Goal: Task Accomplishment & Management: Manage account settings

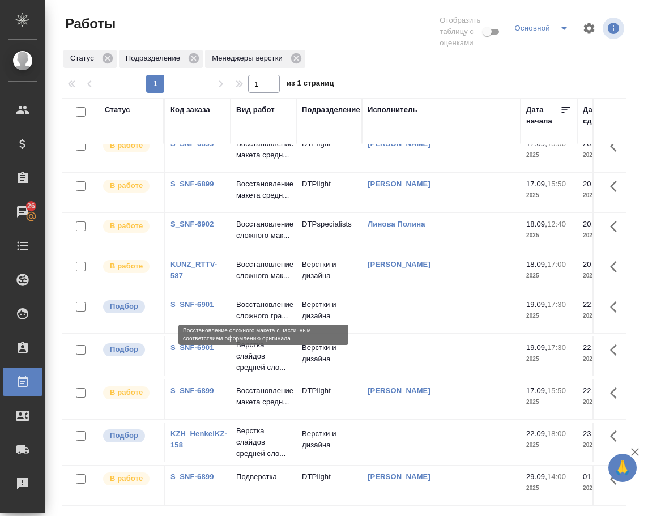
scroll to position [169, 0]
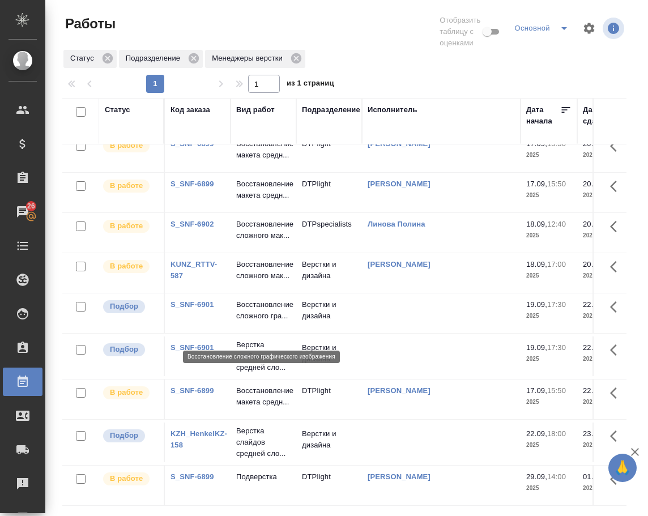
click at [256, 322] on p "Восстановление сложного гра..." at bounding box center [263, 310] width 54 height 23
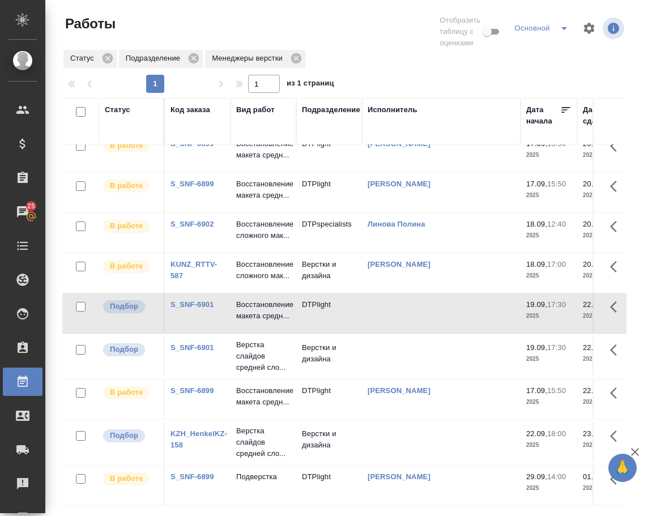
click at [190, 352] on link "S_SNF-6901" at bounding box center [192, 347] width 44 height 8
click at [257, 322] on p "Восстановление макета средн..." at bounding box center [263, 310] width 54 height 23
click at [258, 365] on p "Верстка слайдов средней сло..." at bounding box center [263, 356] width 54 height 34
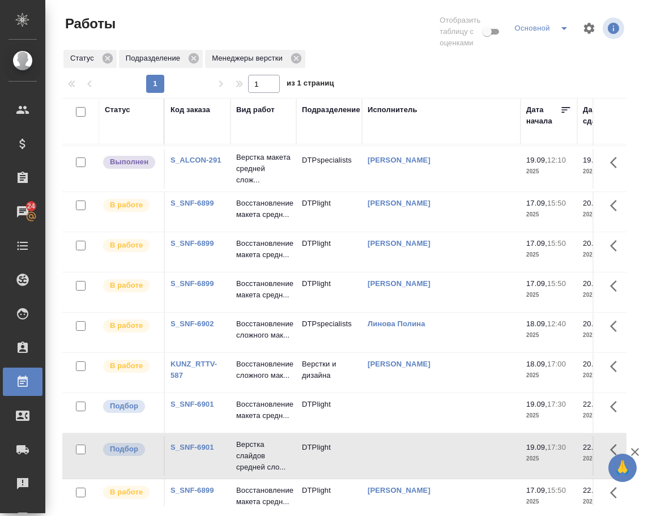
scroll to position [0, 0]
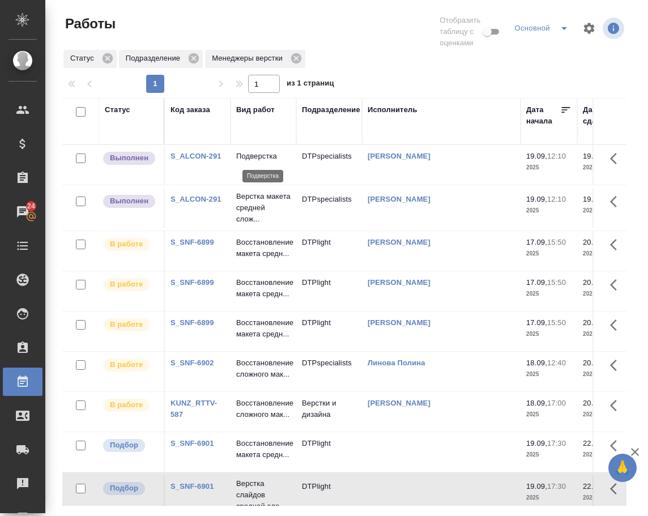
click at [260, 159] on p "Подверстка" at bounding box center [263, 156] width 54 height 11
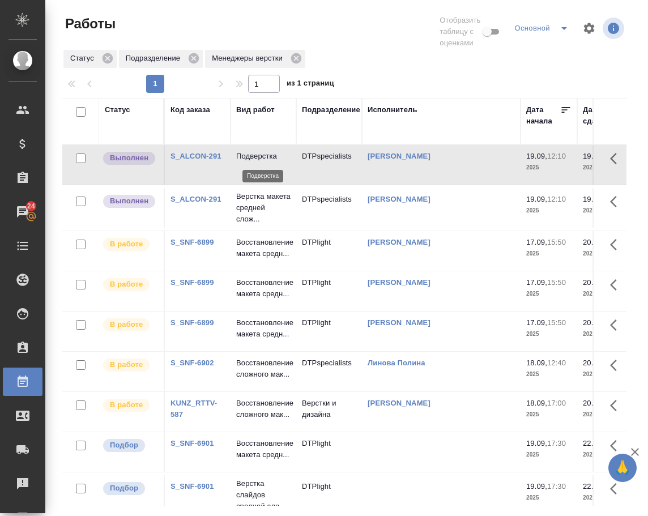
click at [260, 159] on p "Подверстка" at bounding box center [263, 156] width 54 height 11
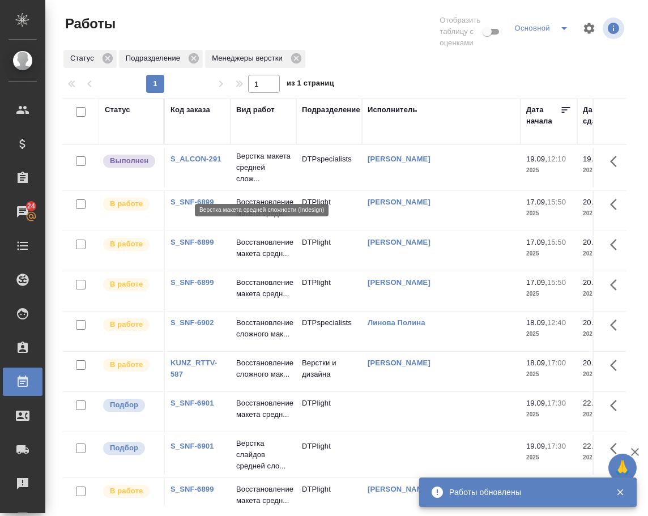
click at [257, 168] on p "Верстка макета средней слож..." at bounding box center [263, 168] width 54 height 34
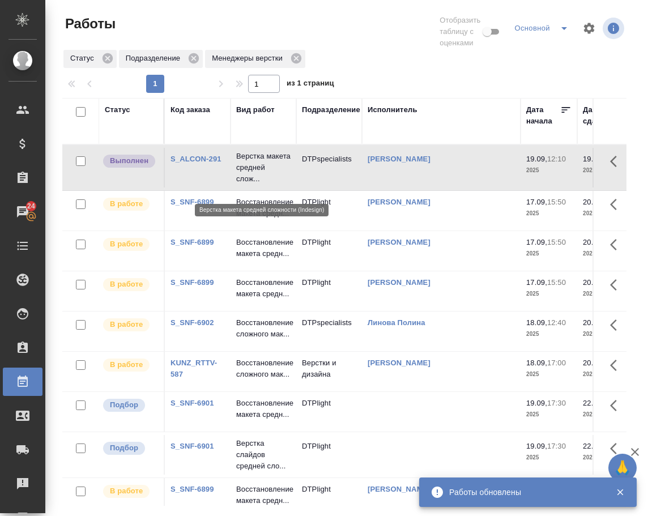
click at [257, 168] on p "Верстка макета средней слож..." at bounding box center [263, 168] width 54 height 34
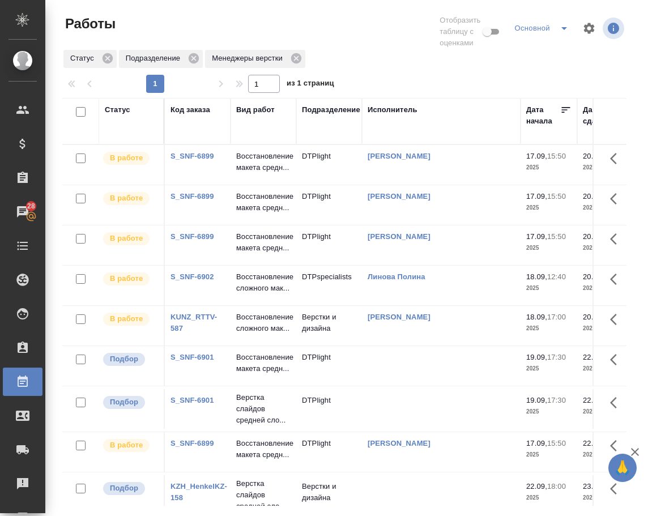
click at [202, 361] on link "S_SNF-6901" at bounding box center [192, 357] width 44 height 8
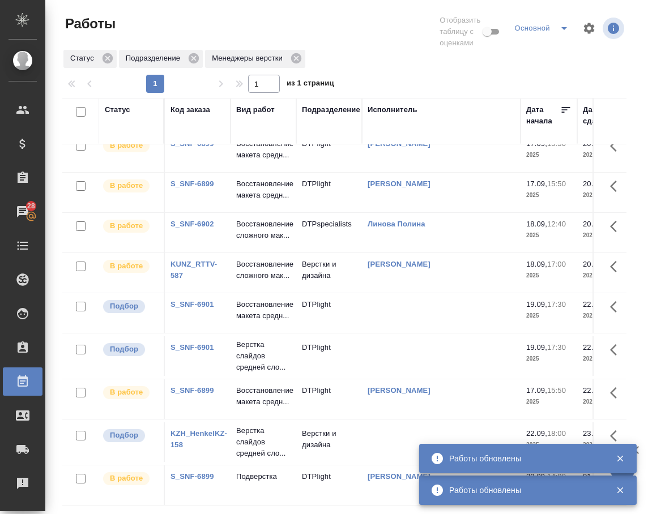
scroll to position [106, 0]
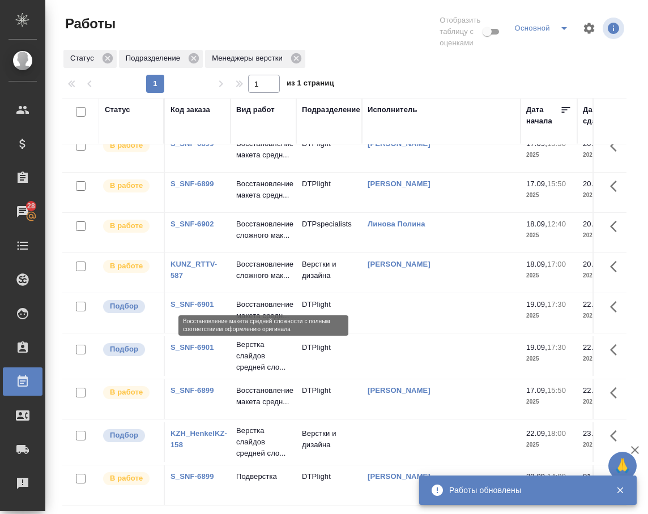
click at [257, 299] on p "Восстановление макета средн..." at bounding box center [263, 310] width 54 height 23
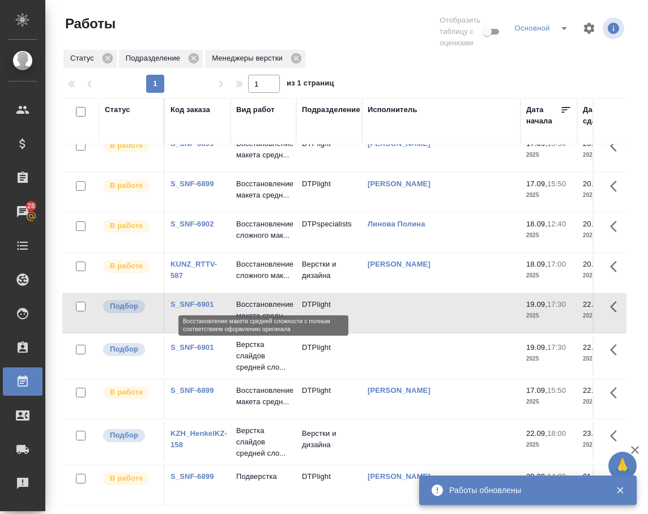
click at [257, 299] on p "Восстановление макета средн..." at bounding box center [263, 310] width 54 height 23
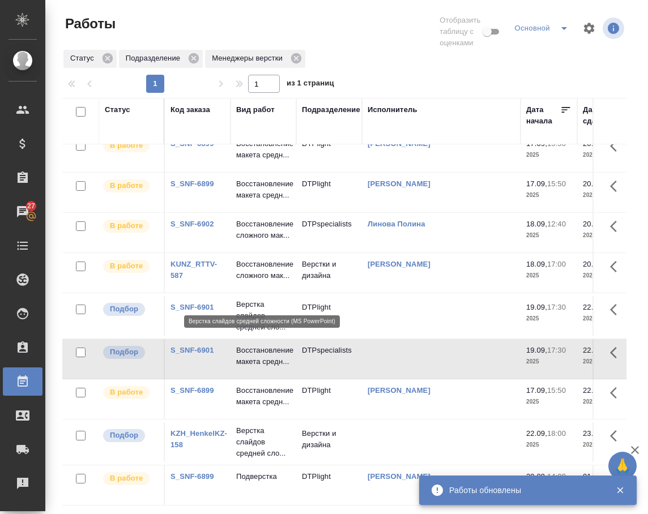
click at [258, 299] on p "Верстка слайдов средней сло..." at bounding box center [263, 316] width 54 height 34
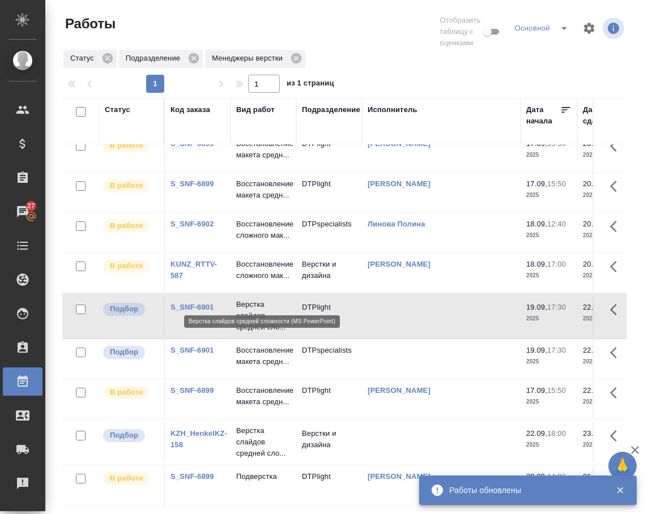
click at [258, 299] on p "Верстка слайдов средней сло..." at bounding box center [263, 316] width 54 height 34
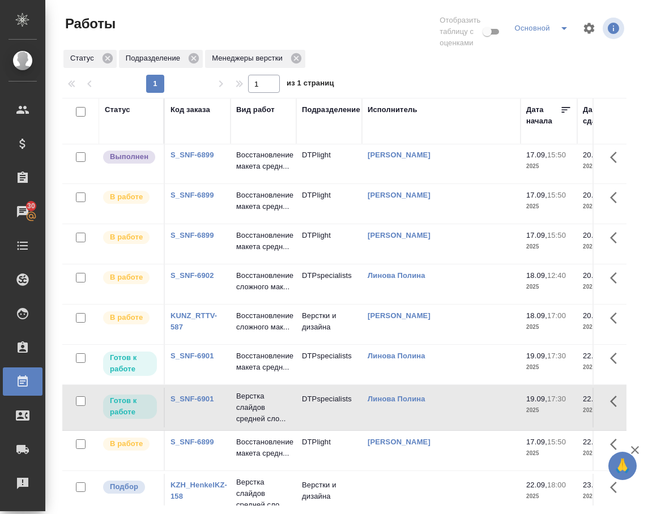
scroll to position [0, 0]
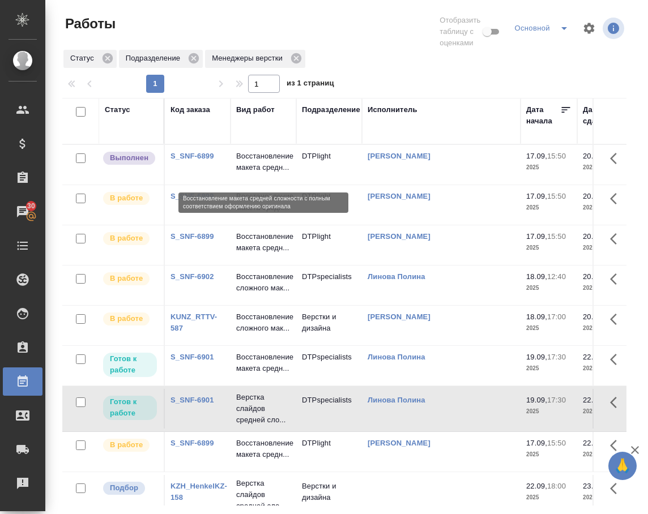
click at [246, 169] on p "Восстановление макета средн..." at bounding box center [263, 162] width 54 height 23
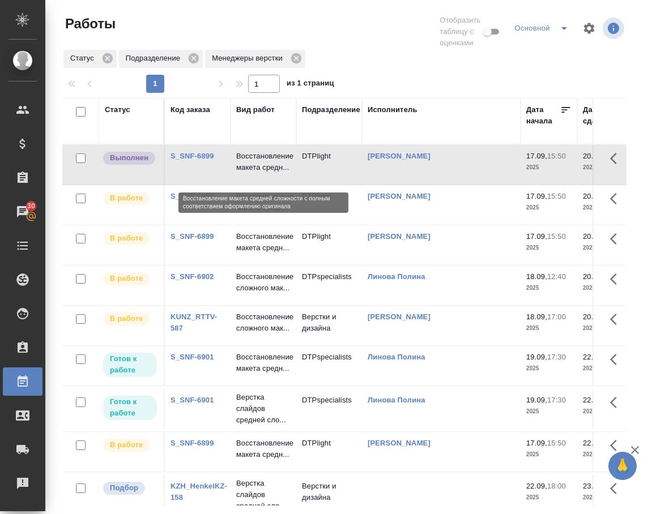
click at [246, 169] on p "Восстановление макета средн..." at bounding box center [263, 162] width 54 height 23
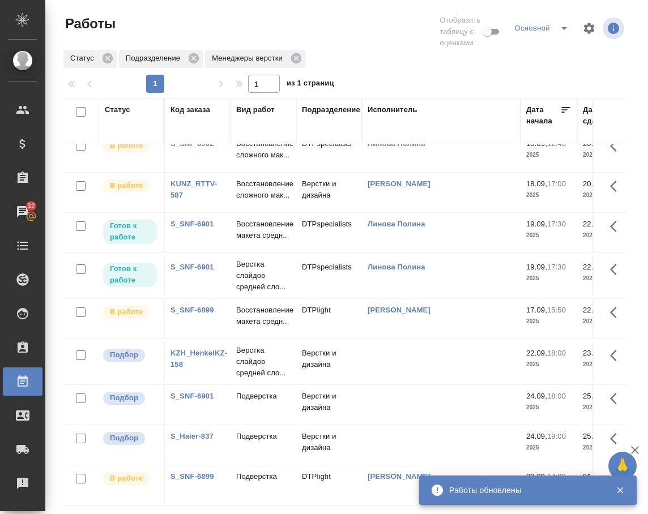
scroll to position [152, 0]
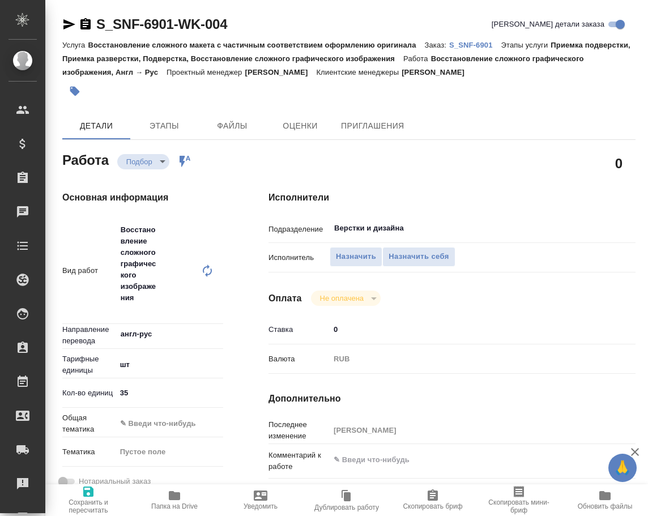
type textarea "x"
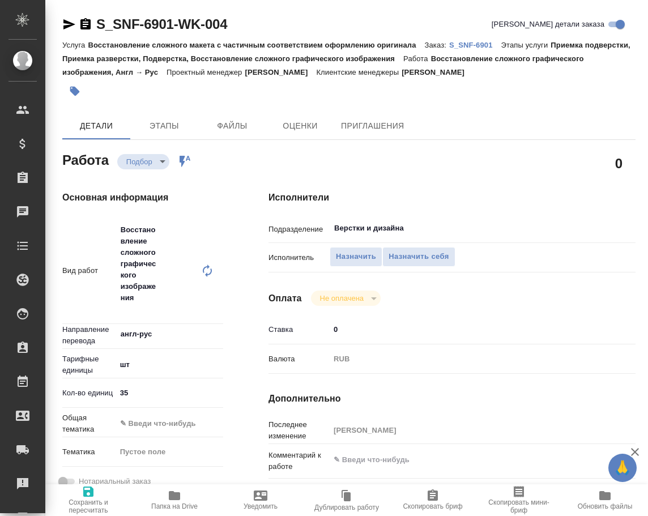
type textarea "x"
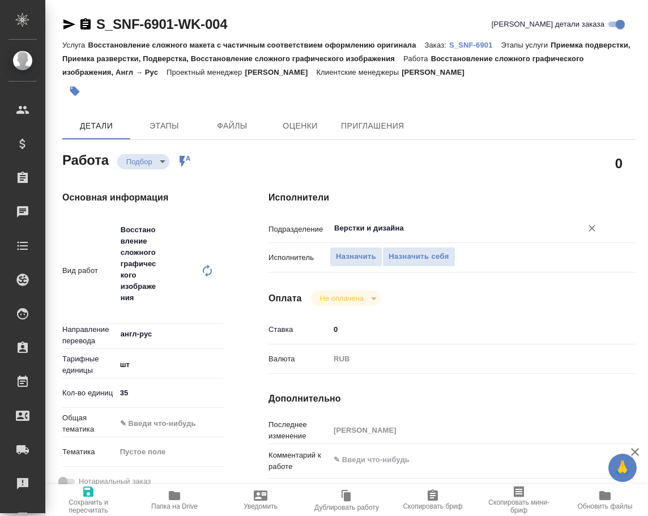
type textarea "x"
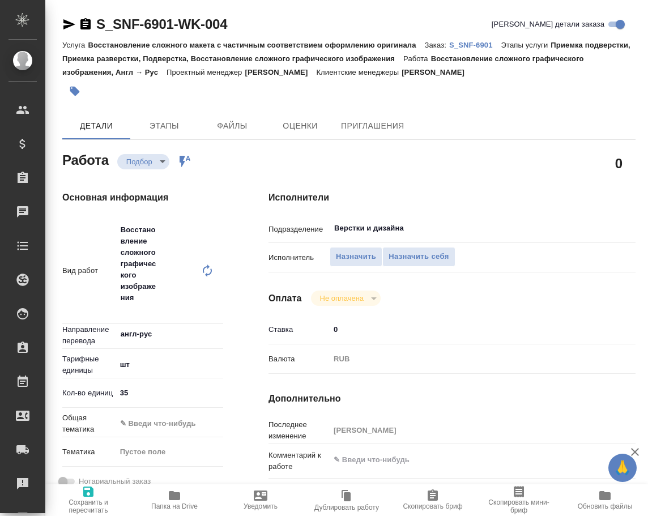
type textarea "x"
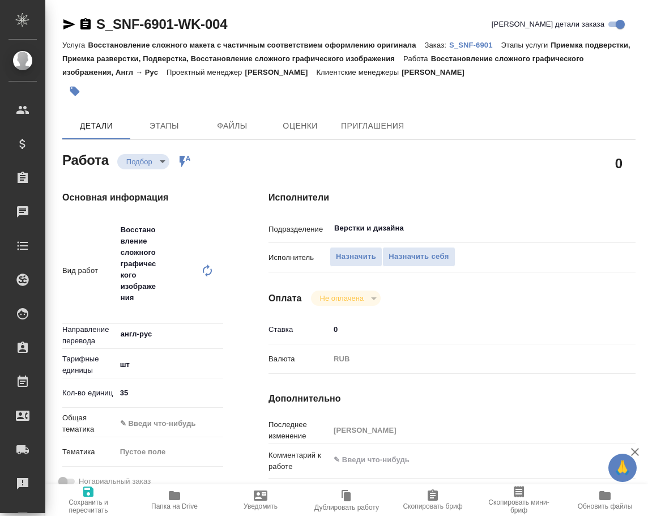
type textarea "x"
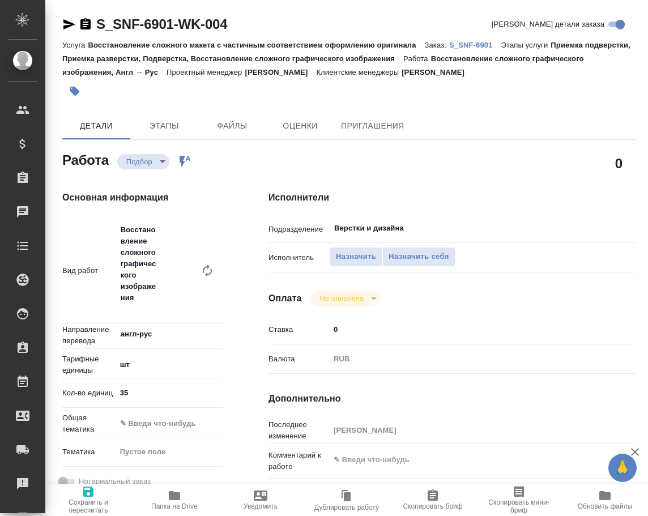
click at [208, 274] on icon at bounding box center [207, 271] width 9 height 12
type textarea "x"
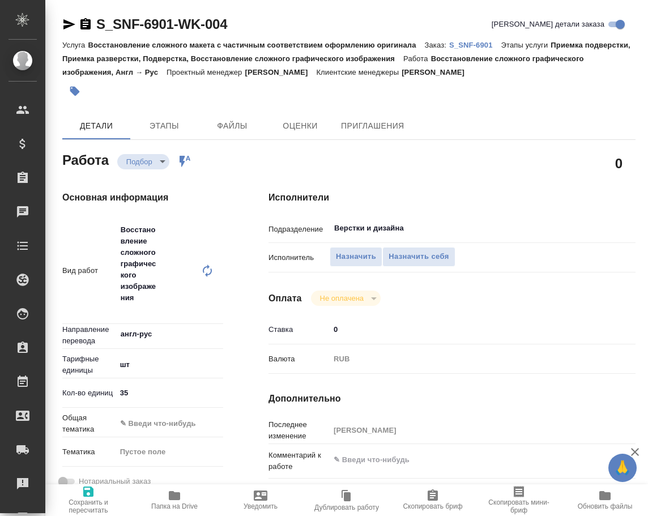
type textarea "x"
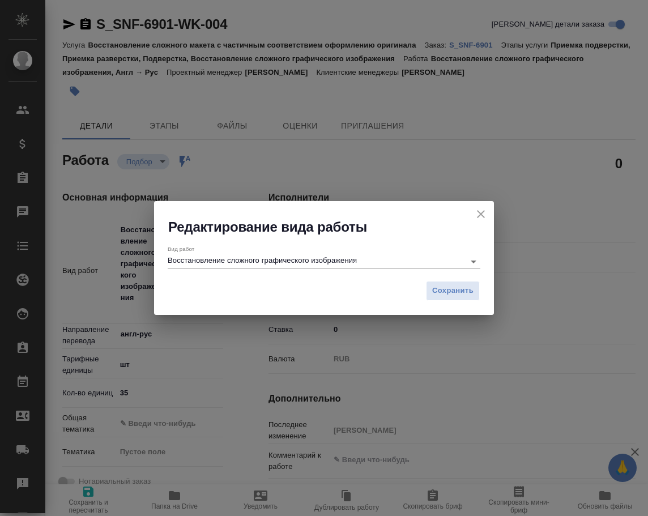
type textarea "x"
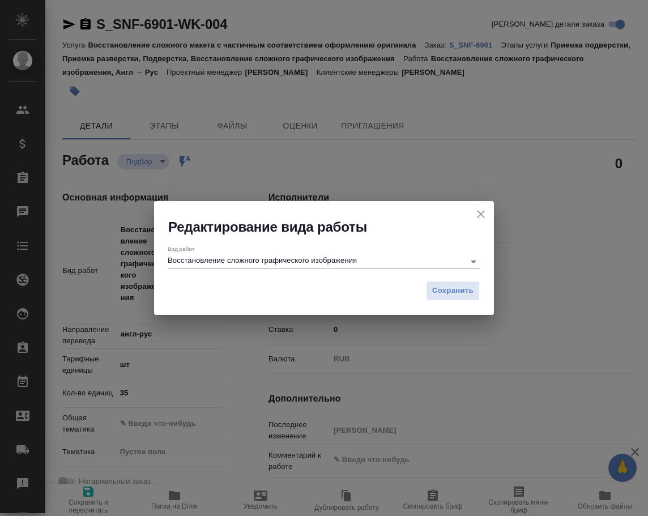
click at [267, 262] on input "Восстановление сложного графического изображения" at bounding box center [313, 261] width 291 height 14
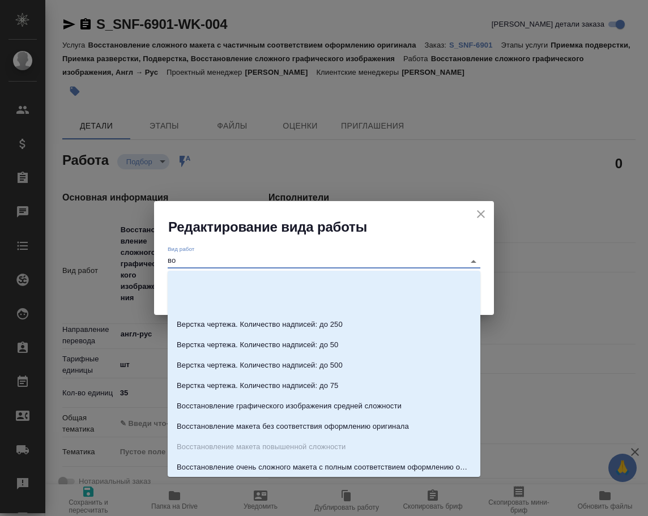
scroll to position [22, 0]
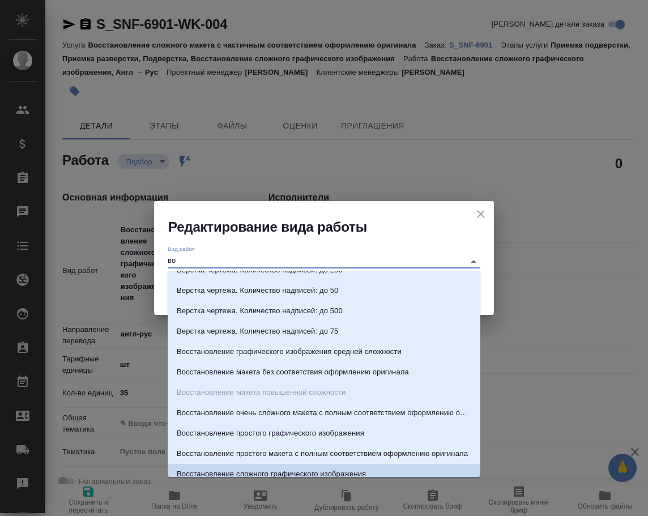
type input "вос"
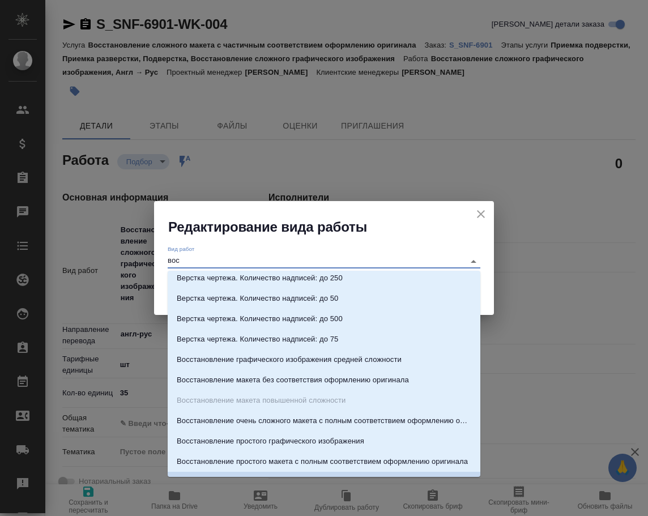
type textarea "x"
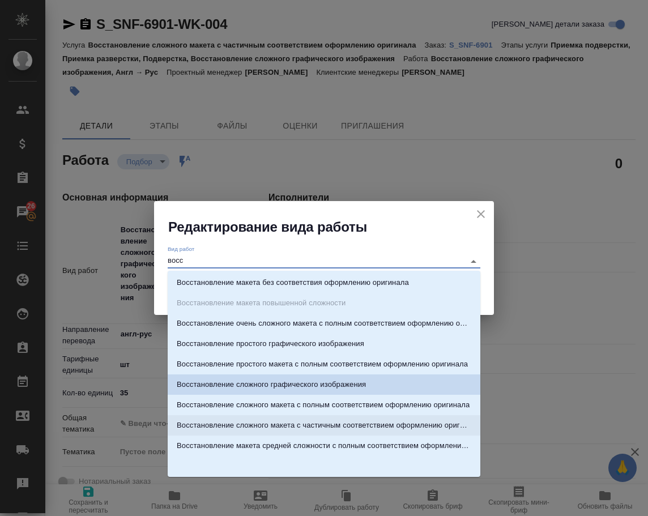
click at [265, 442] on p "Восстановление макета средней сложности с полным соответствием оформлению ориги…" at bounding box center [324, 445] width 295 height 11
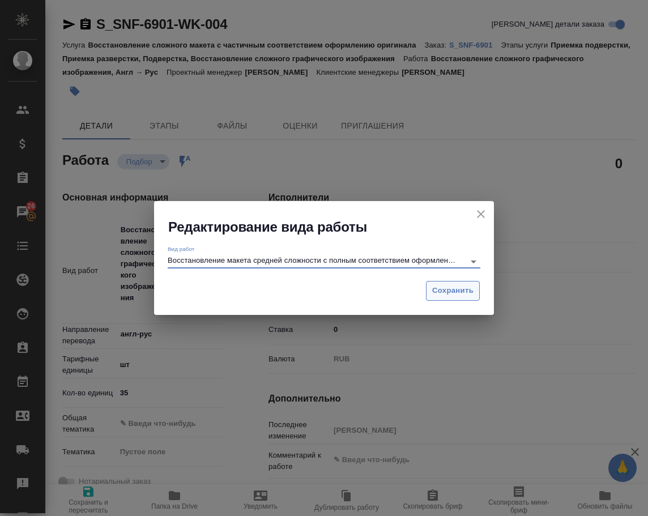
type input "Восстановление макета средней сложности с полным соответствием оформлению ориги…"
click at [453, 288] on span "Сохранить" at bounding box center [452, 290] width 41 height 13
type textarea "x"
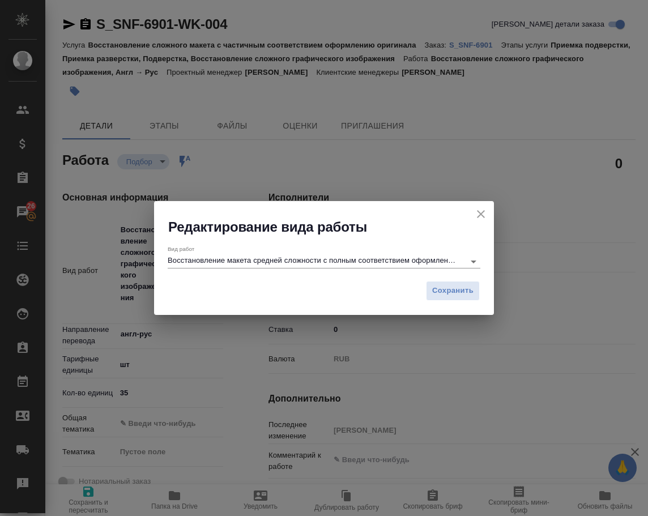
type textarea "x"
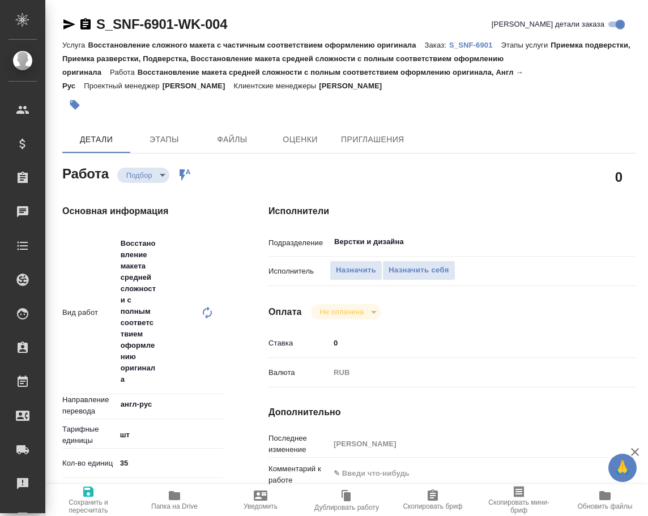
type textarea "x"
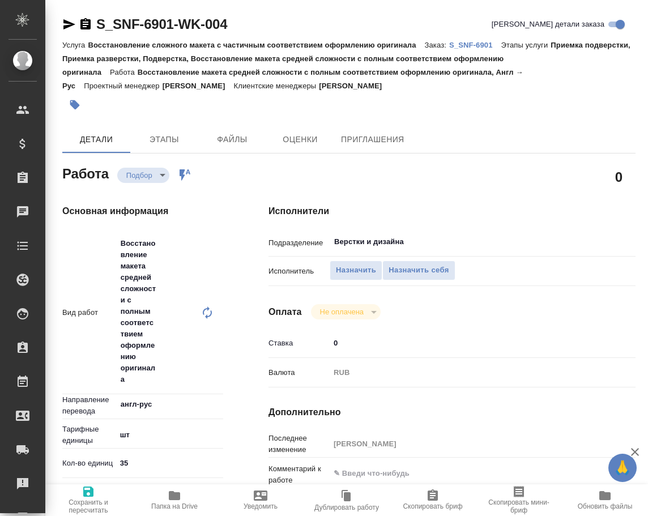
type textarea "x"
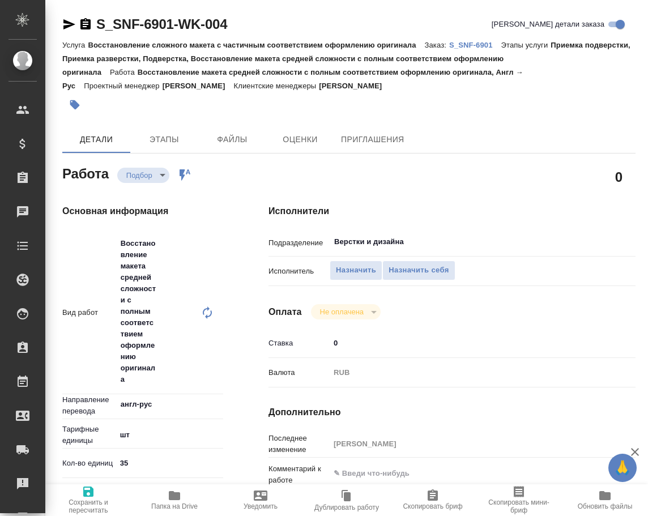
type textarea "x"
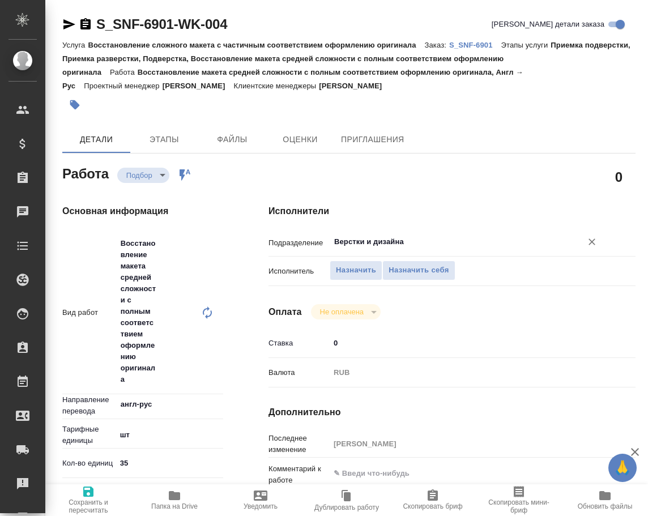
type textarea "x"
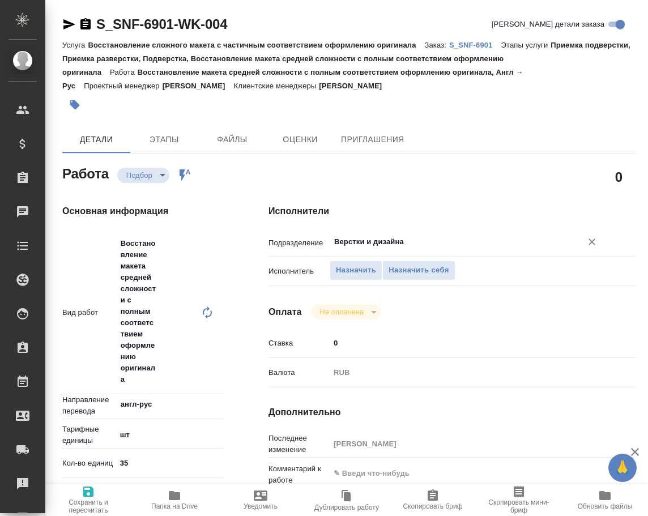
click at [424, 242] on input "Верстки и дизайна" at bounding box center [448, 242] width 231 height 14
type textarea "x"
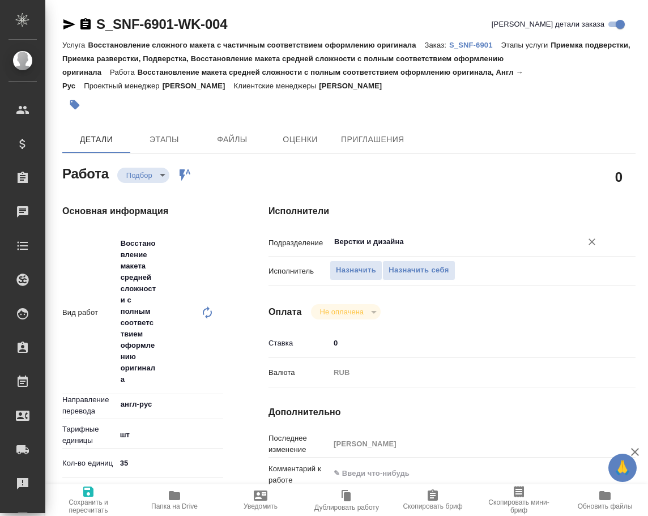
type textarea "x"
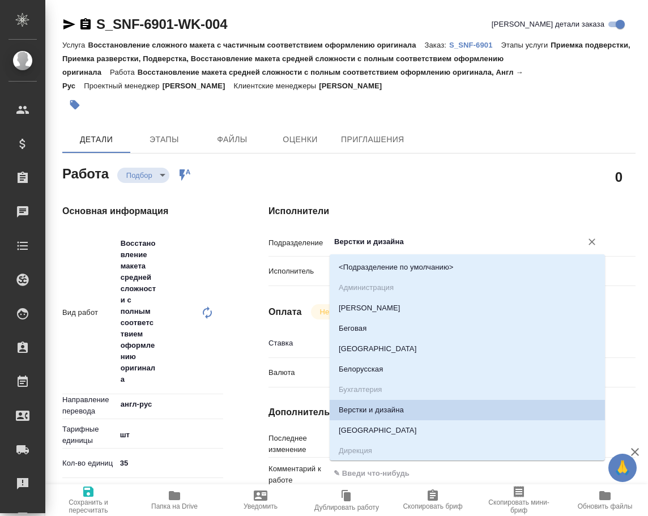
type textarea "x"
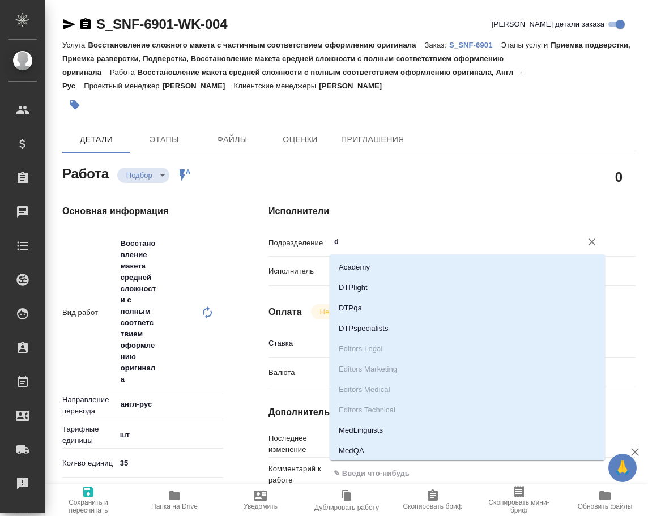
type input "dt"
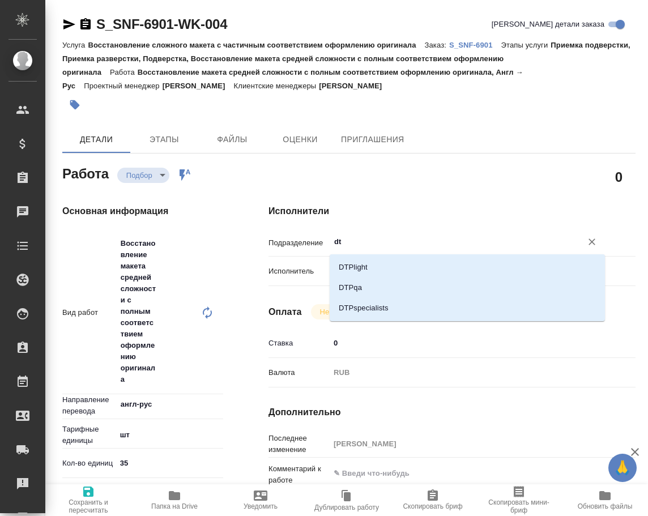
type textarea "x"
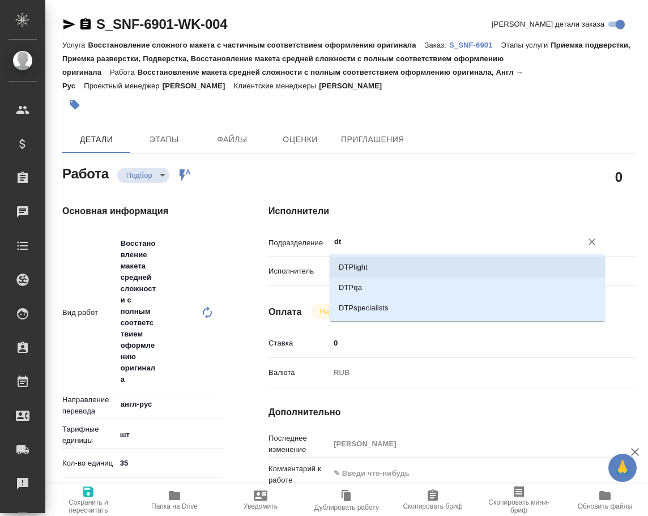
click at [402, 266] on li "DTPlight" at bounding box center [467, 267] width 275 height 20
type textarea "x"
type input "DTPlight"
type textarea "x"
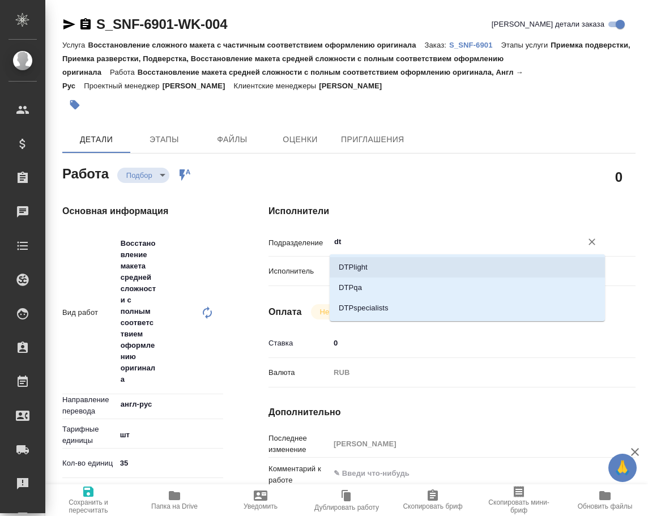
type textarea "x"
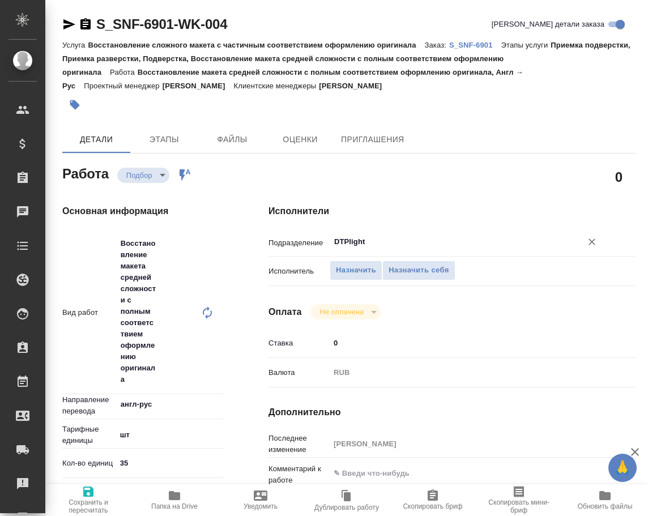
type input "DTPlight"
drag, startPoint x: 88, startPoint y: 493, endPoint x: 93, endPoint y: 475, distance: 19.2
click at [89, 493] on icon "button" at bounding box center [89, 492] width 14 height 14
type textarea "x"
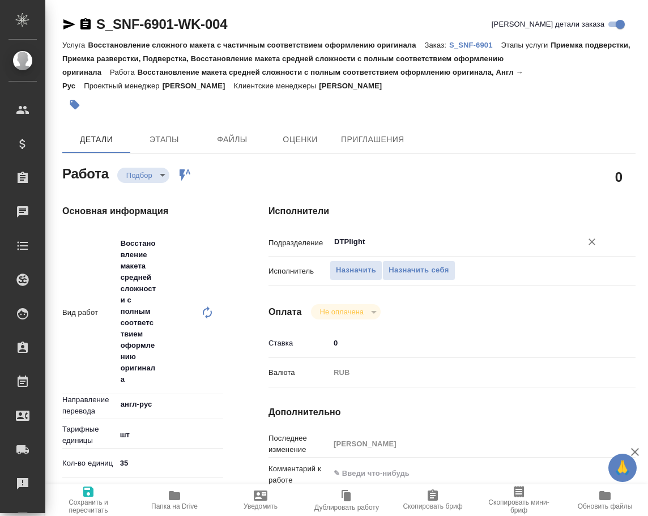
type textarea "x"
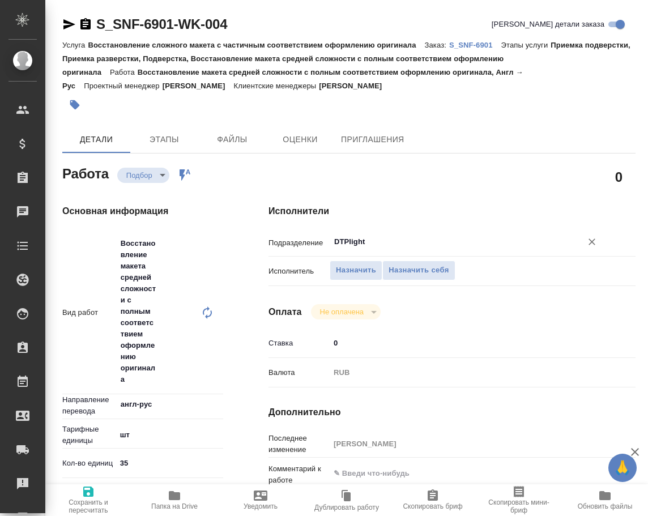
type textarea "x"
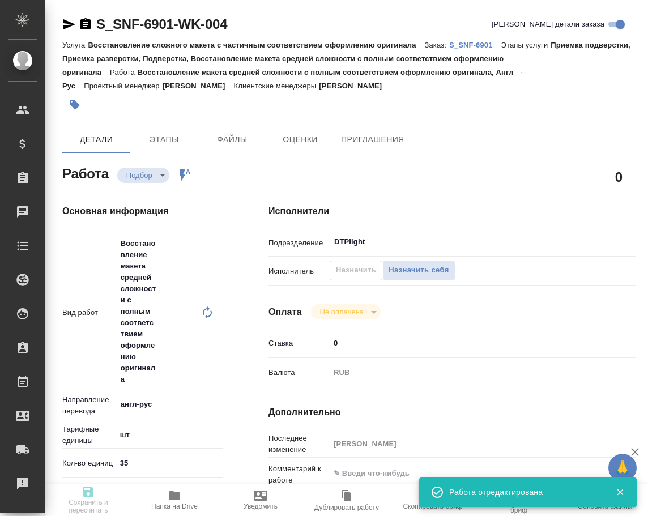
type textarea "x"
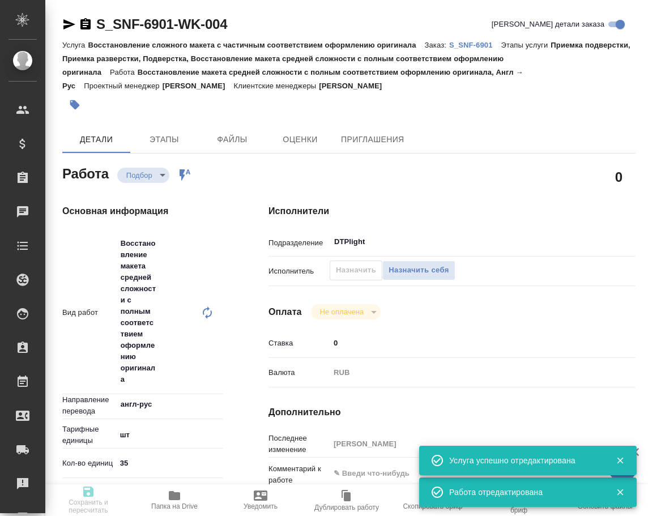
type input "recruiting"
type textarea "Восстановление макета средней сложности с полным соответствием оформлению ориги…"
type textarea "x"
type input "англ-рус"
type input "5a8b1489cc6b4906c91bfdc1"
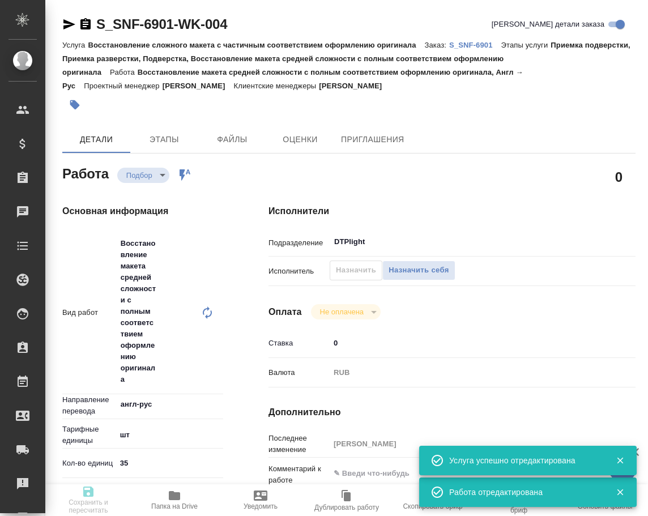
type input "35"
type input "[DATE] 17:30"
type input "[DATE] 12:00"
type input "[DATE] 14:00"
type input "DTPlight"
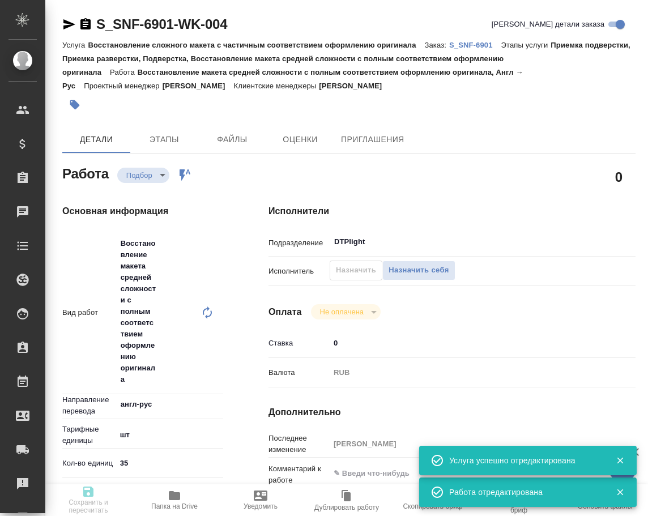
type input "notPayed"
type input "0"
type input "RUB"
type input "[PERSON_NAME]"
type textarea "x"
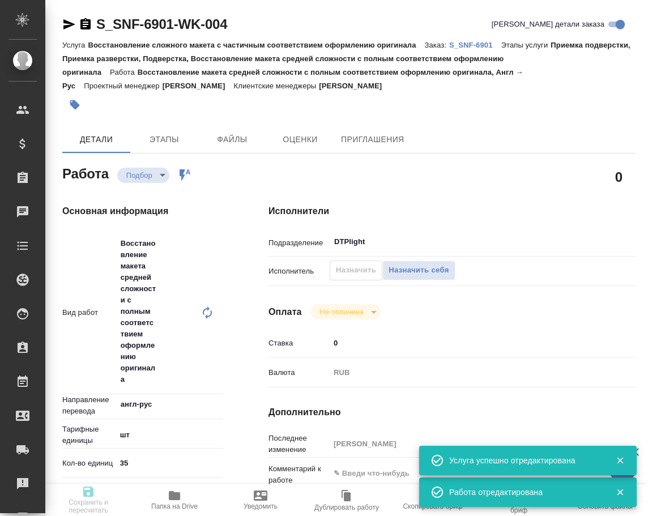
type textarea "/Clients/Sanofi/Orders/S_SNF-6901/DTP/S_SNF-6901-WK-004"
type textarea "x"
type input "S_SNF-6901"
type input "Восстановление сложного макета с частичным соответствием оформлению оригинала"
type input "Приемка подверстки, Приемка разверстки, Подверстка, Восстановление макета средн…"
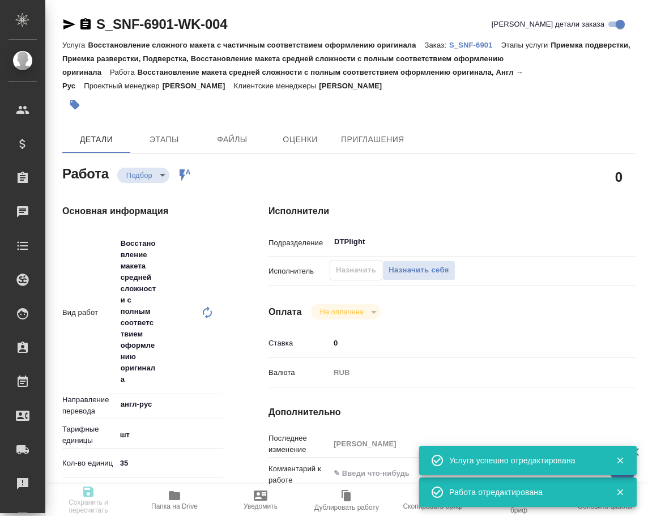
type input "[PERSON_NAME]"
type input "/Clients/Sanofi/Orders/S_SNF-6901"
type textarea "x"
type textarea "Срок неделя Перевод лейблов не нужен, графиков – нужен 28 слайд удаляйте Коммен…"
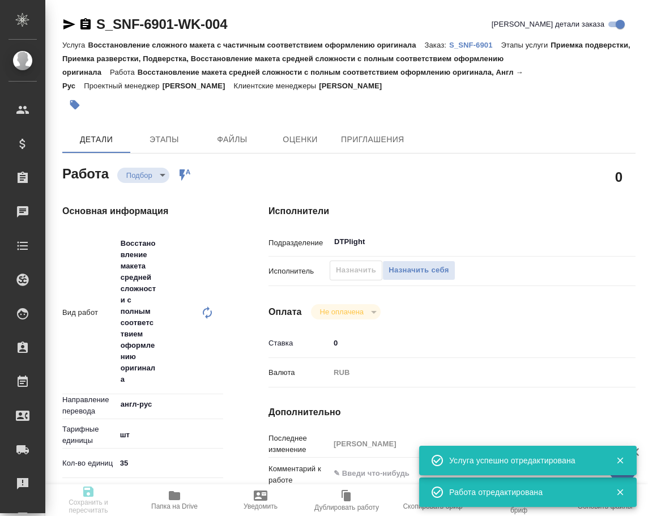
type textarea "x"
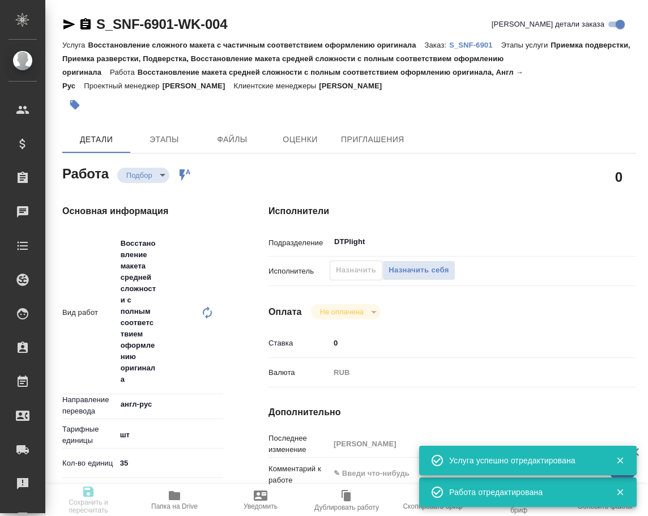
type textarea "x"
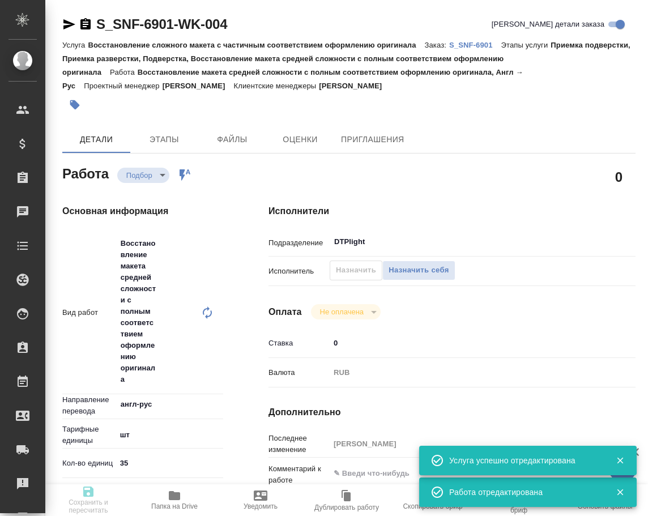
type textarea "x"
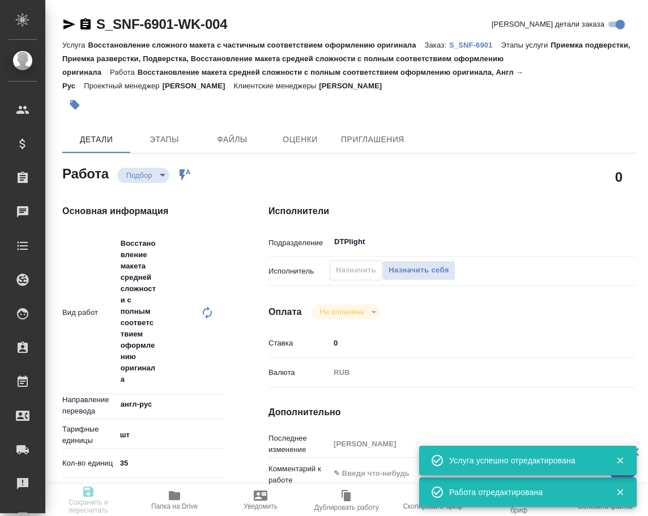
type textarea "x"
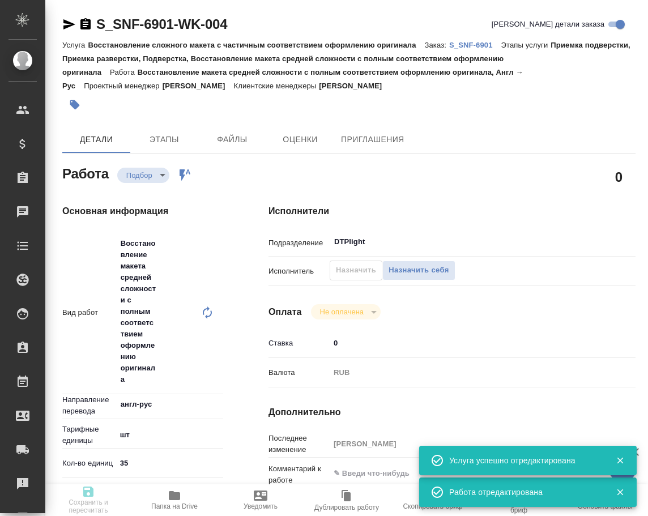
type textarea "x"
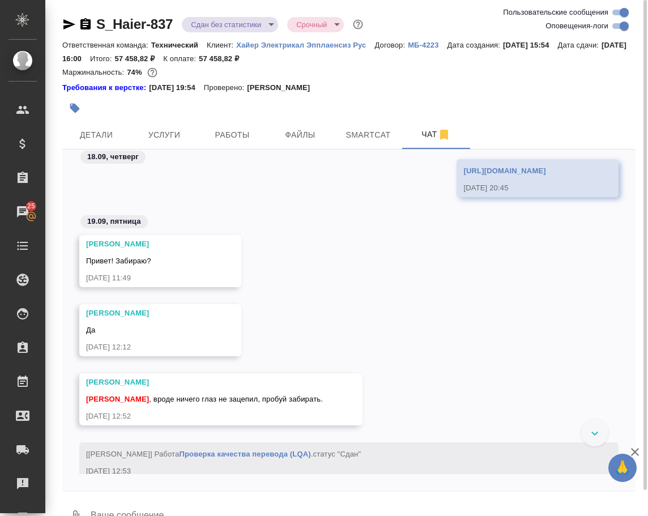
scroll to position [21627, 0]
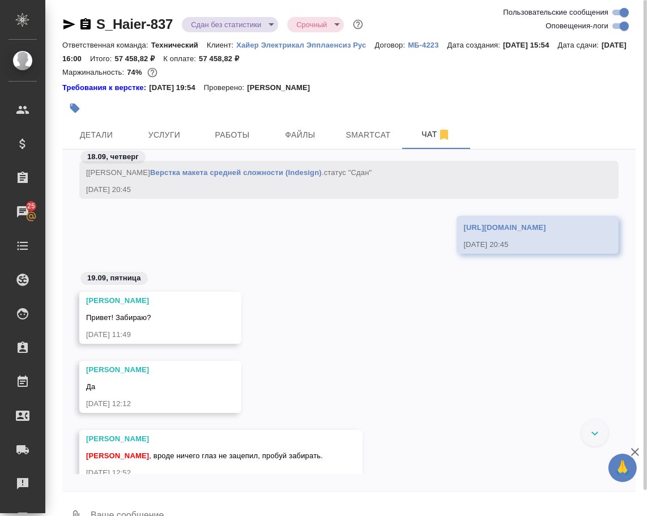
click at [463, 232] on link "https://drive.awatera.com/apps/files/files/10325914?dir=/Shares/%D0%A5%D0%B0%D0…" at bounding box center [504, 227] width 82 height 8
click at [201, 501] on textarea at bounding box center [362, 516] width 546 height 39
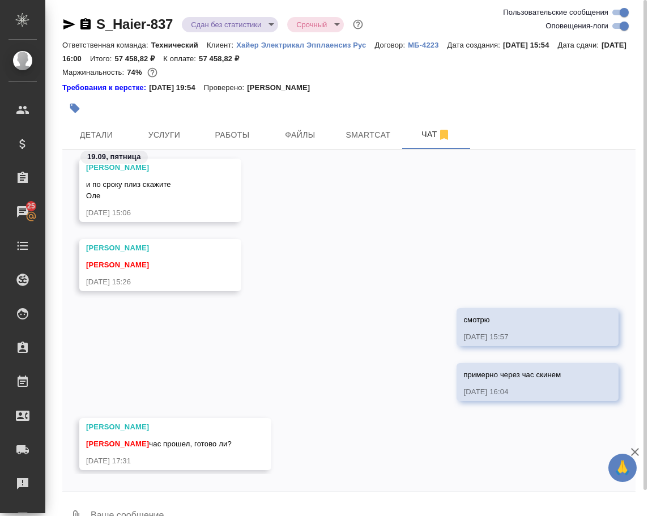
scroll to position [22647, 0]
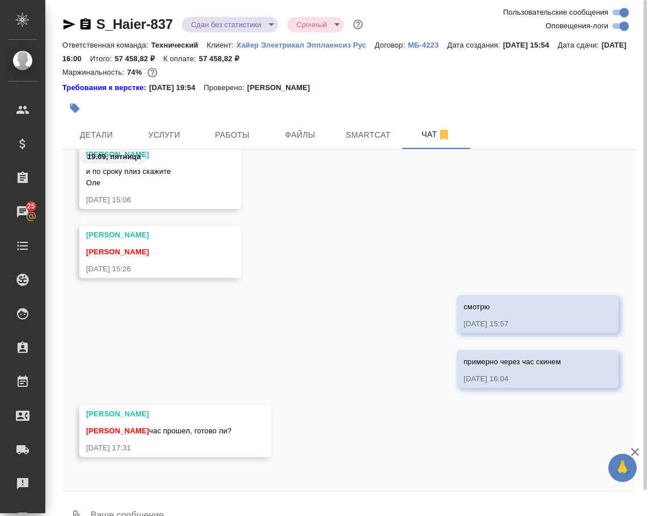
click at [187, 502] on textarea at bounding box center [362, 516] width 546 height 39
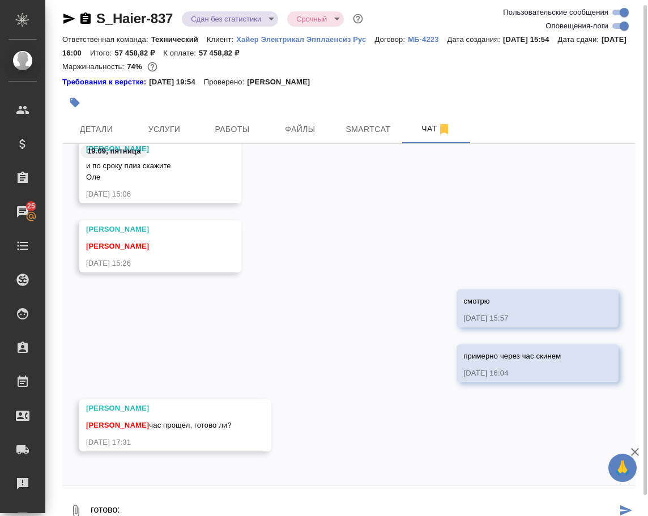
scroll to position [17, 0]
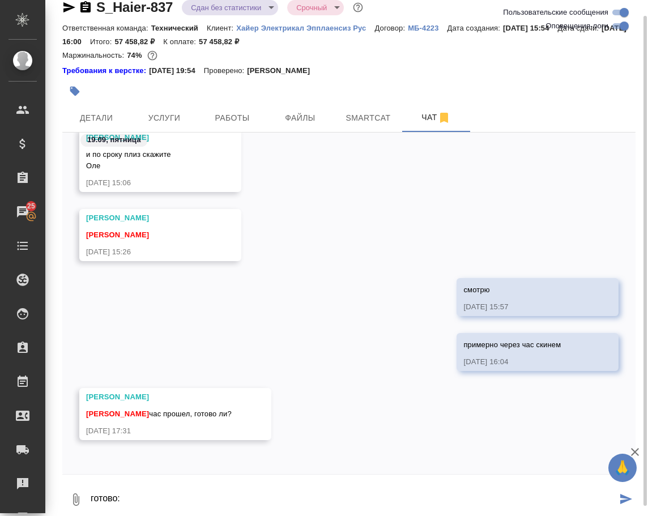
paste textarea "https://drive.awatera.com/apps/files/files/10416662?dir=/Shares/%D0%A5%D0%B0%D0…"
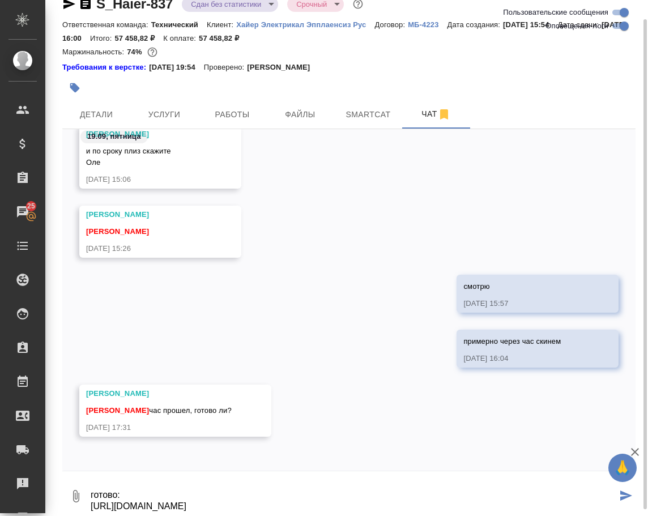
type textarea "готово: https://drive.awatera.com/apps/files/files/10416662?dir=/Shares/%D0%A5%…"
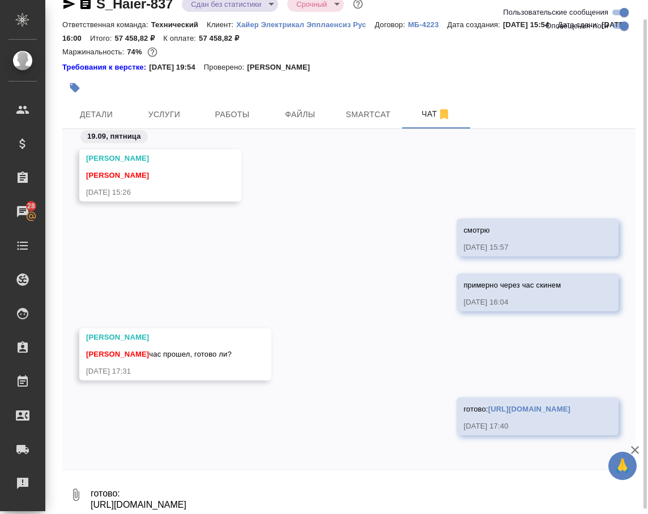
scroll to position [22829, 0]
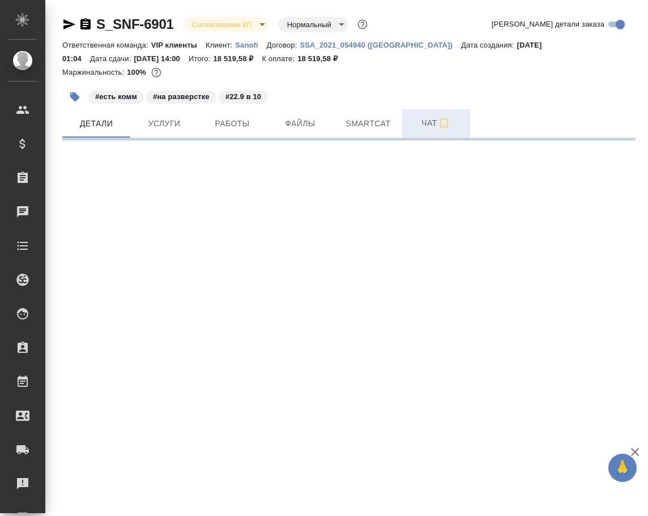
click at [433, 124] on span "Чат" at bounding box center [436, 123] width 54 height 14
select select "RU"
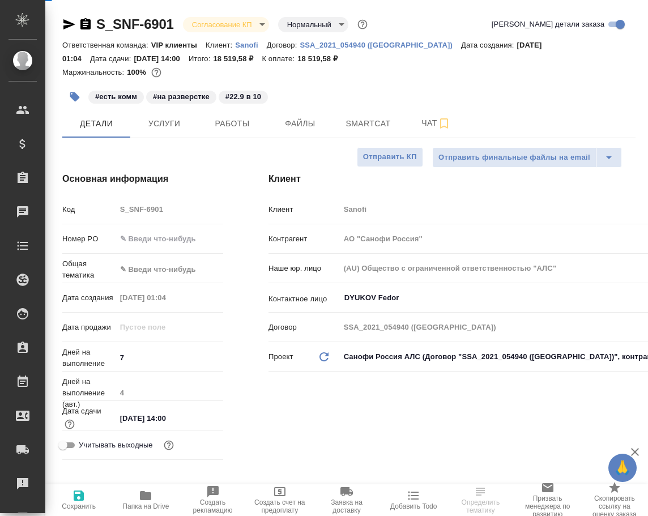
type textarea "x"
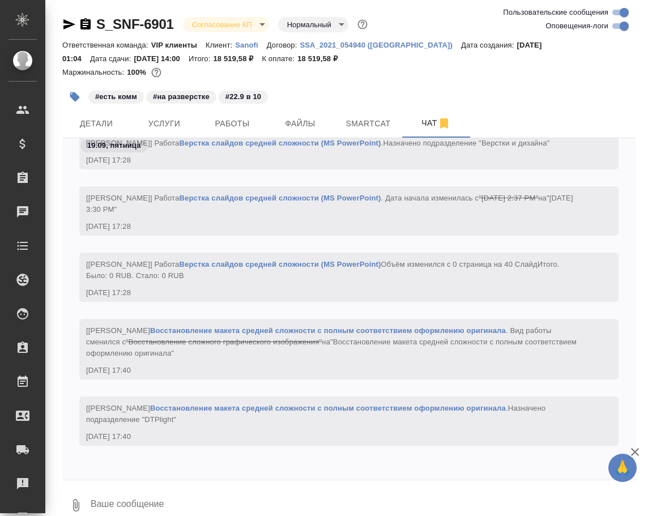
click at [615, 27] on input "Оповещения-логи" at bounding box center [624, 26] width 41 height 14
checkbox input "false"
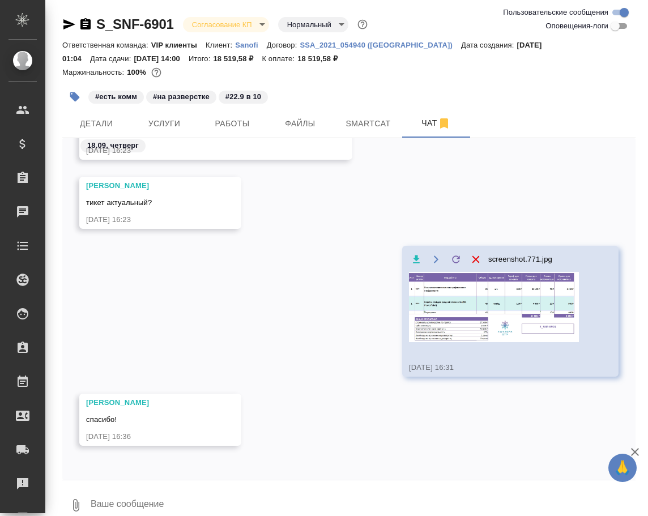
scroll to position [1653, 0]
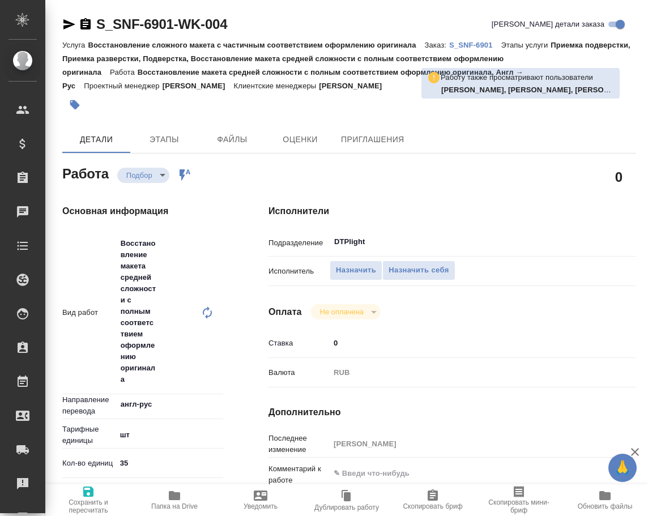
type textarea "x"
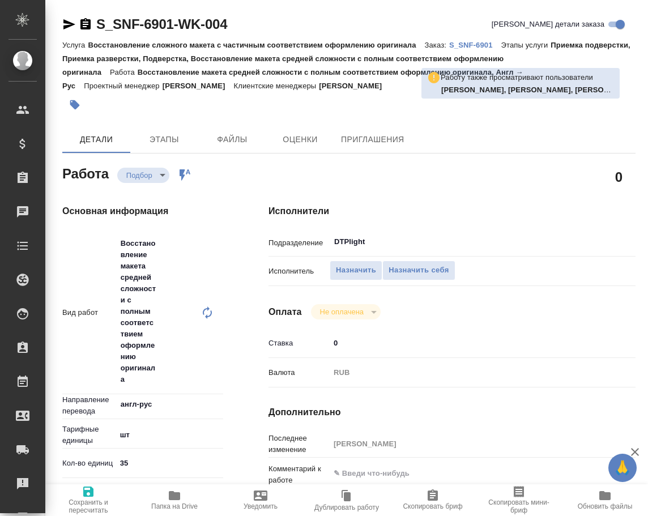
type textarea "x"
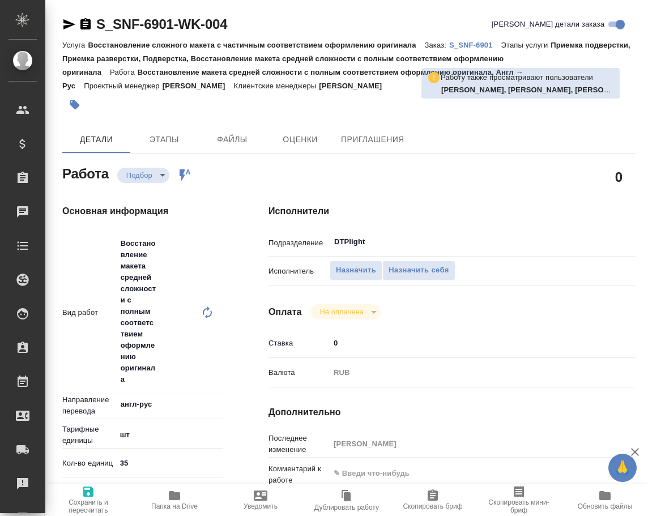
type textarea "x"
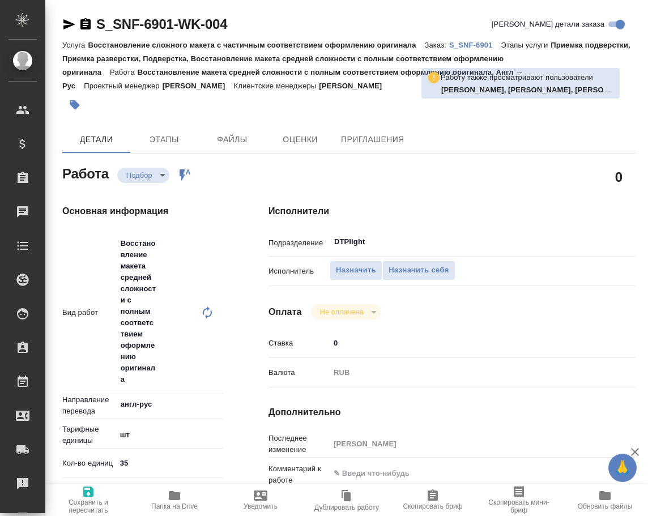
type textarea "x"
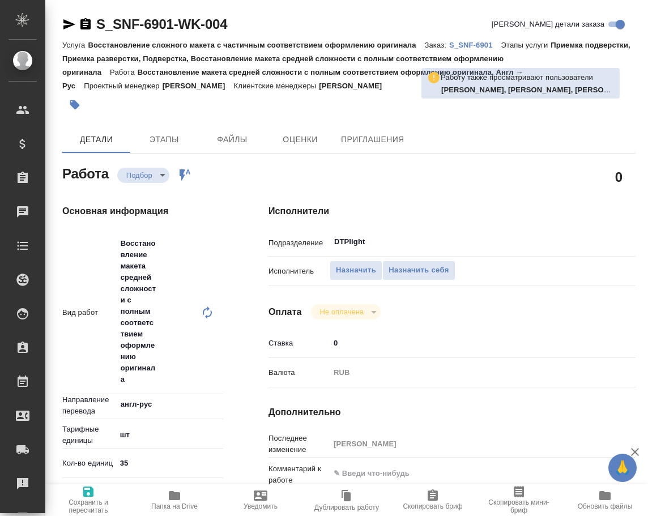
type textarea "x"
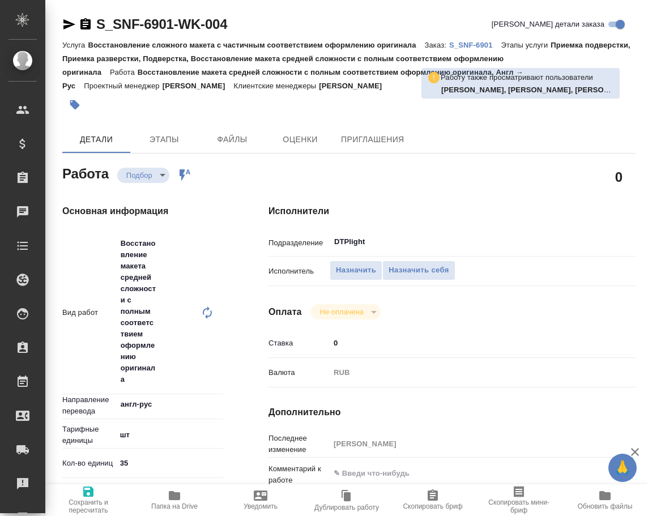
type textarea "x"
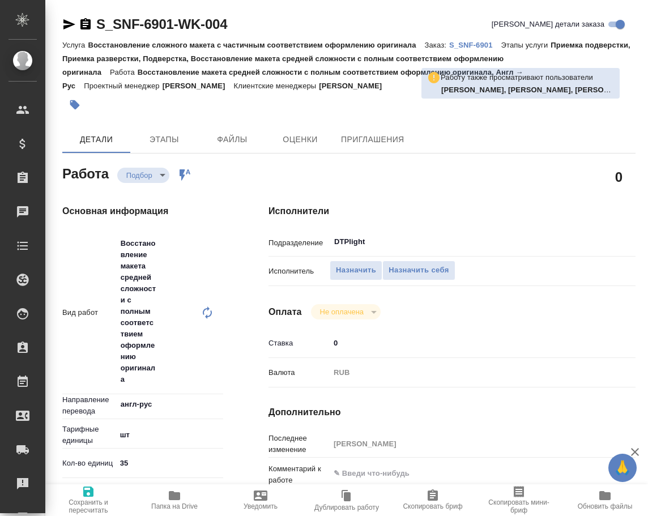
type textarea "x"
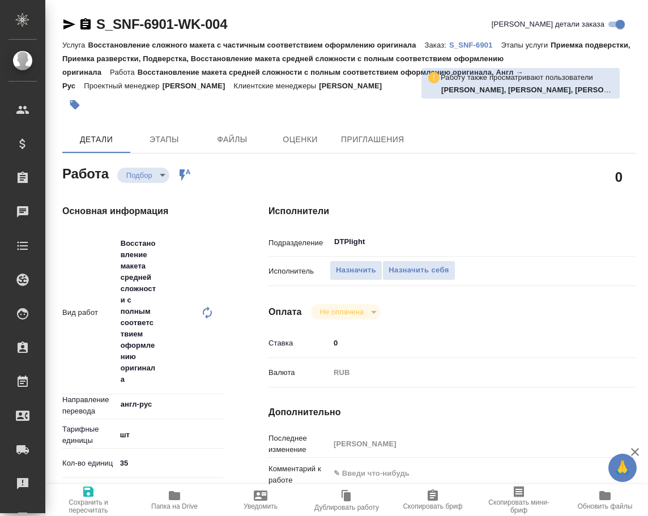
type textarea "x"
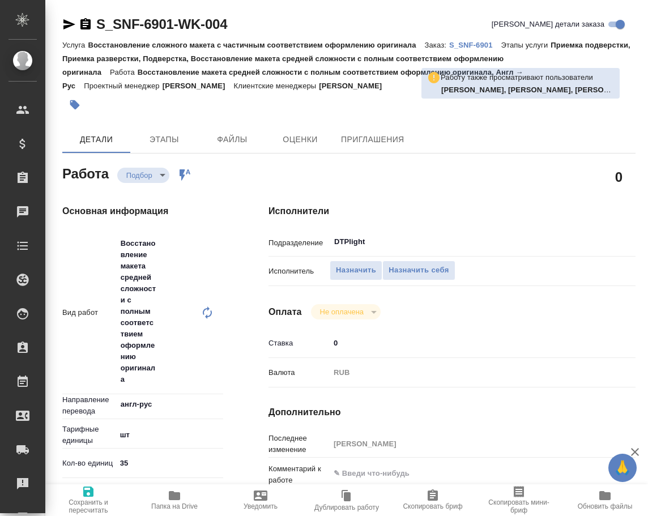
type textarea "x"
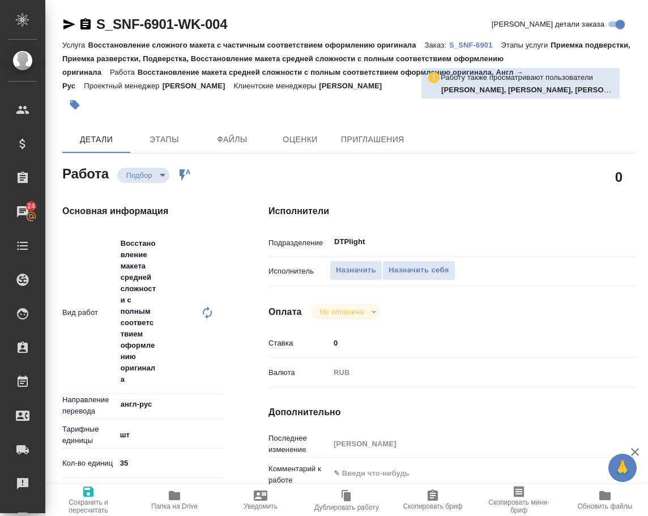
type textarea "x"
click at [411, 477] on textarea at bounding box center [467, 473] width 274 height 19
type textarea "x"
type textarea "с"
type textarea "x"
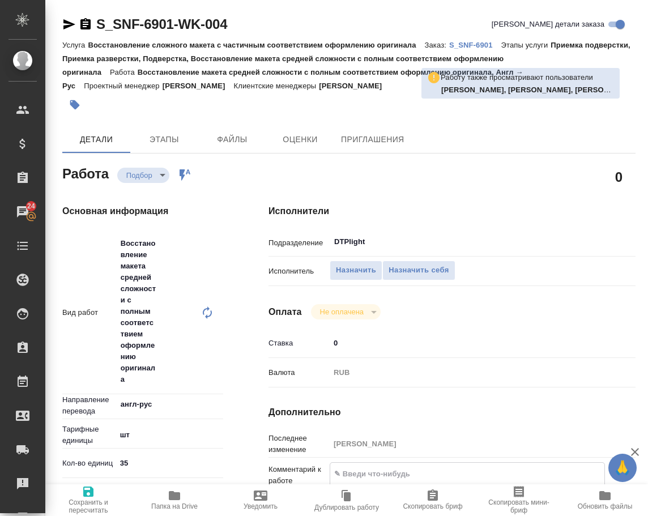
type textarea "x"
type textarea "см"
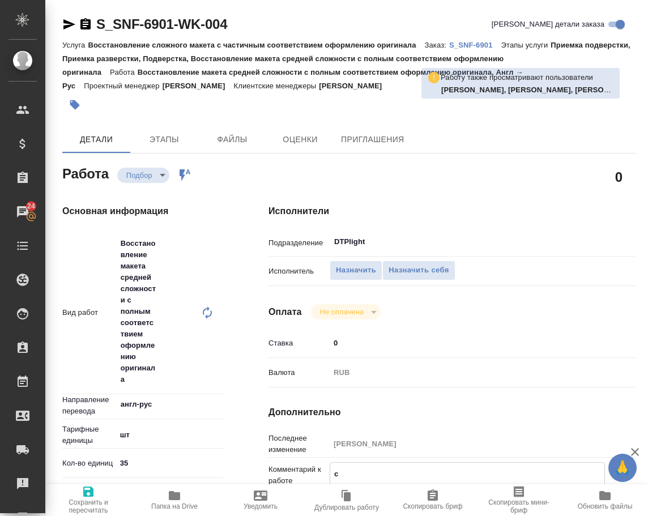
type textarea "x"
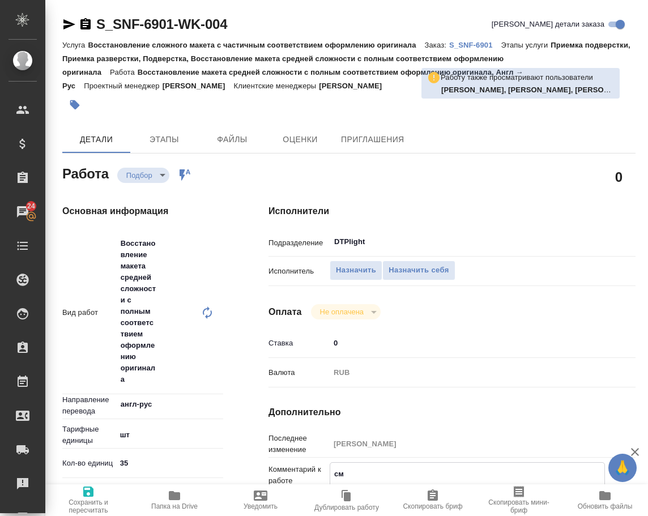
type textarea "сме"
type textarea "x"
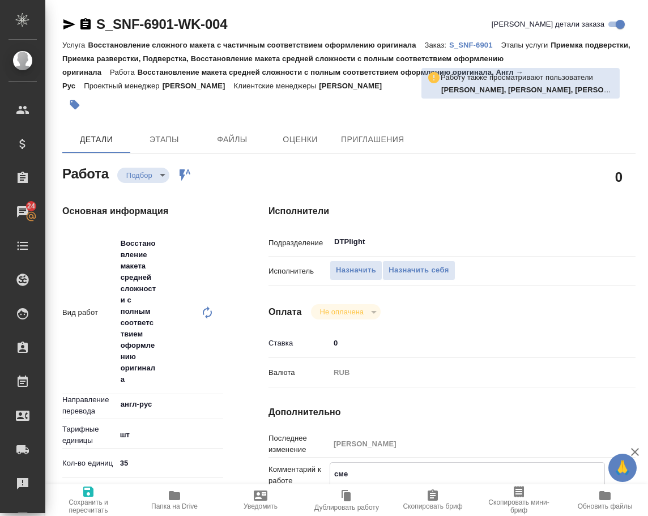
type textarea "x"
type textarea "смеж"
type textarea "x"
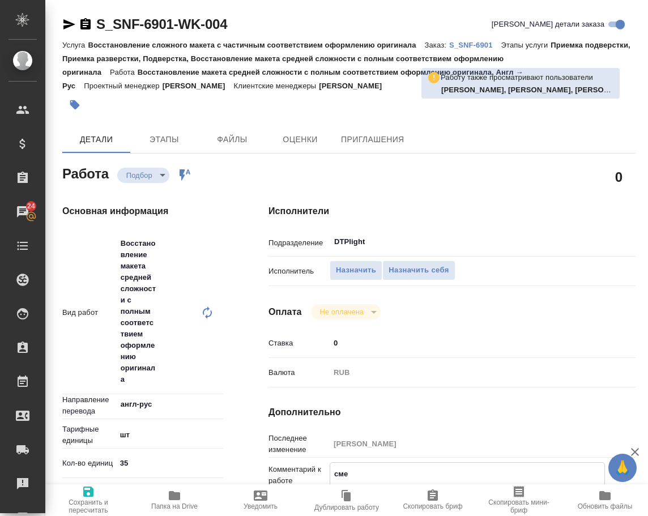
type textarea "x"
type textarea "смежн"
type textarea "x"
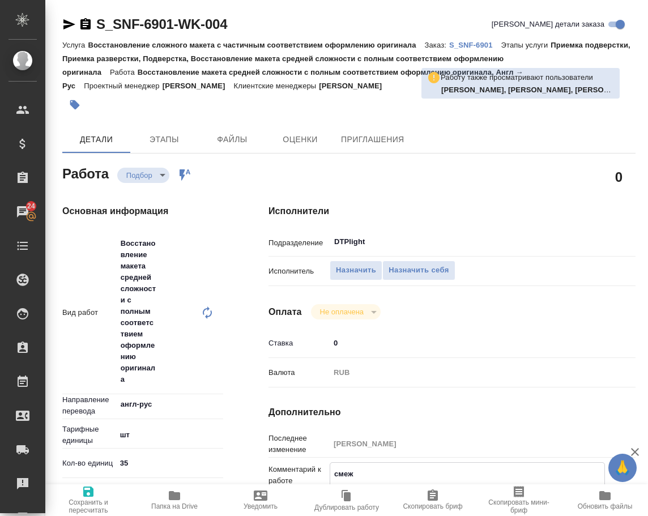
type textarea "x"
type textarea "смежна"
type textarea "x"
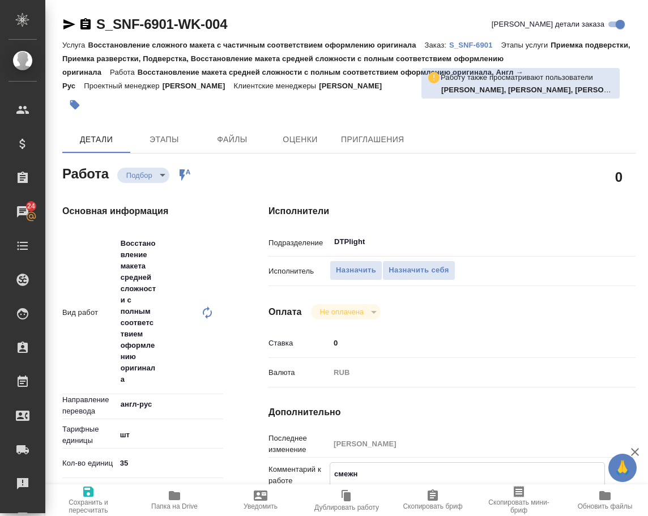
type textarea "x"
type textarea "смежная"
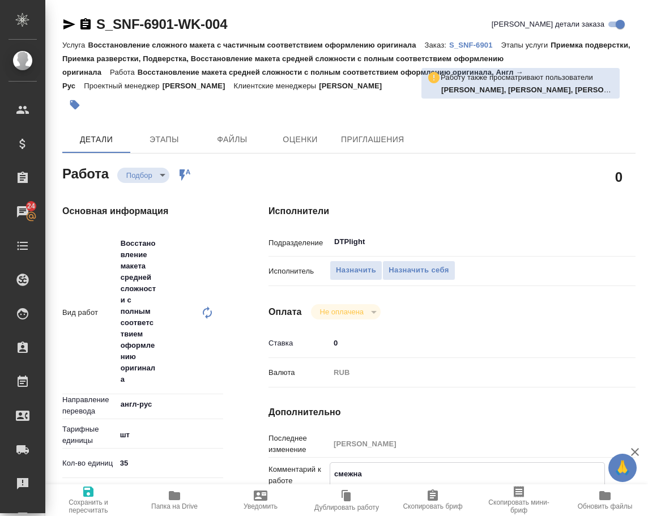
type textarea "x"
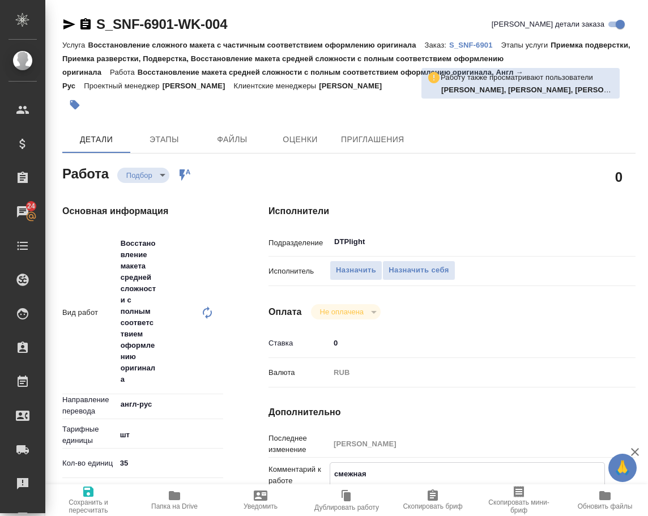
type textarea "смежная"
type textarea "x"
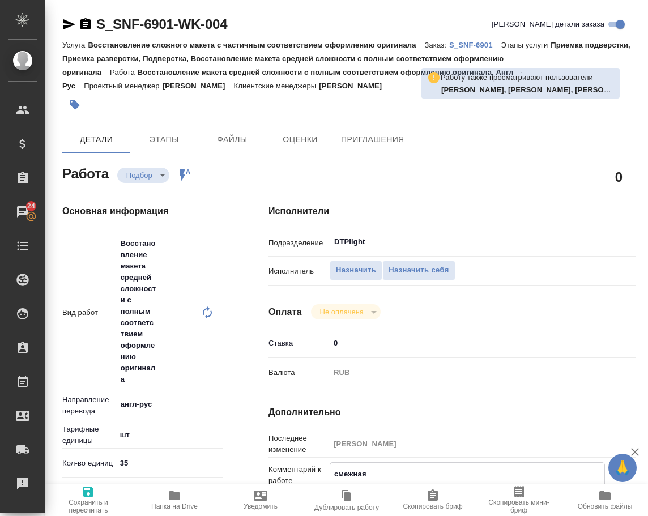
type textarea "x"
type textarea "смежная р"
type textarea "x"
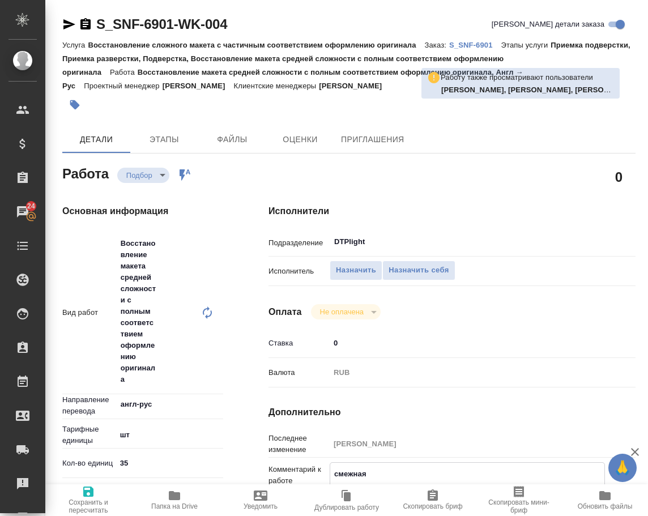
type textarea "x"
type textarea "смежная ра"
type textarea "x"
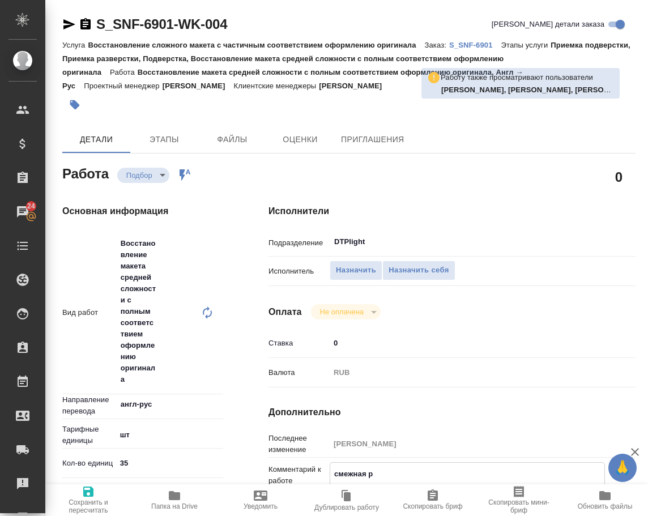
type textarea "x"
type textarea "смежная раб"
type textarea "x"
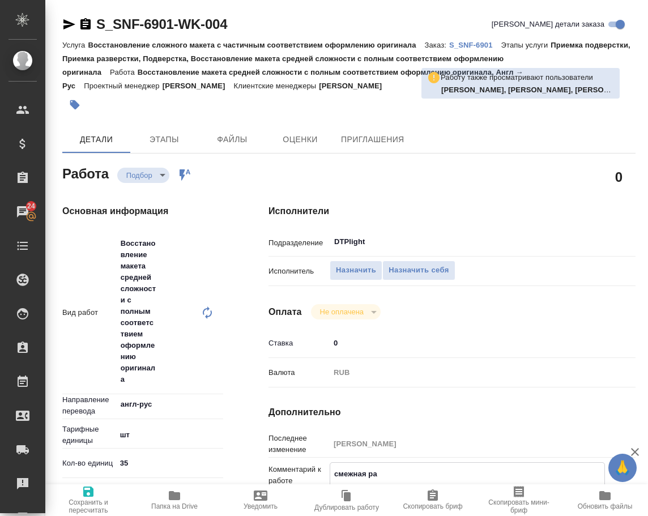
type textarea "x"
type textarea "смежная рабо"
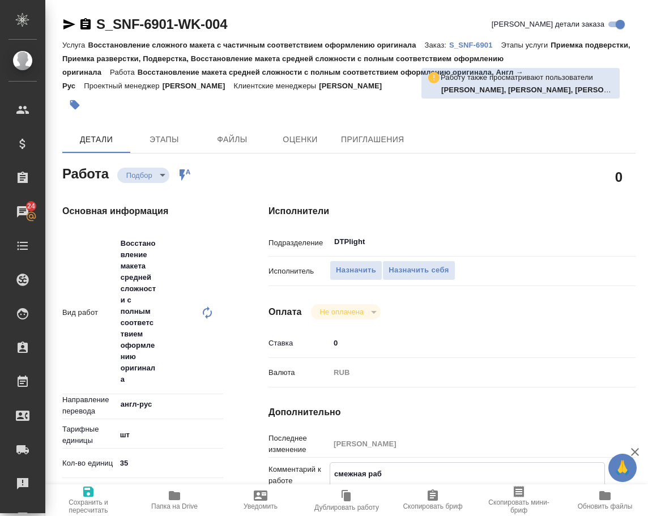
type textarea "x"
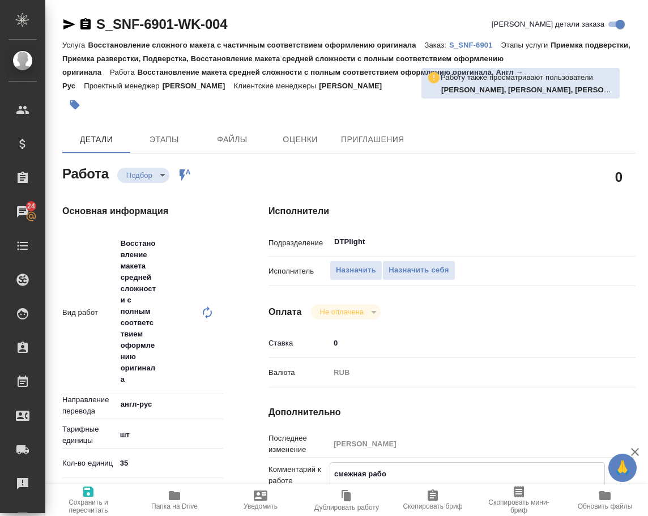
type textarea "смежная работ"
type textarea "x"
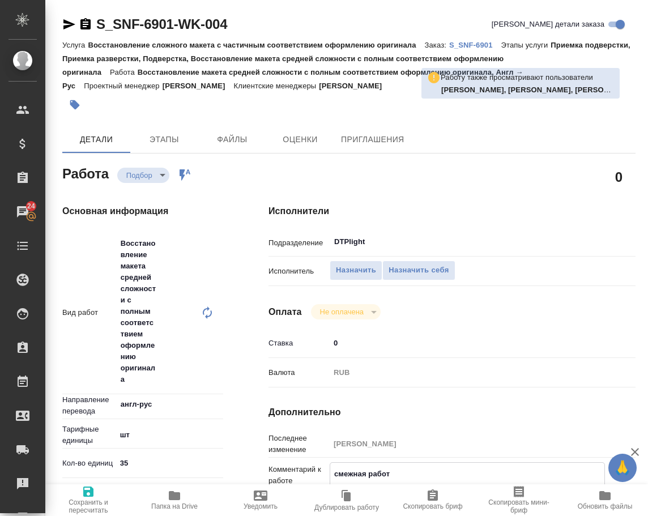
type textarea "x"
type textarea "смежная работа"
type textarea "x"
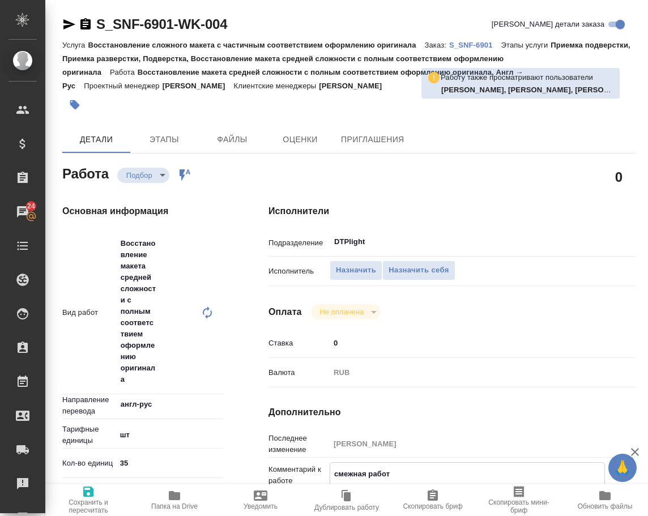
type textarea "x"
type textarea "смежная работа:"
type textarea "x"
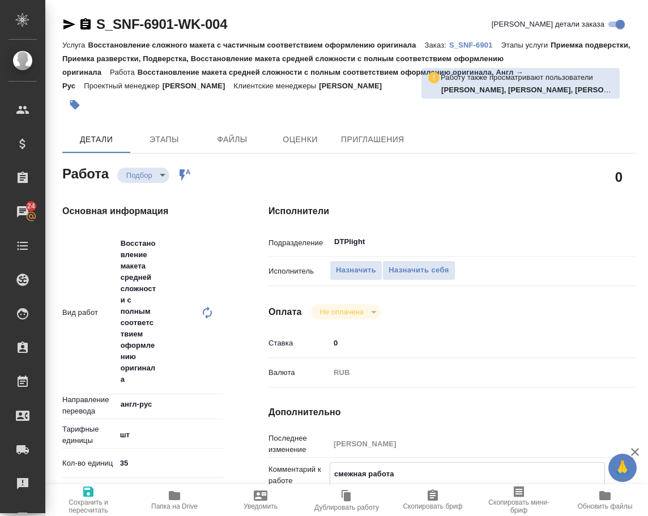
type textarea "x"
type textarea "смежная работа:"
type textarea "x"
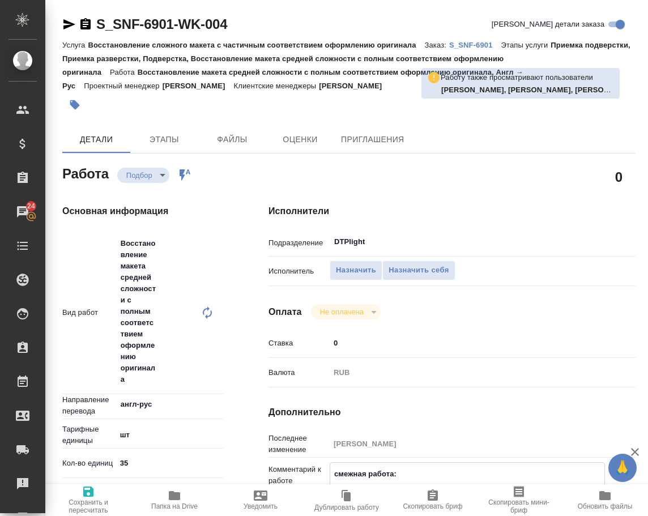
type textarea "x"
paste textarea "https://tera.awatera.com/Work/68cbeee365eb0f3f14f4f768/"
type textarea "x"
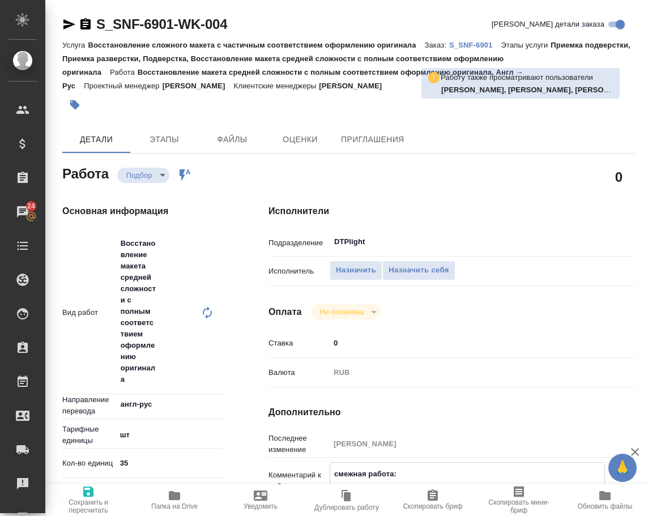
type textarea "смежная работа: https://tera.awatera.com/Work/68cbeee365eb0f3f14f4f768/"
type textarea "x"
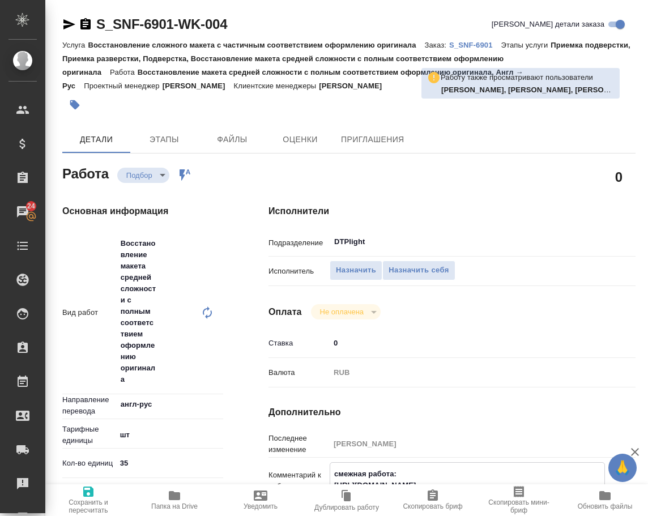
type textarea "смежная работа: https://tera.awatera.com/Work/68cbeee365eb0f3f14f4f768/"
type textarea "x"
click at [75, 506] on span "Сохранить и пересчитать" at bounding box center [88, 506] width 73 height 16
type textarea "x"
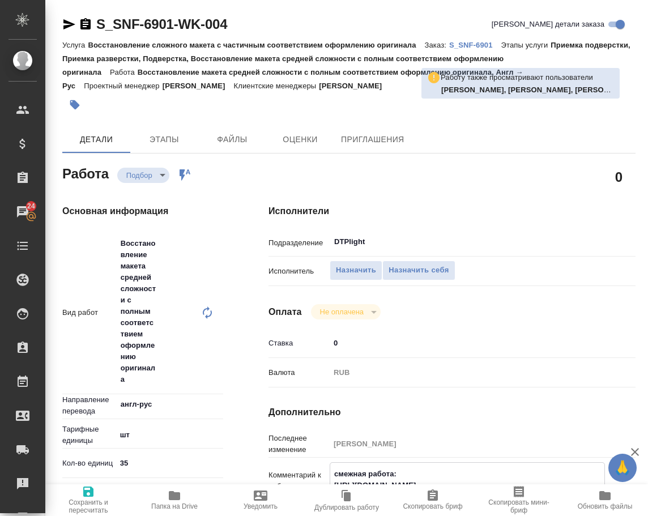
type textarea "x"
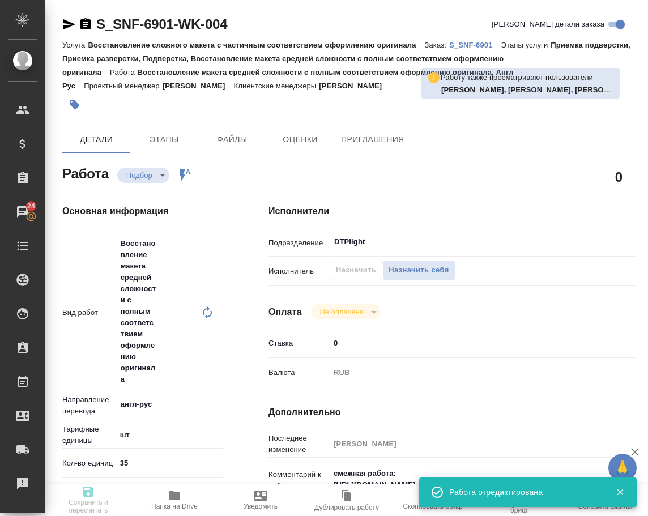
type textarea "x"
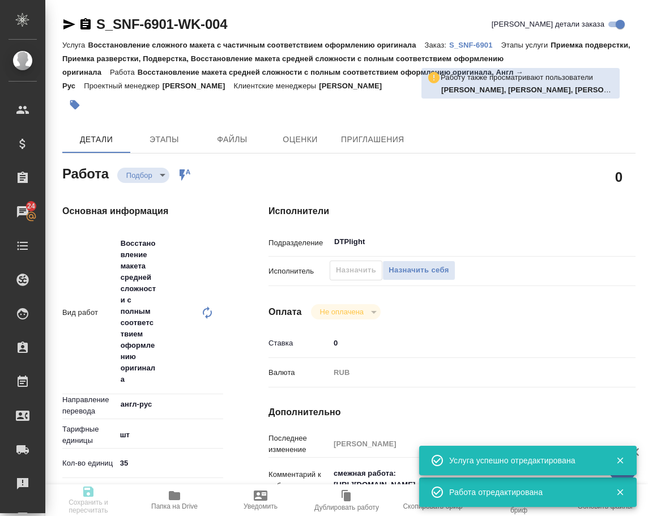
type input "recruiting"
type textarea "Восстановление макета средней сложности с полным соответствием оформлению ориги…"
type textarea "x"
type input "англ-рус"
type input "5a8b1489cc6b4906c91bfdc1"
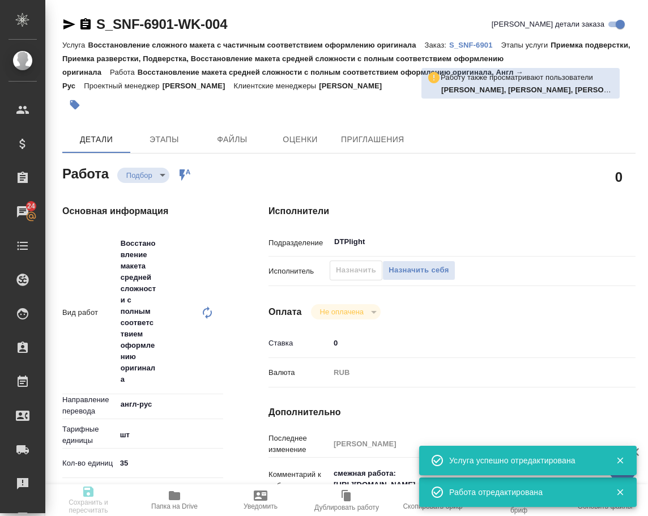
type input "35"
type input "19.09.2025 17:30"
type input "22.09.2025 12:00"
type input "25.09.2025 14:00"
type input "DTPlight"
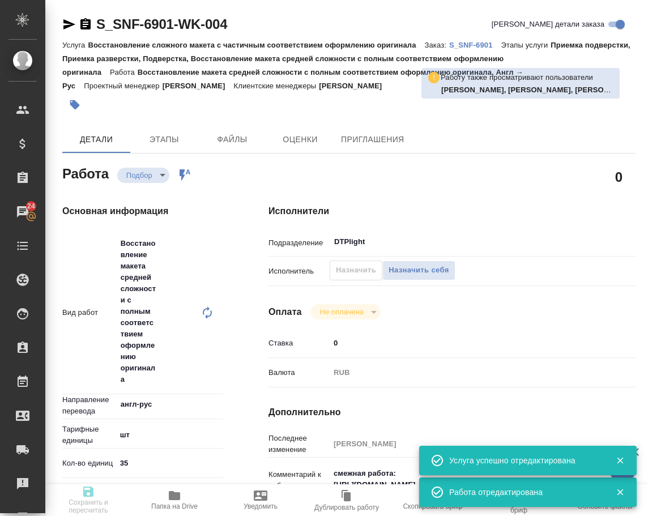
type input "notPayed"
type input "0"
type input "RUB"
type input "Сайдашева Диляра"
type textarea "смежная работа: https://tera.awatera.com/Work/68cbeee365eb0f3f14f4f768/"
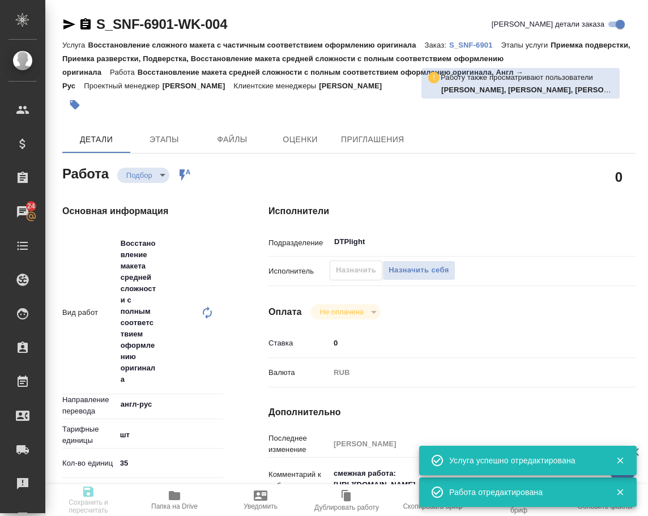
type textarea "x"
type textarea "/Clients/Sanofi/Orders/S_SNF-6901/DTP/S_SNF-6901-WK-004"
type textarea "x"
type input "S_SNF-6901"
type input "Восстановление сложного макета с частичным соответствием оформлению оригинала"
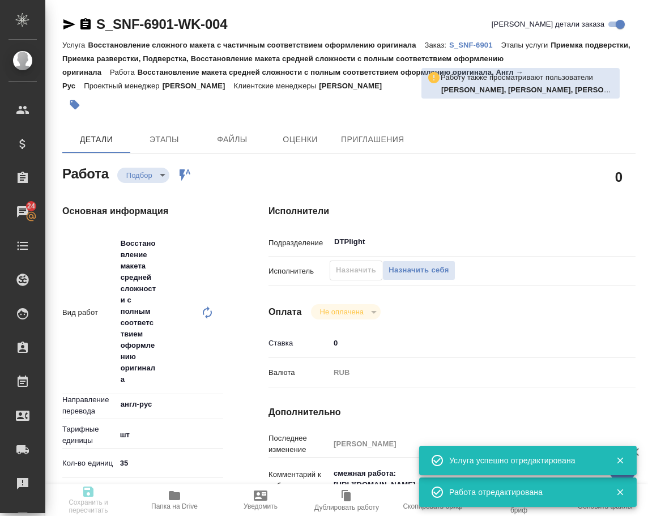
type input "Приемка подверстки, Приемка разверстки, Подверстка, Восстановление макета средн…"
type input "[PERSON_NAME]"
type input "Арсеньева Вера"
type input "/Clients/Sanofi/Orders/S_SNF-6901"
type textarea "x"
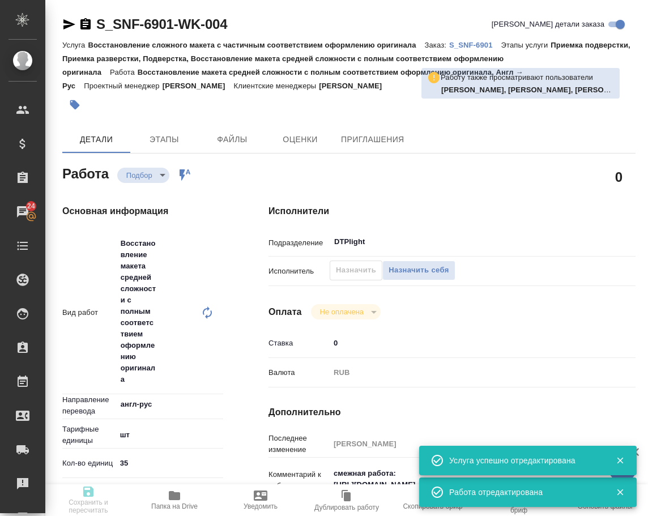
type textarea "Срок неделя Перевод лейблов не нужен, графиков – нужен 28 слайд удаляйте Коммен…"
type textarea "x"
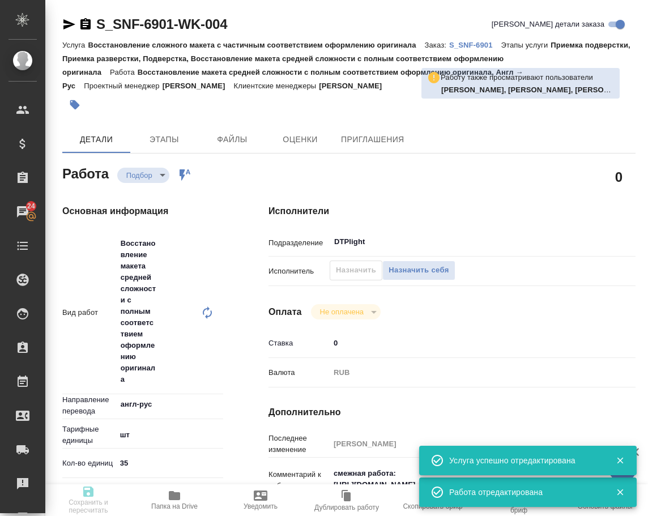
type textarea "x"
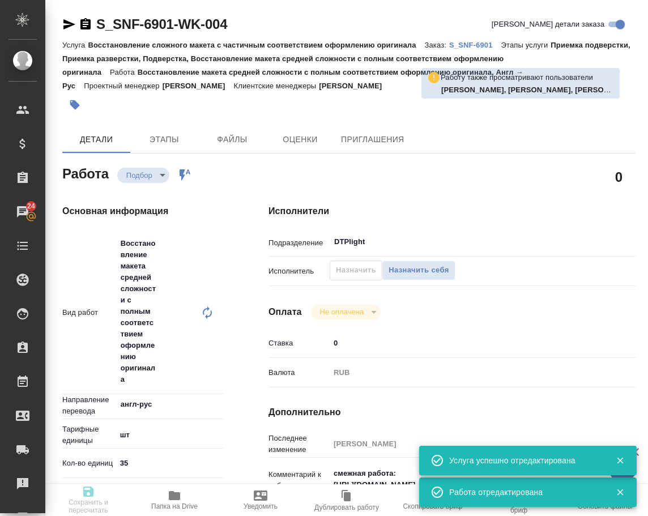
type textarea "x"
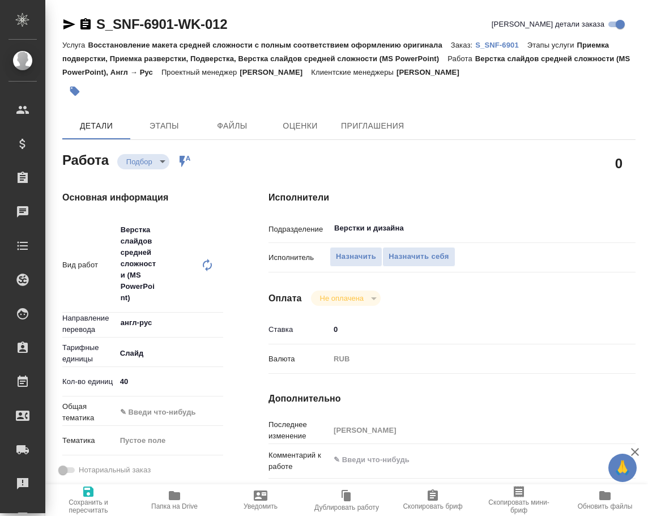
type textarea "x"
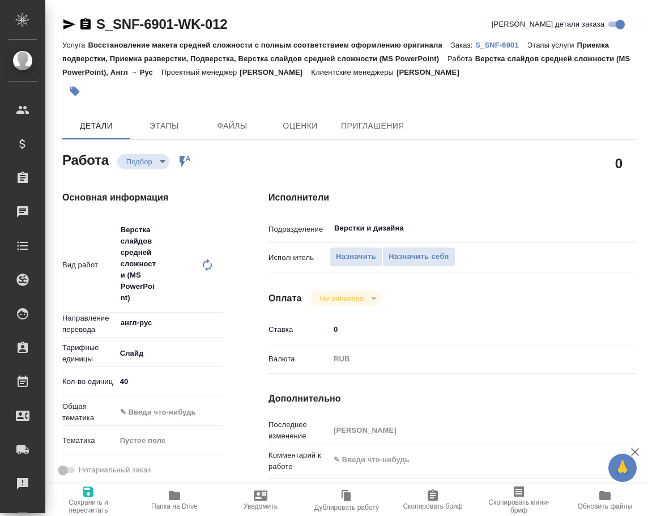
type textarea "x"
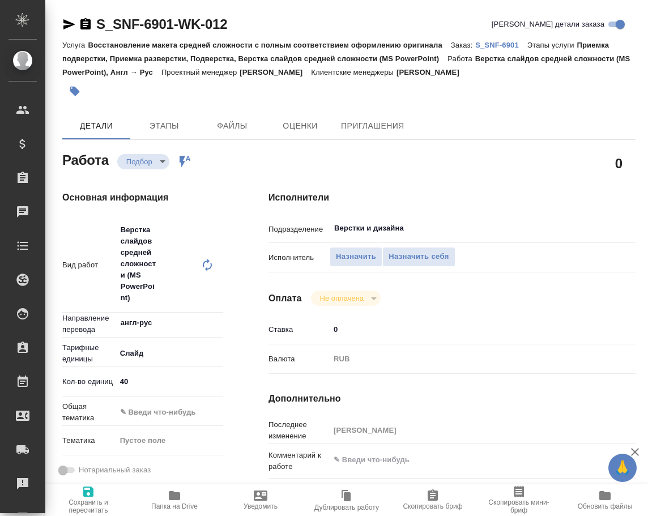
type textarea "x"
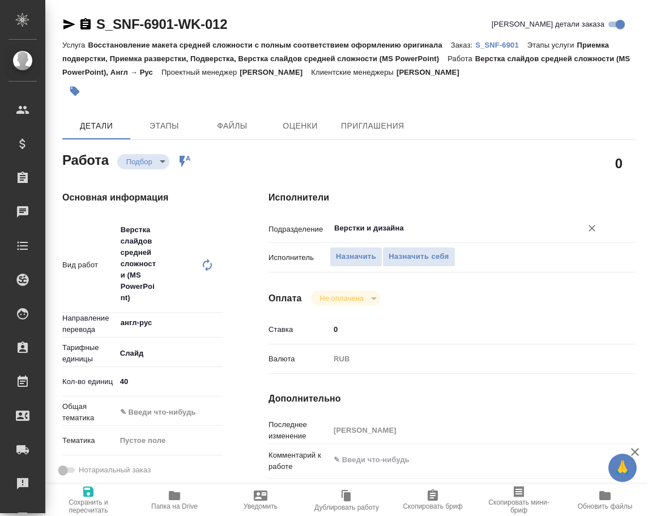
type textarea "x"
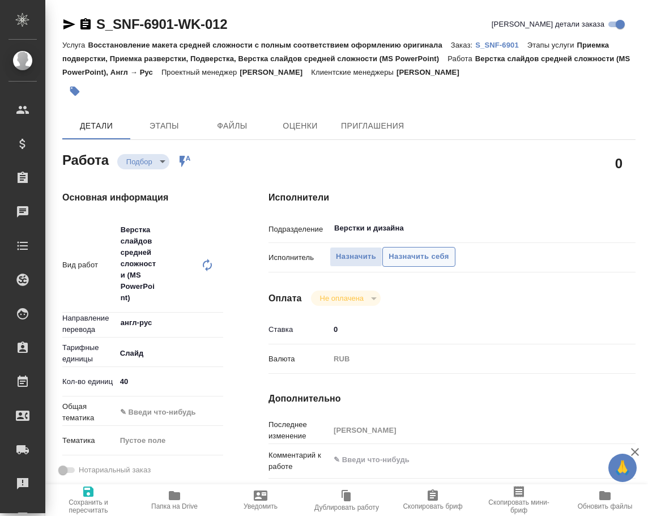
type textarea "x"
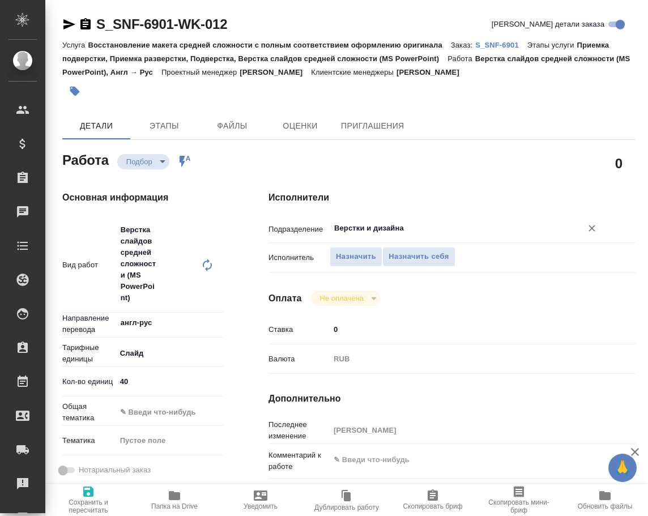
click at [404, 227] on input "Верстки и дизайна" at bounding box center [448, 228] width 231 height 14
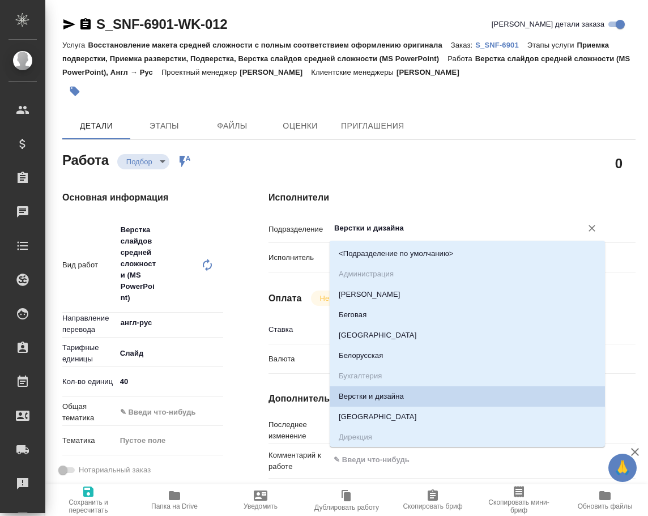
type input "d"
type textarea "x"
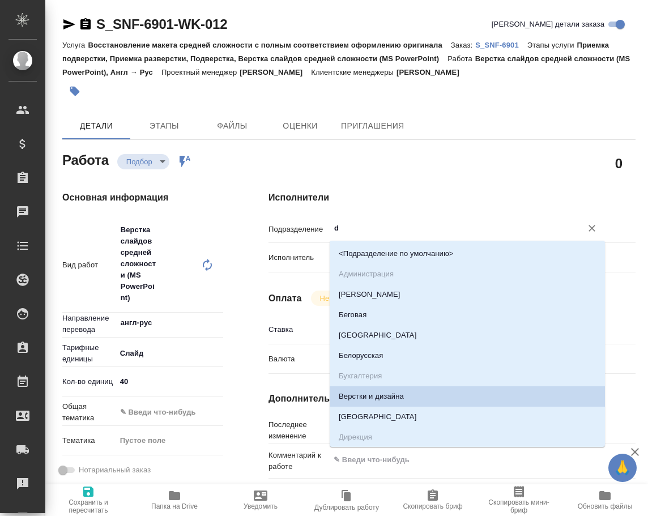
type textarea "x"
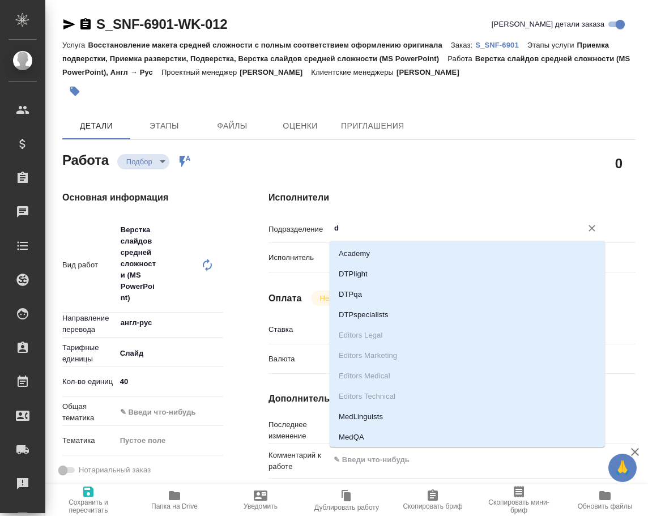
type input "dt"
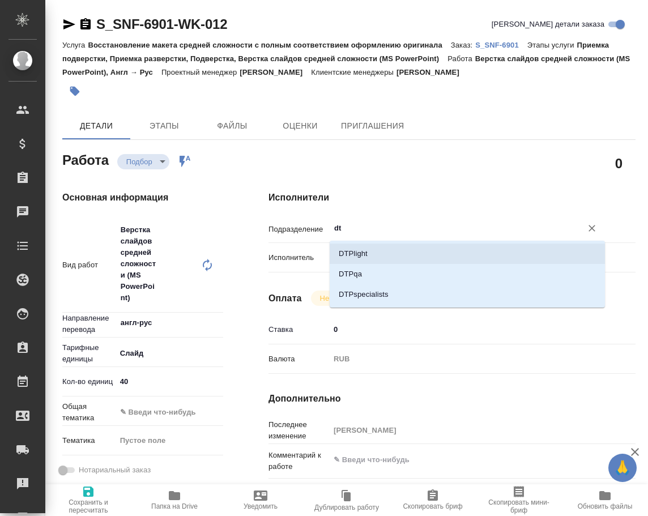
click at [383, 253] on li "DTPlight" at bounding box center [467, 254] width 275 height 20
type textarea "x"
type input "DTPlight"
type textarea "x"
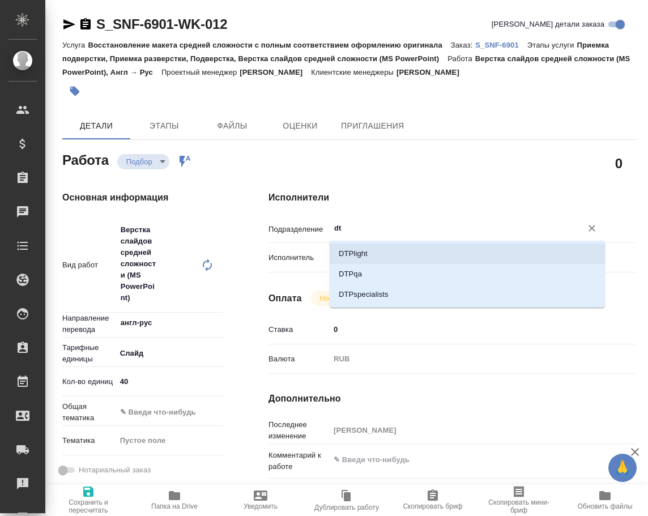
type textarea "x"
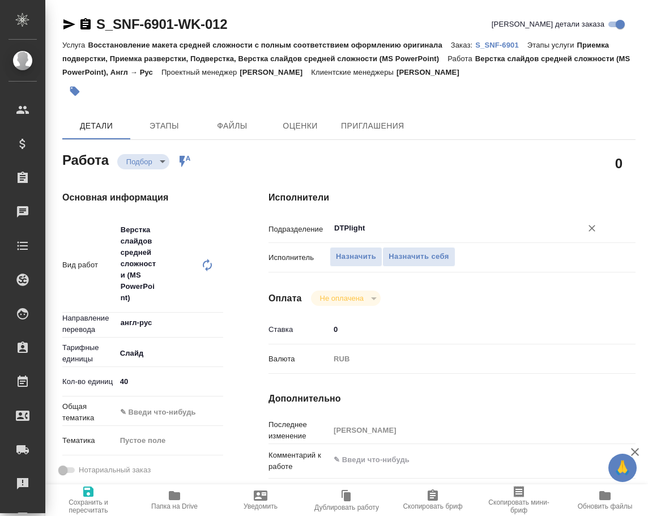
type textarea "x"
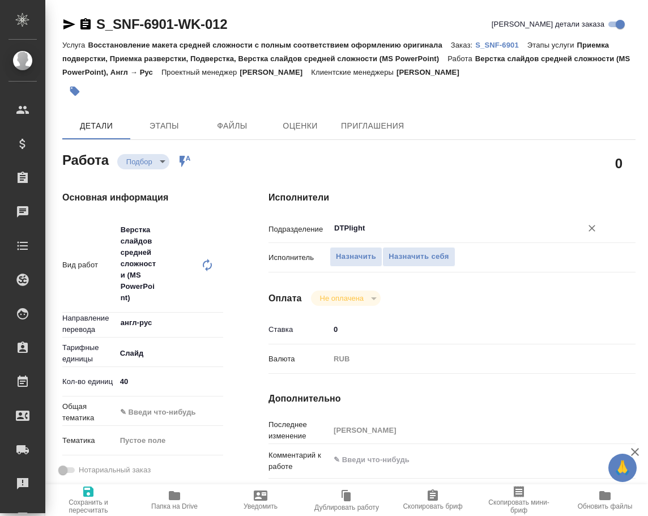
type input "DTPlight"
click at [86, 479] on div "Нотариальный заказ" at bounding box center [142, 470] width 161 height 20
type textarea "x"
click at [361, 463] on textarea at bounding box center [467, 459] width 275 height 19
type textarea "x"
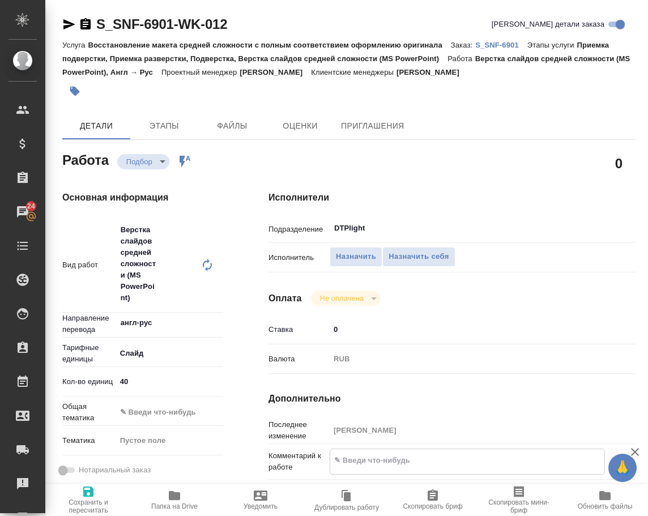
type textarea "c"
type textarea "x"
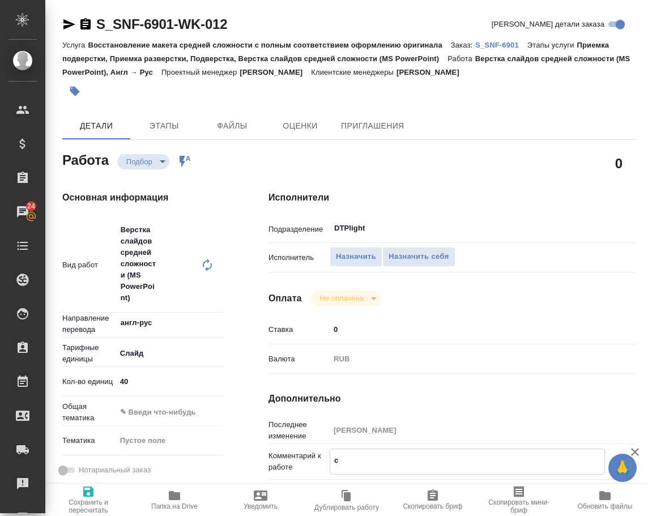
type textarea "x"
type textarea "cv"
type textarea "x"
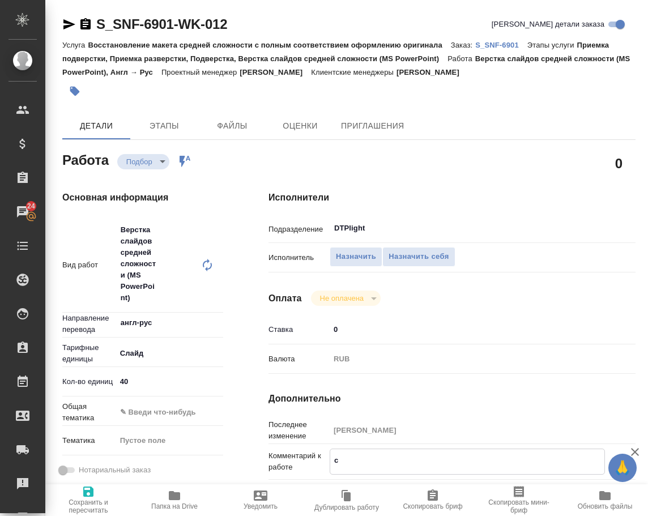
type textarea "x"
type textarea "cvt"
type textarea "x"
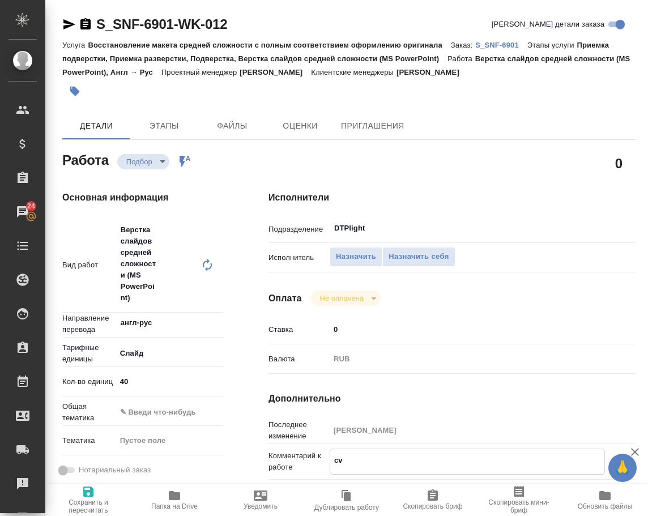
type textarea "x"
type textarea "cvt;"
type textarea "x"
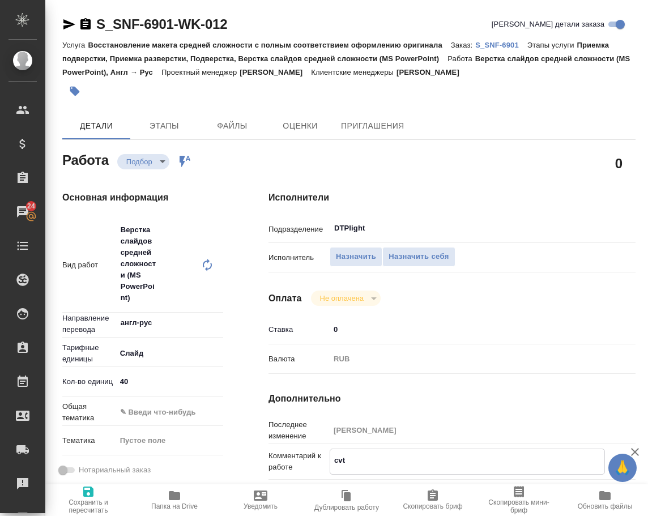
type textarea "x"
type textarea "cvt;y"
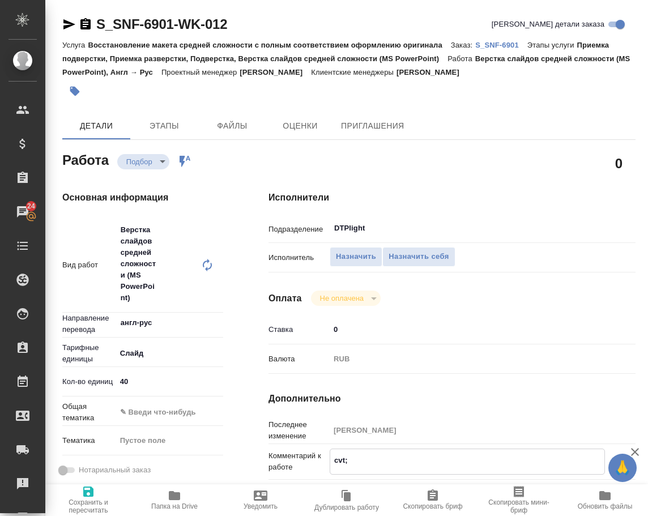
type textarea "x"
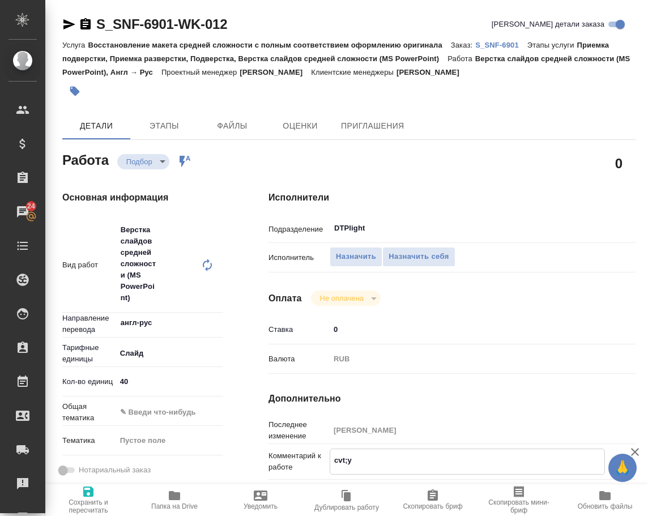
type textarea "cvt;yf"
type textarea "x"
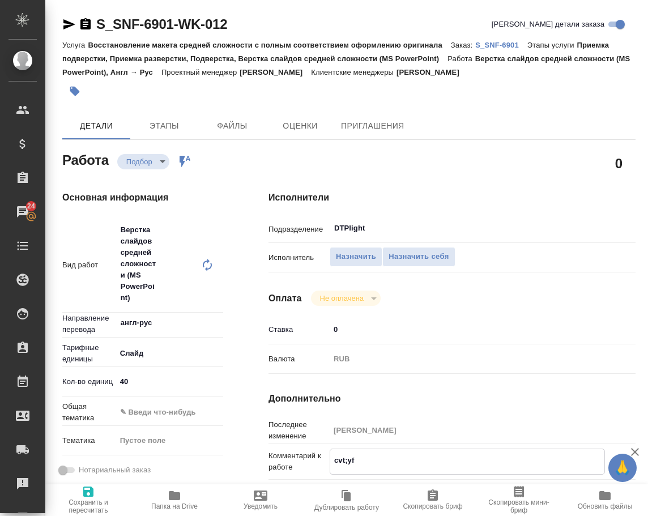
type textarea "x"
type textarea "cvt;yfz"
type textarea "x"
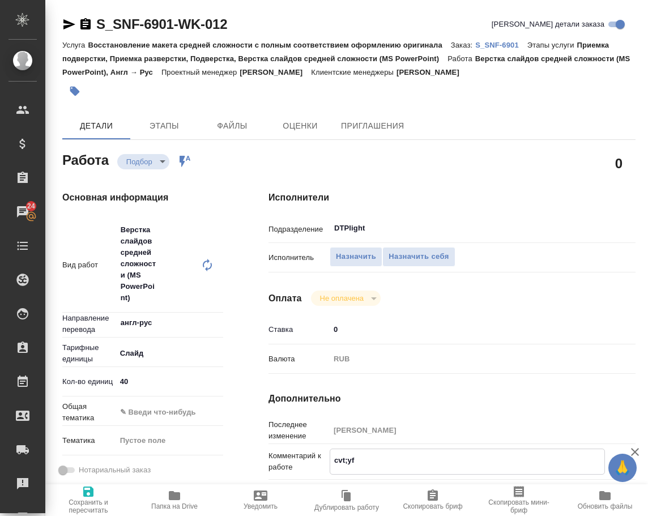
type textarea "x"
type textarea "с"
type textarea "x"
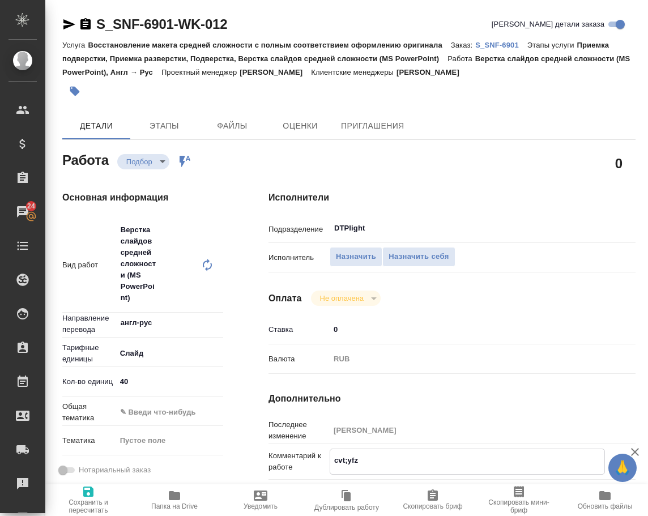
type textarea "x"
type textarea "см"
type textarea "x"
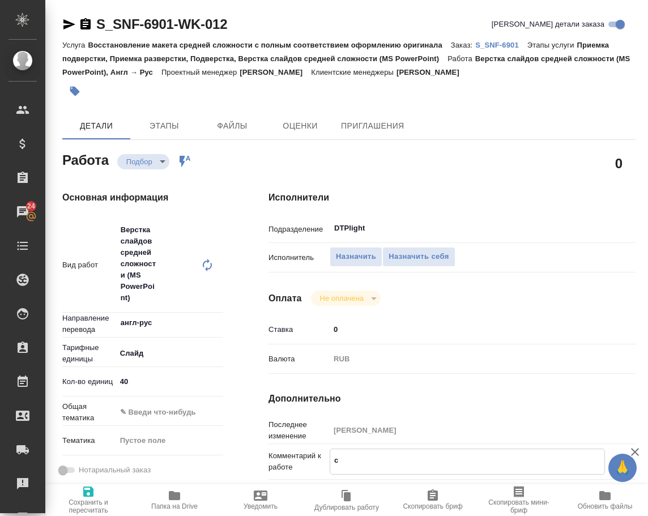
type textarea "x"
type textarea "сме"
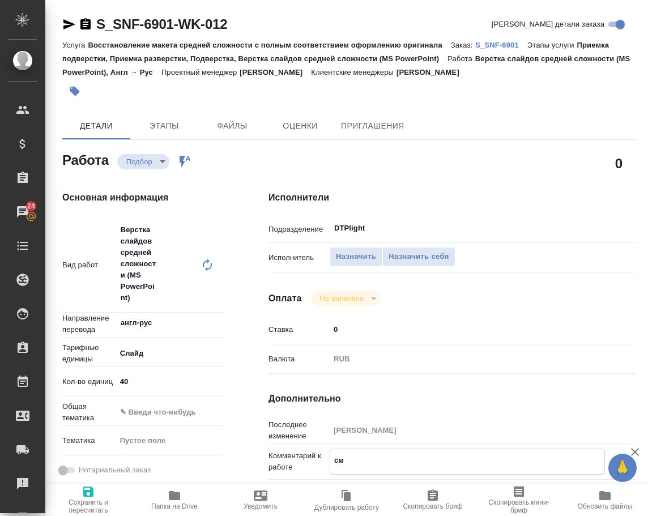
type textarea "x"
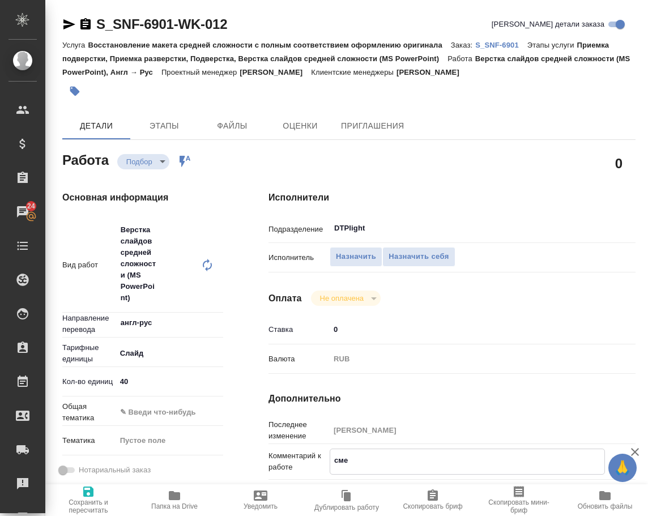
type textarea "смеж"
type textarea "x"
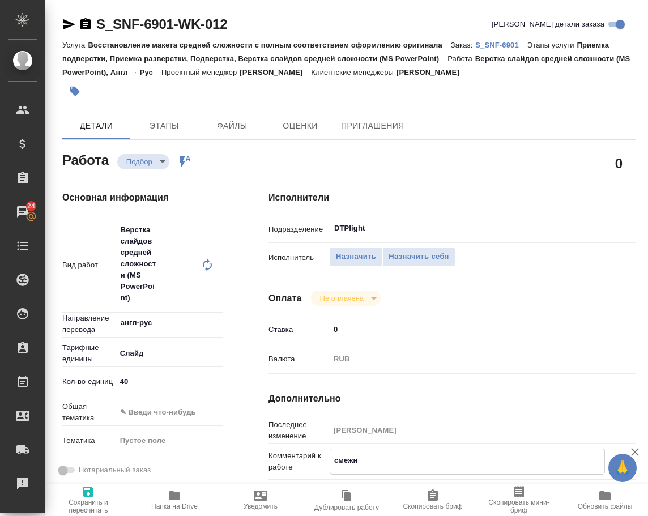
type textarea "смежнг"
type textarea "x"
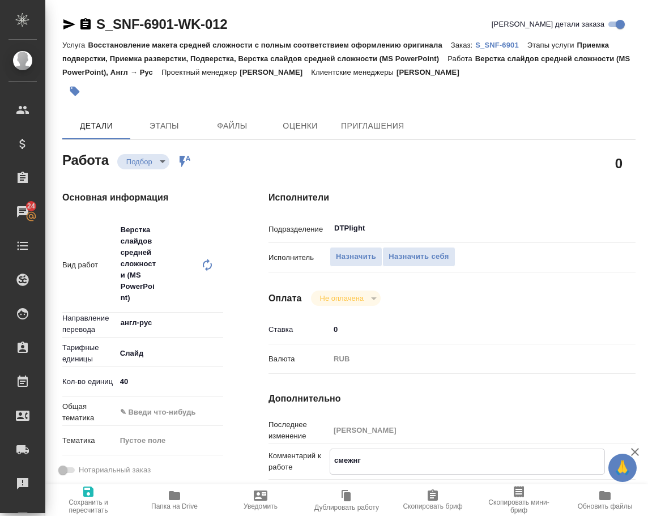
type textarea "x"
type textarea "смежнга"
type textarea "x"
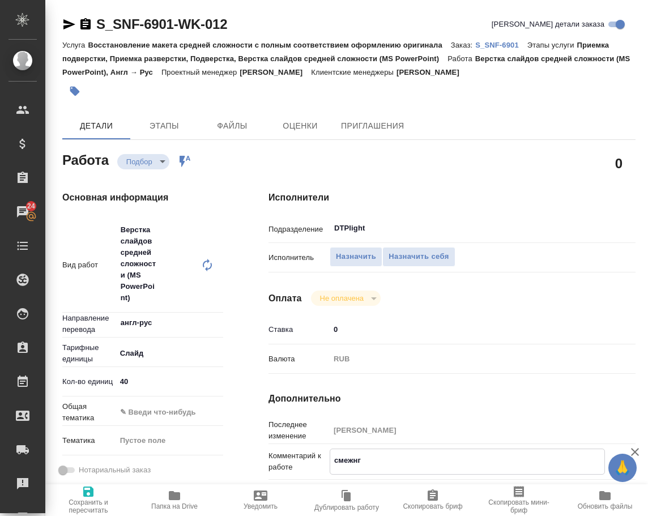
type textarea "x"
type textarea "смежнгая"
type textarea "x"
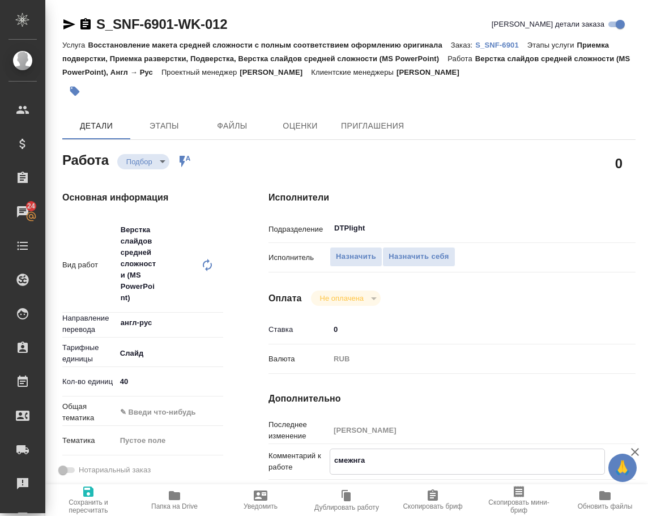
type textarea "x"
type textarea "смежнгая"
type textarea "x"
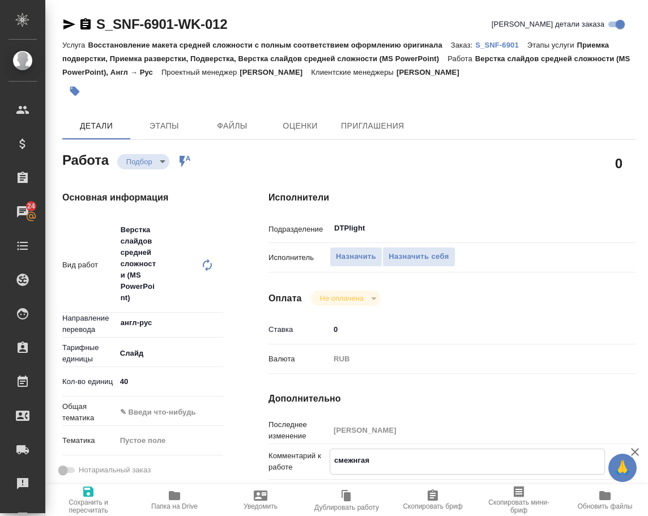
type textarea "x"
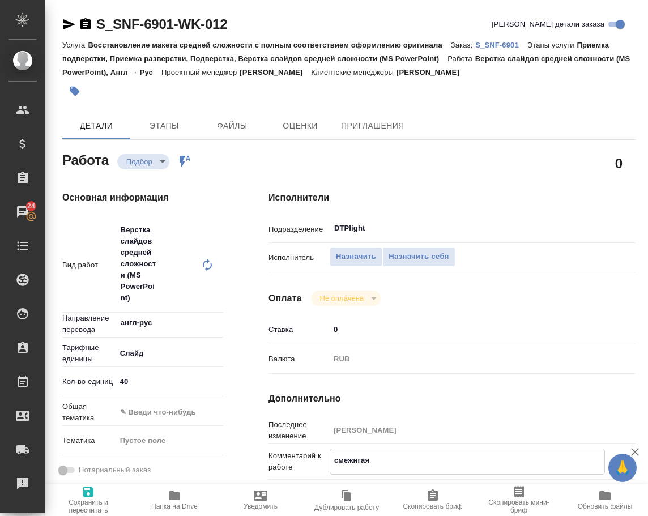
type textarea "смежнгая"
type textarea "x"
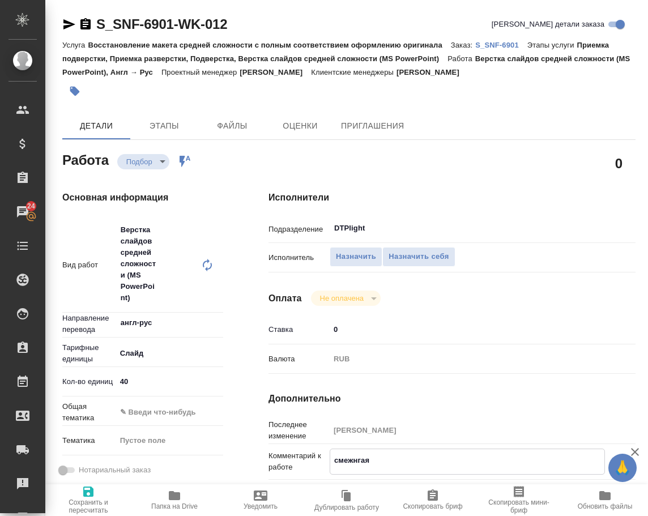
type textarea "x"
type textarea "смежнга"
type textarea "x"
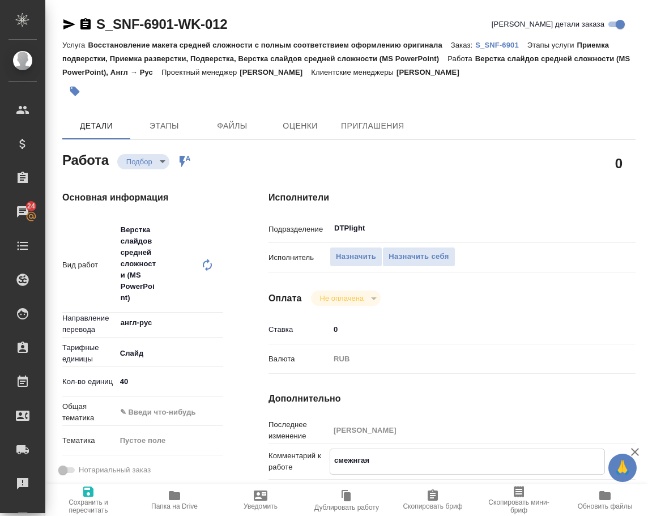
type textarea "x"
type textarea "смежнг"
type textarea "x"
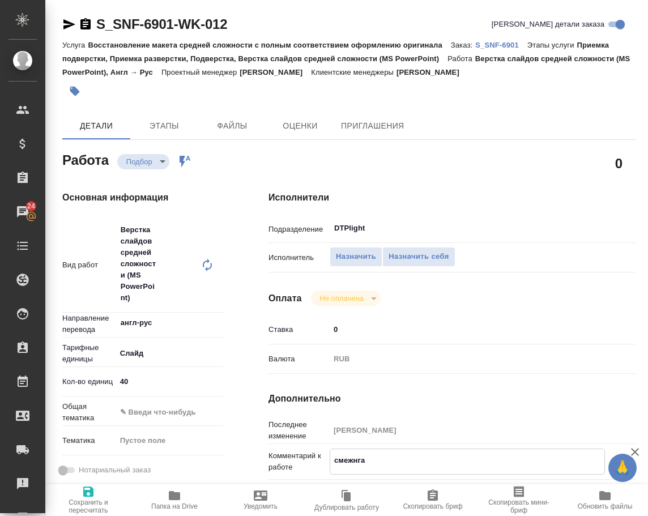
type textarea "x"
type textarea "смежн"
type textarea "x"
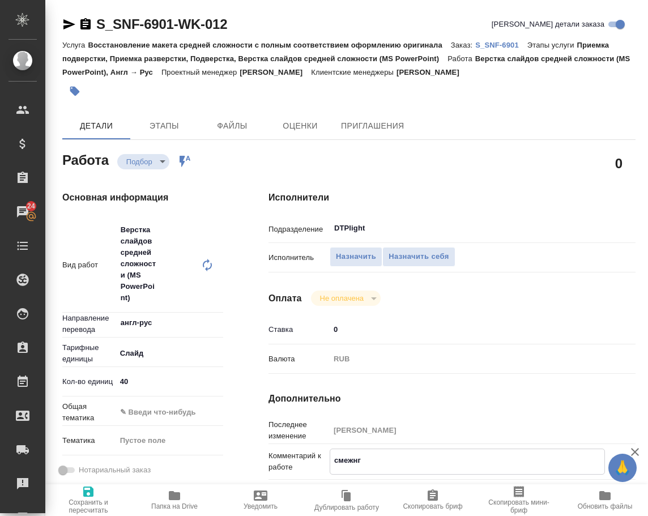
type textarea "x"
type textarea "смежна"
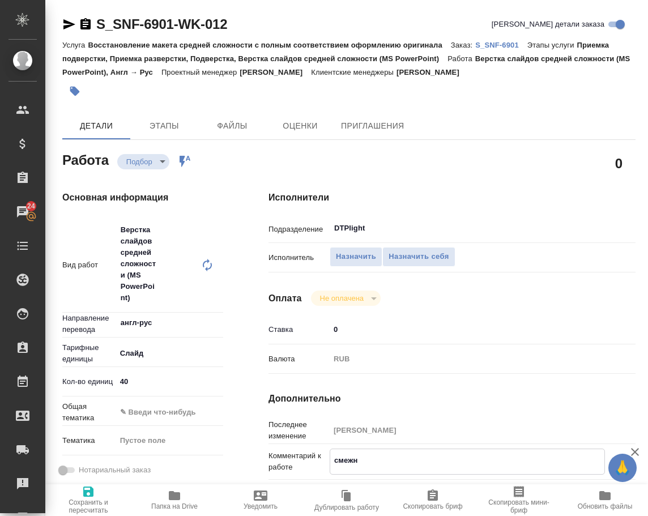
type textarea "x"
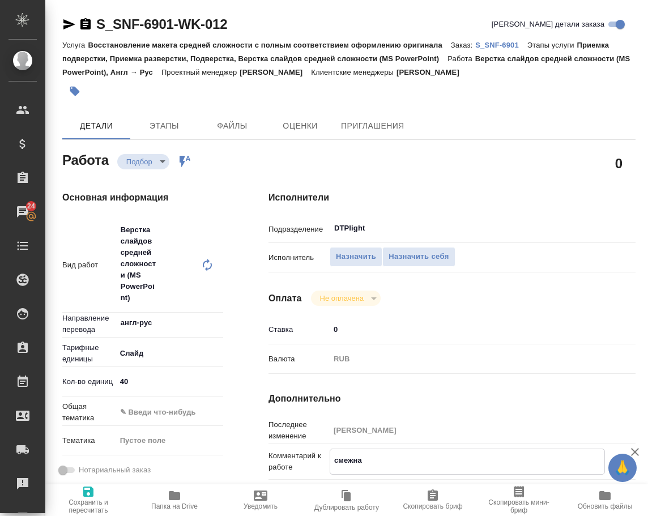
type textarea "смежная"
type textarea "x"
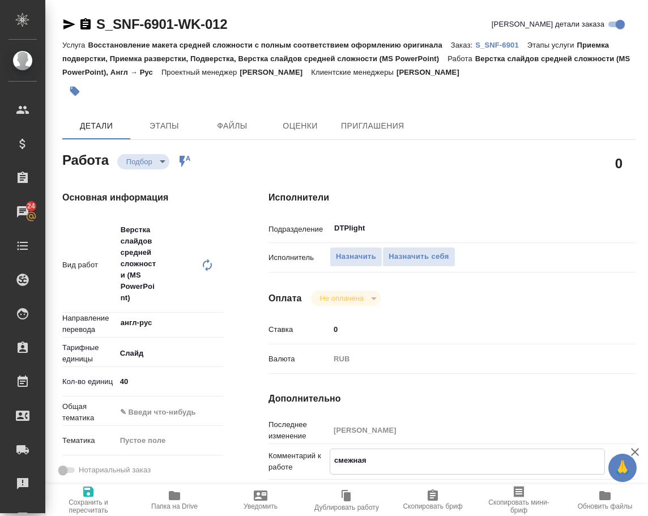
type textarea "x"
type textarea "смежная"
type textarea "x"
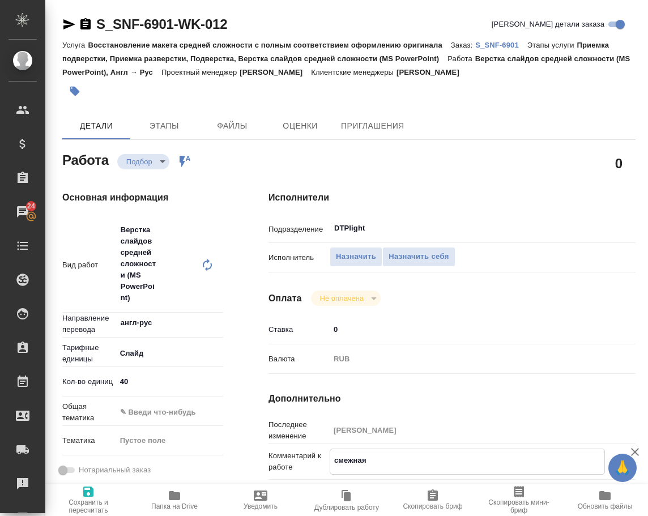
type textarea "x"
type textarea "смежная р"
type textarea "x"
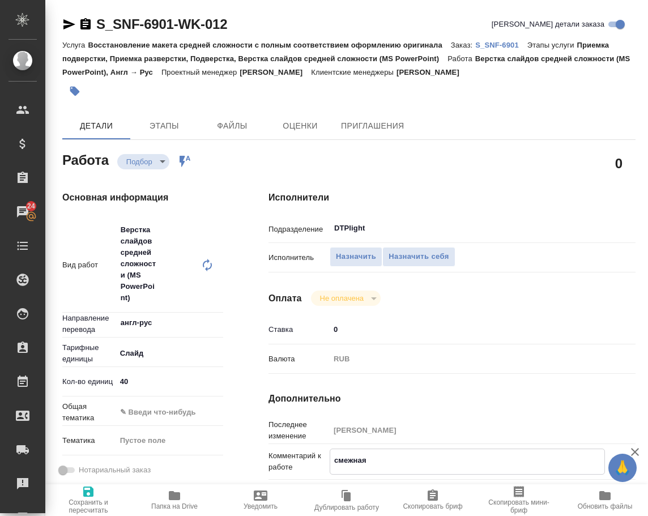
type textarea "x"
type textarea "смежная ра"
type textarea "x"
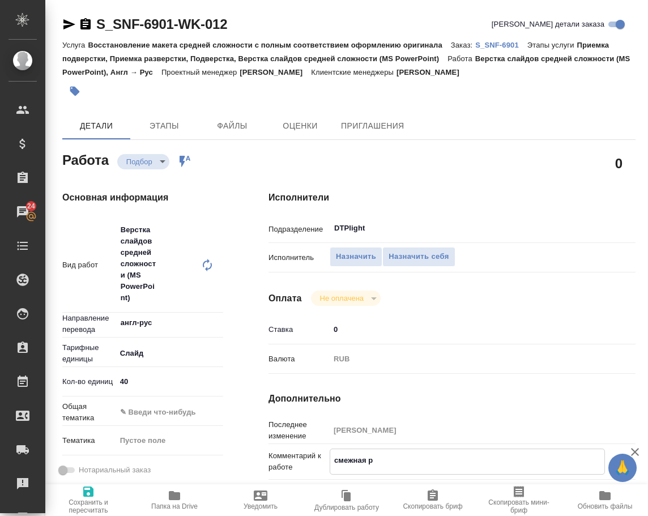
type textarea "x"
type textarea "смежная раб"
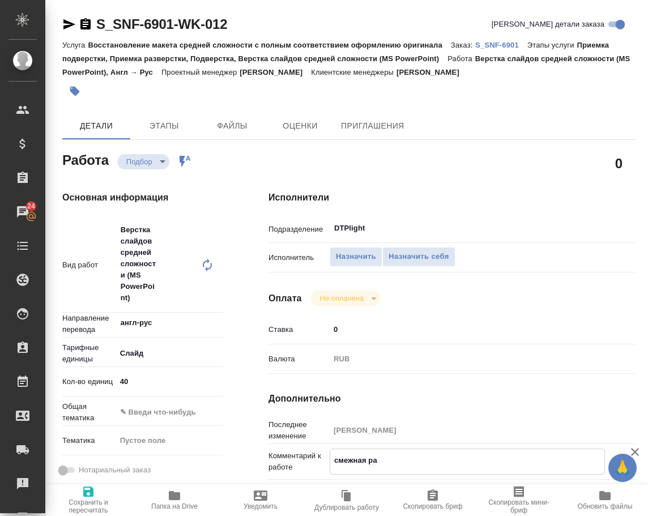
type textarea "x"
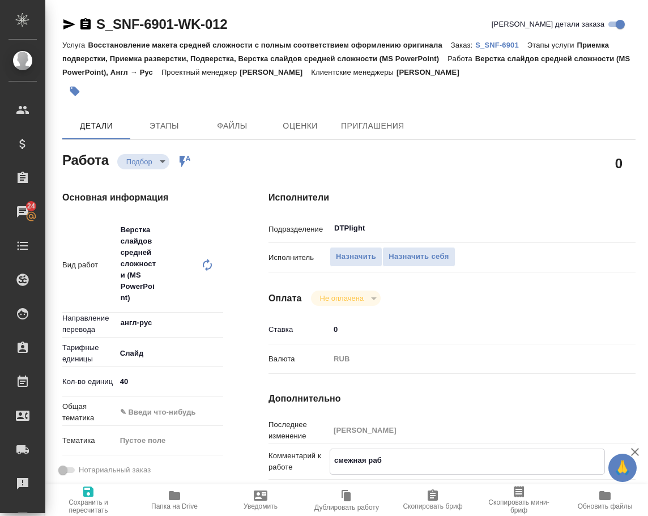
type textarea "смежная рабо"
type textarea "x"
paste textarea "https://tera.awatera.com/Work/68cbeec052f2edb51be13a54/"
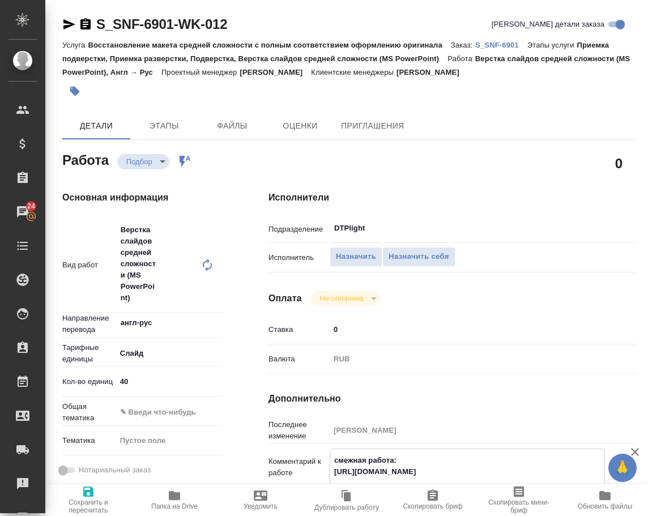
click at [91, 489] on icon "button" at bounding box center [88, 492] width 10 height 10
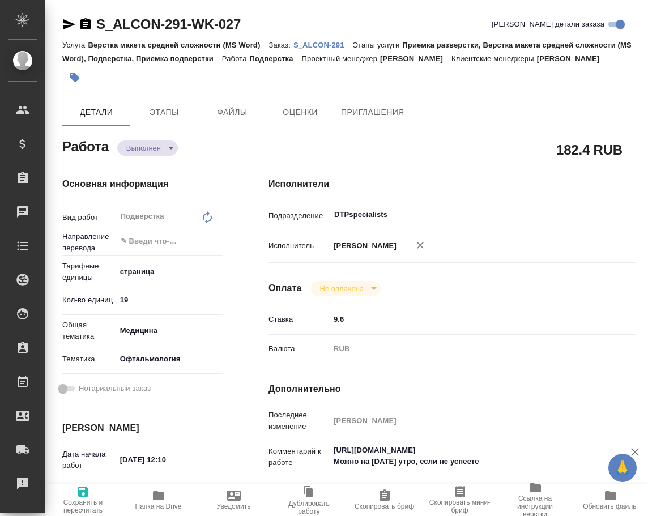
type textarea "x"
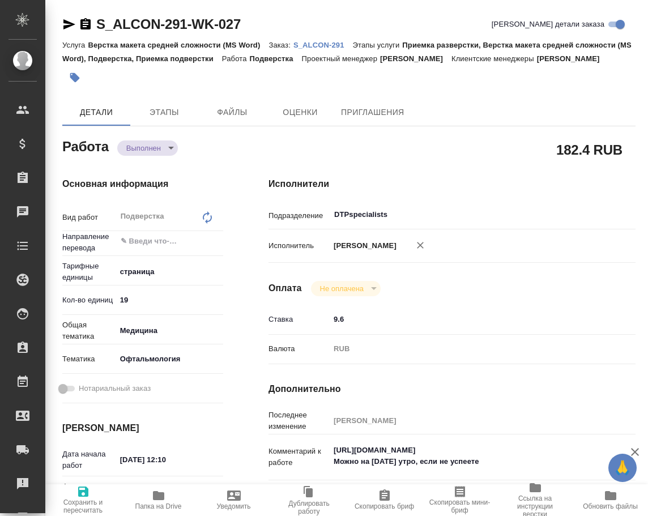
type textarea "x"
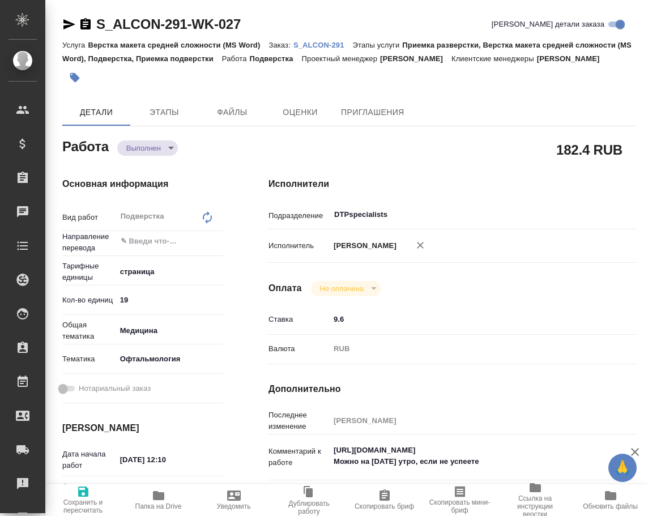
click at [162, 500] on icon "button" at bounding box center [158, 495] width 11 height 9
type textarea "x"
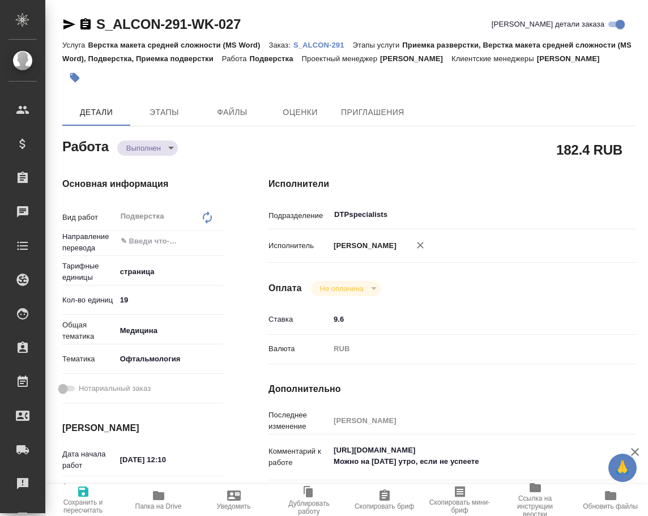
type textarea "x"
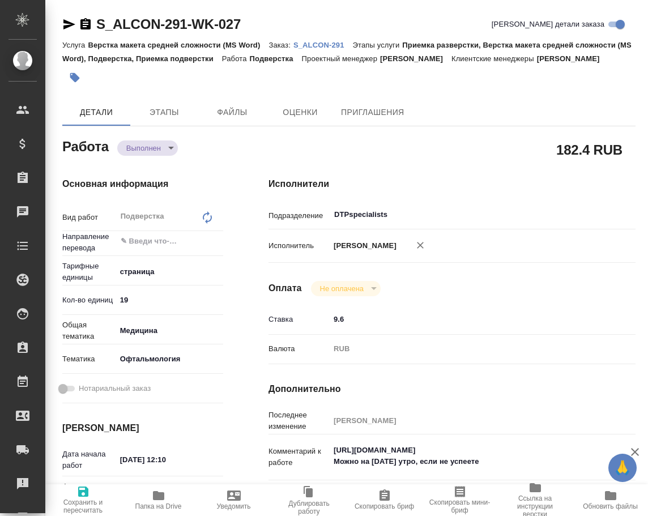
type textarea "x"
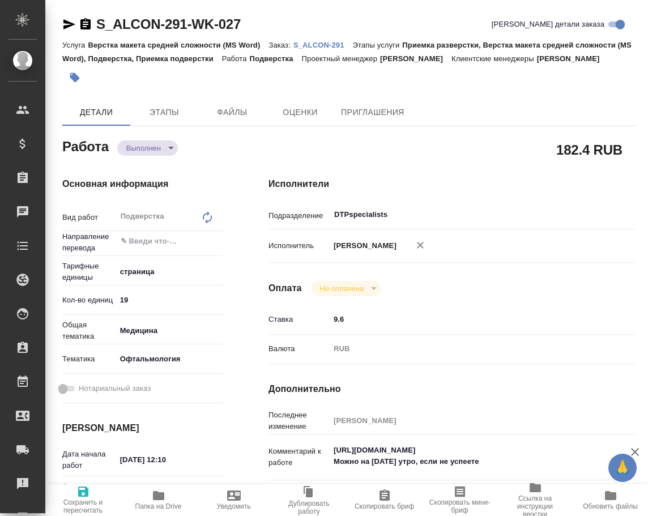
type textarea "x"
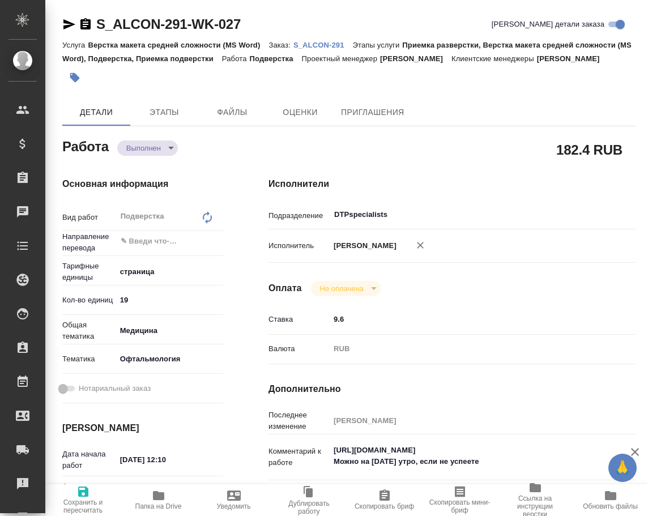
type textarea "x"
click at [150, 162] on body "🙏 .cls-1 fill:#fff; AWATERA Arsenyeva [PERSON_NAME] Спецификации Заказы 24 Чаты…" at bounding box center [324, 258] width 648 height 516
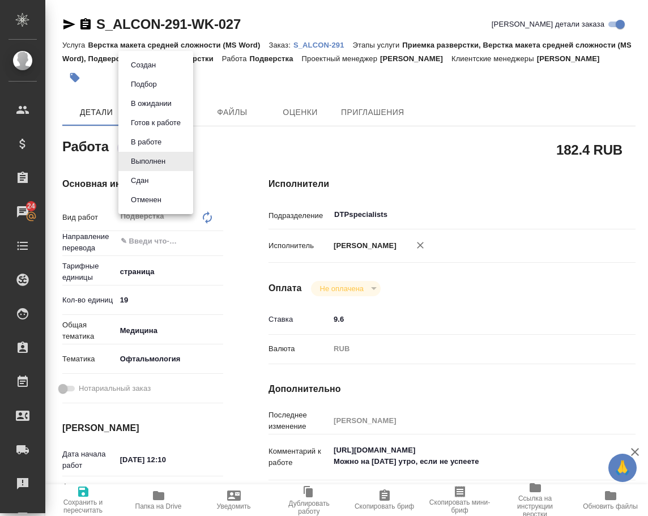
click at [147, 176] on button "Сдан" at bounding box center [139, 180] width 24 height 12
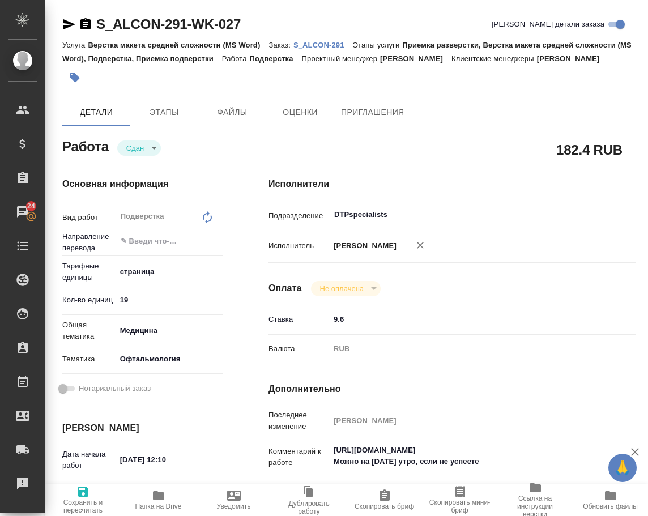
type textarea "x"
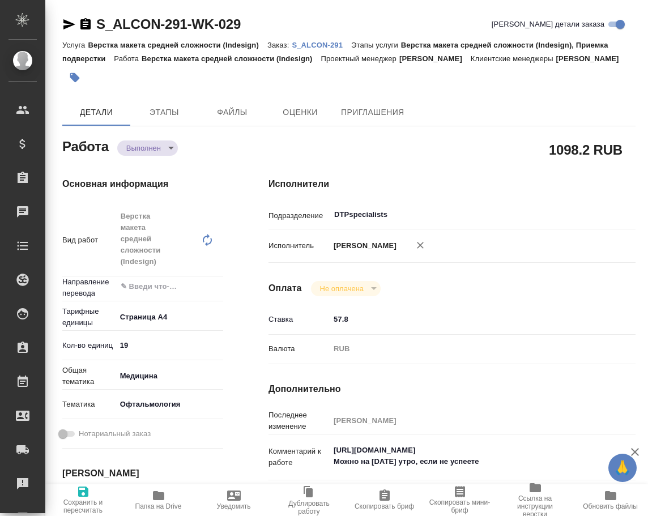
type textarea "x"
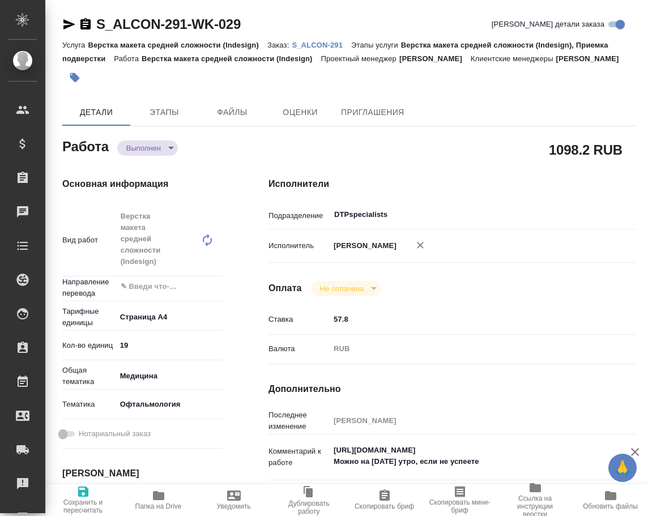
type textarea "x"
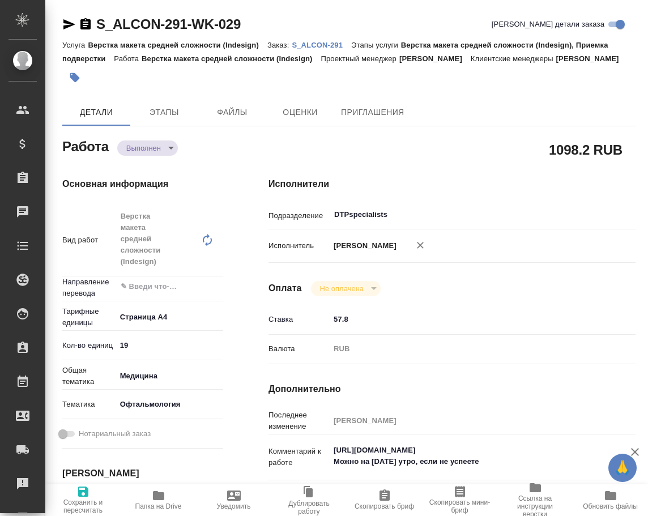
type textarea "x"
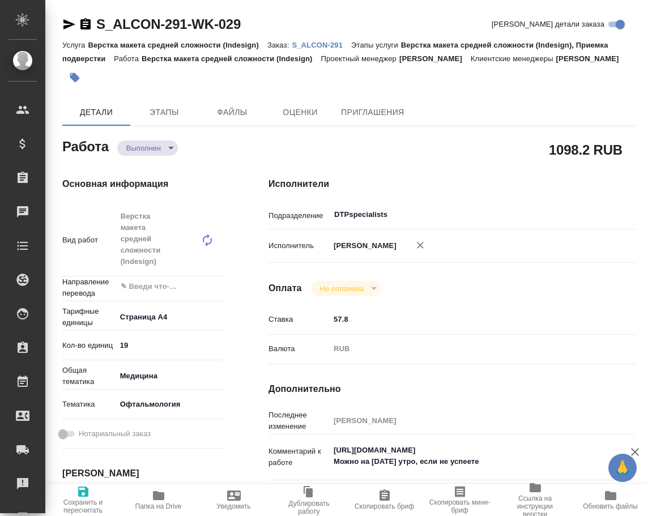
type textarea "x"
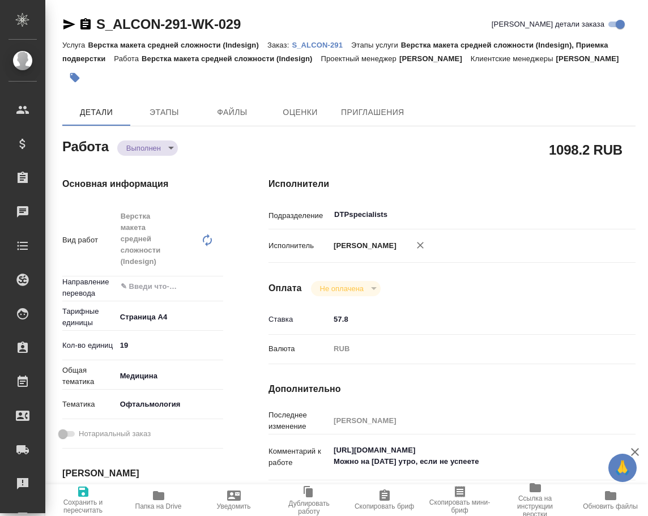
type textarea "x"
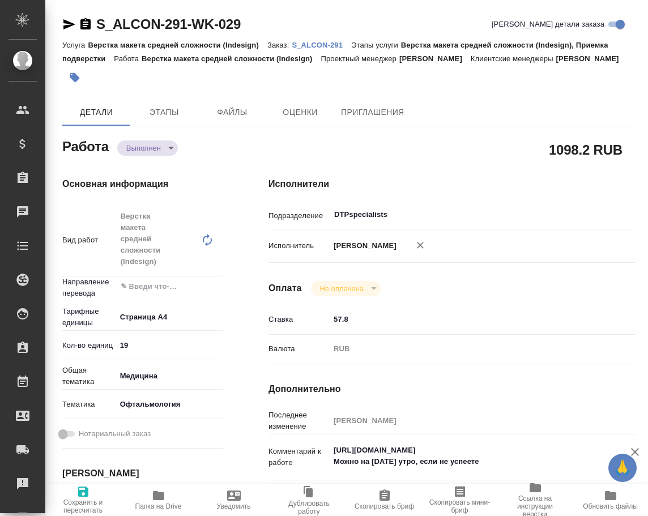
type textarea "x"
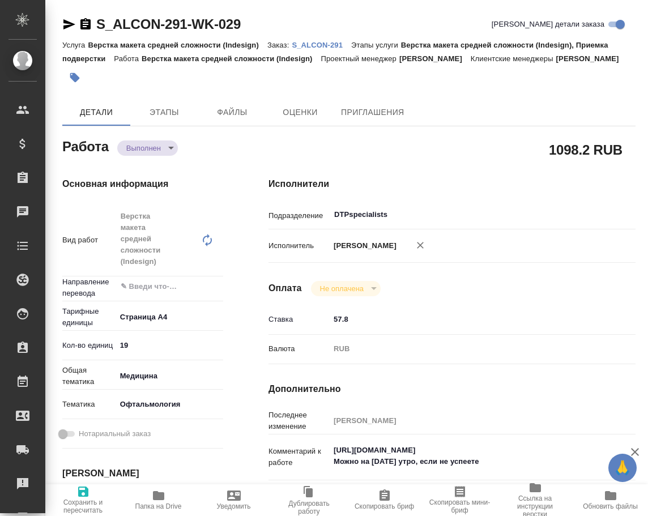
type textarea "x"
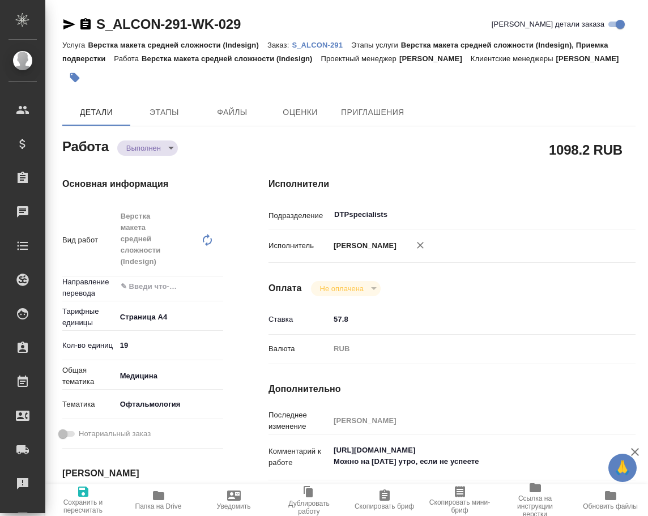
type textarea "x"
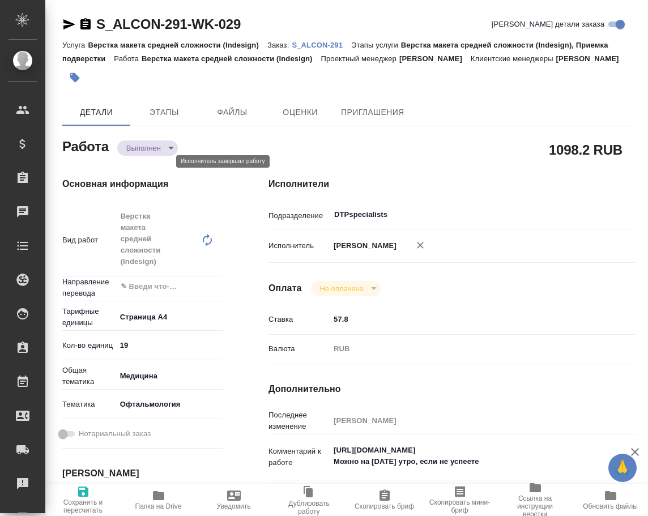
click at [139, 159] on body "🙏 .cls-1 fill:#fff; AWATERA Arsenyeva Vera Клиенты Спецификации Заказы Чаты Tod…" at bounding box center [324, 258] width 648 height 516
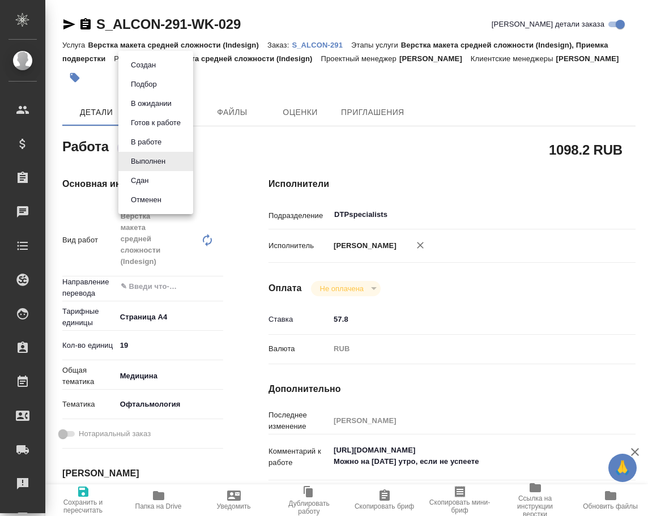
click at [154, 177] on li "Сдан" at bounding box center [155, 180] width 75 height 19
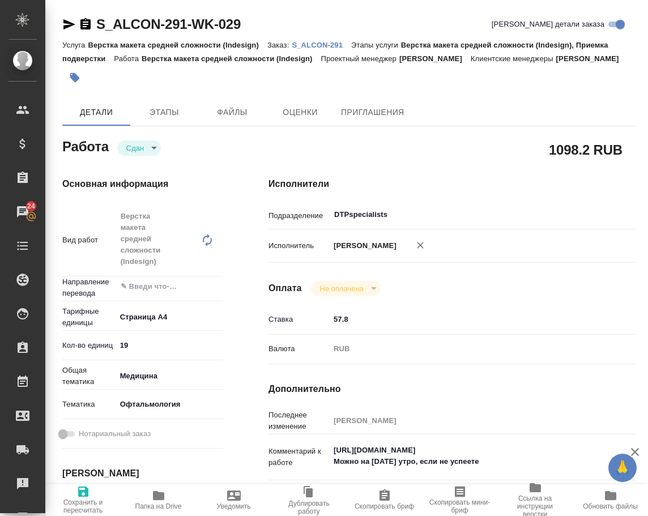
type textarea "x"
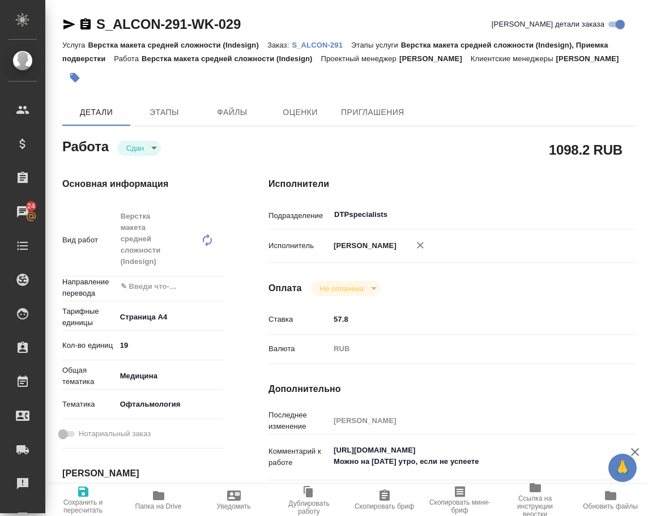
type textarea "x"
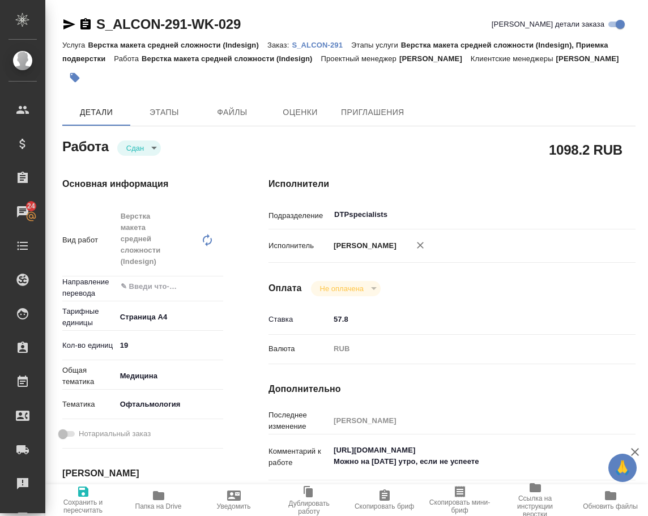
click at [164, 499] on icon "button" at bounding box center [159, 496] width 14 height 14
type textarea "x"
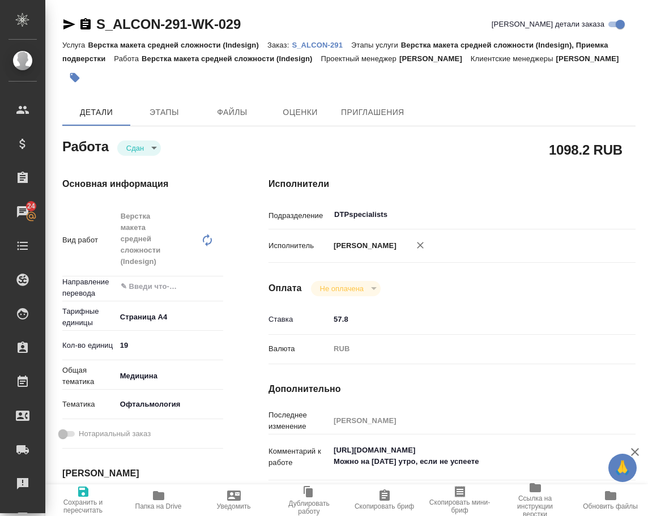
type textarea "x"
click at [334, 44] on p "S_ALCON-291" at bounding box center [321, 45] width 59 height 8
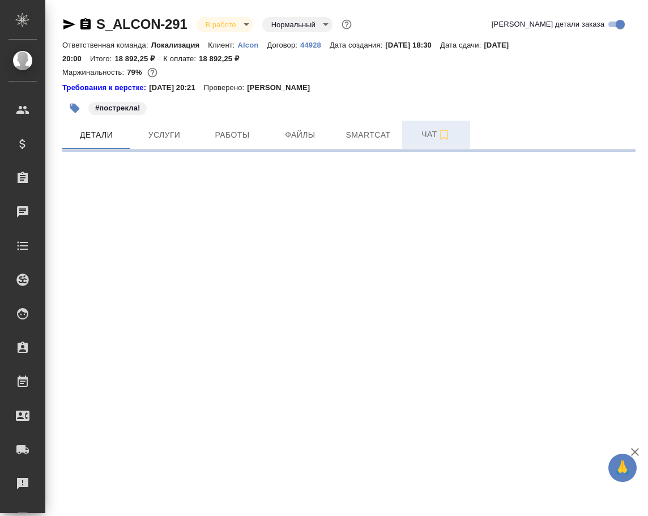
select select "RU"
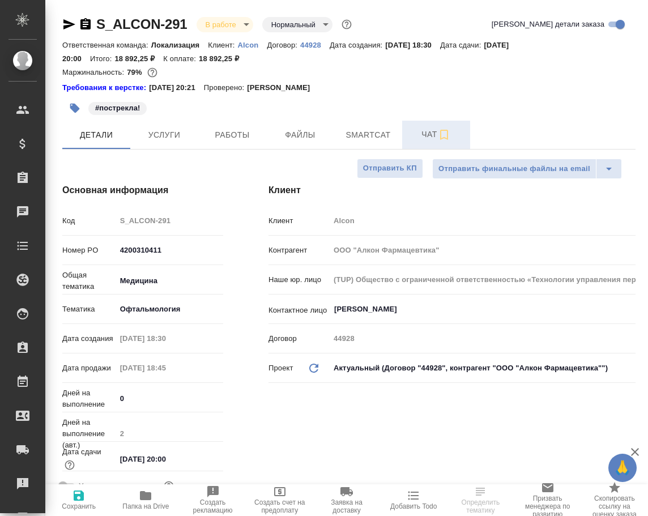
type textarea "x"
click at [425, 139] on span "Чат" at bounding box center [436, 134] width 54 height 14
type textarea "x"
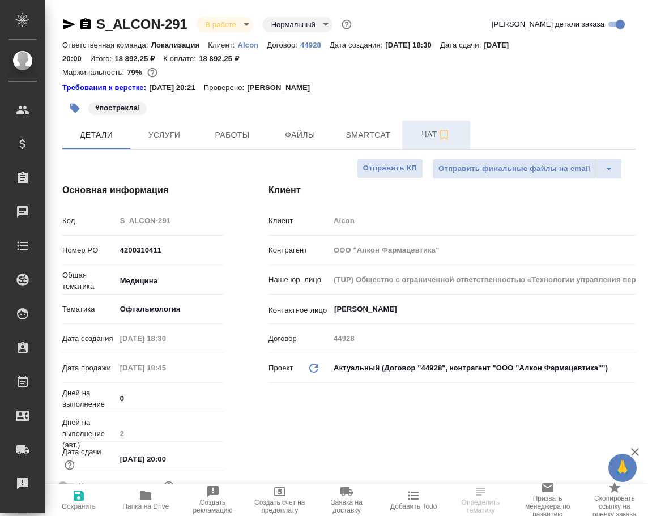
type textarea "x"
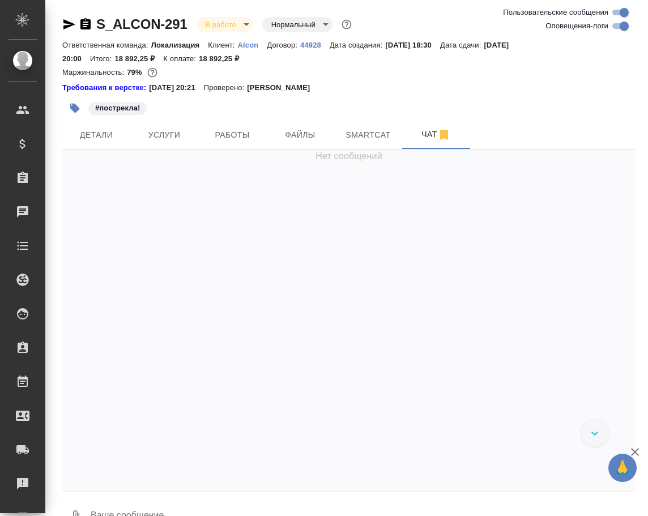
scroll to position [8043, 0]
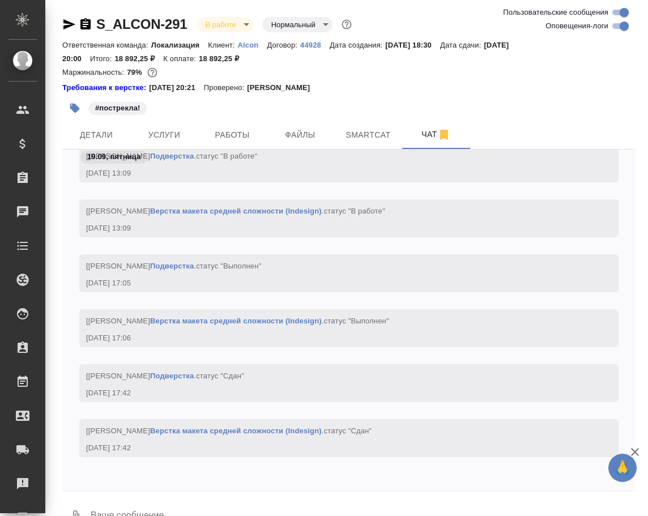
click at [202, 511] on textarea at bounding box center [362, 516] width 546 height 39
paste textarea "https://drive.awatera.com/apps/files/files/10109345?dir=/Shares/Alcon/Orders/S_…"
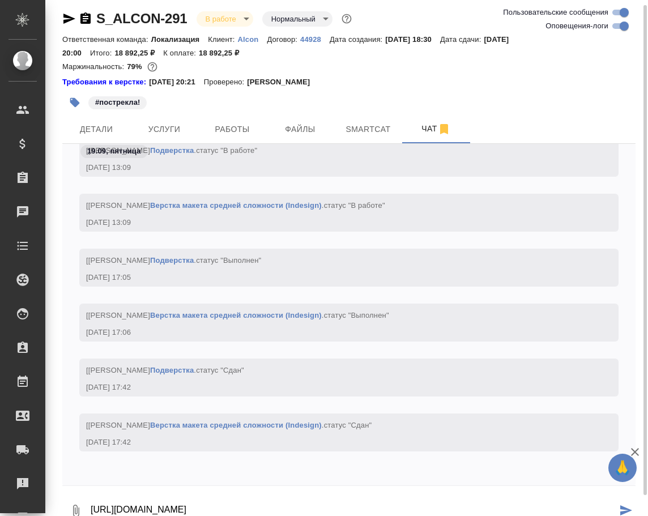
type textarea "https://drive.awatera.com/apps/files/files/10109345?dir=/Shares/Alcon/Orders/S_…"
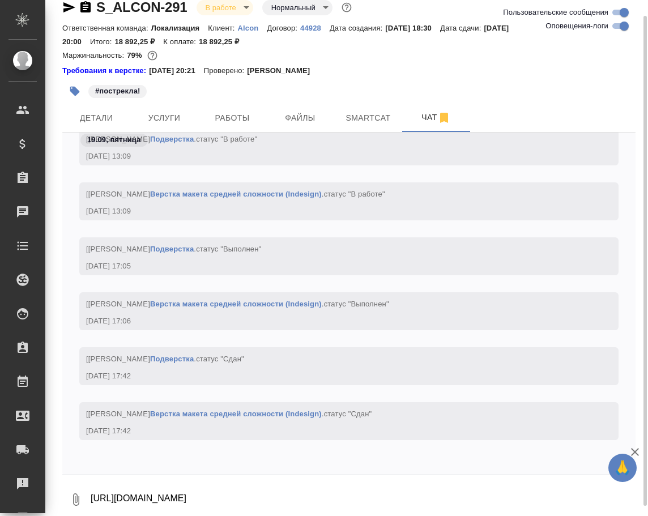
scroll to position [8109, 0]
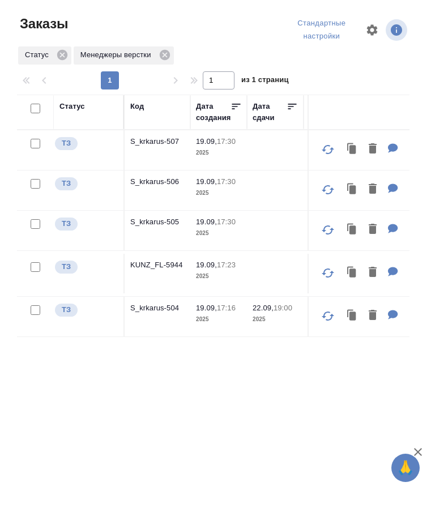
click at [170, 394] on div "Статус Код Дата создания Дата сдачи Клиент Клиентские менеджеры Проектные менед…" at bounding box center [213, 299] width 393 height 408
click at [155, 403] on div "Статус Код Дата создания Дата сдачи Клиент Клиентские менеджеры Проектные менед…" at bounding box center [213, 299] width 393 height 408
click at [144, 271] on p "KUNZ_FL-5944" at bounding box center [157, 264] width 54 height 11
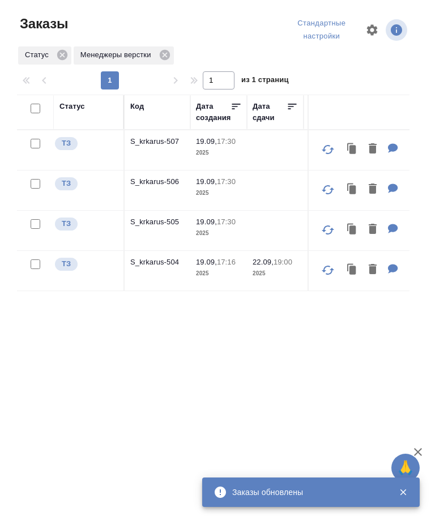
click at [144, 187] on p "S_krkarus-506" at bounding box center [157, 181] width 54 height 11
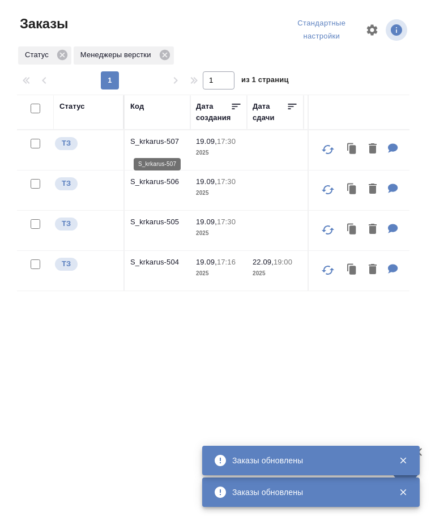
click at [167, 142] on p "S_krkarus-507" at bounding box center [157, 141] width 54 height 11
click at [154, 268] on p "S_krkarus-504" at bounding box center [157, 262] width 54 height 11
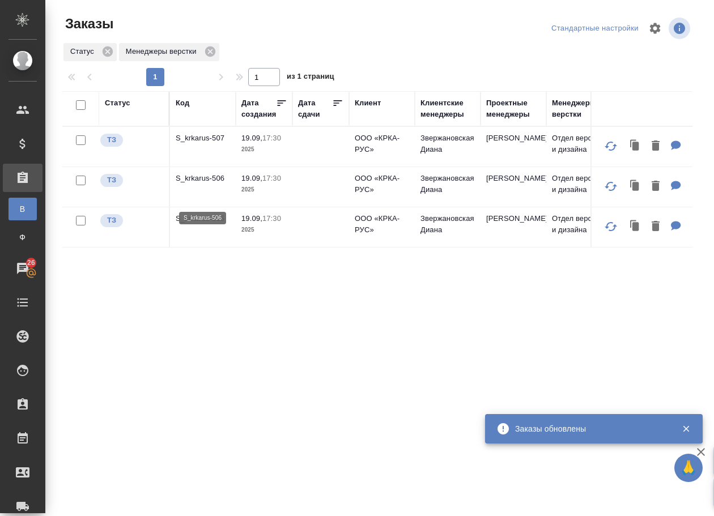
click at [189, 184] on p "S_krkarus-506" at bounding box center [203, 178] width 54 height 11
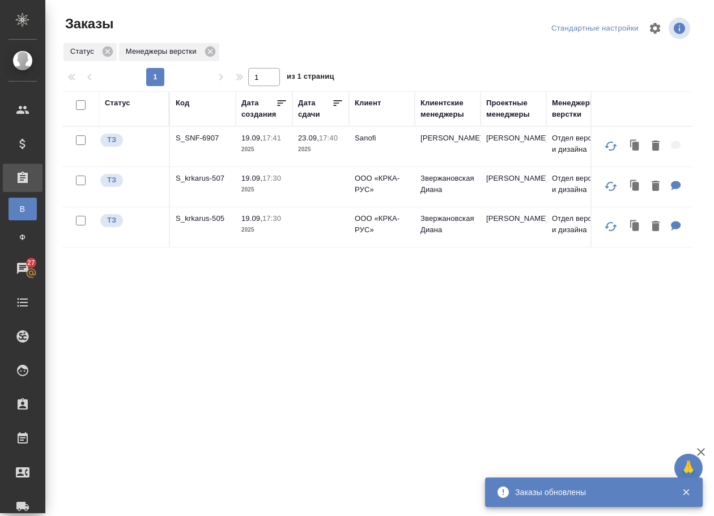
click at [284, 340] on div "Статус Код Дата создания Дата сдачи Клиент Клиентские менеджеры Проектные менед…" at bounding box center [377, 295] width 630 height 408
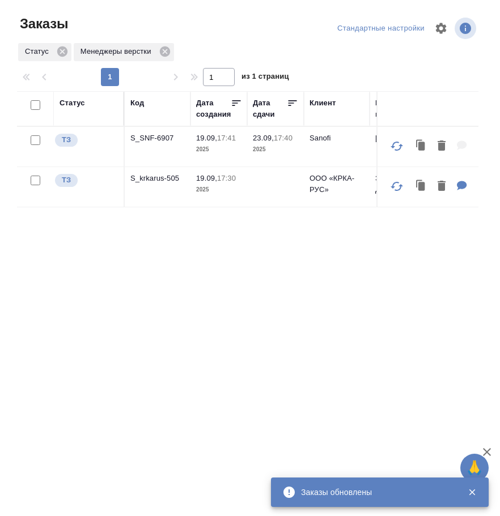
click at [210, 387] on div "Статус Код Дата создания Дата сдачи Клиент Клиентские менеджеры Проектные менед…" at bounding box center [247, 295] width 461 height 408
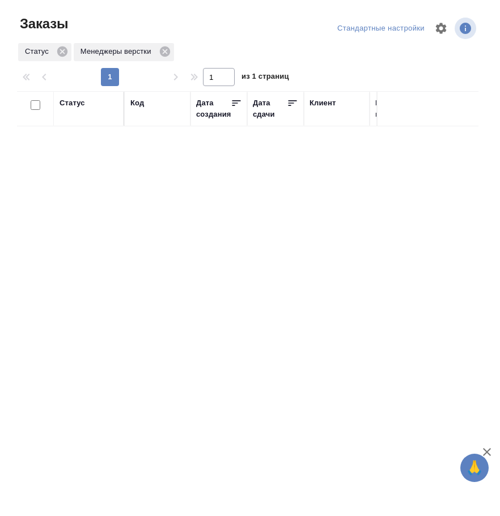
click at [215, 339] on div "Статус Код Дата создания Дата сдачи Клиент Клиентские менеджеры Проектные менед…" at bounding box center [247, 295] width 461 height 408
click at [216, 340] on div "Статус Код Дата создания Дата сдачи Клиент Клиентские менеджеры Проектные менед…" at bounding box center [247, 295] width 461 height 408
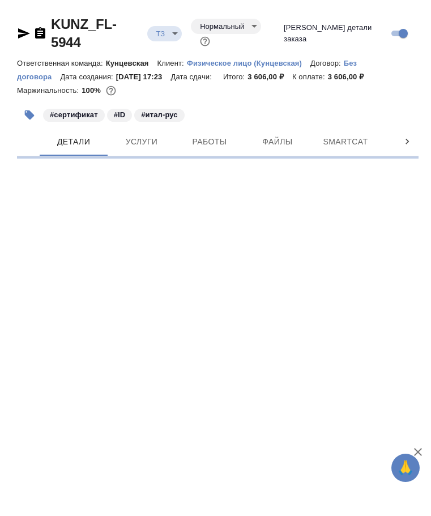
select select "RU"
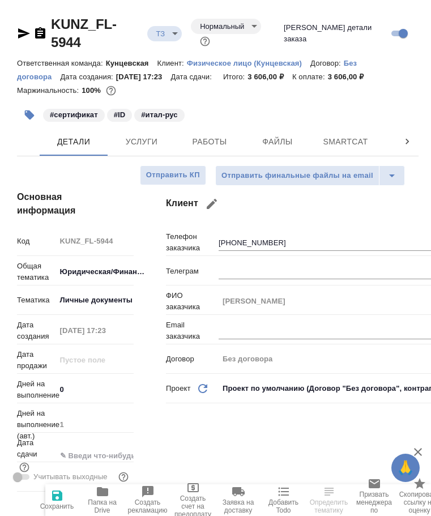
type textarea "x"
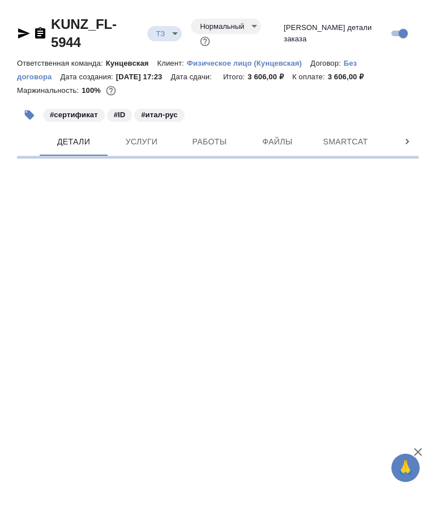
select select "RU"
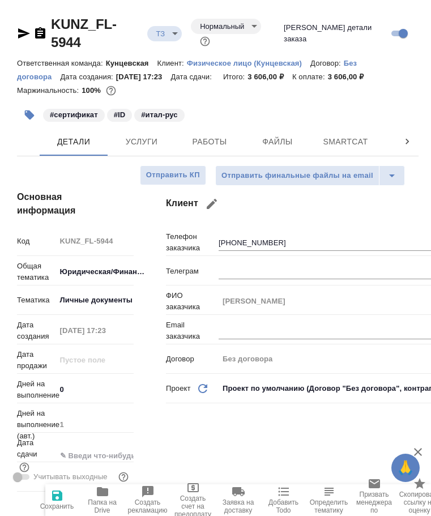
type textarea "x"
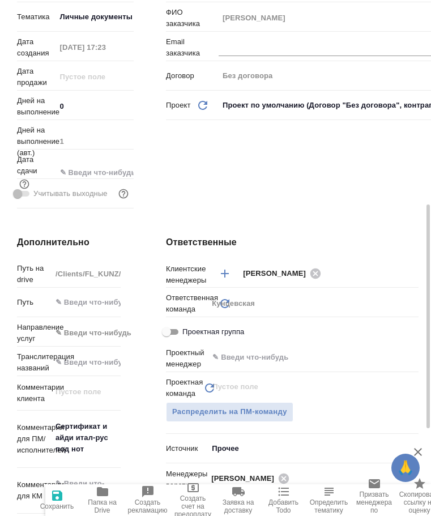
scroll to position [340, 0]
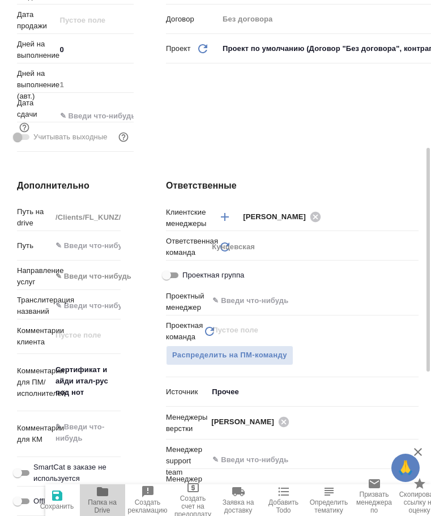
click at [109, 496] on icon "button" at bounding box center [103, 492] width 14 height 14
type textarea "x"
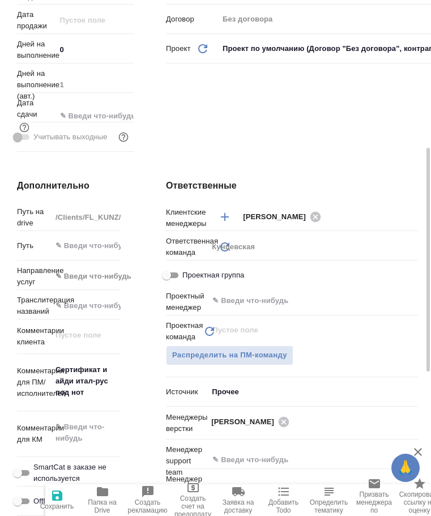
type textarea "x"
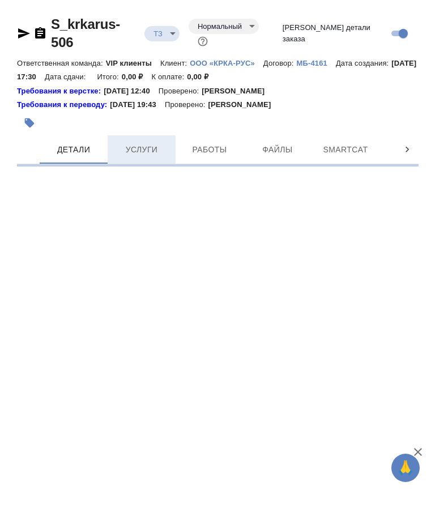
select select "RU"
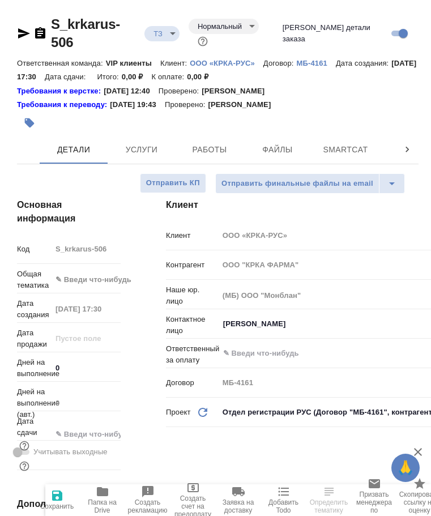
type textarea "x"
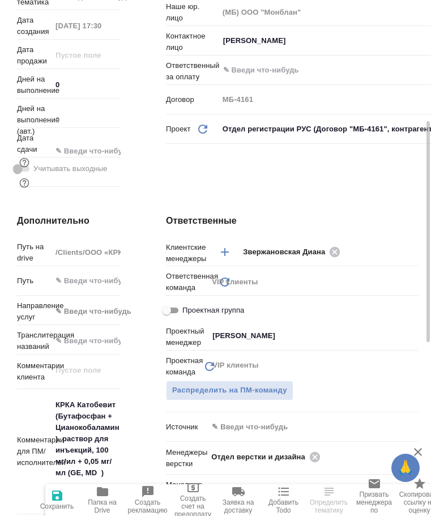
scroll to position [397, 0]
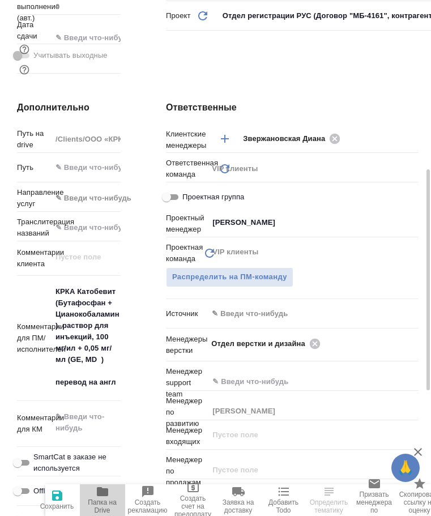
click at [99, 497] on icon "button" at bounding box center [103, 492] width 14 height 14
type textarea "x"
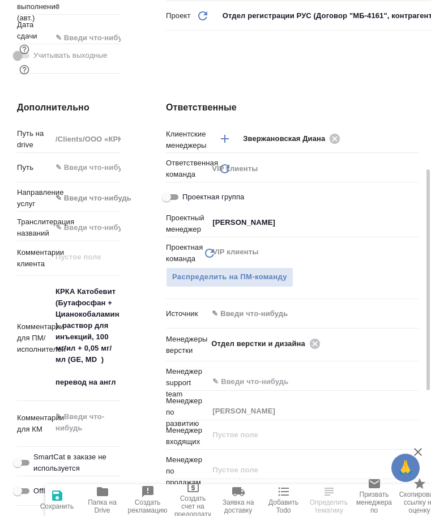
type textarea "x"
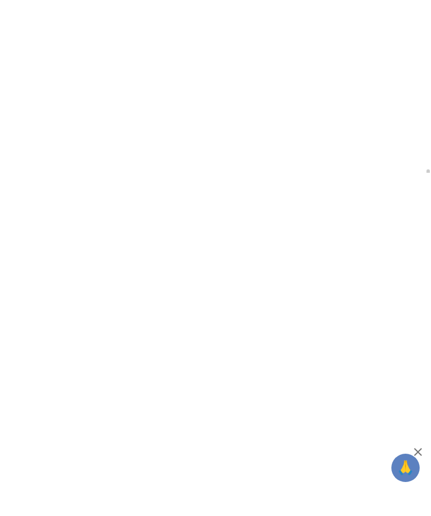
select select "RU"
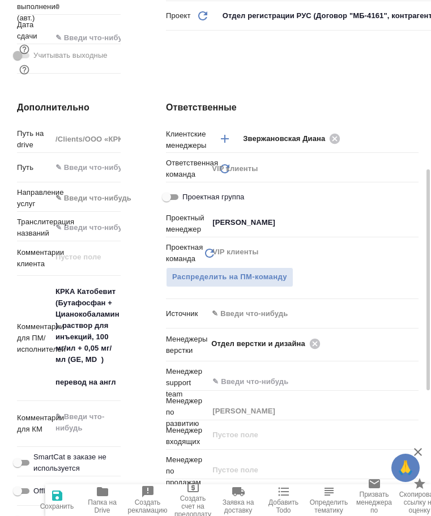
type textarea "x"
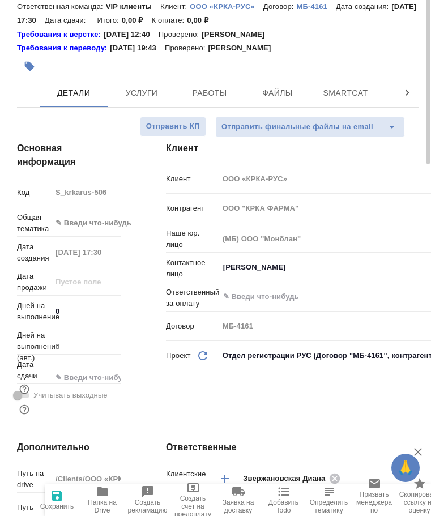
scroll to position [0, 0]
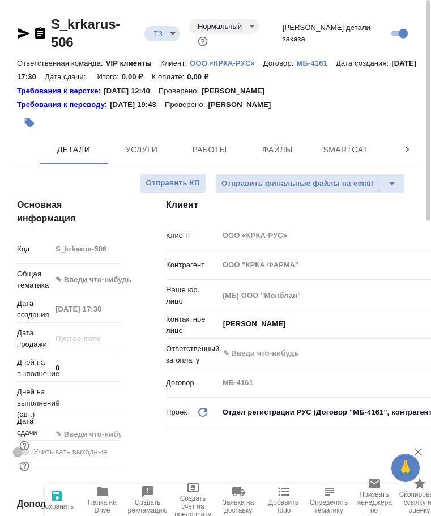
type textarea "x"
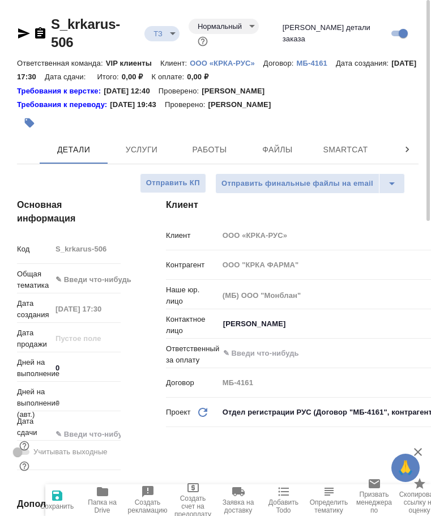
type textarea "x"
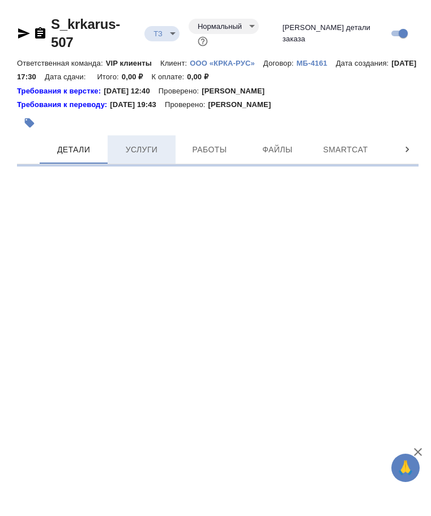
select select "RU"
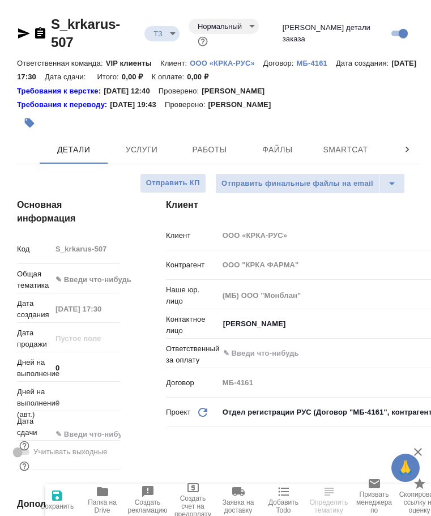
type textarea "x"
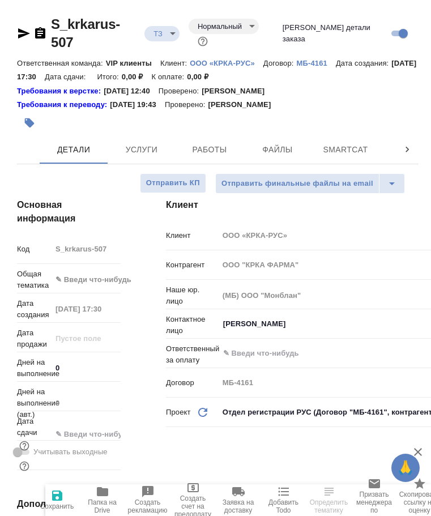
type textarea "x"
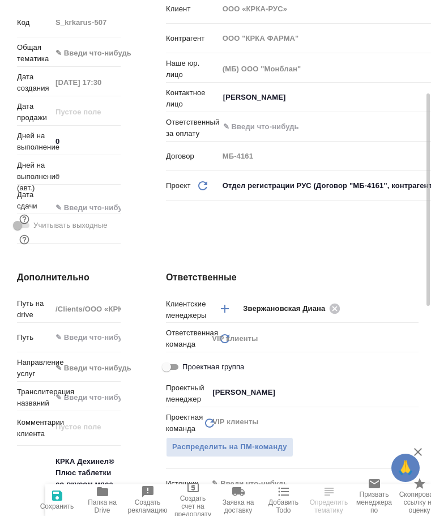
scroll to position [340, 0]
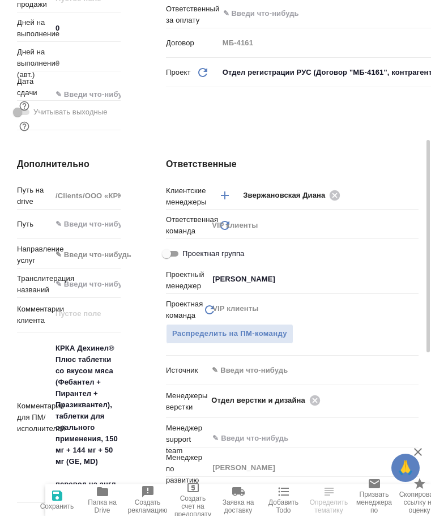
click at [97, 499] on span "Папка на Drive" at bounding box center [103, 506] width 32 height 16
type textarea "x"
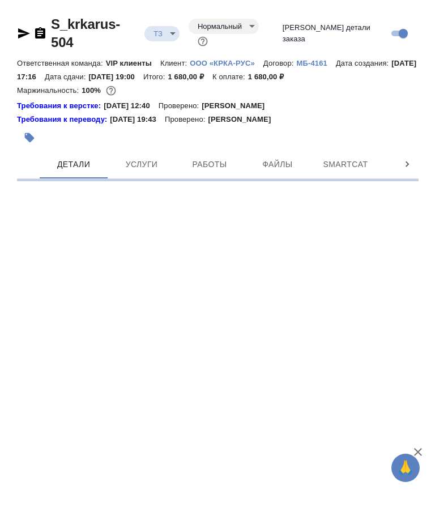
select select "RU"
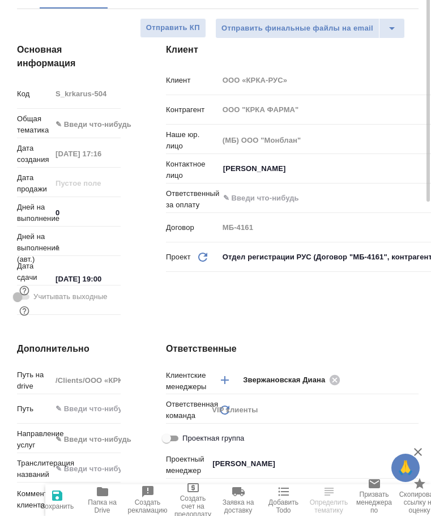
type textarea "x"
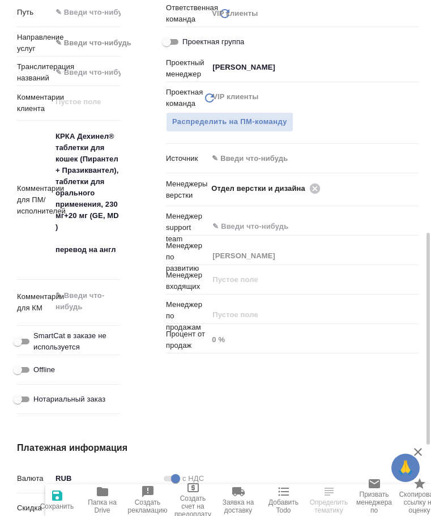
click at [104, 506] on span "Папка на Drive" at bounding box center [103, 506] width 32 height 16
type textarea "x"
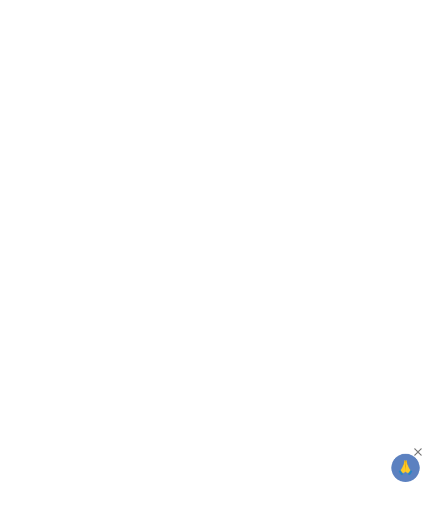
select select "RU"
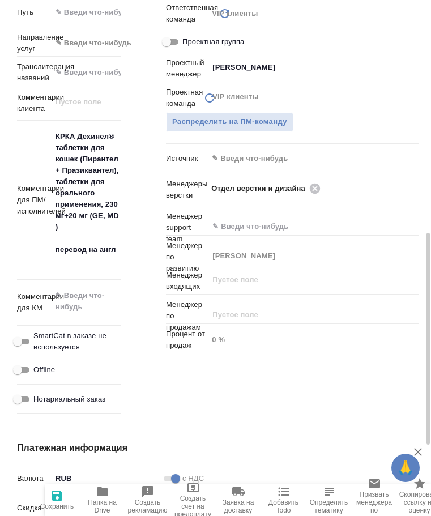
type textarea "x"
click at [318, 195] on icon at bounding box center [315, 188] width 12 height 12
type textarea "x"
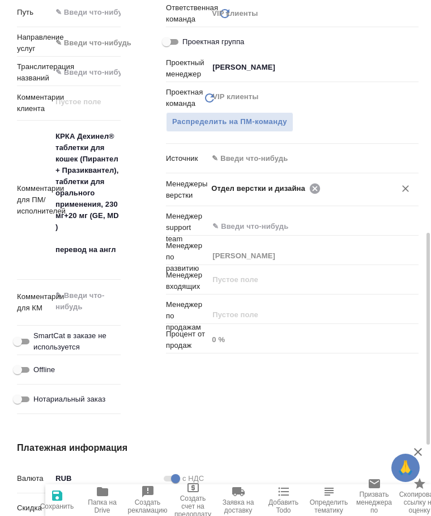
type textarea "x"
click at [318, 195] on input "[PERSON_NAME]" at bounding box center [294, 188] width 166 height 14
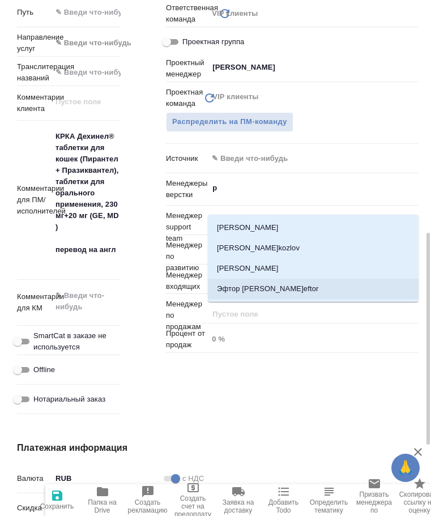
type input "р"
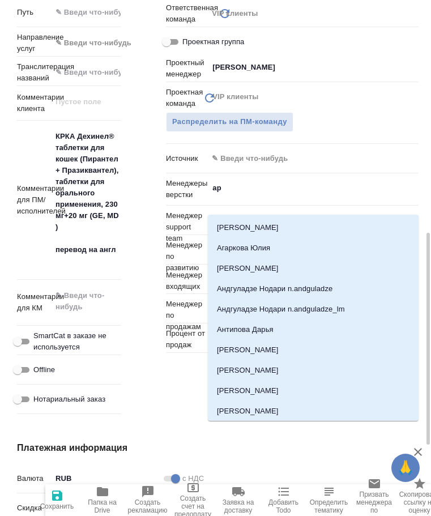
type input "арс"
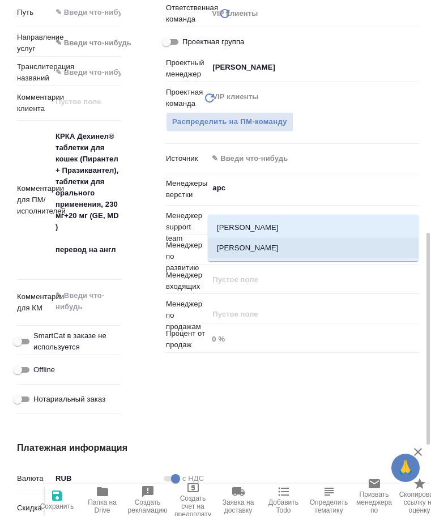
click at [271, 243] on li "[PERSON_NAME]" at bounding box center [313, 248] width 211 height 20
type textarea "x"
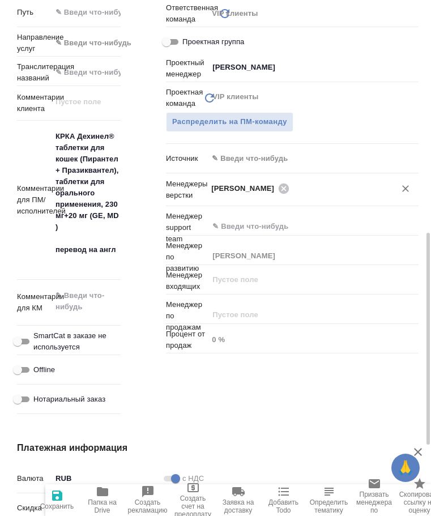
click at [45, 499] on span "Сохранить" at bounding box center [57, 500] width 32 height 22
type textarea "x"
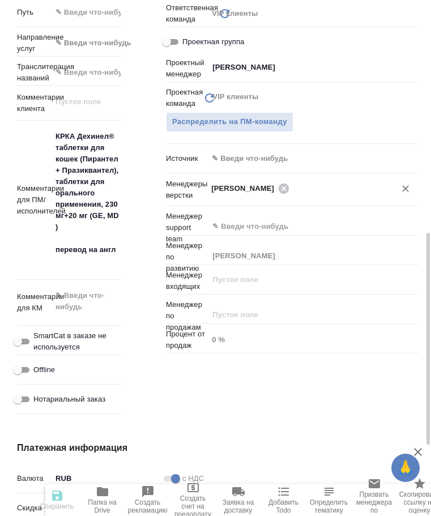
type textarea "x"
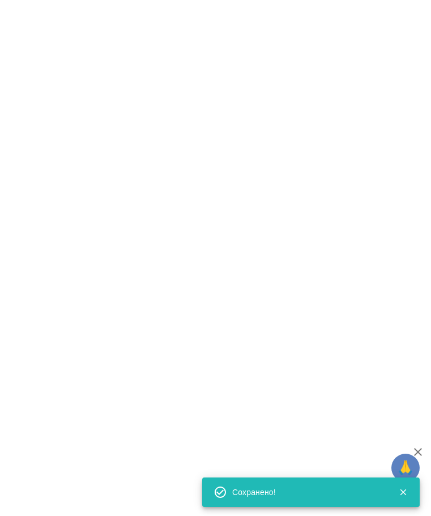
select select "RU"
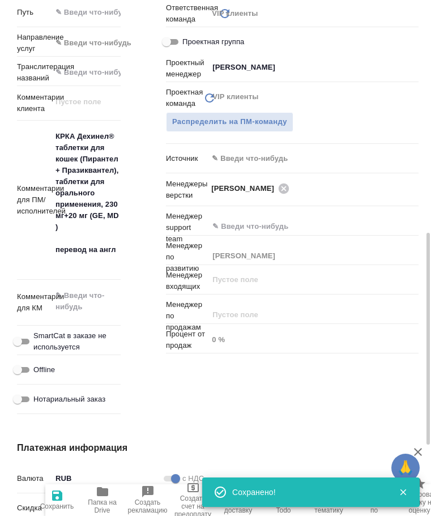
type textarea "x"
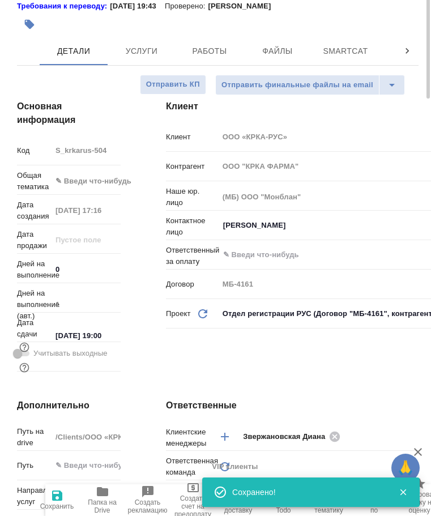
scroll to position [0, 0]
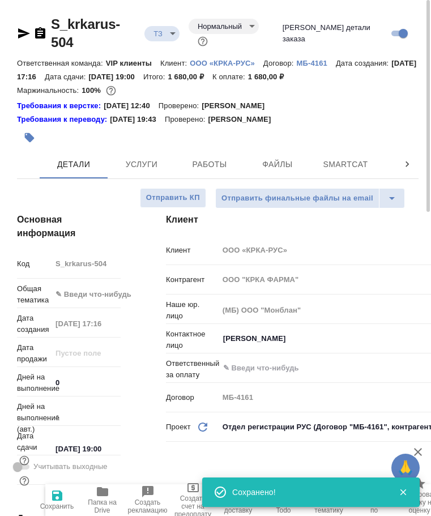
click at [177, 30] on body "🙏 .cls-1 fill:#fff; AWATERA Arsenyeva Vera Клиенты Спецификации Заказы 25 Чаты …" at bounding box center [215, 258] width 431 height 516
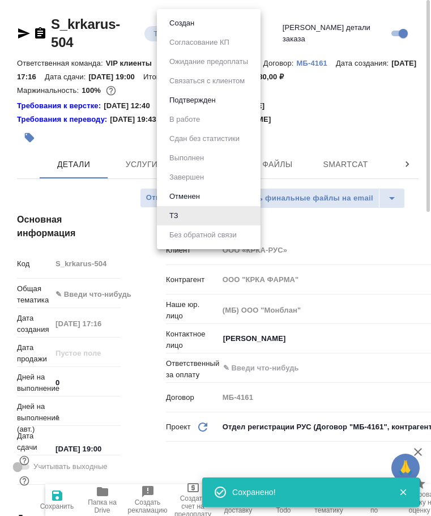
click at [184, 35] on ul "Создан Согласование КП Ожидание предоплаты Связаться с клиентом Подтвержден В р…" at bounding box center [209, 129] width 104 height 240
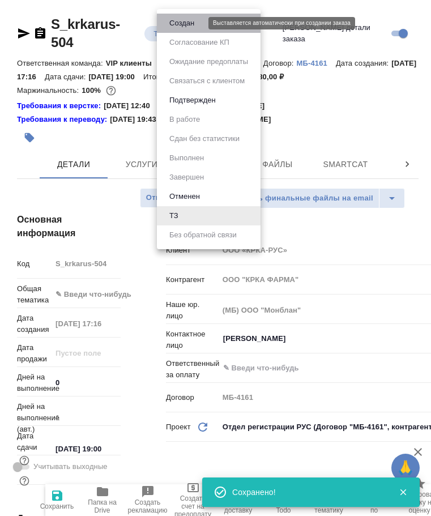
click at [187, 28] on button "Создан" at bounding box center [182, 23] width 32 height 12
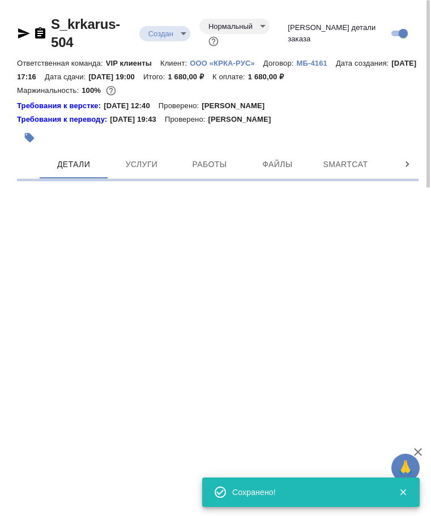
select select "RU"
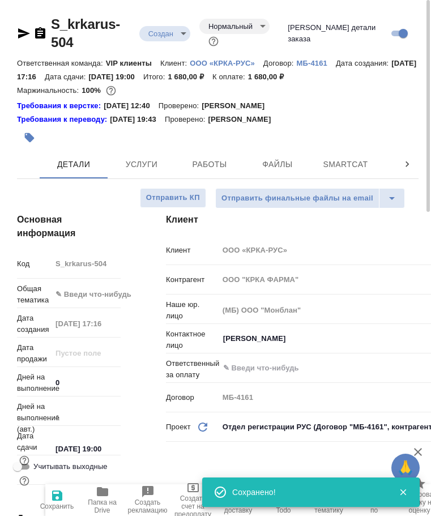
type textarea "x"
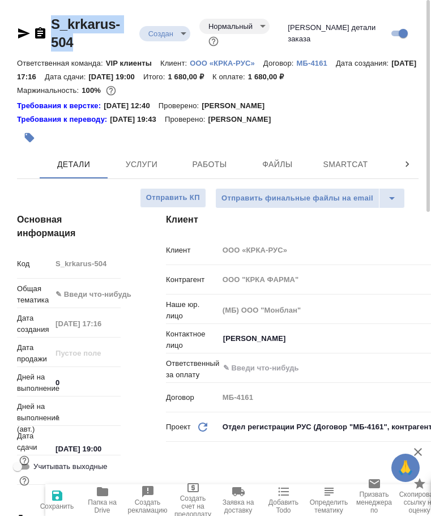
drag, startPoint x: 69, startPoint y: 37, endPoint x: 47, endPoint y: 22, distance: 26.9
click at [47, 22] on div "S_krkarus-504 Создан new Нормальный normal" at bounding box center [148, 33] width 262 height 36
copy link "S_krkarus-504"
type textarea "x"
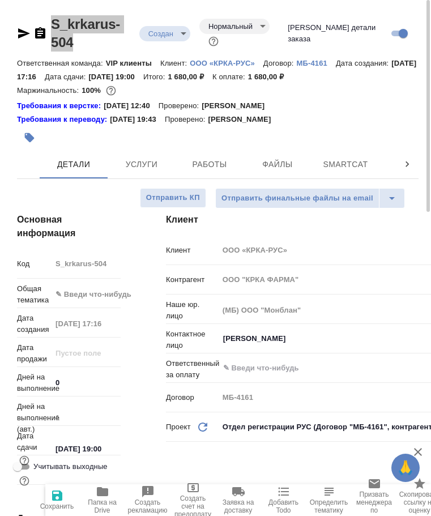
type textarea "x"
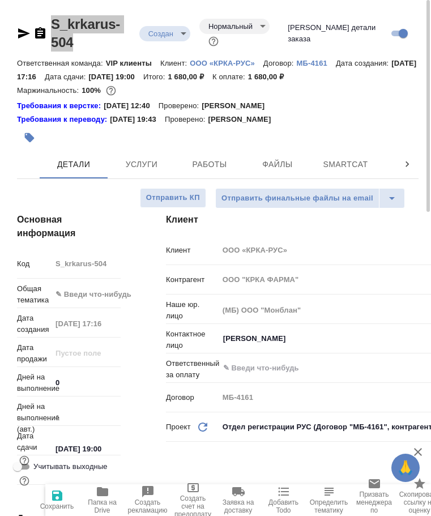
type textarea "x"
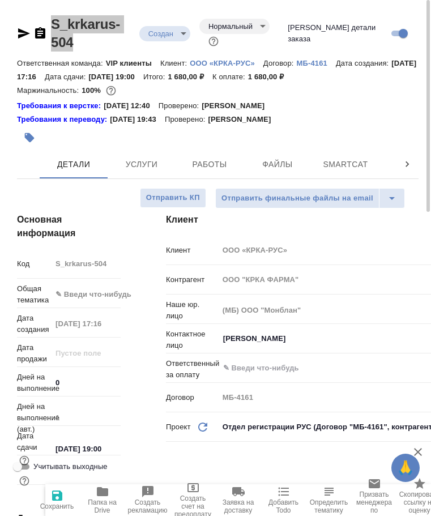
type textarea "x"
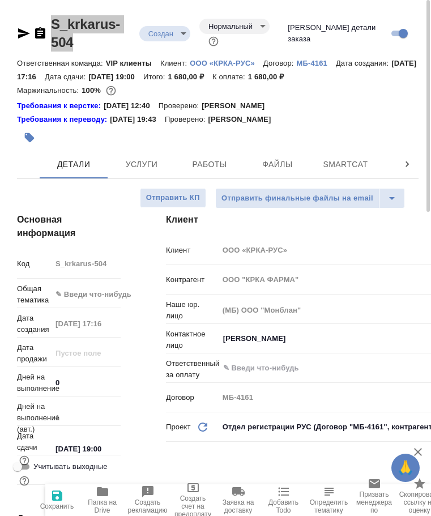
type textarea "x"
click at [403, 170] on icon at bounding box center [407, 164] width 11 height 11
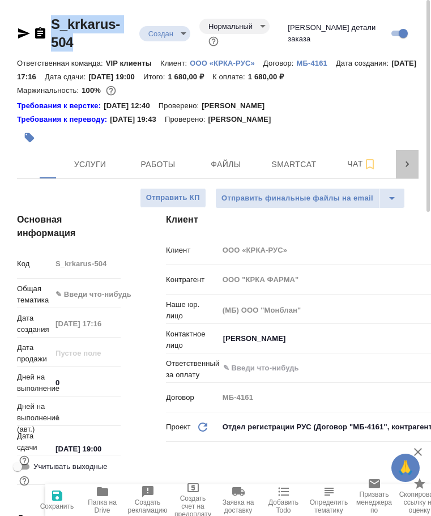
click at [403, 170] on icon at bounding box center [407, 164] width 11 height 11
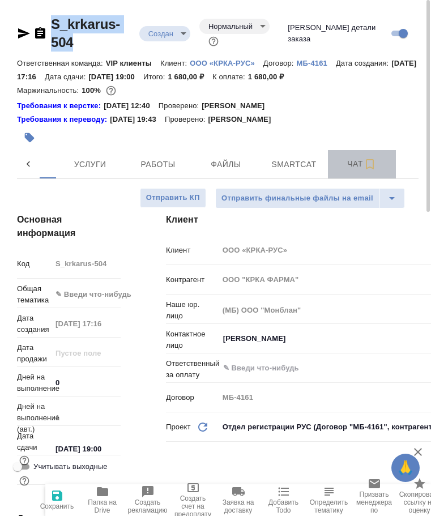
click at [363, 171] on span "Чат" at bounding box center [362, 164] width 54 height 14
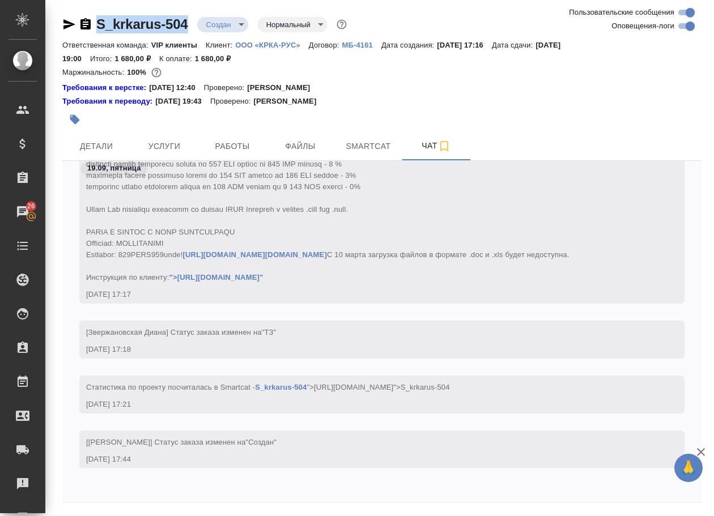
scroll to position [39, 0]
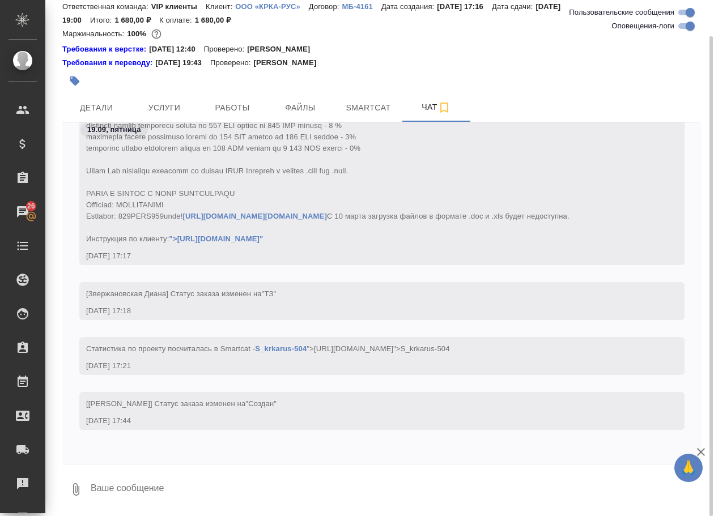
click at [79, 483] on button "0" at bounding box center [75, 489] width 27 height 39
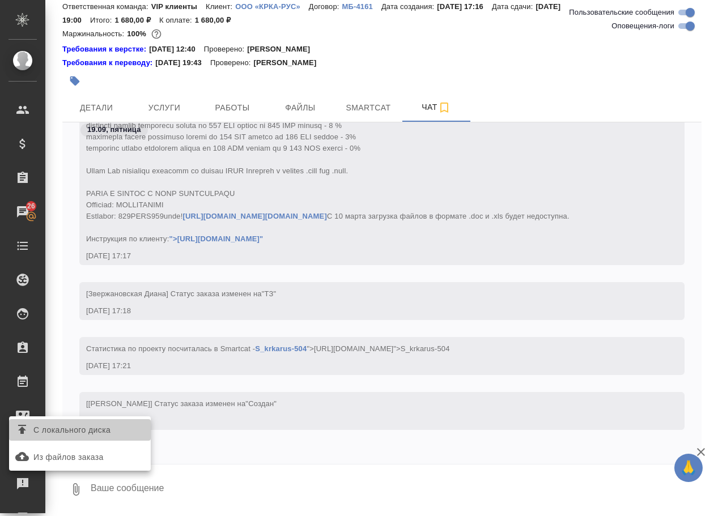
click at [101, 433] on span "С локального диска" at bounding box center [71, 430] width 77 height 14
click at [0, 0] on input "С локального диска" at bounding box center [0, 0] width 0 height 0
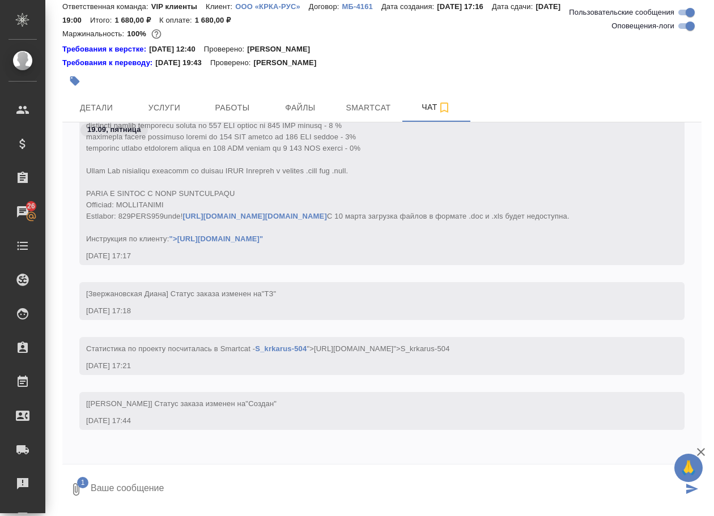
click at [207, 488] on textarea at bounding box center [385, 489] width 593 height 39
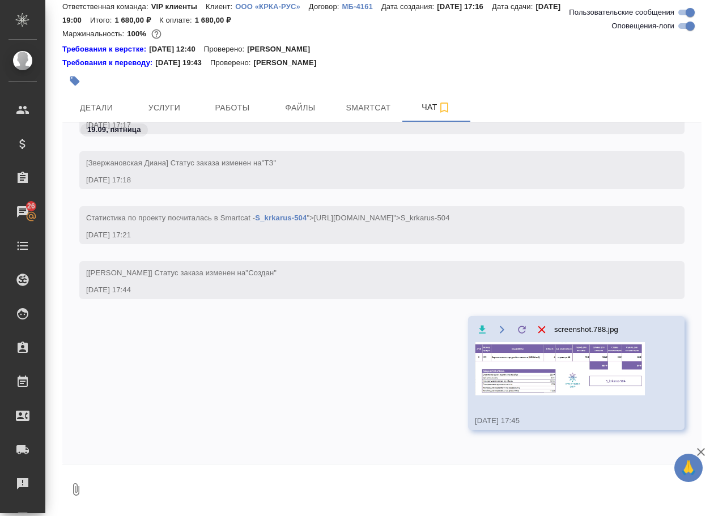
scroll to position [761, 0]
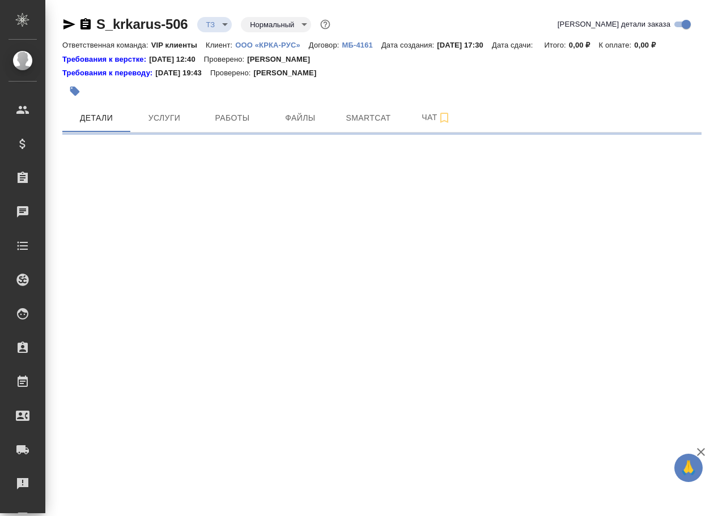
select select "RU"
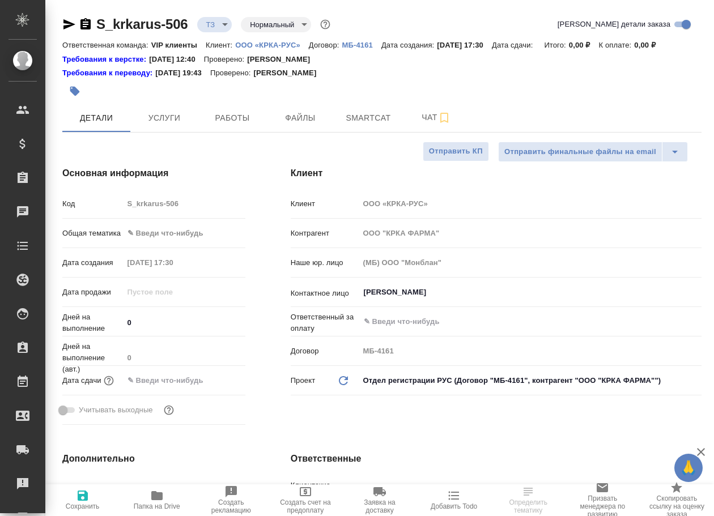
type textarea "x"
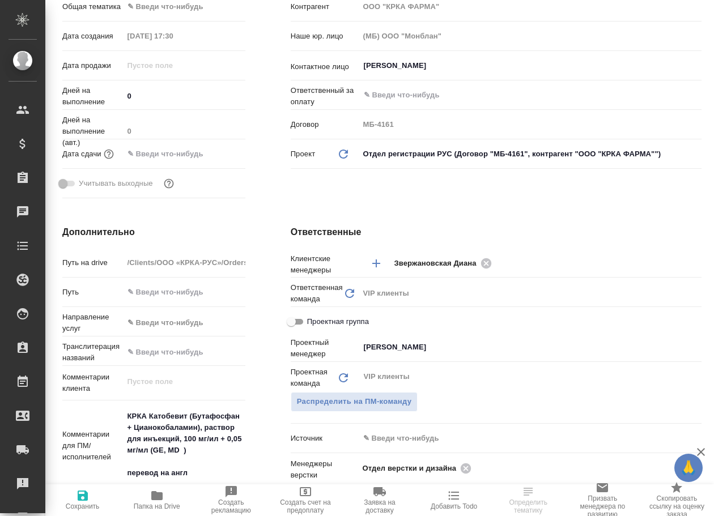
type textarea "x"
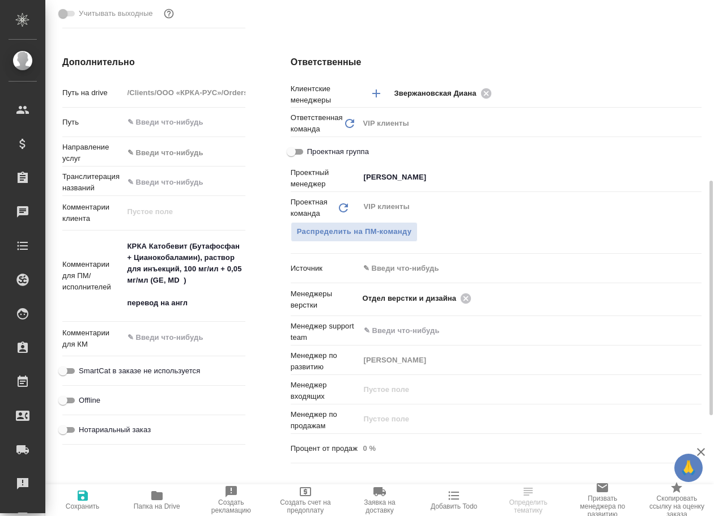
click at [160, 504] on span "Папка на Drive" at bounding box center [157, 506] width 46 height 8
type textarea "x"
select select "RU"
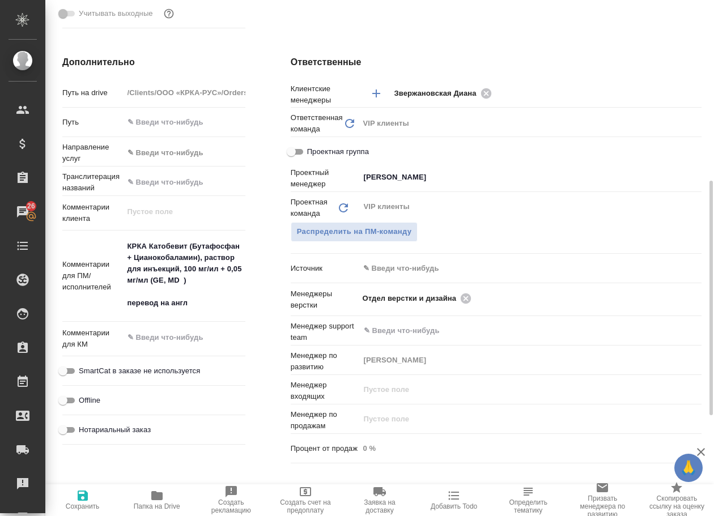
type textarea "x"
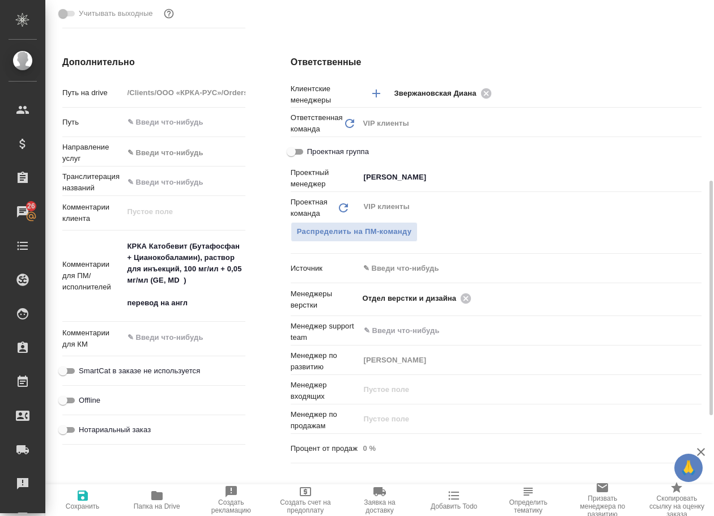
type textarea "x"
click at [467, 305] on icon at bounding box center [465, 298] width 12 height 12
type textarea "x"
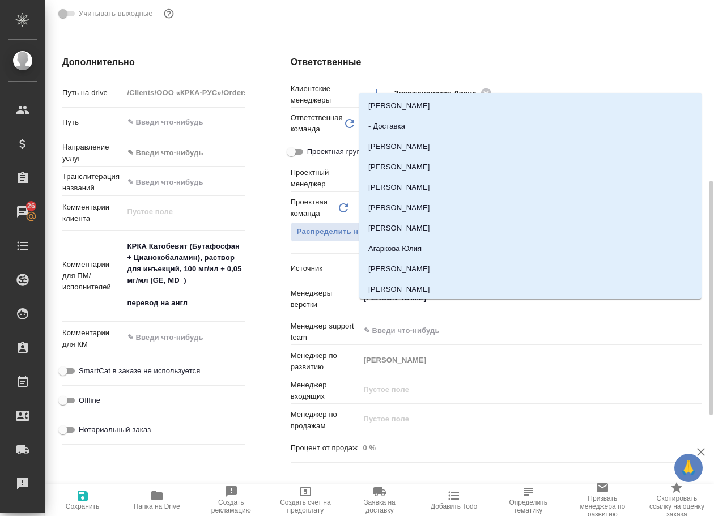
click at [467, 305] on input "а" at bounding box center [511, 298] width 297 height 14
type input "рс"
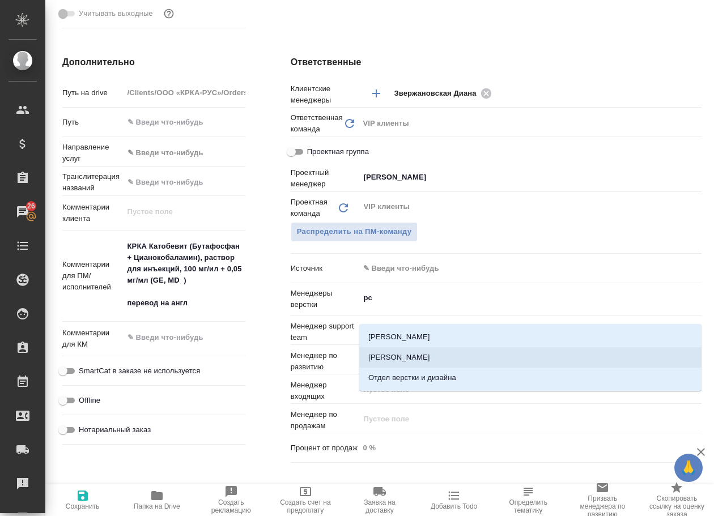
drag, startPoint x: 414, startPoint y: 359, endPoint x: 191, endPoint y: 428, distance: 233.8
click at [413, 359] on li "[PERSON_NAME]" at bounding box center [530, 357] width 342 height 20
type textarea "x"
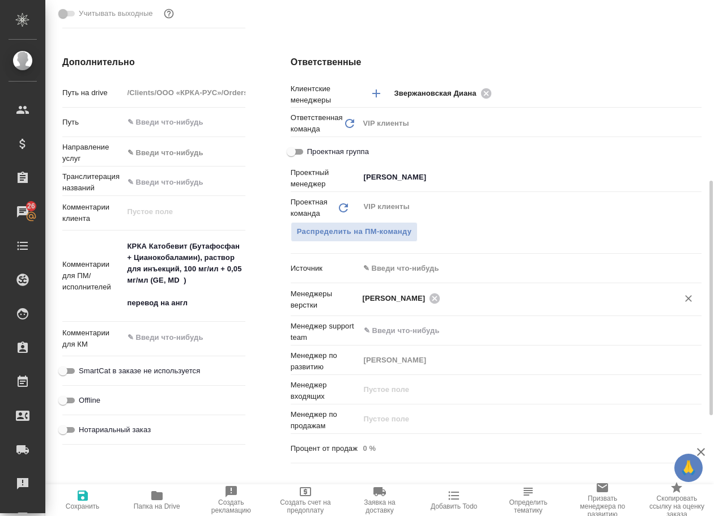
click at [87, 502] on icon "button" at bounding box center [83, 496] width 14 height 14
type textarea "x"
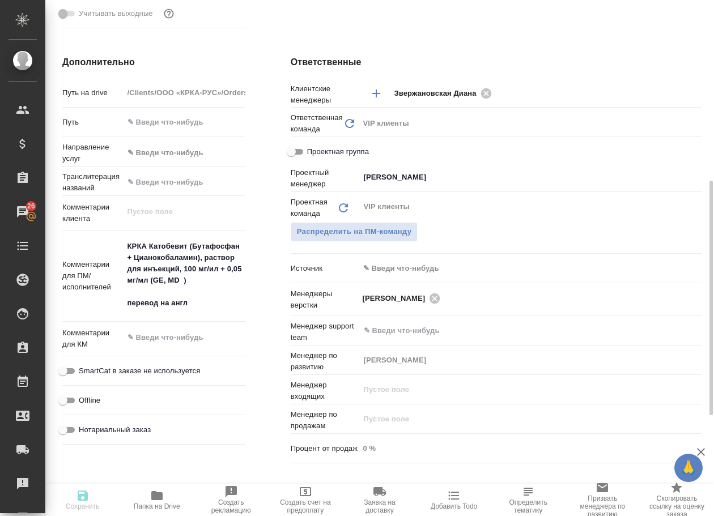
type textarea "x"
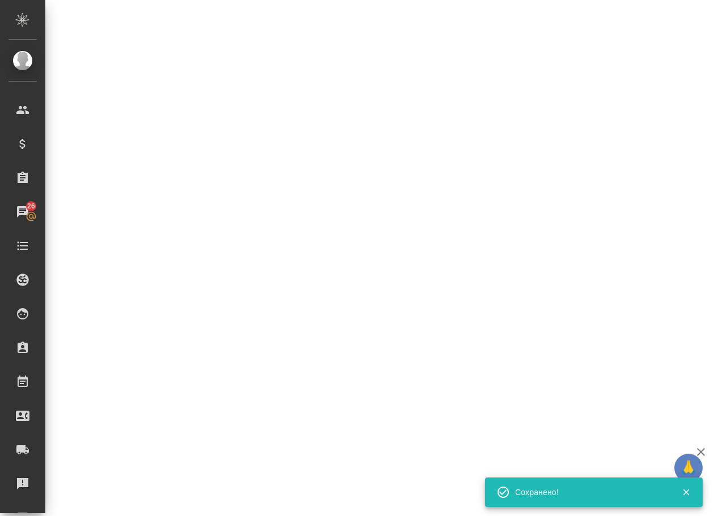
select select "RU"
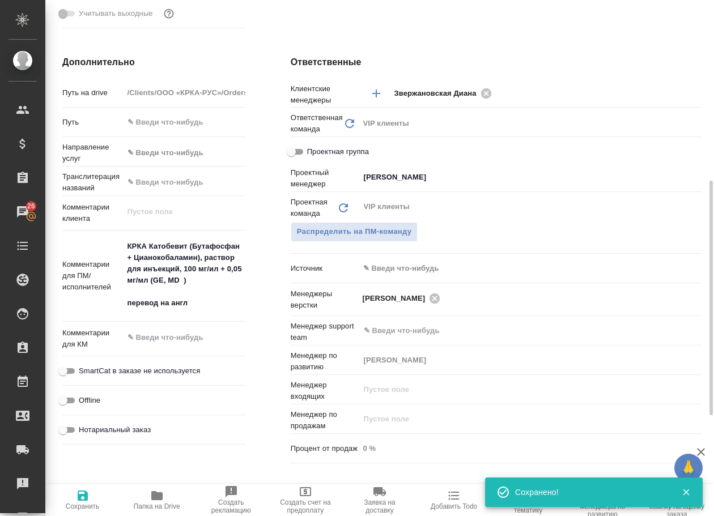
type textarea "x"
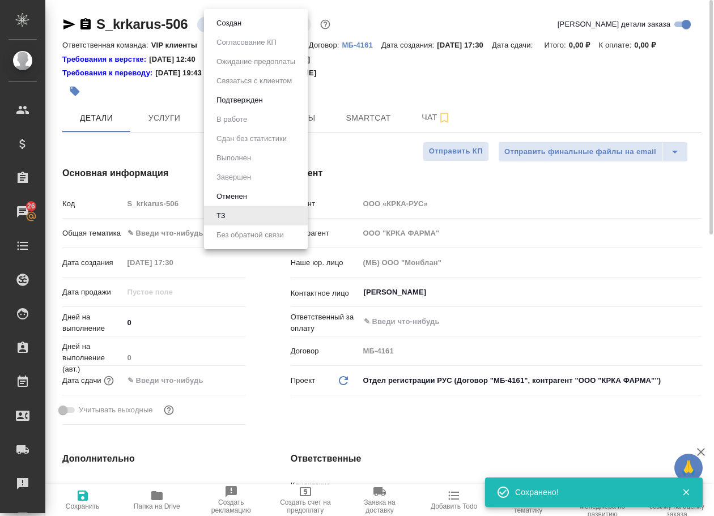
click at [213, 21] on body "🙏 .cls-1 fill:#fff; AWATERA Arsenyeva Vera Клиенты Спецификации Заказы 26 Чаты …" at bounding box center [357, 258] width 714 height 516
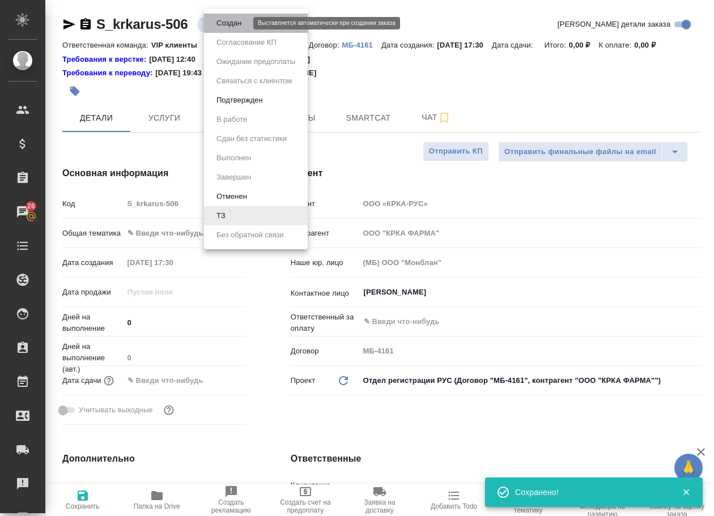
click at [221, 23] on button "Создан" at bounding box center [229, 23] width 32 height 12
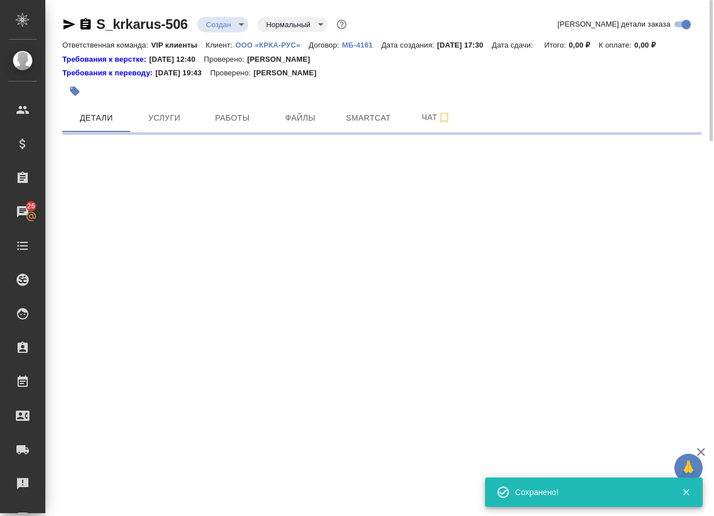
select select "RU"
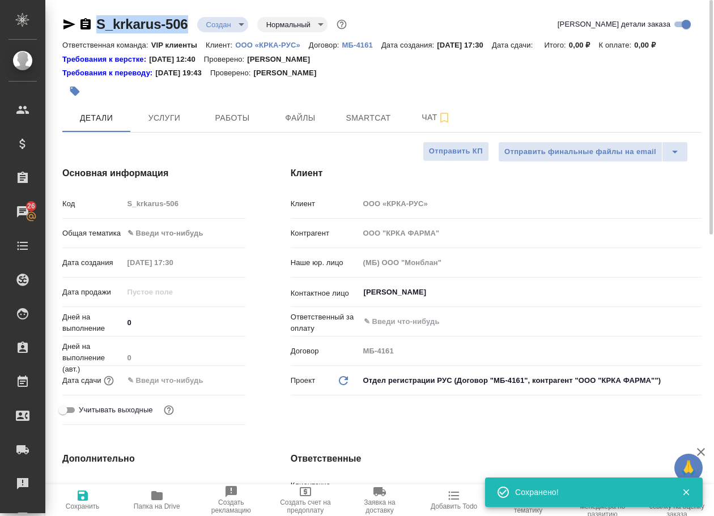
type textarea "x"
click at [89, 25] on div "S_krkarus-506 Создан new Нормальный normal" at bounding box center [205, 24] width 287 height 18
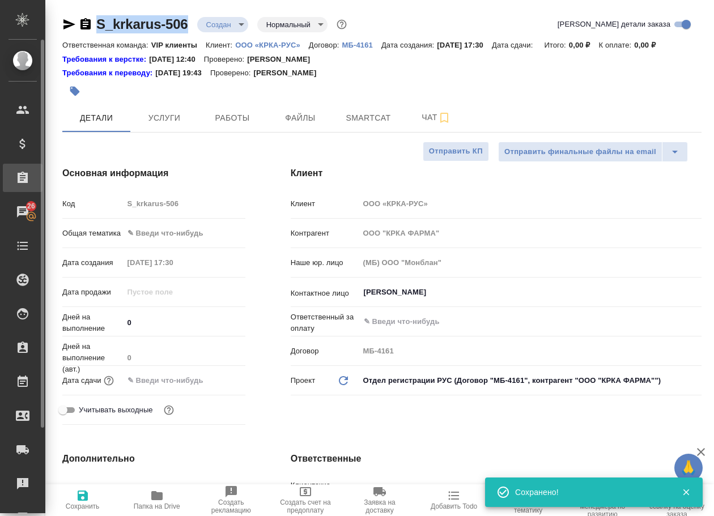
copy link "S_krkarus-506"
type textarea "x"
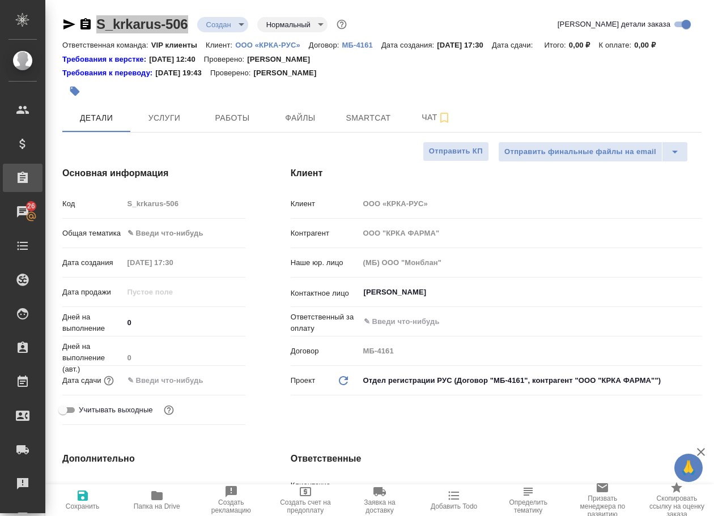
type textarea "x"
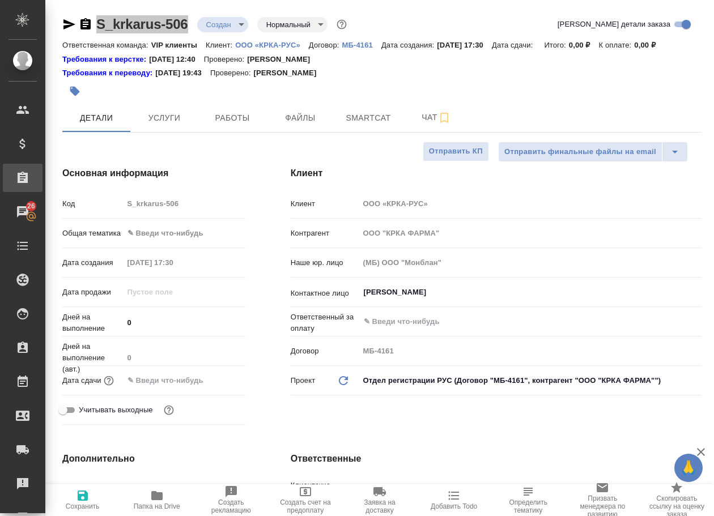
type textarea "x"
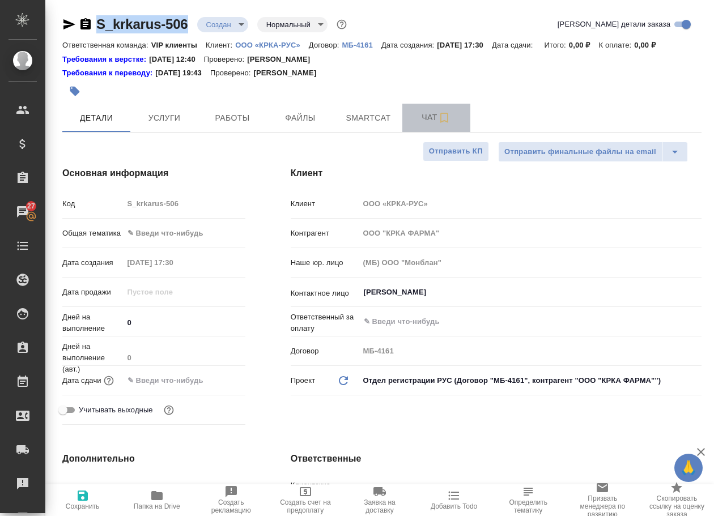
click at [422, 125] on span "Чат" at bounding box center [436, 117] width 54 height 14
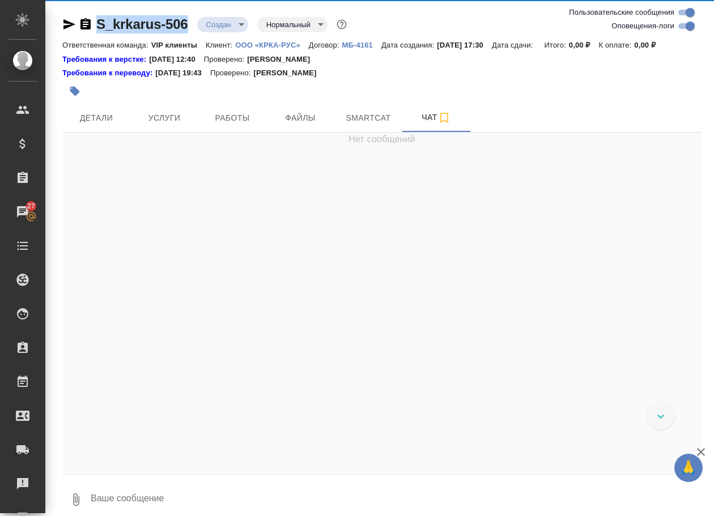
scroll to position [564, 0]
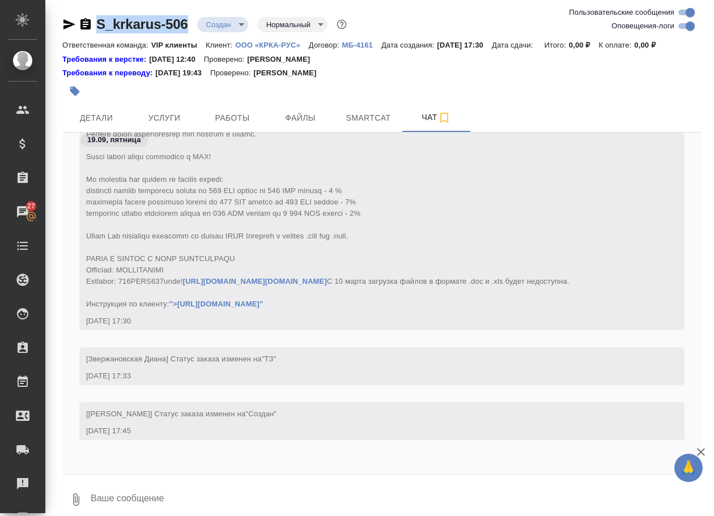
click at [74, 506] on icon "button" at bounding box center [76, 500] width 14 height 14
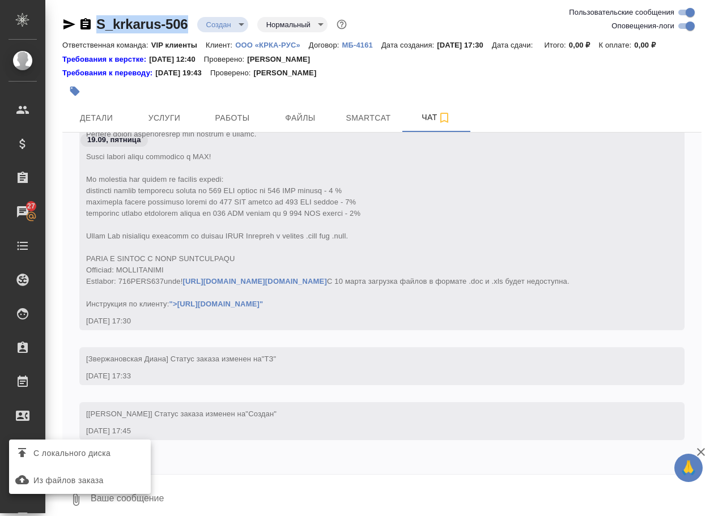
click at [103, 452] on span "С локального диска" at bounding box center [71, 453] width 77 height 14
click at [0, 0] on input "С локального диска" at bounding box center [0, 0] width 0 height 0
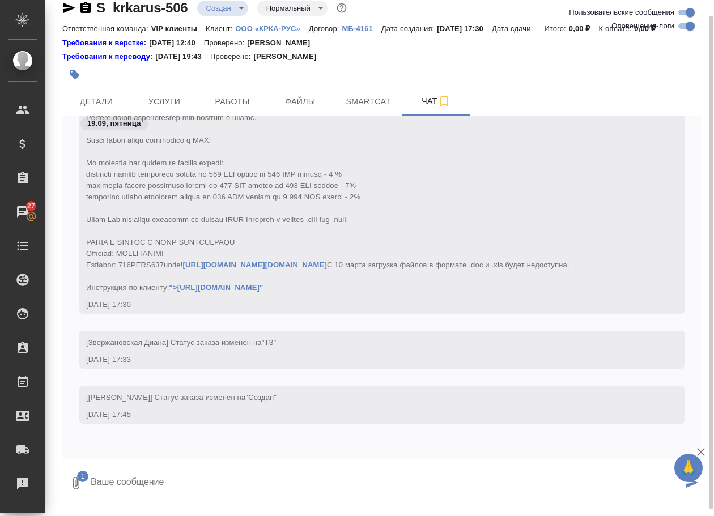
click at [159, 487] on textarea at bounding box center [385, 483] width 593 height 39
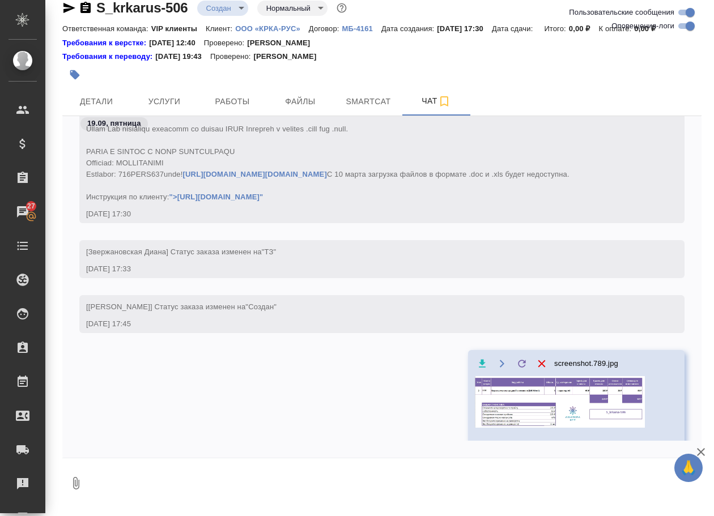
scroll to position [641, 0]
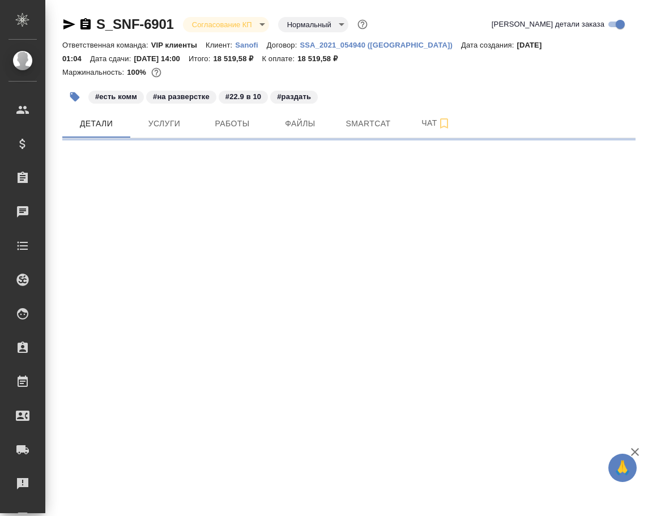
select select "RU"
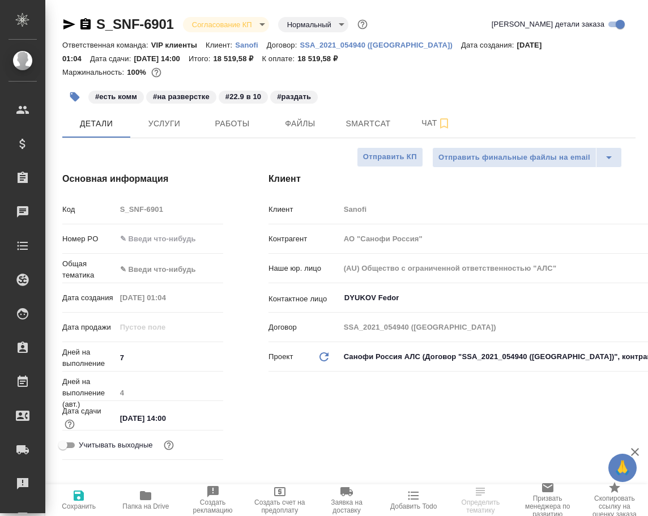
type textarea "x"
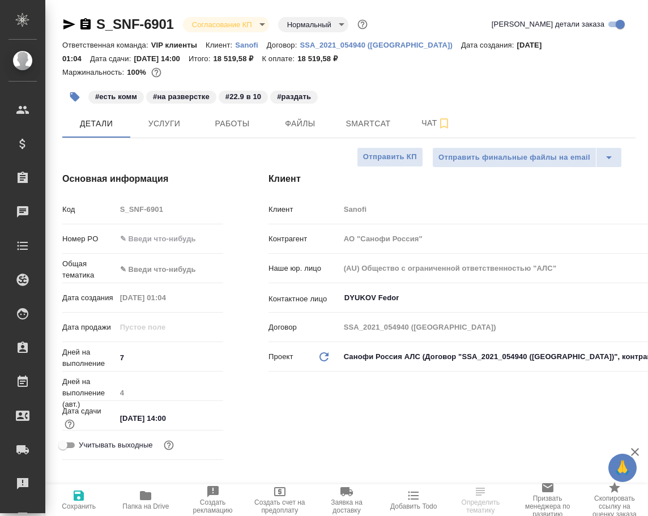
type textarea "x"
click at [156, 496] on span "Папка на Drive" at bounding box center [145, 500] width 53 height 22
type textarea "x"
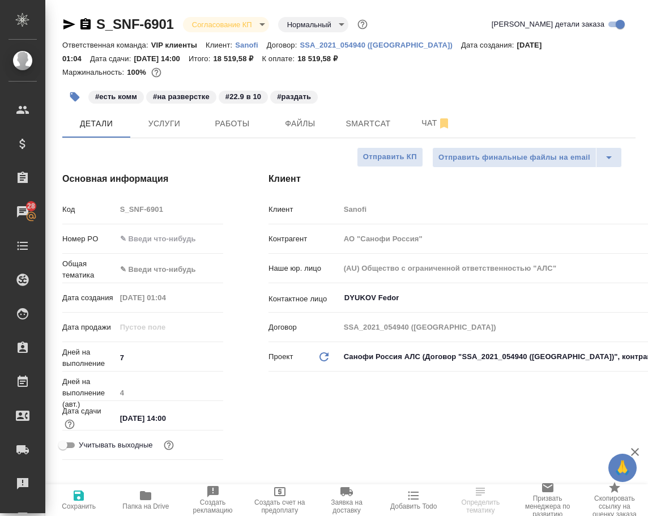
select select "RU"
type textarea "x"
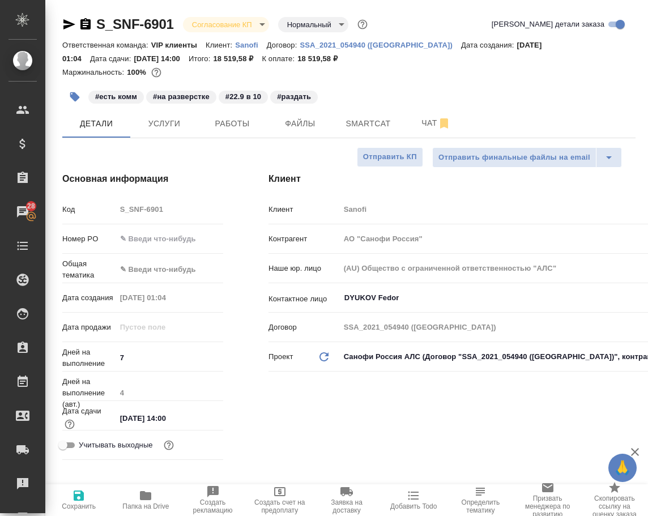
type textarea "x"
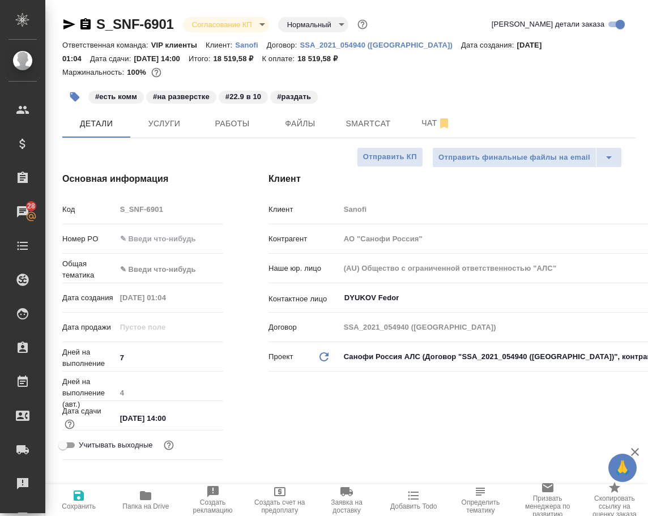
type textarea "x"
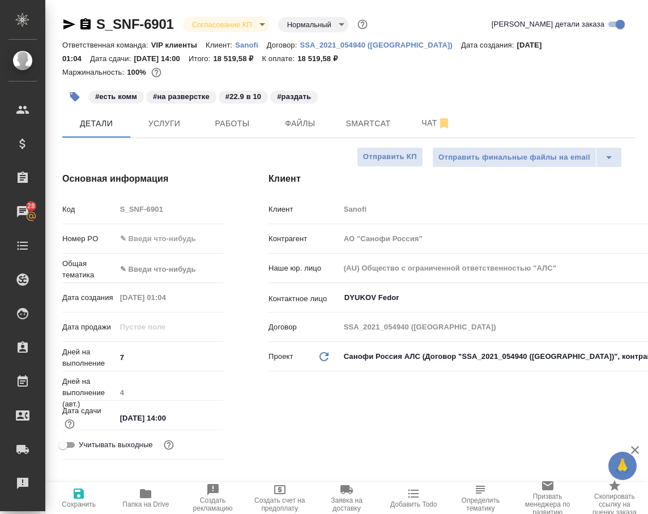
type textarea "x"
drag, startPoint x: 181, startPoint y: 28, endPoint x: 88, endPoint y: 22, distance: 93.1
click at [88, 22] on div "S_SNF-6901 Согласование КП kpNegotiation Нормальный normal" at bounding box center [216, 24] width 308 height 18
copy link "S_SNF-6901"
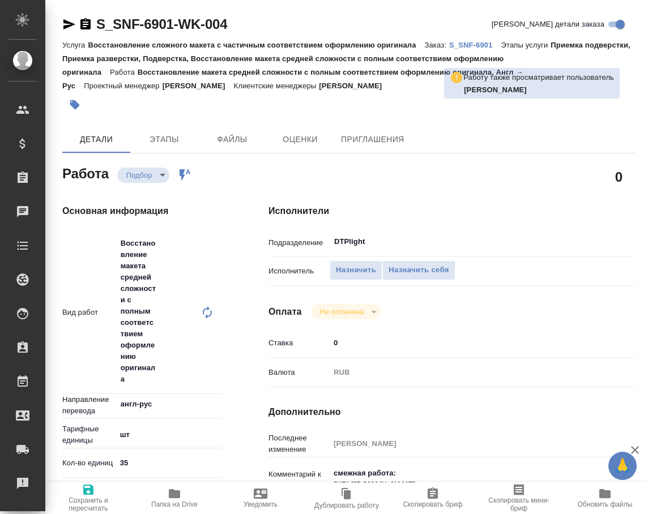
type textarea "x"
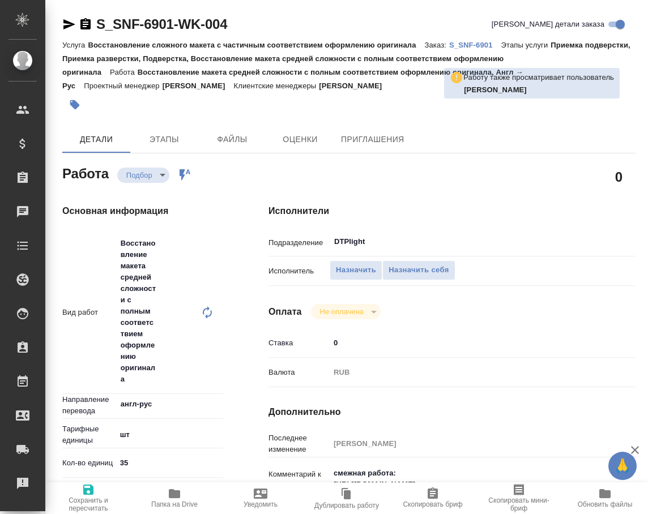
type textarea "x"
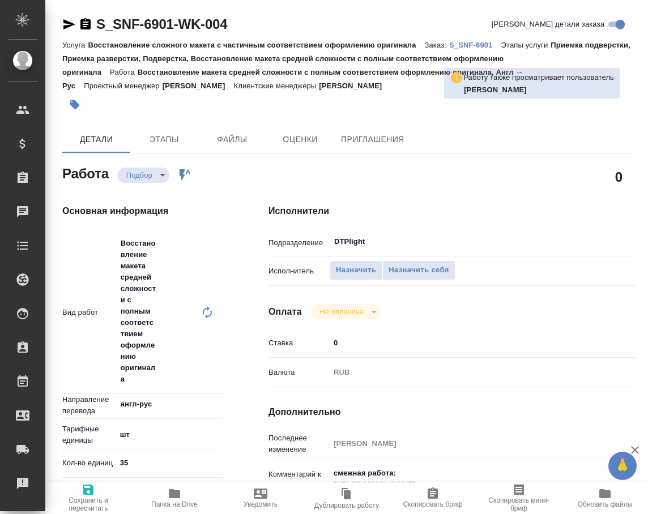
type textarea "x"
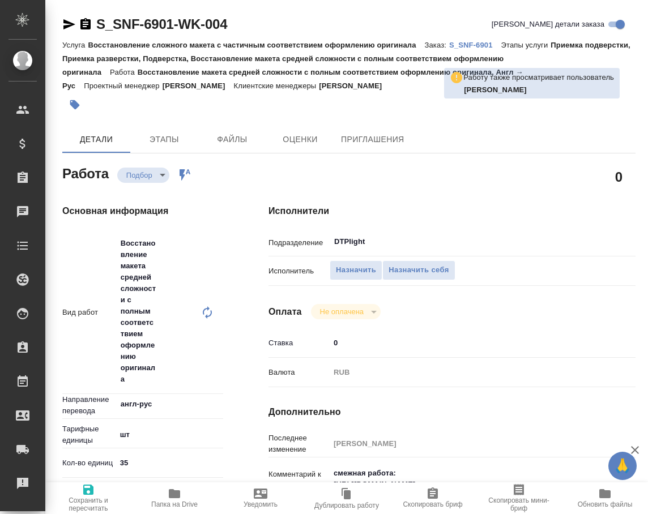
type textarea "x"
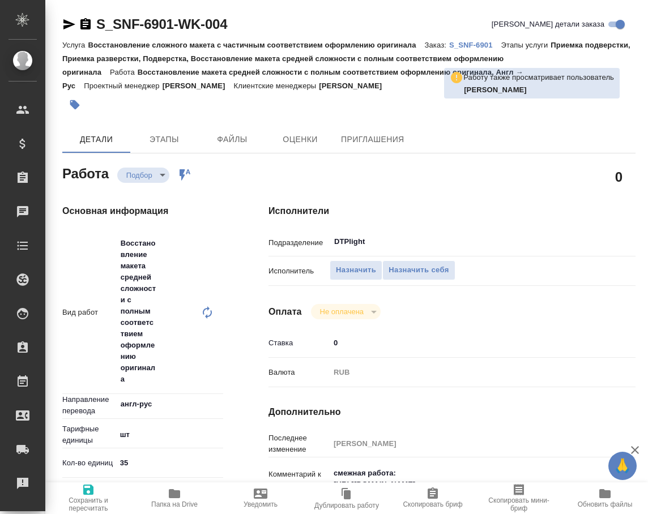
type textarea "x"
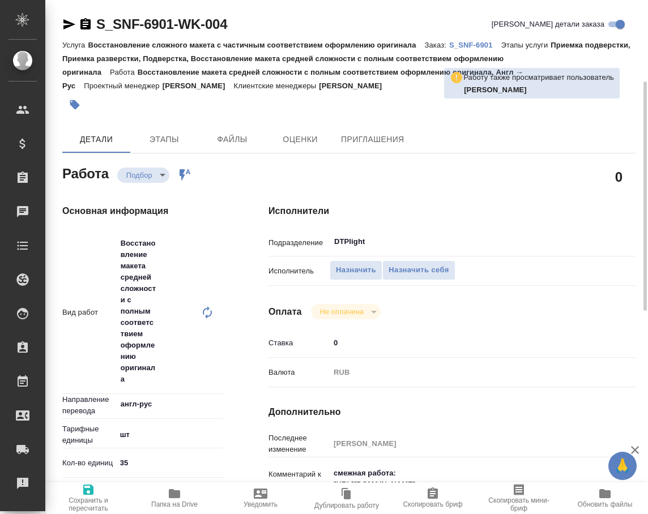
scroll to position [57, 0]
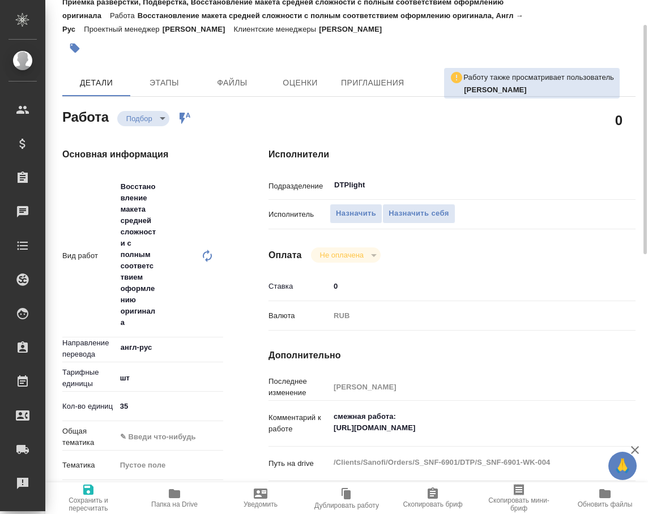
type textarea "x"
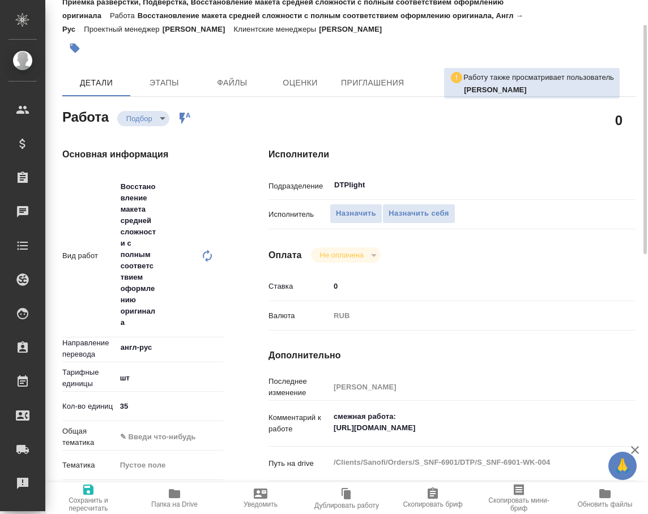
type textarea "x"
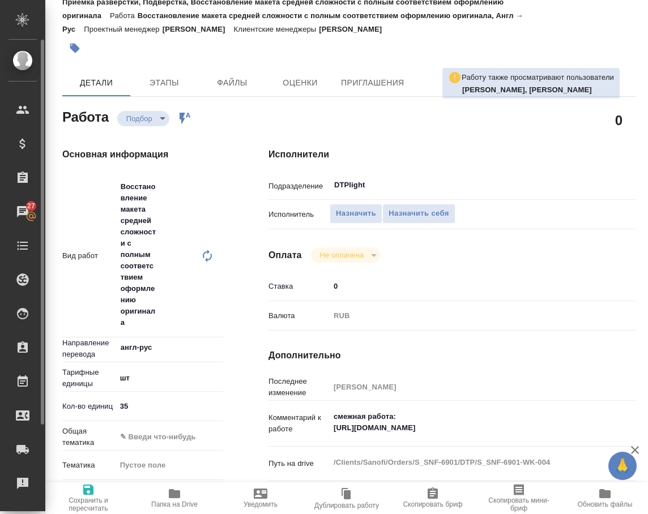
type textarea "x"
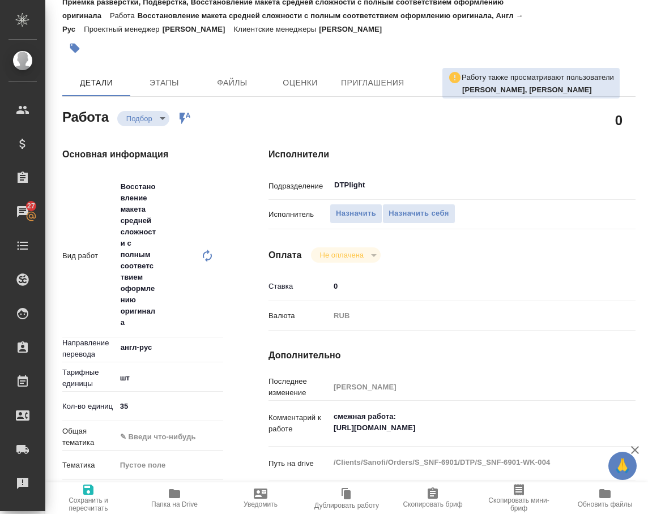
type textarea "x"
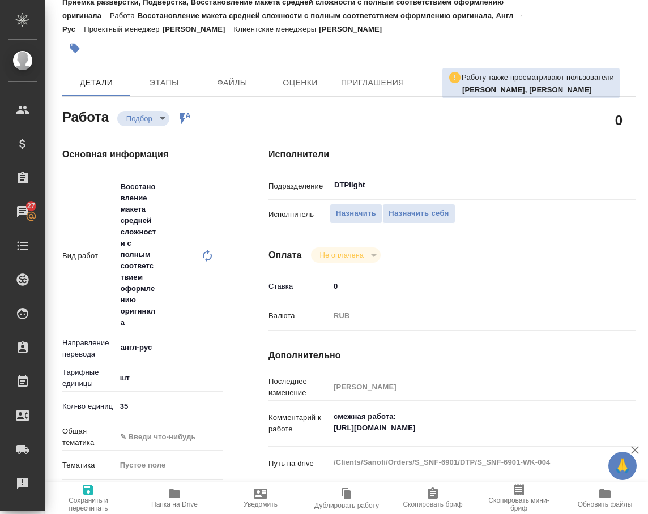
type textarea "x"
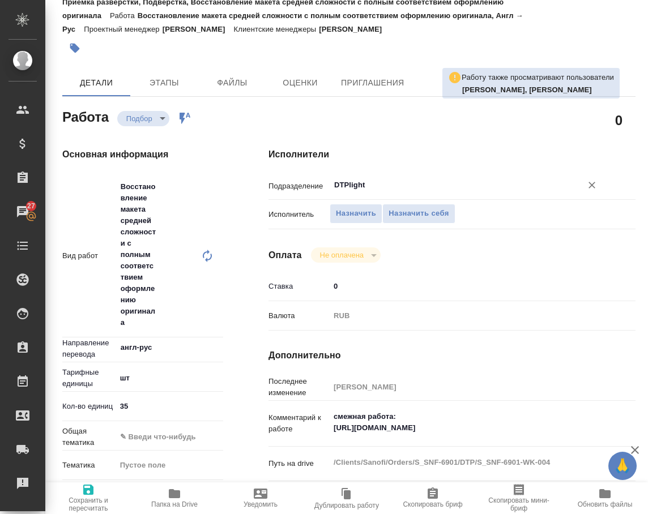
click at [370, 177] on div "DTPlight ​" at bounding box center [467, 185] width 275 height 20
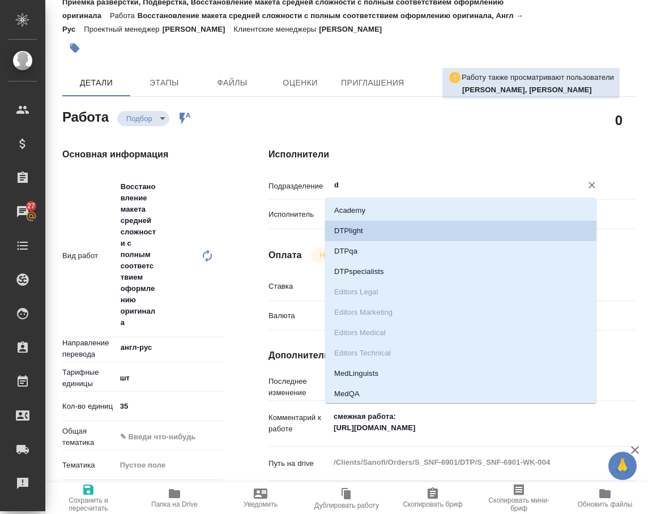
type input "dt"
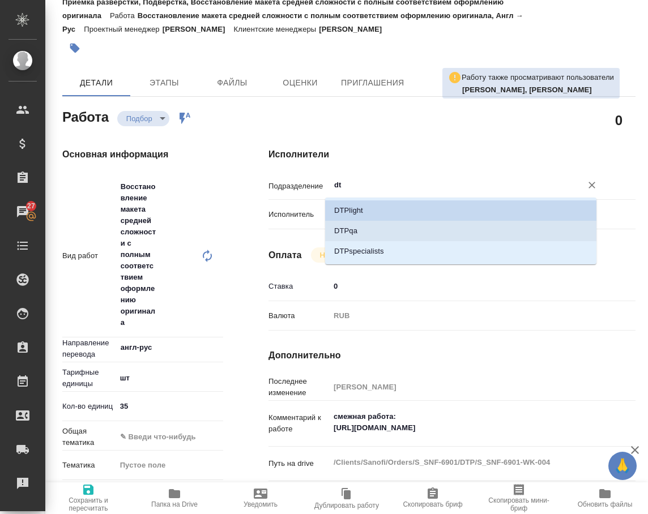
click at [373, 244] on li "DTPspecialists" at bounding box center [460, 251] width 271 height 20
type textarea "x"
type input "DTPspecialists"
type textarea "x"
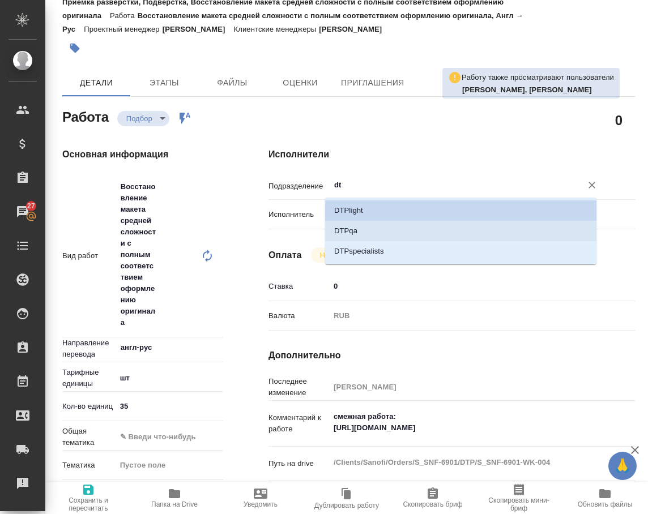
type textarea "x"
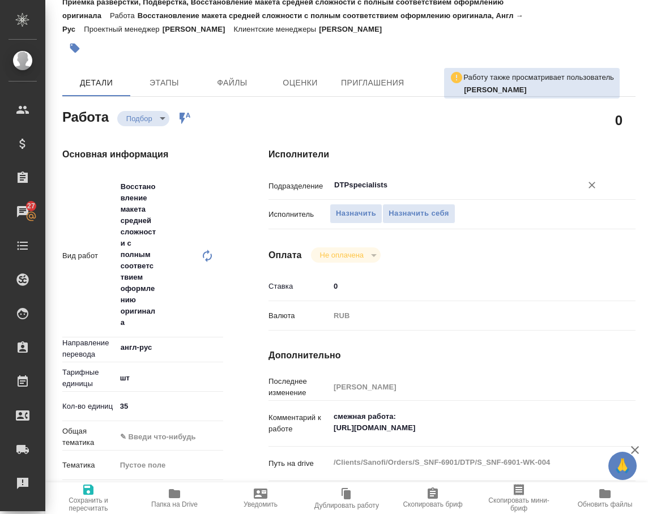
type input "DTPspecialists"
drag, startPoint x: 81, startPoint y: 494, endPoint x: 108, endPoint y: 243, distance: 252.4
click at [80, 493] on span "Сохранить и пересчитать" at bounding box center [88, 497] width 73 height 29
type textarea "x"
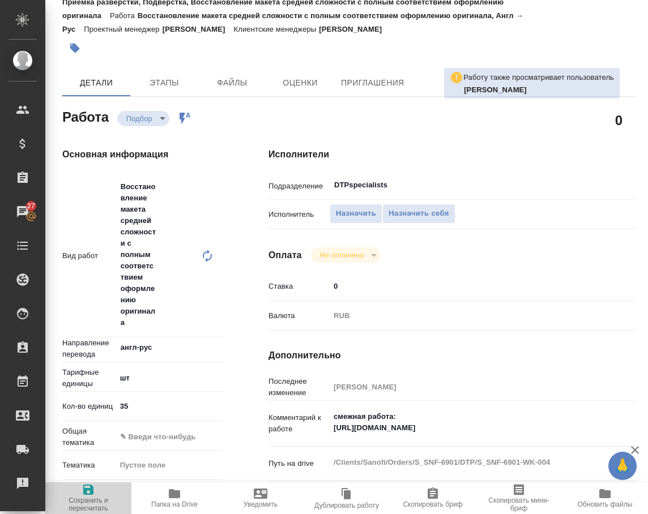
type textarea "x"
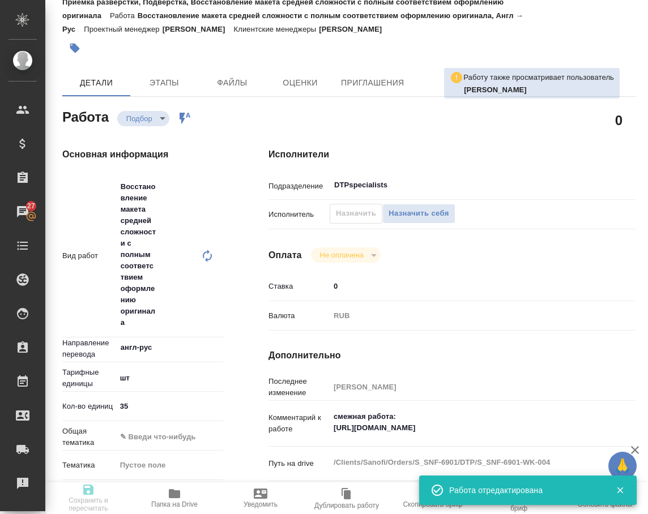
type textarea "x"
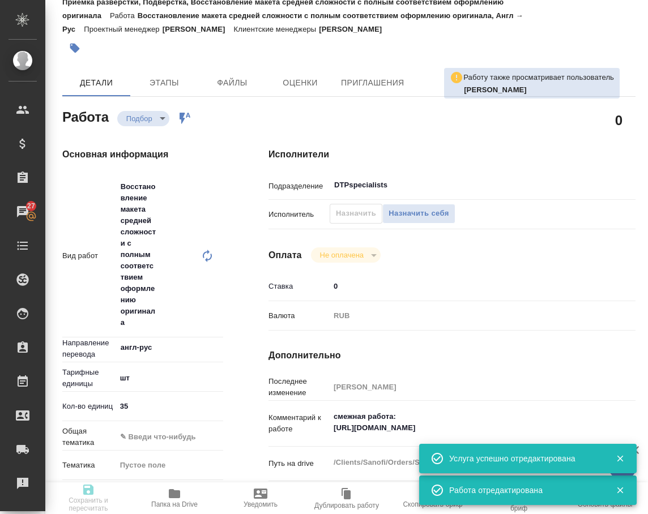
type input "recruiting"
type textarea "Восстановление макета средней сложности с полным соответствием оформлению ориги…"
type textarea "x"
type input "англ-рус"
type input "5a8b1489cc6b4906c91bfdc1"
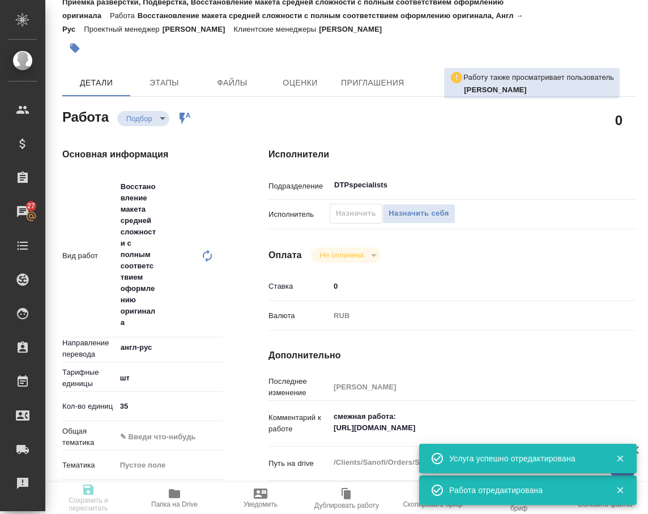
type input "35"
type input "19.09.2025 17:30"
type input "22.09.2025 12:00"
type input "25.09.2025 14:00"
type input "DTPspecialists"
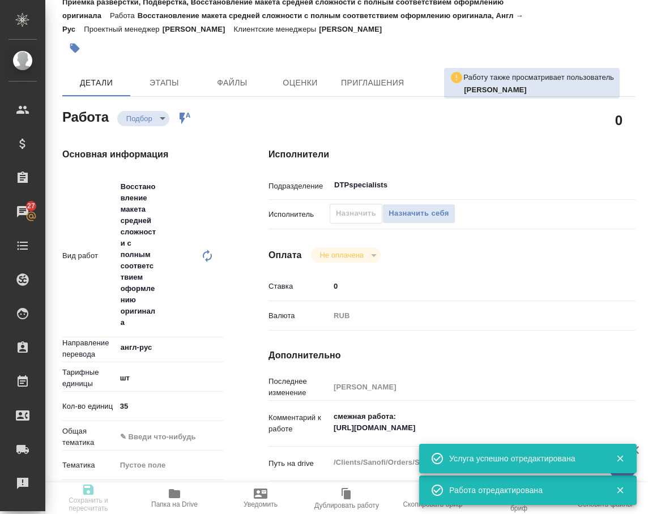
type input "notPayed"
type input "0"
type input "RUB"
type input "[PERSON_NAME]"
type textarea "смежная работа: https://tera.awatera.com/Work/68cbeee365eb0f3f14f4f768/"
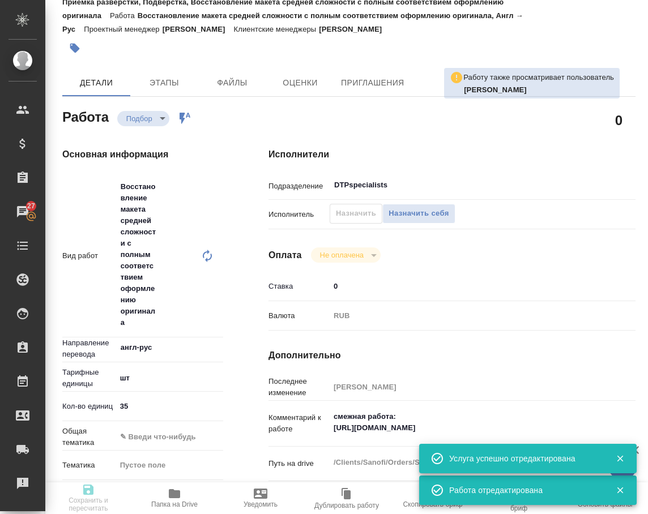
type textarea "x"
type textarea "/Clients/Sanofi/Orders/S_SNF-6901/DTP/S_SNF-6901-WK-004"
type textarea "x"
type input "S_SNF-6901"
type input "Восстановление сложного макета с частичным соответствием оформлению оригинала"
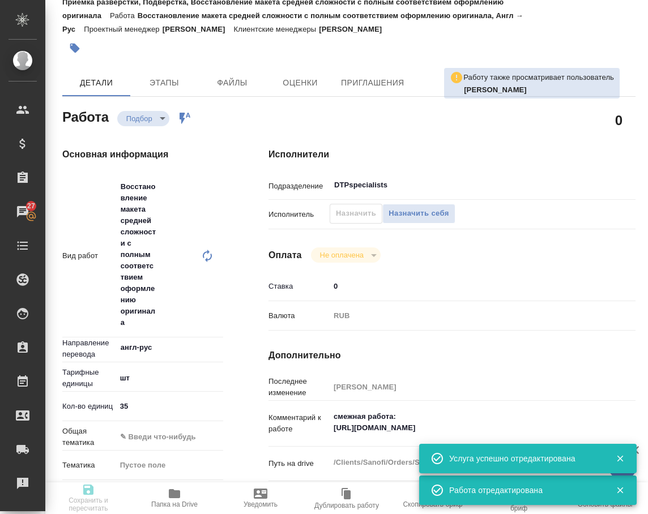
type input "Приемка подверстки, Приемка разверстки, Подверстка, Восстановление макета средн…"
type input "Сайдашева Диляра"
type input "[PERSON_NAME]"
type input "/Clients/Sanofi/Orders/S_SNF-6901"
type textarea "x"
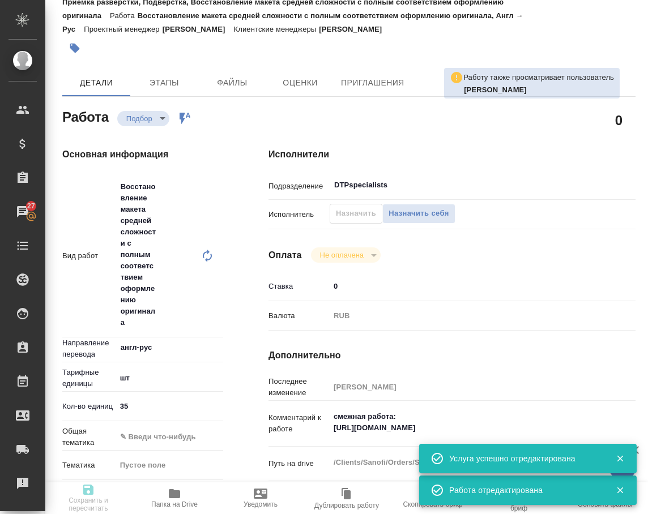
type textarea "Срок неделя Перевод лейблов не нужен, графиков – нужен 28 слайд удаляйте Коммен…"
type textarea "x"
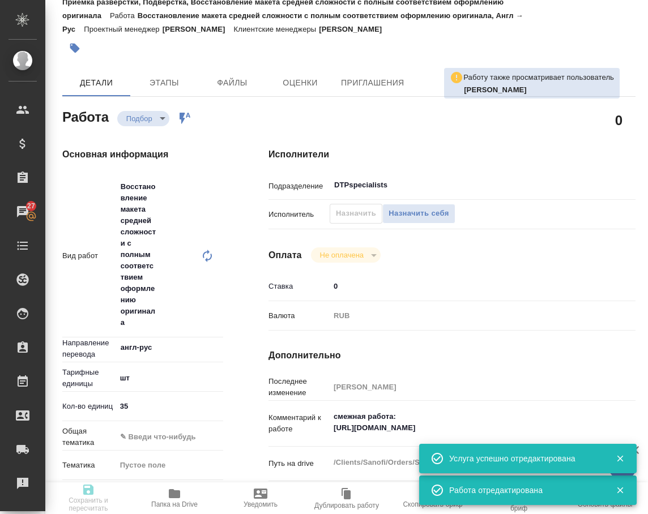
type textarea "x"
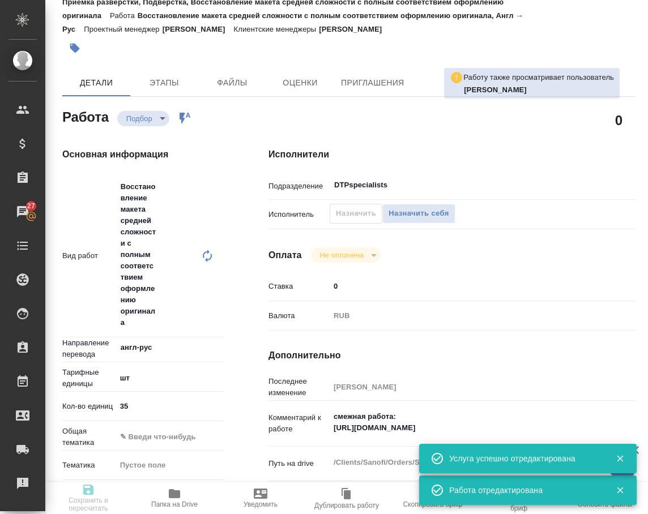
type textarea "x"
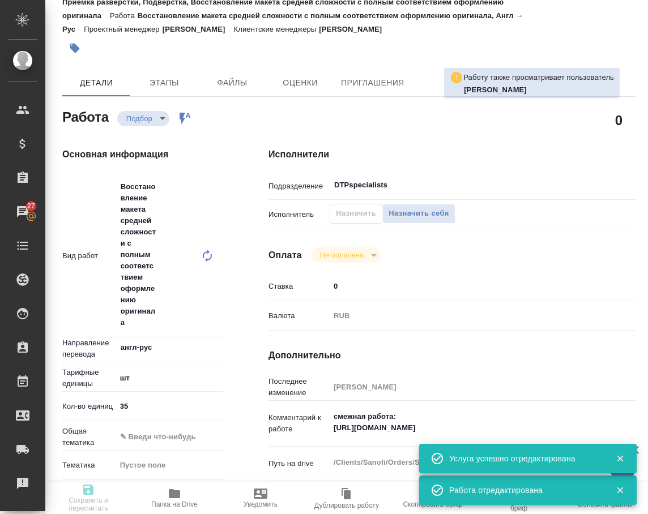
type textarea "x"
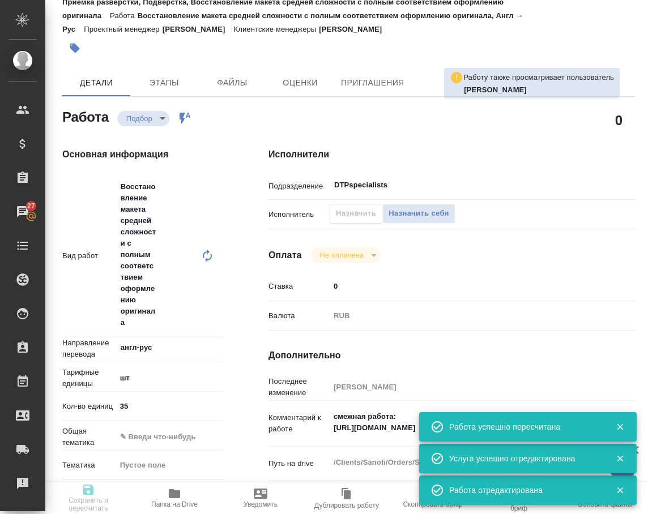
type input "recruiting"
type textarea "Восстановление макета средней сложности с полным соответствием оформлению ориги…"
type textarea "x"
type input "англ-рус"
type input "5a8b1489cc6b4906c91bfdc1"
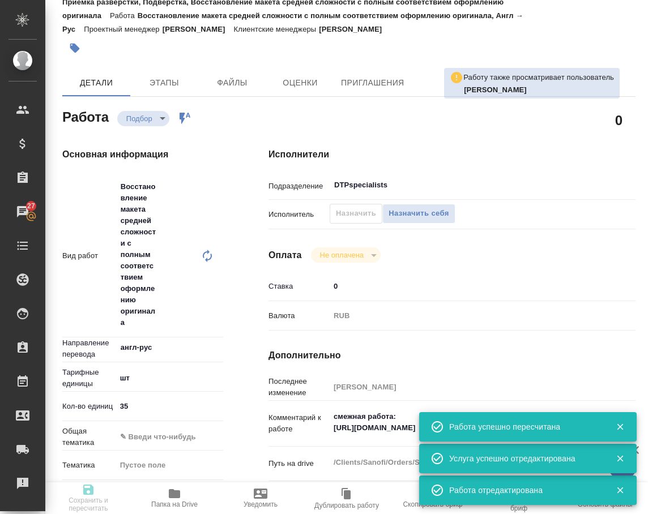
type input "35"
type input "19.09.2025 17:30"
type input "22.09.2025 12:00"
type input "25.09.2025 14:00"
type input "DTPspecialists"
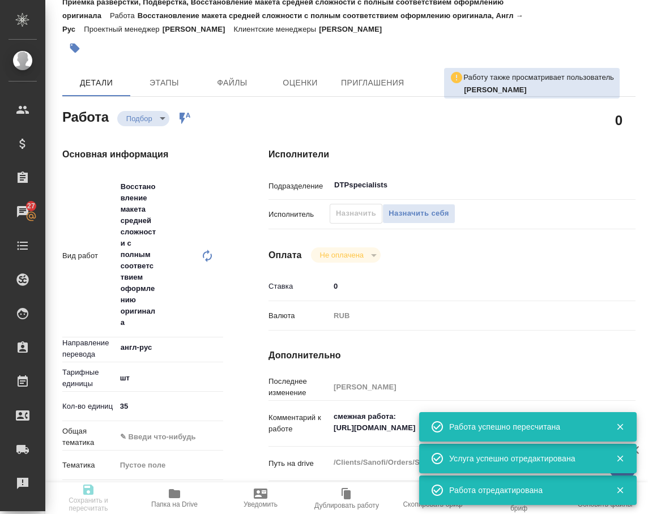
type input "notPayed"
type input "0"
type input "RUB"
type input "[PERSON_NAME]"
type textarea "смежная работа: https://tera.awatera.com/Work/68cbeee365eb0f3f14f4f768/"
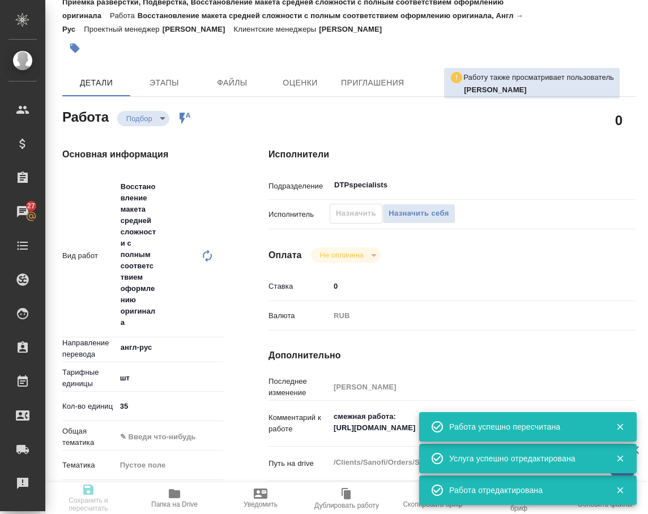
type textarea "x"
type textarea "/Clients/Sanofi/Orders/S_SNF-6901/DTP/S_SNF-6901-WK-004"
type textarea "x"
type input "S_SNF-6901"
type input "Восстановление сложного макета с частичным соответствием оформлению оригинала"
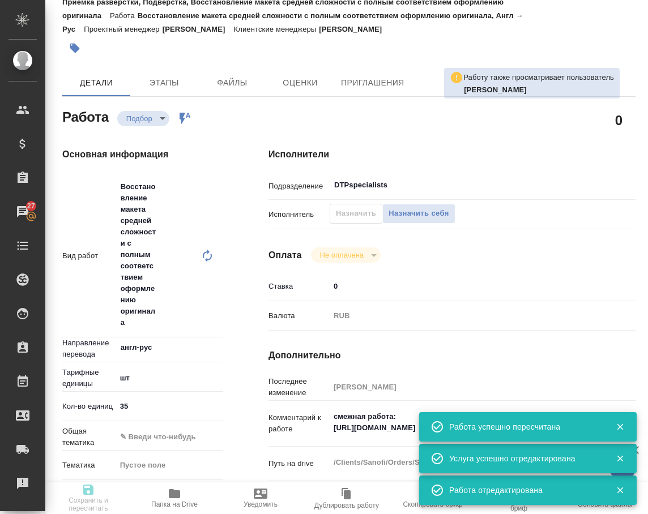
type input "Приемка подверстки, Приемка разверстки, Подверстка, Восстановление макета средн…"
type input "[PERSON_NAME]"
type input "/Clients/Sanofi/Orders/S_SNF-6901"
type textarea "x"
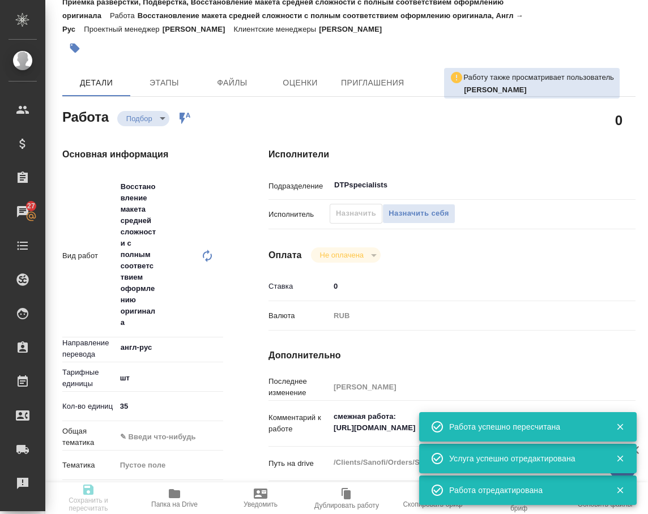
type textarea "Срок неделя Перевод лейблов не нужен, графиков – нужен 28 слайд удаляйте Коммен…"
type textarea "x"
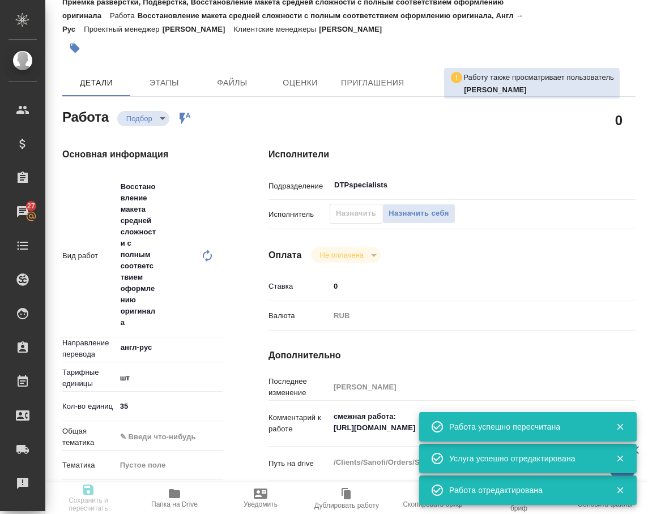
type textarea "x"
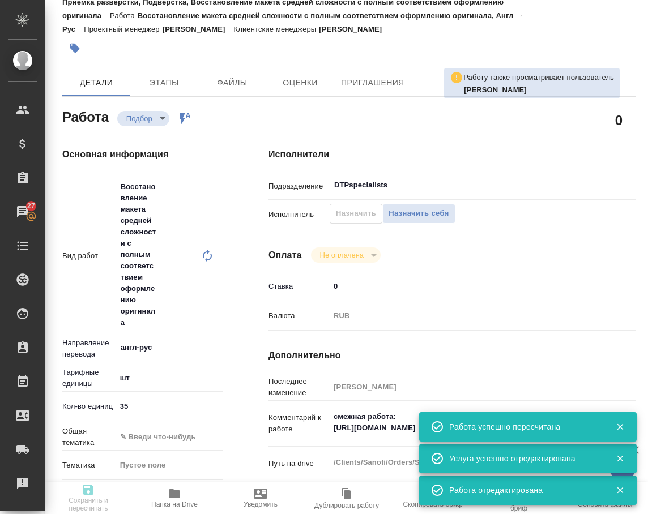
type textarea "x"
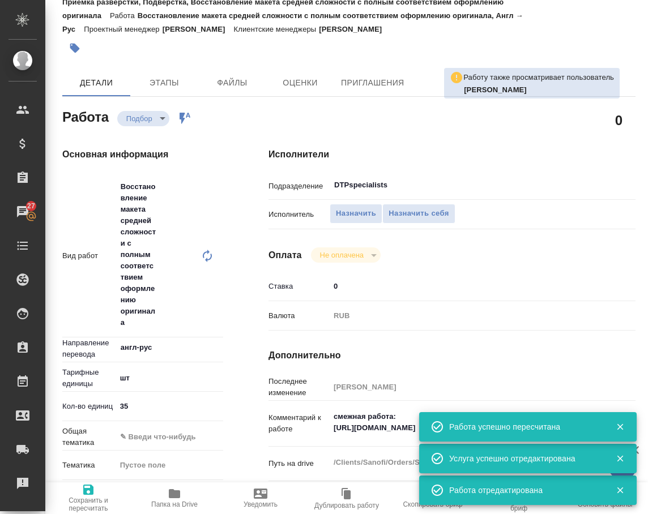
type textarea "x"
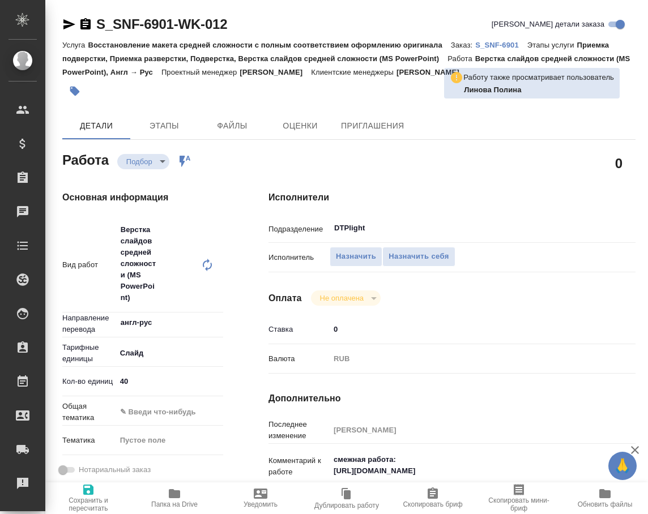
type textarea "x"
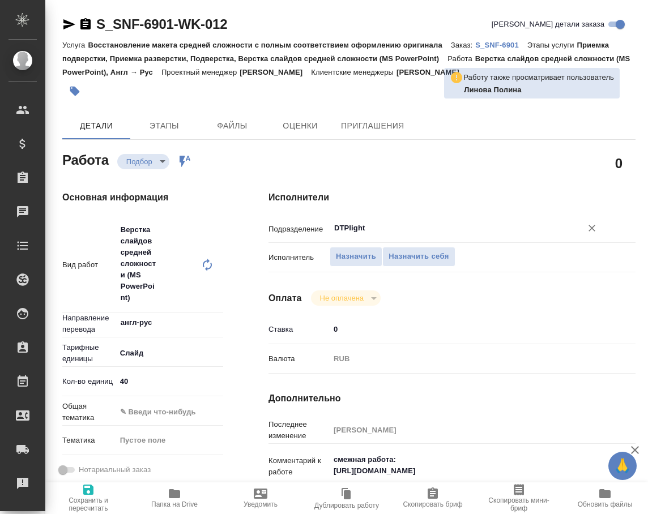
type textarea "x"
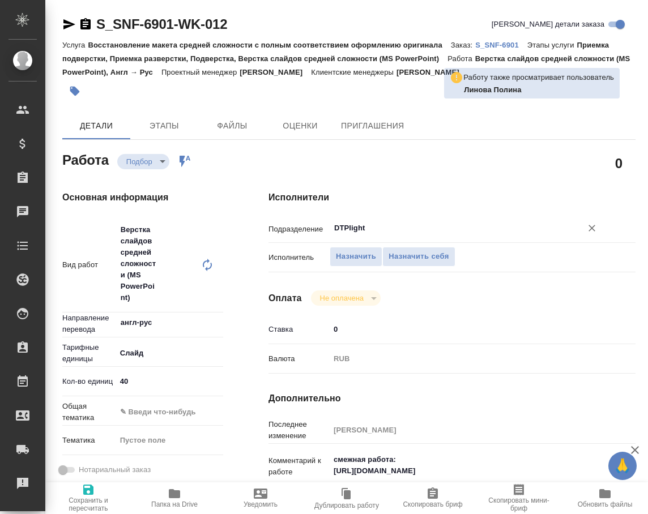
type textarea "x"
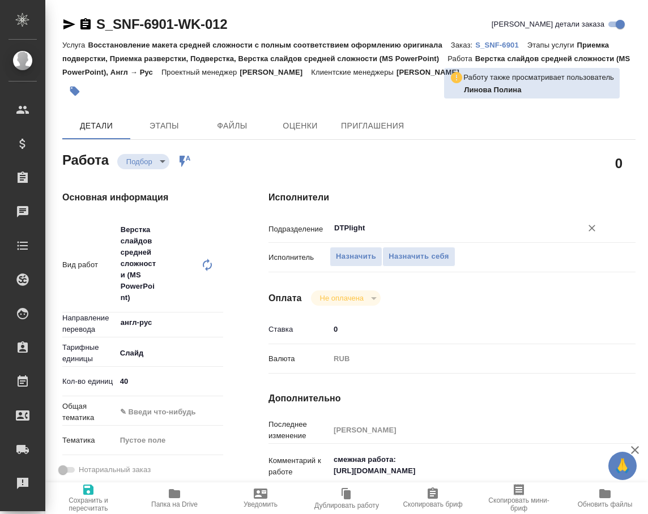
type textarea "x"
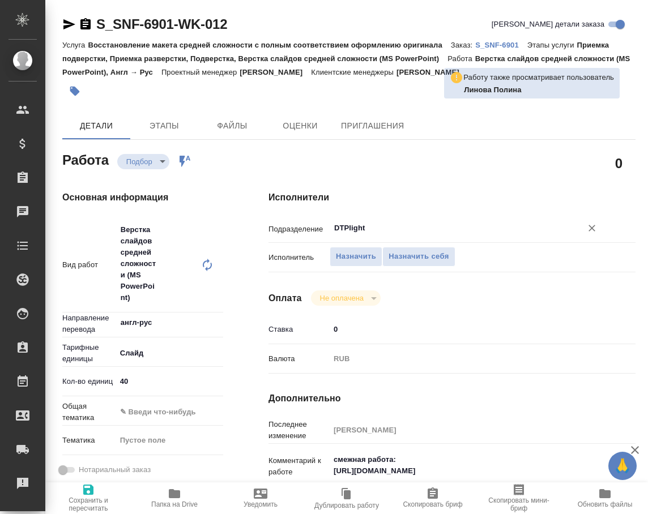
click at [406, 228] on input "DTPlight" at bounding box center [448, 228] width 231 height 14
type textarea "x"
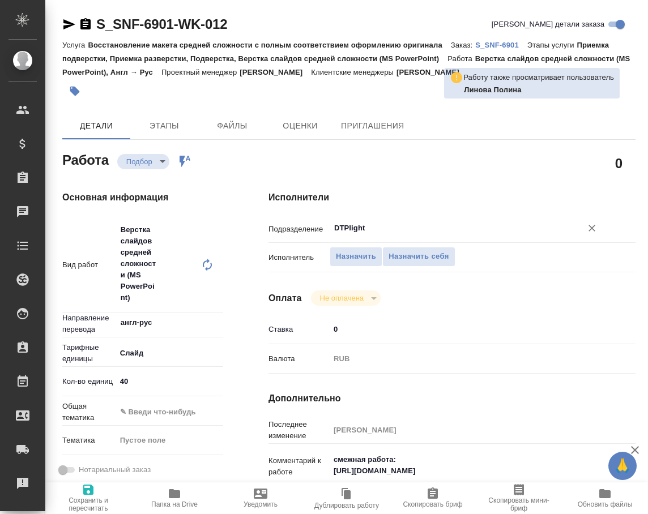
type textarea "x"
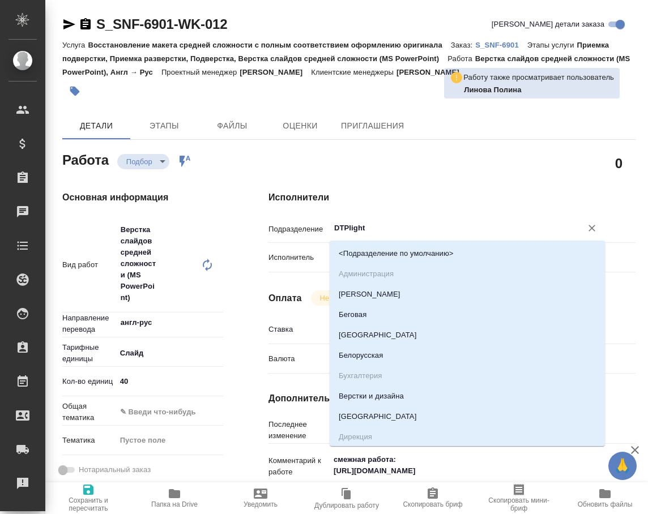
type textarea "x"
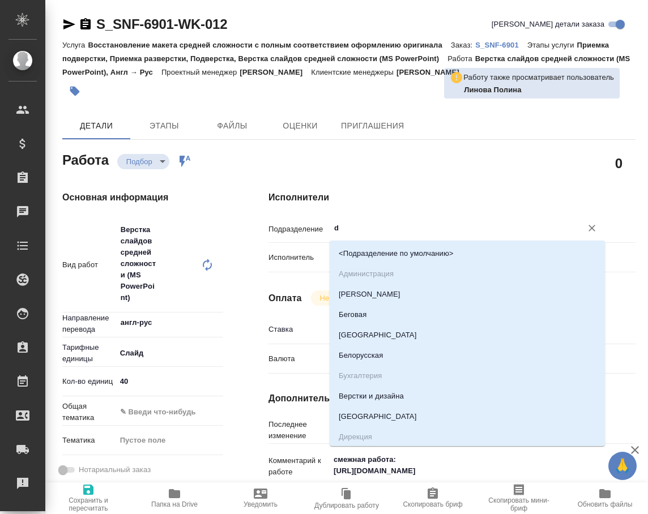
type input "dt"
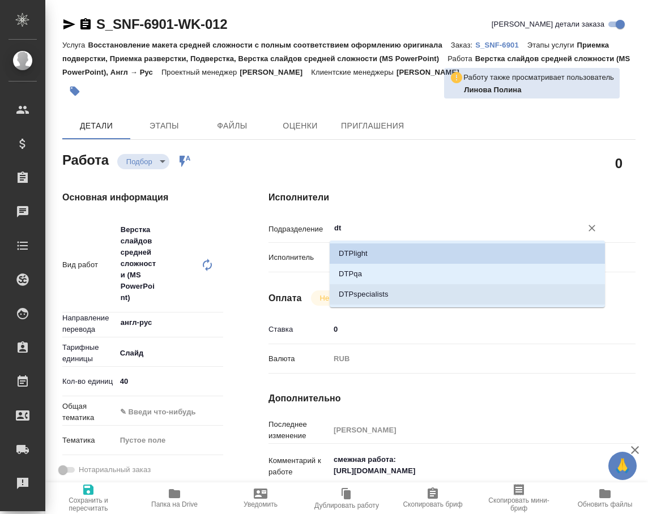
type textarea "x"
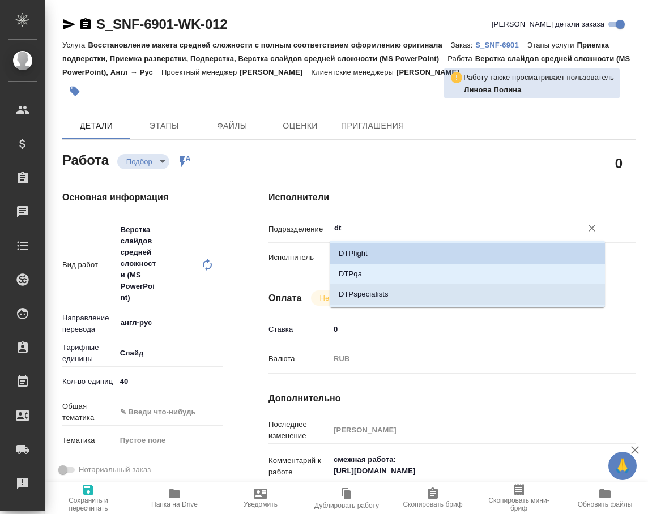
drag, startPoint x: 376, startPoint y: 301, endPoint x: 345, endPoint y: 302, distance: 31.2
click at [377, 298] on li "DTPspecialists" at bounding box center [467, 294] width 275 height 20
type textarea "x"
type input "DTPspecialists"
type textarea "x"
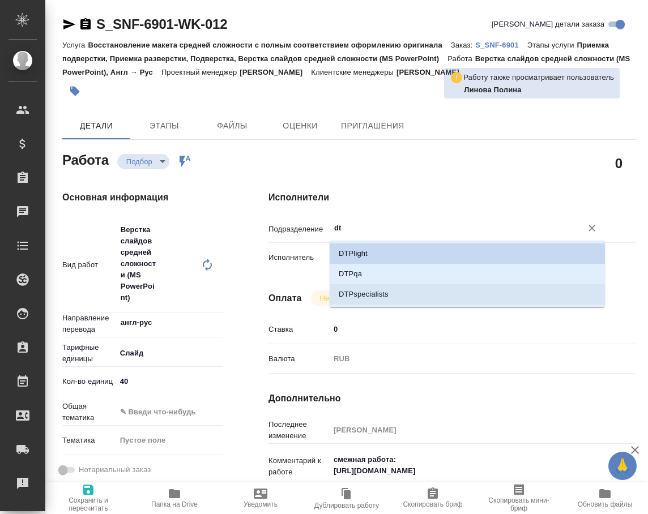
type textarea "x"
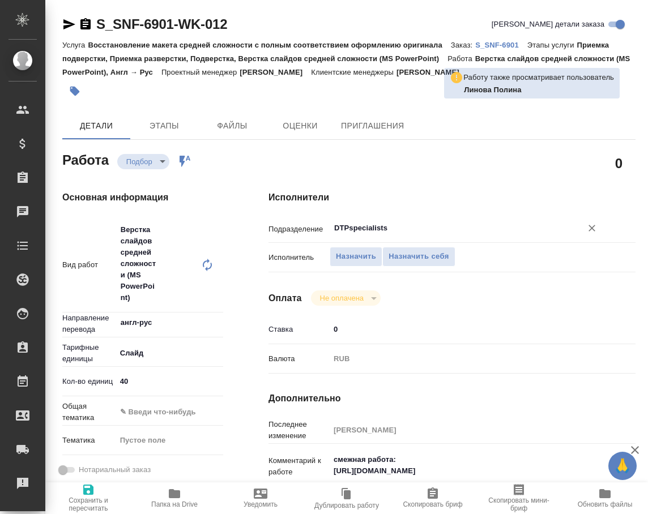
type input "DTPspecialists"
click at [91, 494] on icon "button" at bounding box center [88, 490] width 10 height 10
type textarea "x"
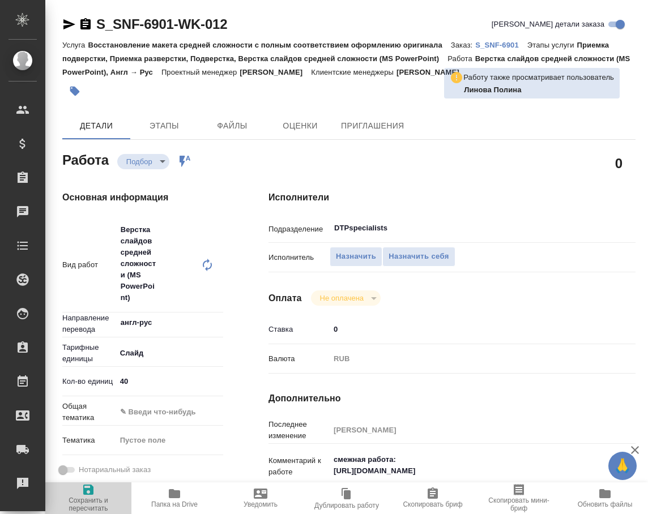
type textarea "x"
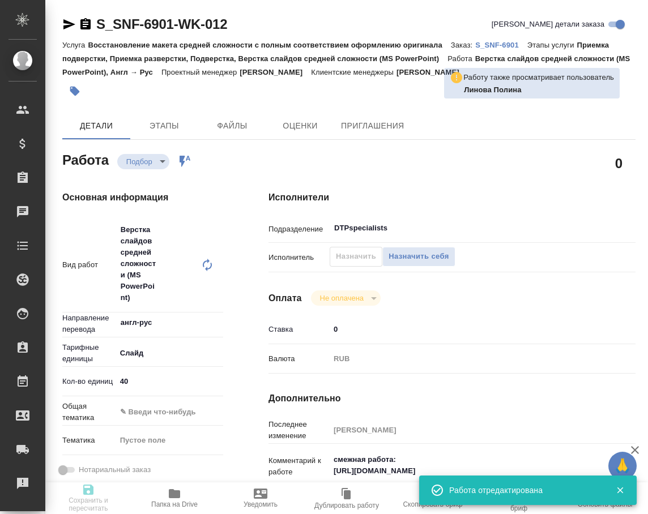
type textarea "x"
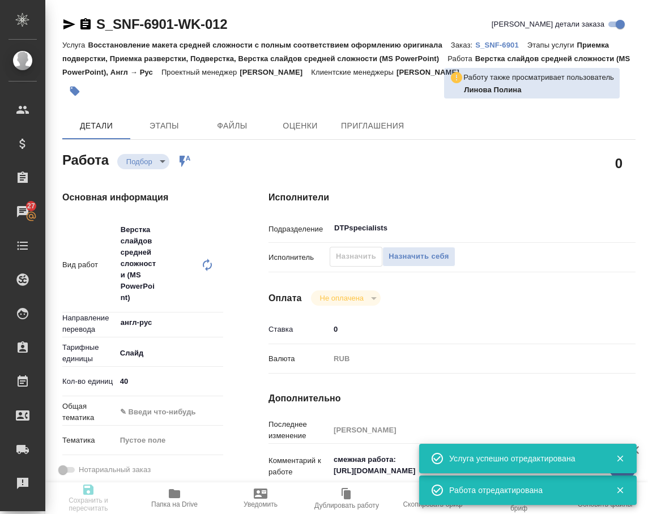
type input "recruiting"
type textarea "Верстка слайдов средней сложности (MS PowerPoint)"
type textarea "x"
type input "англ-рус"
type input "5ca1acf853b22f58dad1d151"
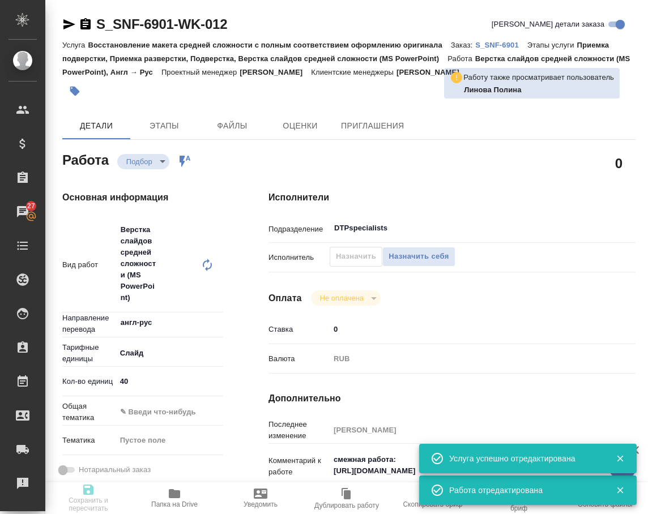
type input "40"
type input "[DATE] 17:30"
type input "[DATE] 12:00"
type input "[DATE] 14:00"
type input "DTPspecialists"
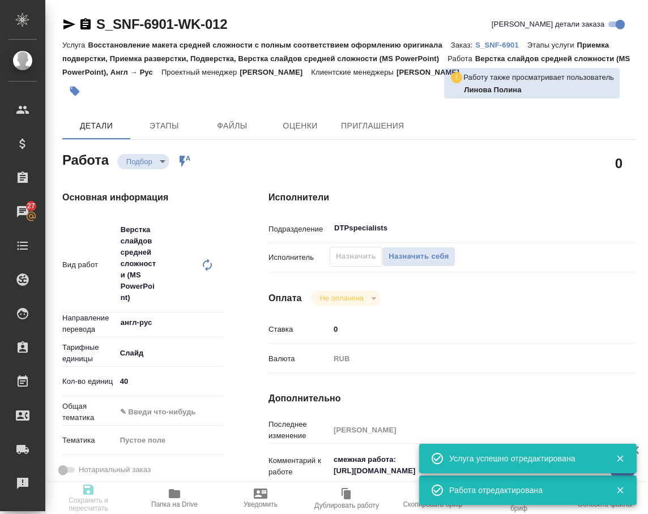
type input "notPayed"
type input "0"
type input "RUB"
type input "[PERSON_NAME]"
type textarea "смежная работа: [URL][DOMAIN_NAME]"
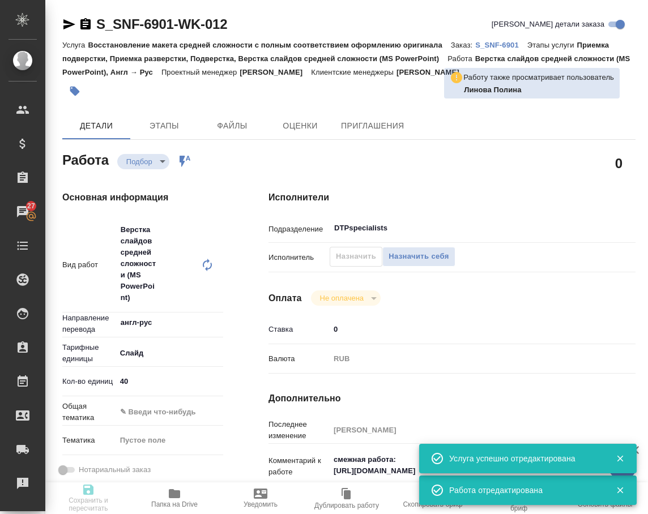
type textarea "x"
type textarea "/Clients/Sanofi/Orders/S_SNF-6901/DTP/S_SNF-6901-WK-012"
type textarea "x"
type input "S_SNF-6901"
type input "Восстановление макета средней сложности с полным соответствием оформлению ориги…"
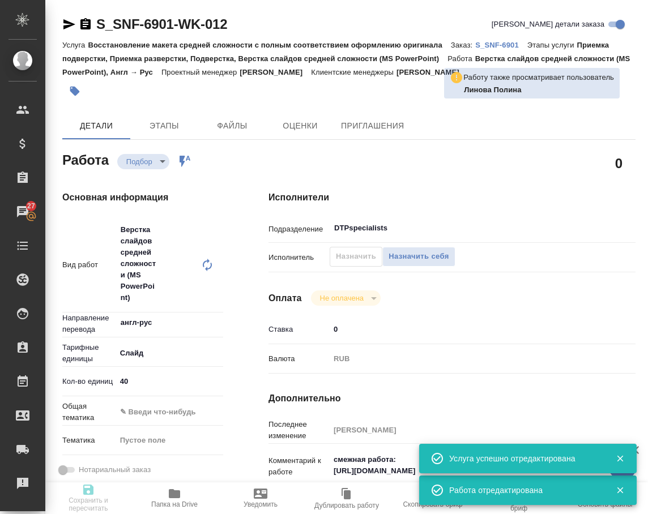
type input "Приемка подверстки, Приемка разверстки, Подверстка, Верстка слайдов средней сло…"
type input "[PERSON_NAME]"
type input "/Clients/Sanofi/Orders/S_SNF-6901"
type textarea "x"
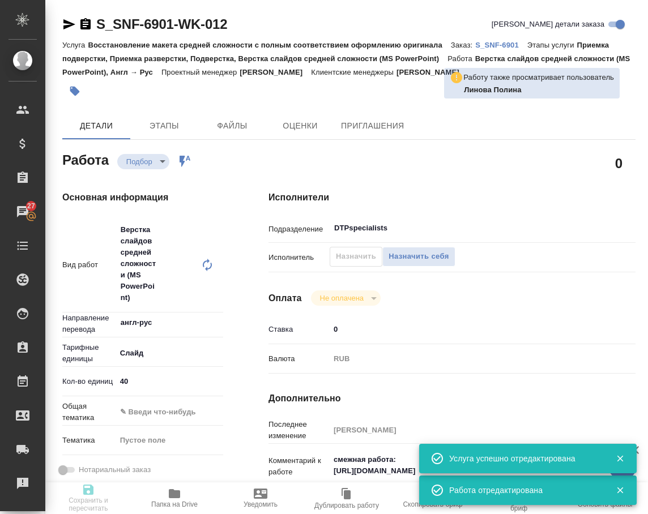
type textarea "Срок неделя Перевод лейблов не нужен, графиков – нужен 28 слайд удаляйте Коммен…"
type textarea "x"
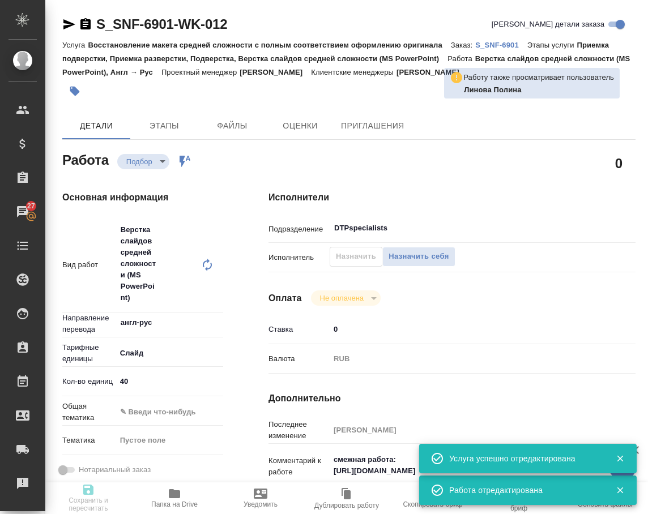
type textarea "x"
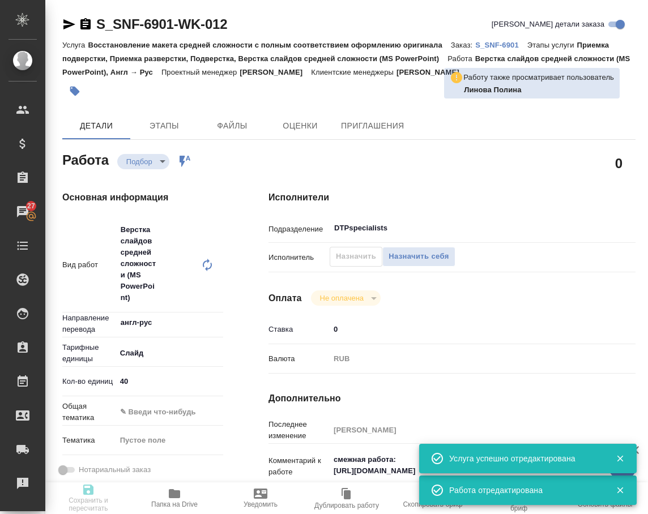
type textarea "x"
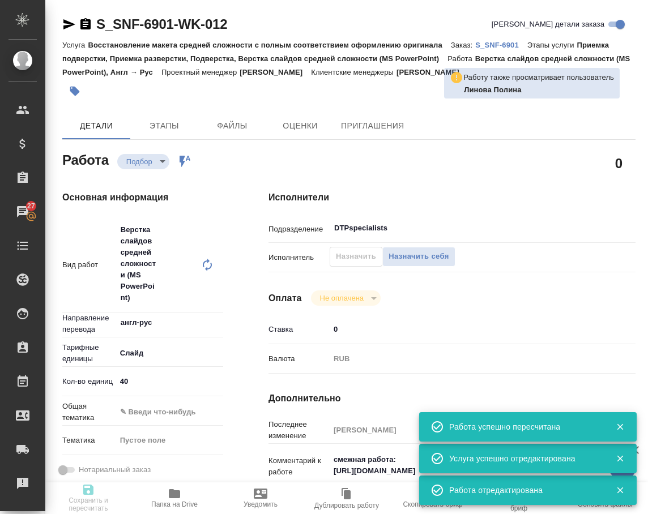
type textarea "x"
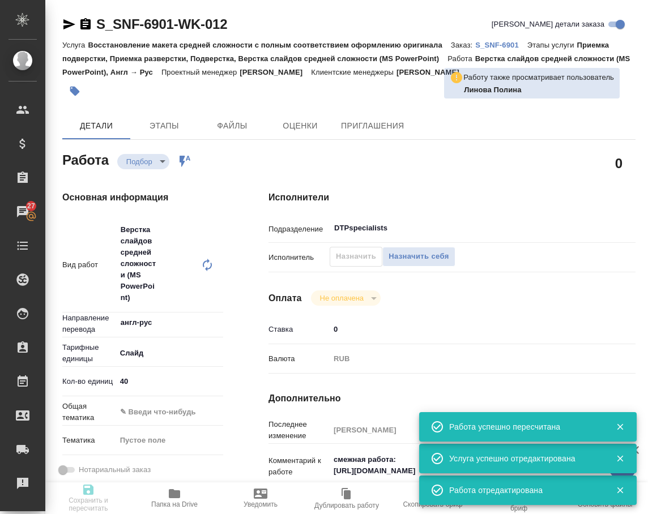
type input "recruiting"
type textarea "Верстка слайдов средней сложности (MS PowerPoint)"
type textarea "x"
type input "англ-рус"
type input "5ca1acf853b22f58dad1d151"
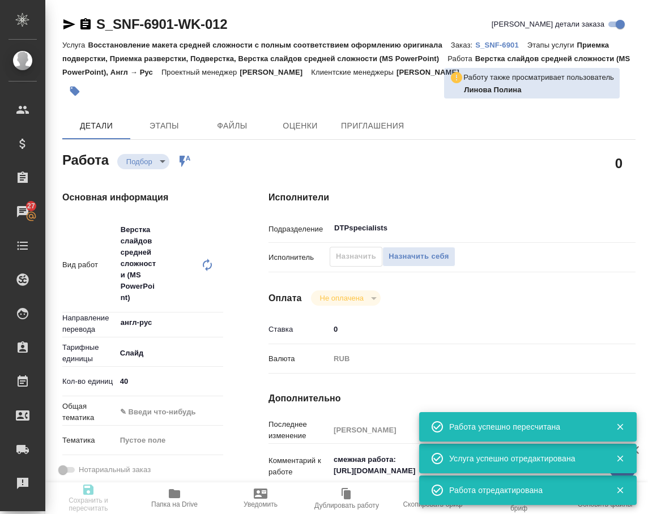
type input "40"
type input "[DATE] 17:30"
type input "[DATE] 12:00"
type input "[DATE] 14:00"
type input "DTPspecialists"
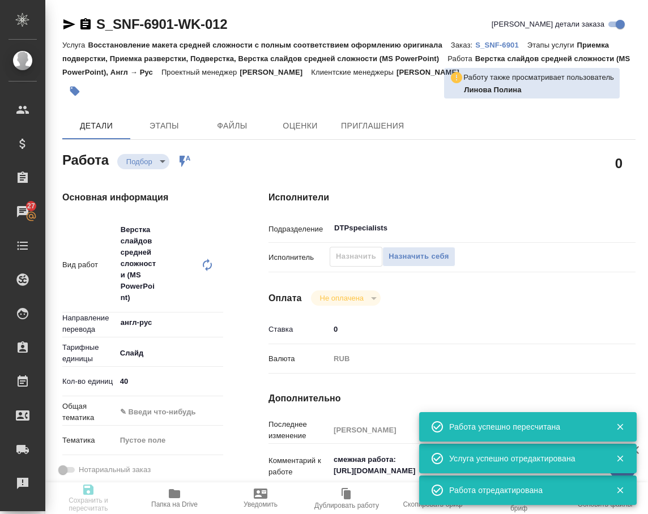
type input "notPayed"
type input "0"
type input "RUB"
type input "[PERSON_NAME]"
type textarea "смежная работа: [URL][DOMAIN_NAME]"
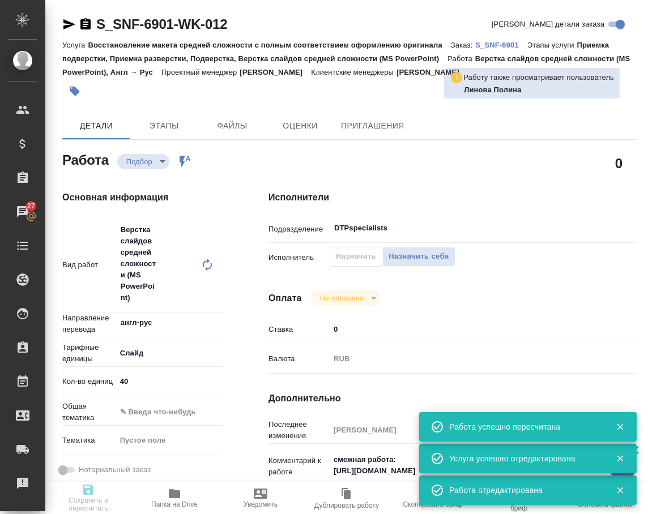
type textarea "x"
type textarea "/Clients/Sanofi/Orders/S_SNF-6901/DTP/S_SNF-6901-WK-012"
type textarea "x"
type input "S_SNF-6901"
type input "Восстановление макета средней сложности с полным соответствием оформлению ориги…"
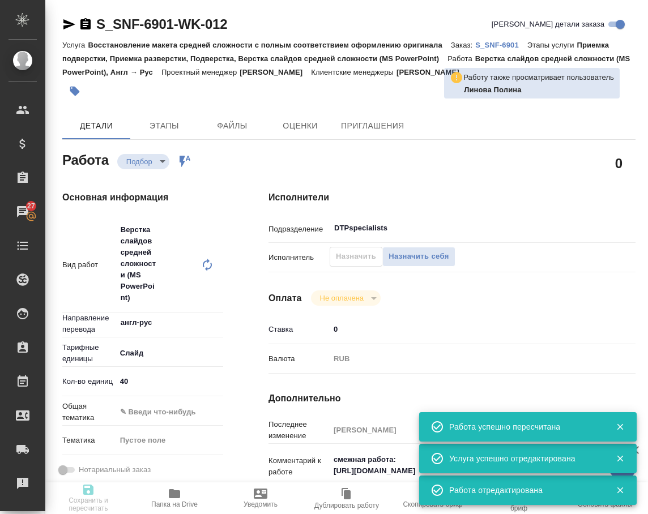
type input "Приемка подверстки, Приемка разверстки, Подверстка, Верстка слайдов средней сло…"
type input "[PERSON_NAME]"
type input "/Clients/Sanofi/Orders/S_SNF-6901"
type textarea "x"
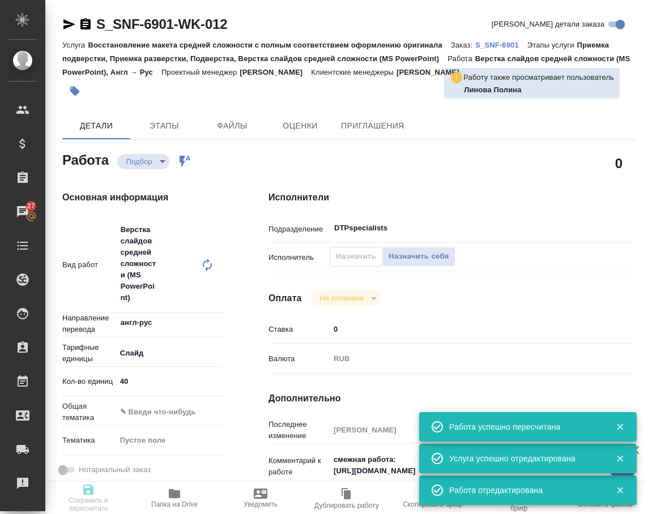
type textarea "Срок неделя Перевод лейблов не нужен, графиков – нужен 28 слайд удаляйте Коммен…"
type textarea "x"
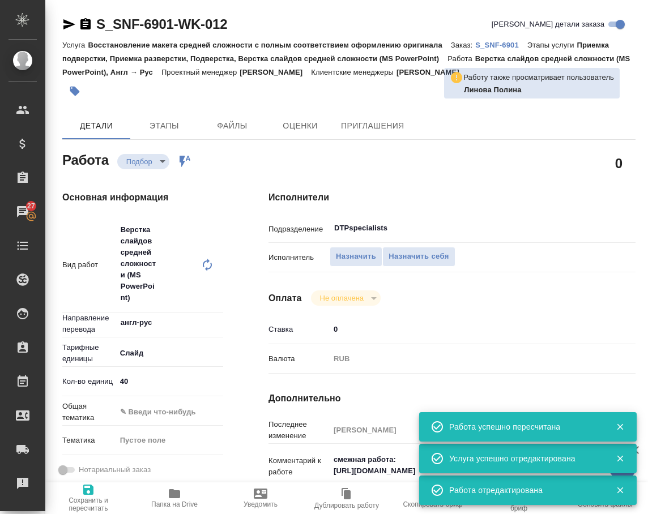
type textarea "x"
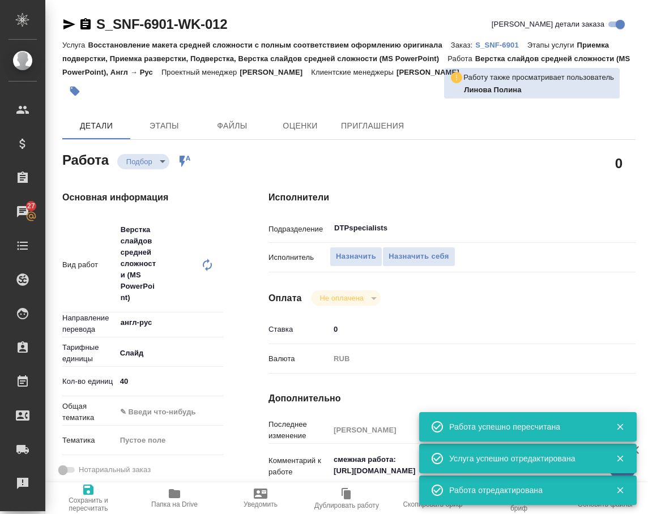
type textarea "x"
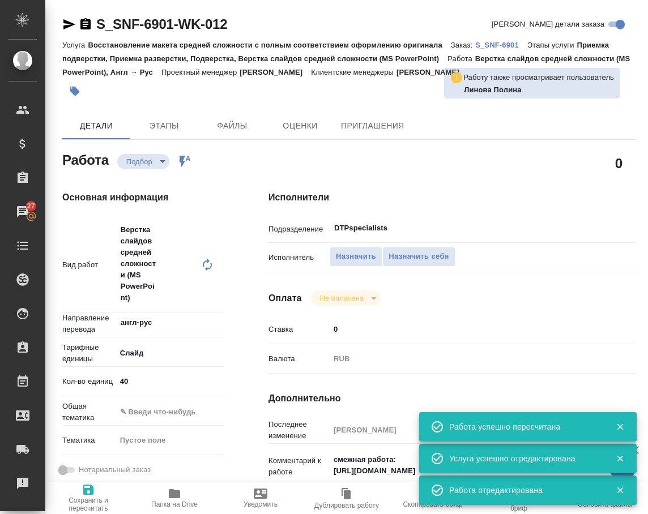
type textarea "x"
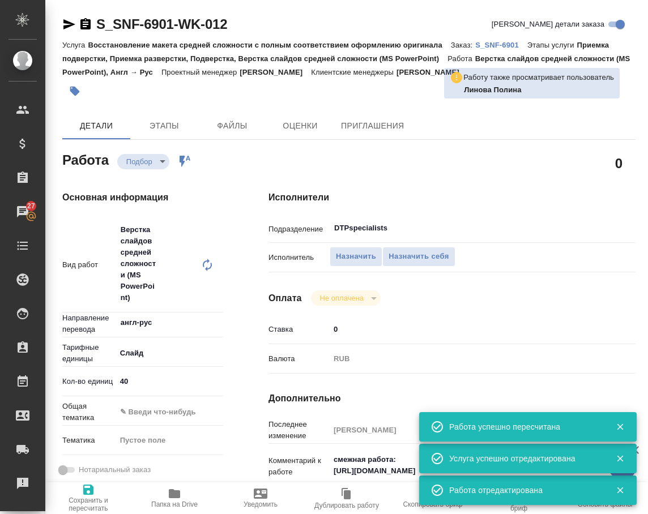
type textarea "x"
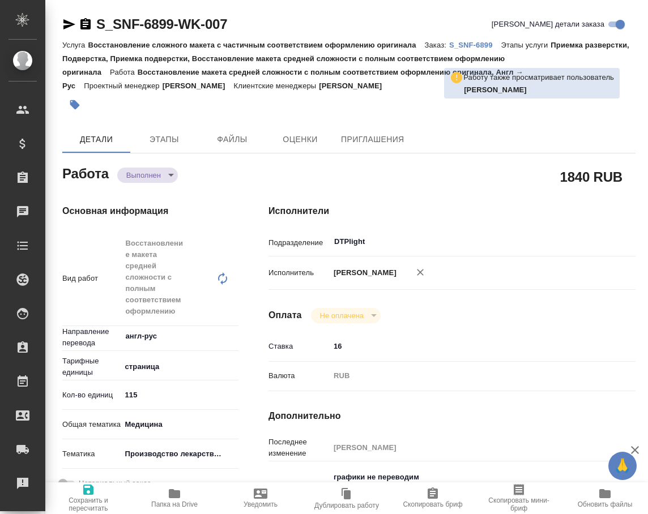
type textarea "x"
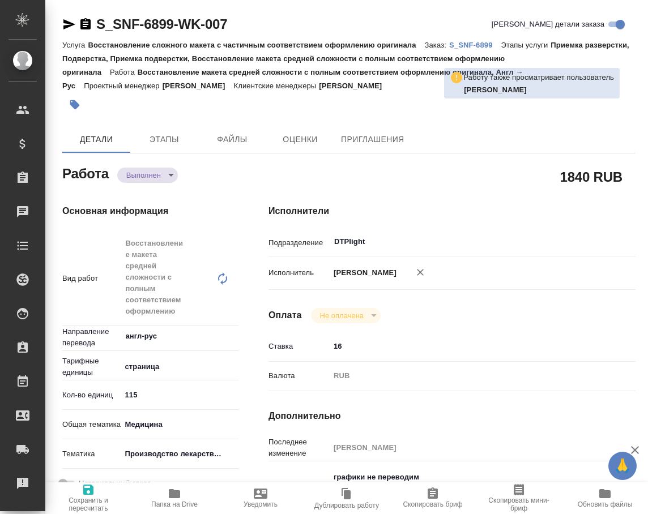
type textarea "x"
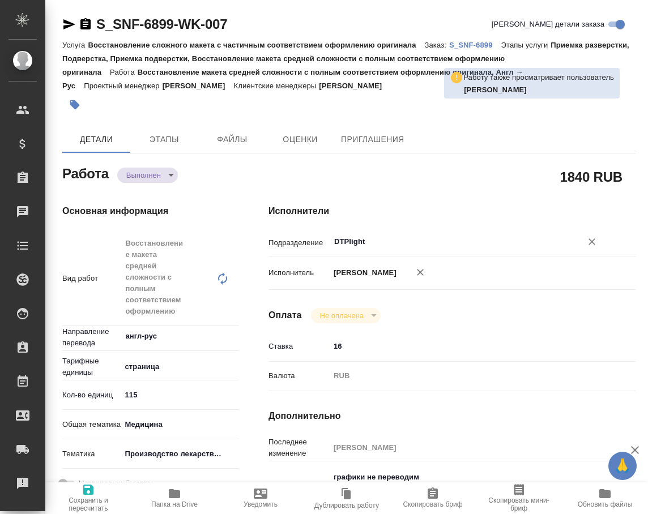
type textarea "x"
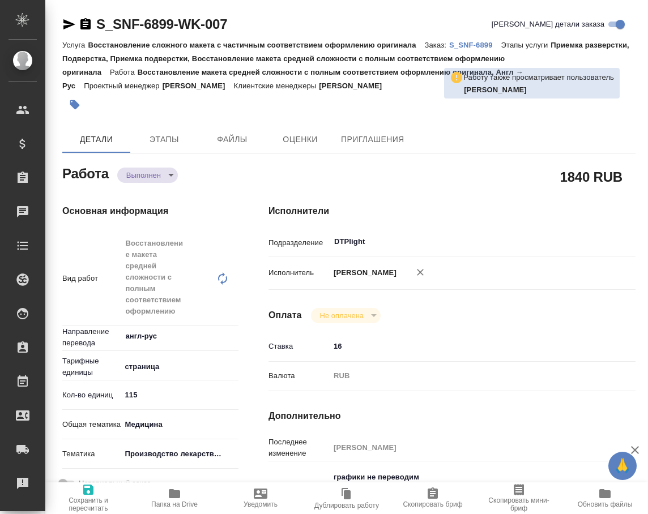
type textarea "x"
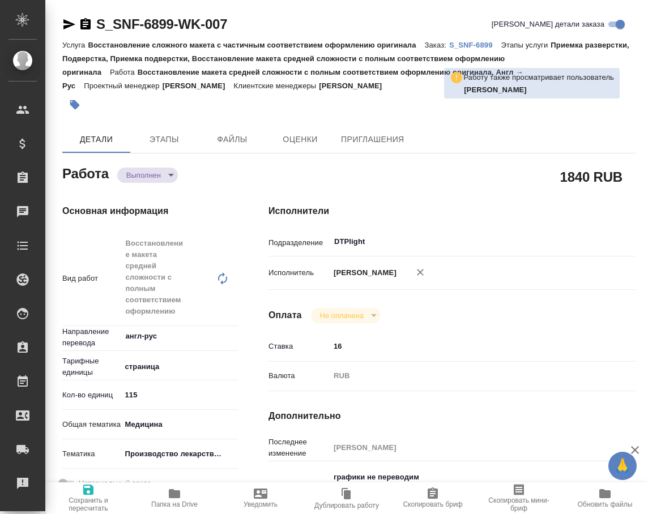
type textarea "x"
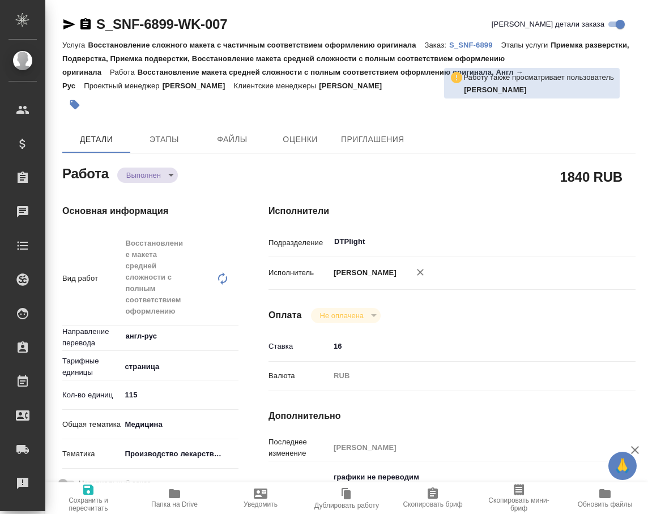
click at [224, 279] on icon at bounding box center [223, 279] width 14 height 14
type textarea "x"
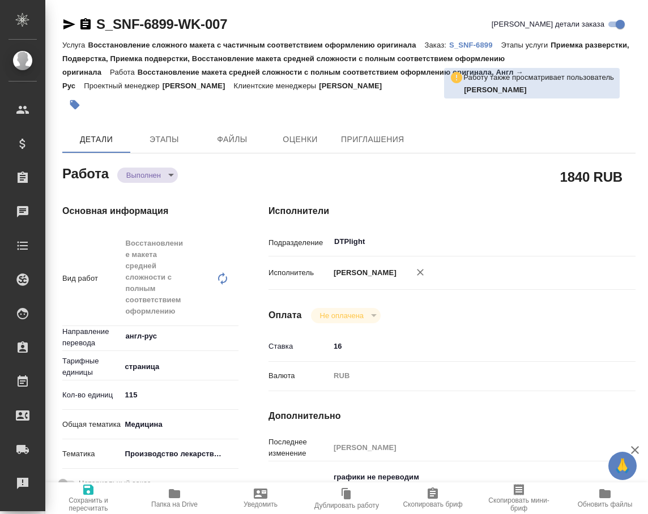
type textarea "x"
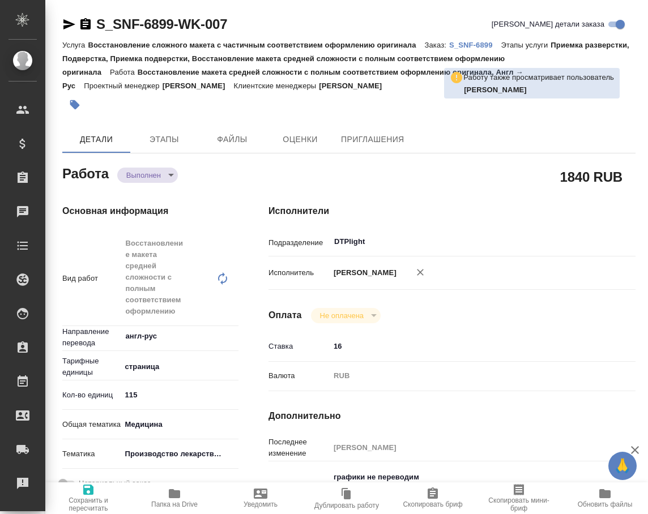
type textarea "x"
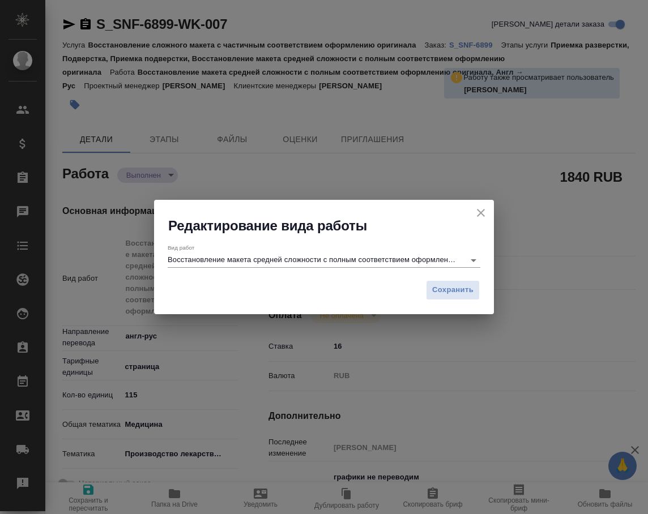
click at [323, 258] on input "Восстановление макета средней сложности с полным соответствием оформлению ориги…" at bounding box center [313, 260] width 291 height 14
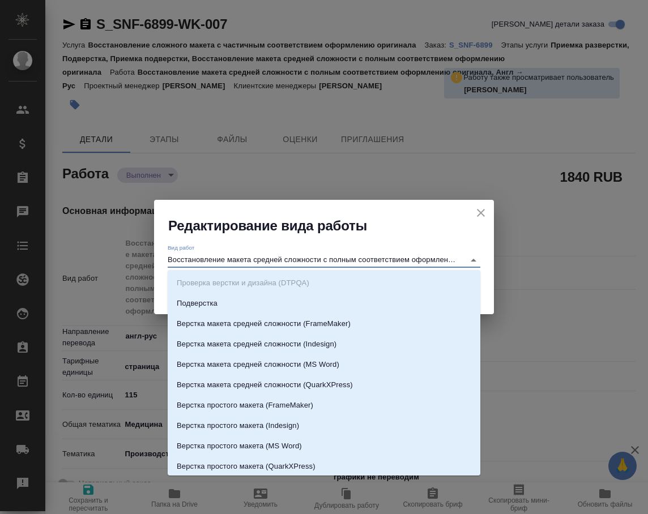
type input "в"
type textarea "x"
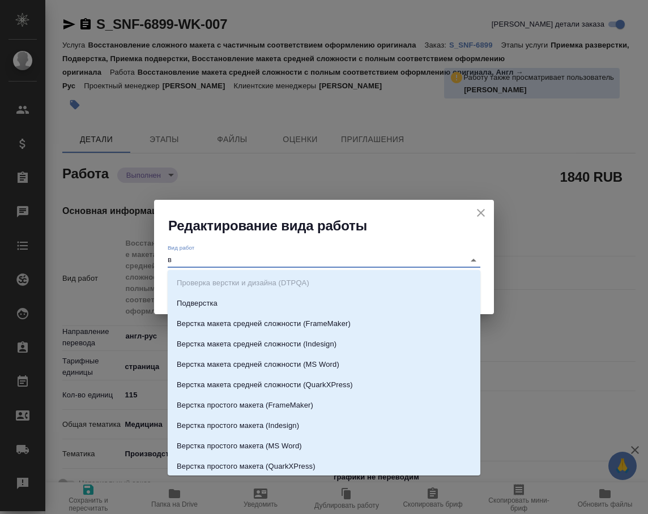
type textarea "x"
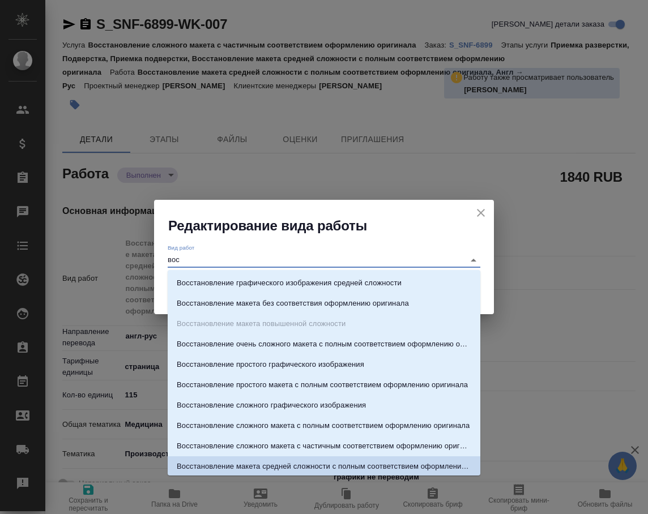
scroll to position [1, 0]
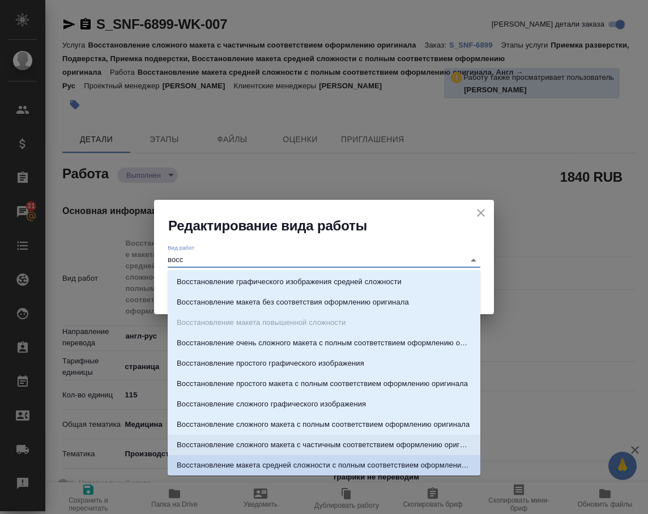
click at [313, 449] on p "Восстановление сложного макета с частичным соответствием оформлению оригинала" at bounding box center [324, 445] width 295 height 11
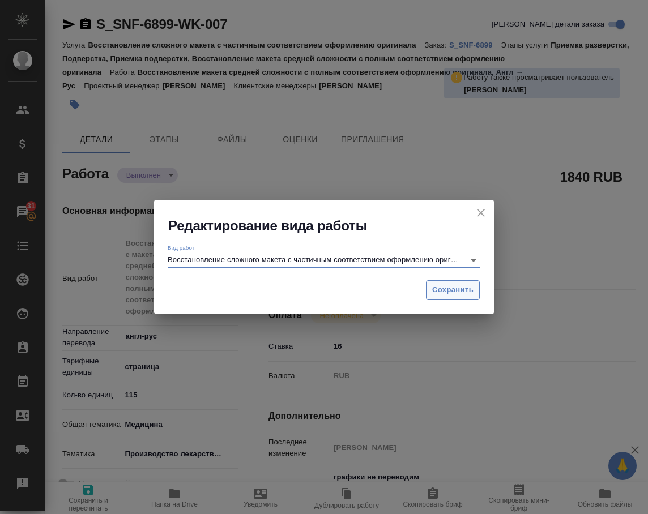
type input "Восстановление сложного макета с частичным соответствием оформлению оригинала"
click at [446, 295] on span "Сохранить" at bounding box center [452, 290] width 41 height 13
type textarea "x"
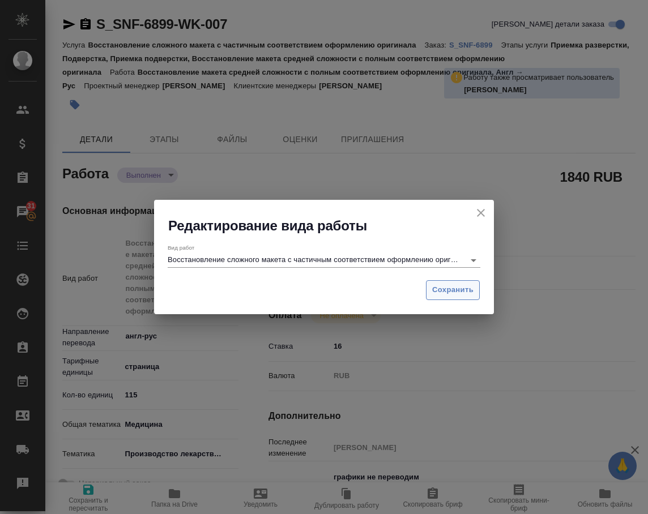
type textarea "x"
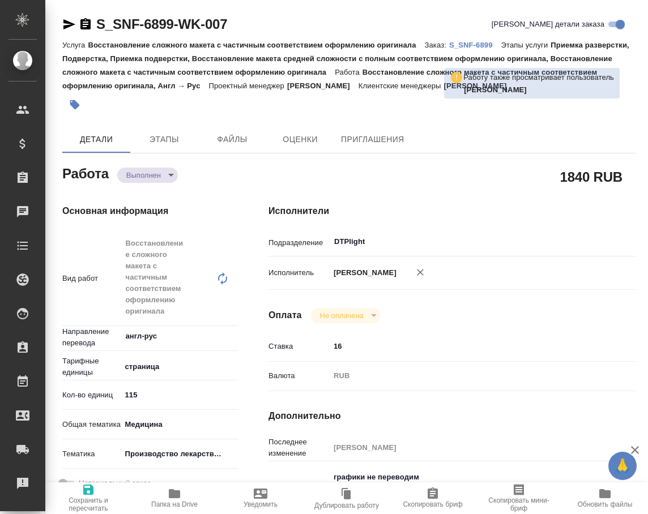
type textarea "x"
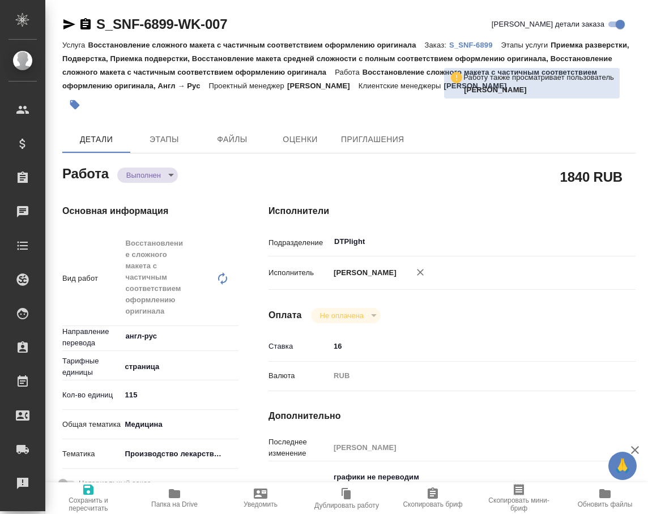
type textarea "x"
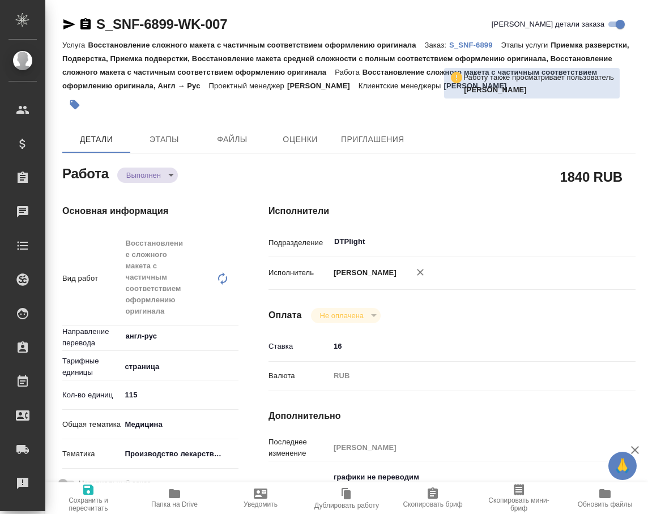
type textarea "x"
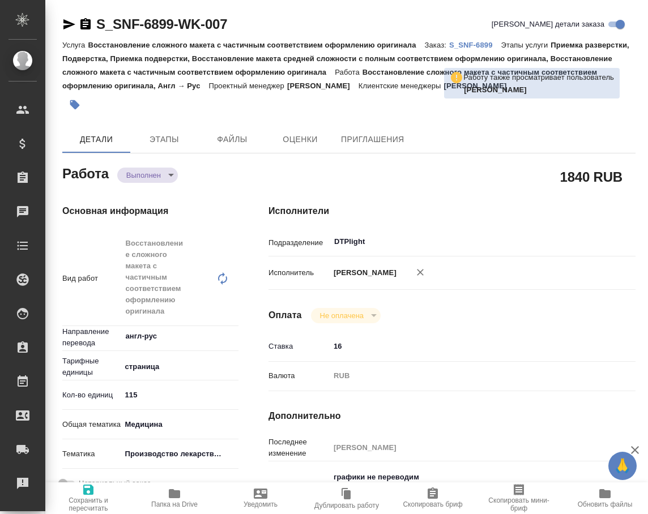
type textarea "x"
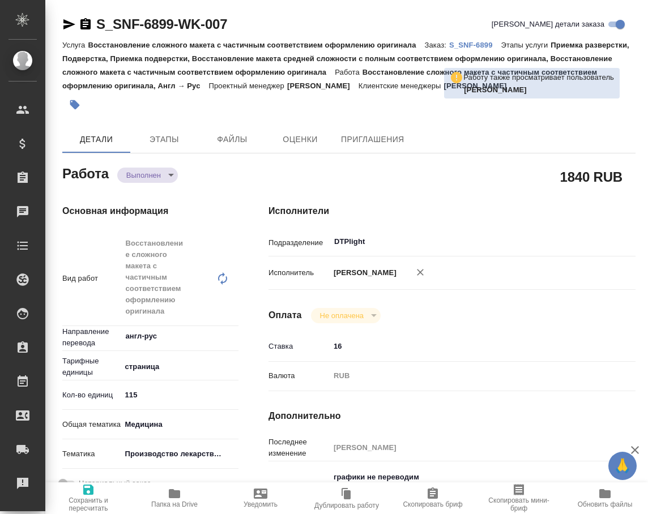
type textarea "x"
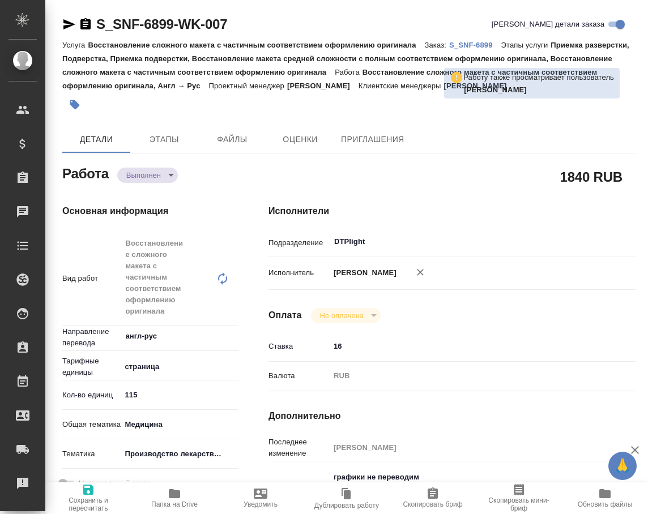
type textarea "x"
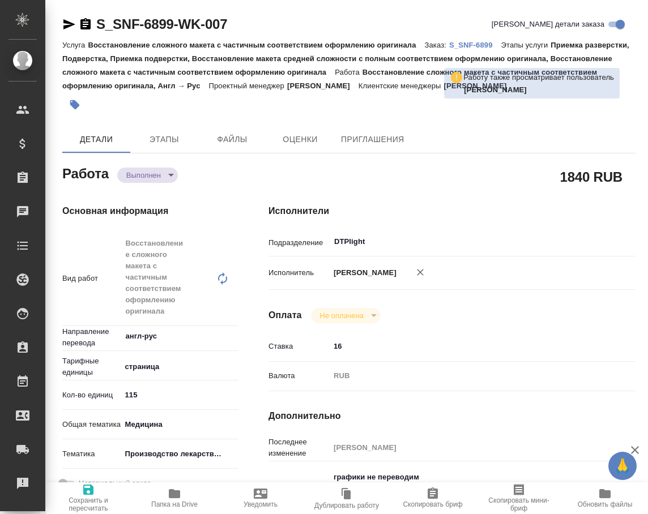
click at [88, 500] on span "Сохранить и пересчитать" at bounding box center [88, 505] width 73 height 16
type textarea "x"
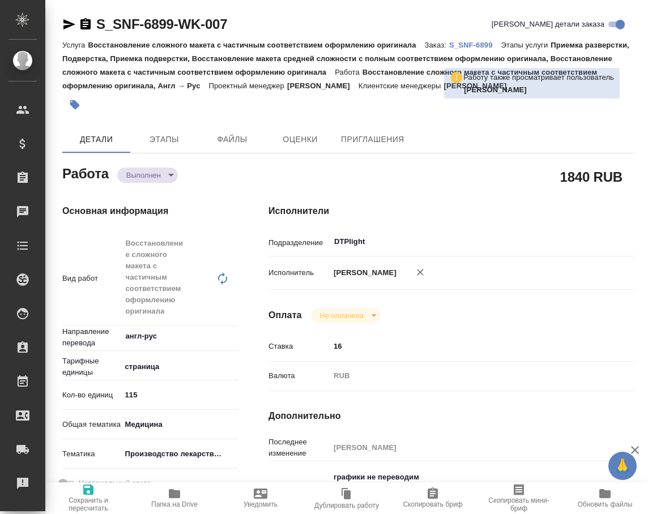
type textarea "x"
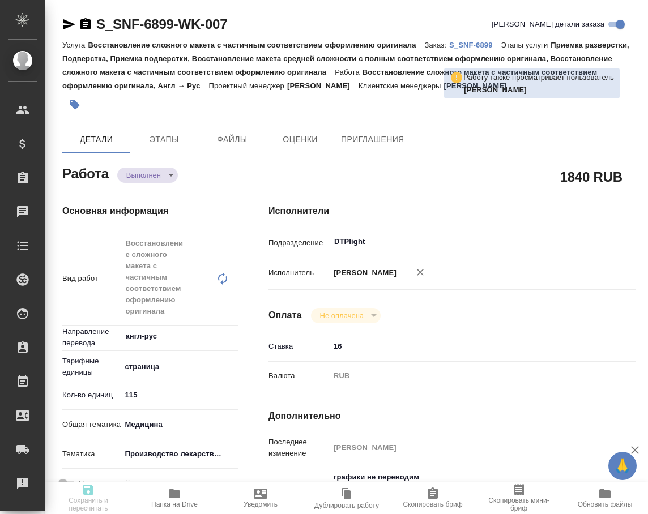
type textarea "x"
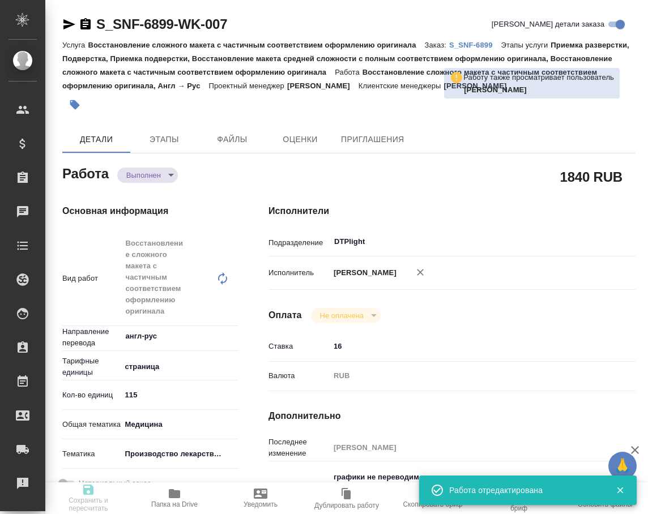
type textarea "x"
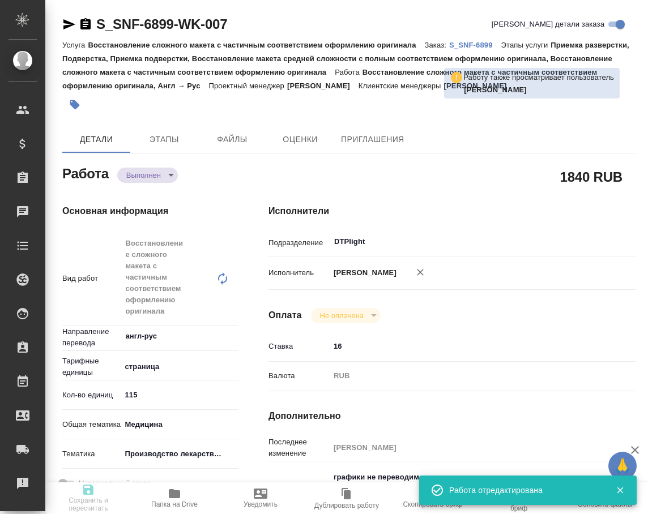
type textarea "x"
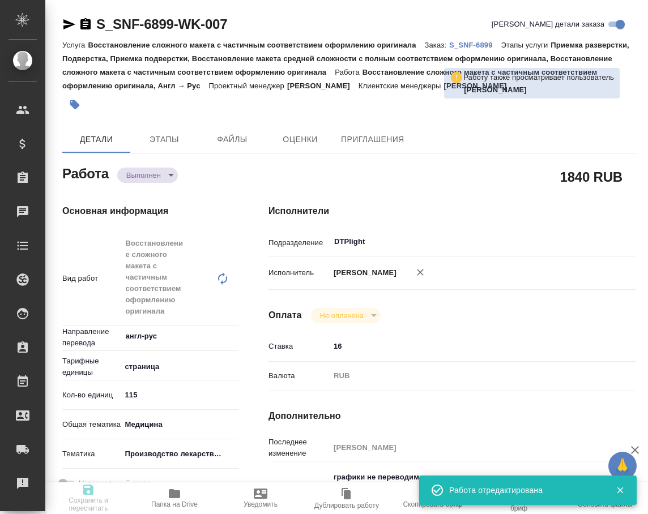
type input "completed"
type textarea "Восстановление сложного макета с частичным соответствием оформлению оригинала"
type textarea "x"
type input "англ-рус"
type input "5a8b1489cc6b4906c91bfdb2"
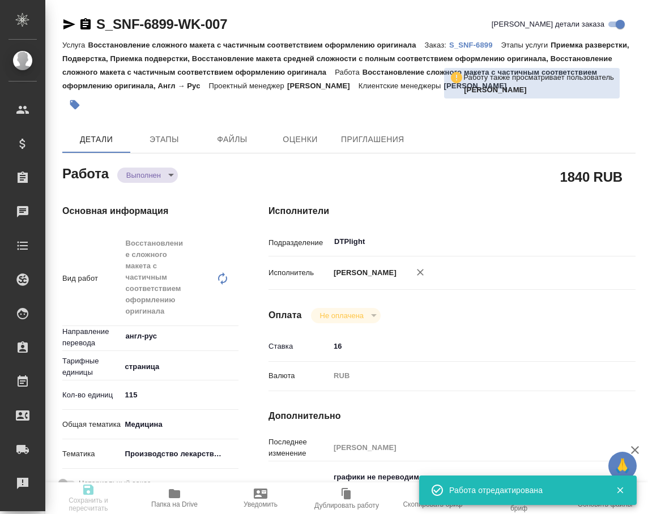
type input "115"
type input "med"
type input "614982fec5ecbb70f805293f"
type input "[DATE] 15:50"
type input "[DATE] 17:50"
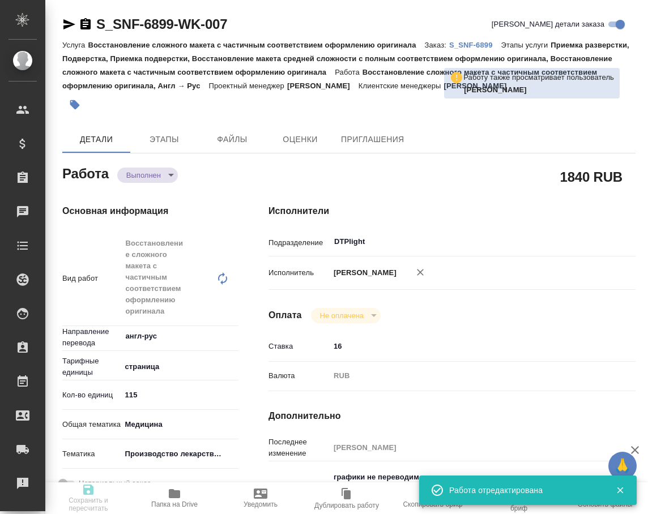
type input "[DATE] 14:00"
type input "[DATE] 18:27"
type input "[DATE] 14:00"
type input "DTPlight"
type input "notPayed"
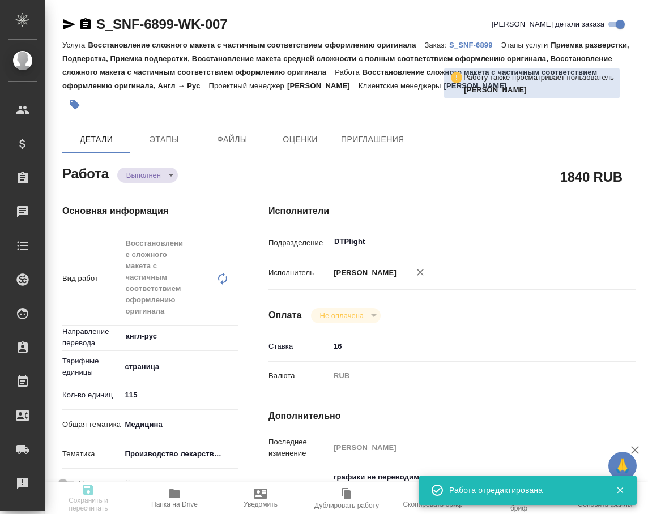
type input "16"
type input "RUB"
type input "[PERSON_NAME]"
type textarea "графики не переводим файл: - 3.2.S.2.6.2 tez.pdf [URL][DOMAIN_NAME]"
type textarea "x"
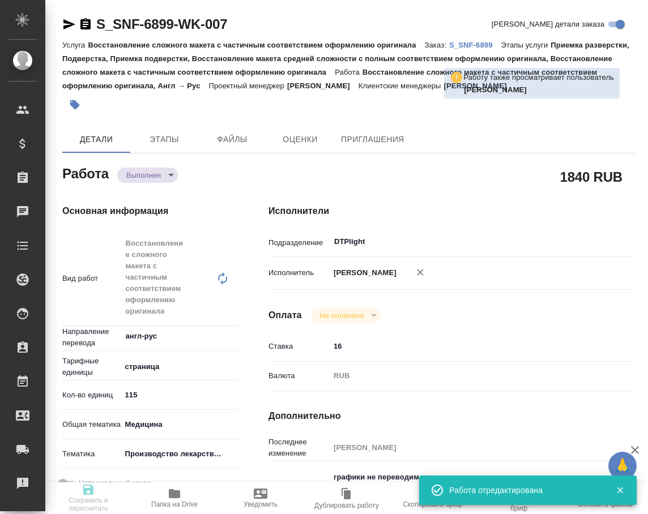
type textarea "/Clients/Sanofi/Orders/S_SNF-6899/DTP/S_SNF-6899-WK-007"
type textarea "x"
type input "S_SNF-6899"
type input "E005860250"
type input "Восстановление сложного макета с частичным соответствием оформлению оригинала"
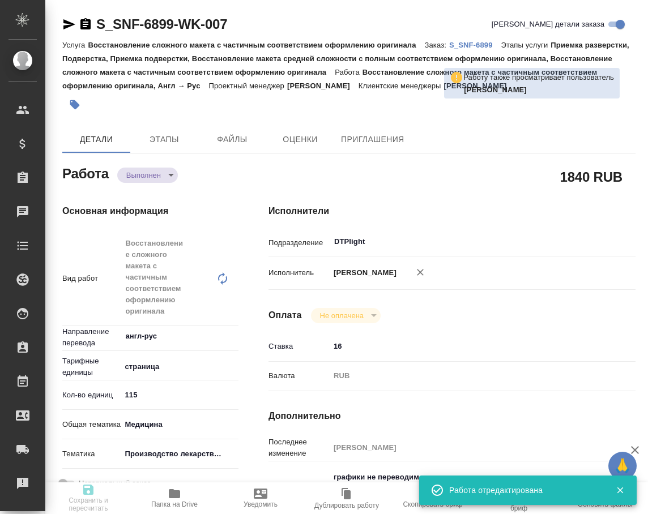
type input "Приемка разверстки, Подверстка, Приемка подверстки, Восстановление макета средн…"
type input "[PERSON_NAME]"
type input "/Clients/Sanofi/Orders/S_SNF-6899"
type textarea "x"
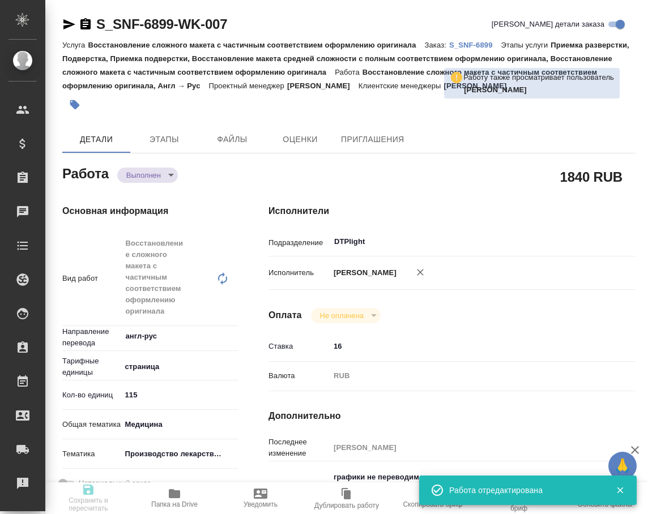
type textarea "[MEDICAL_DATA] SDD - ивакафтор, высушенная распылением дисперсия tezacaftor SDD…"
type textarea "x"
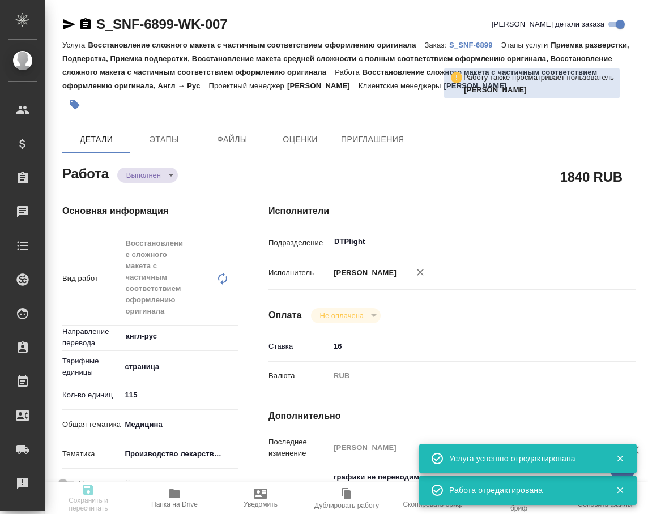
type textarea "x"
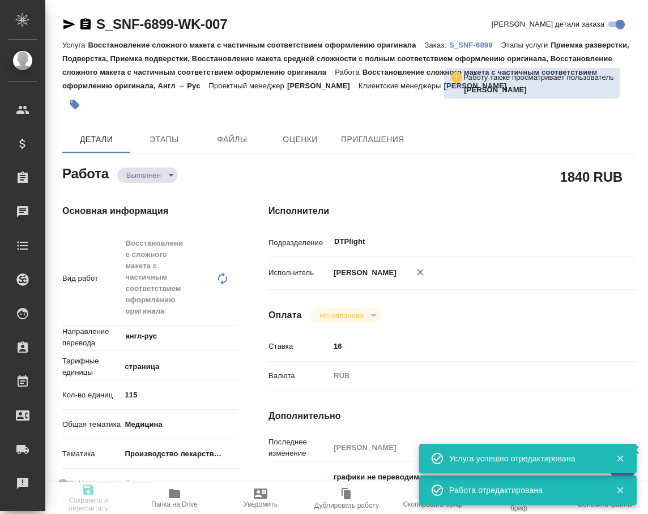
type textarea "x"
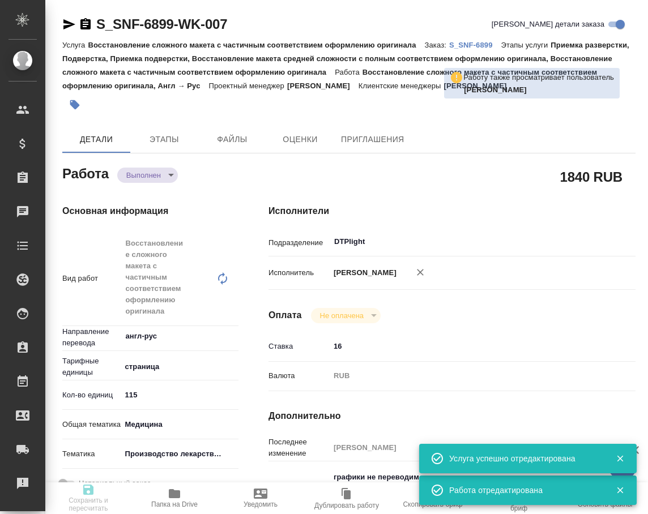
type textarea "x"
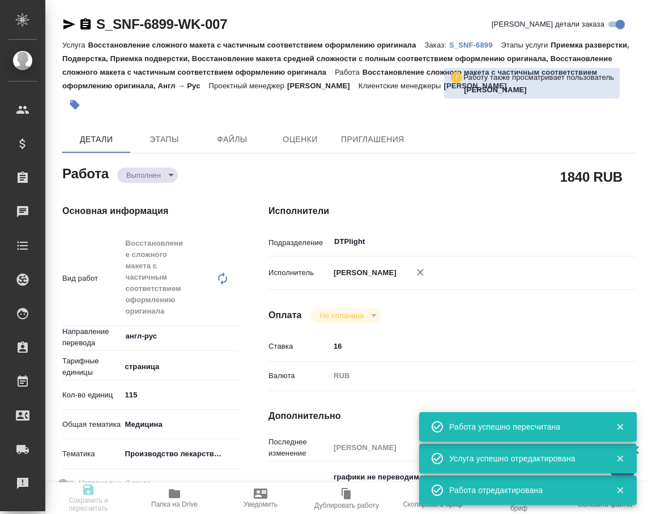
type input "completed"
type textarea "Восстановление сложного макета с частичным соответствием оформлению оригинала"
type textarea "x"
type input "англ-рус"
type input "5a8b1489cc6b4906c91bfdb2"
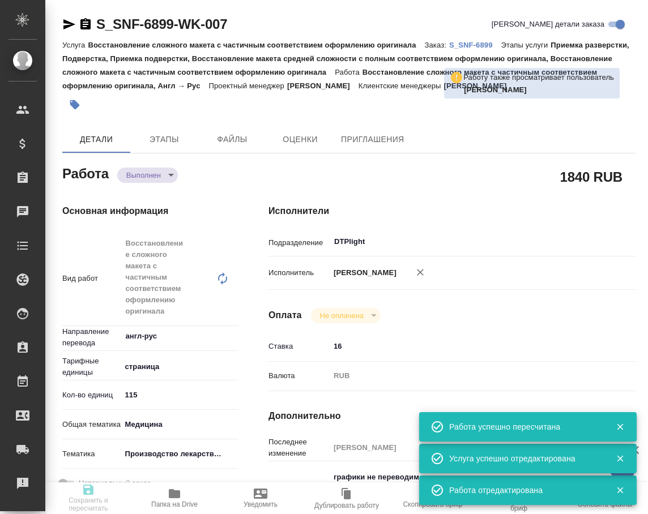
type input "115"
type input "med"
type input "614982fec5ecbb70f805293f"
type input "[DATE] 15:50"
type input "[DATE] 17:50"
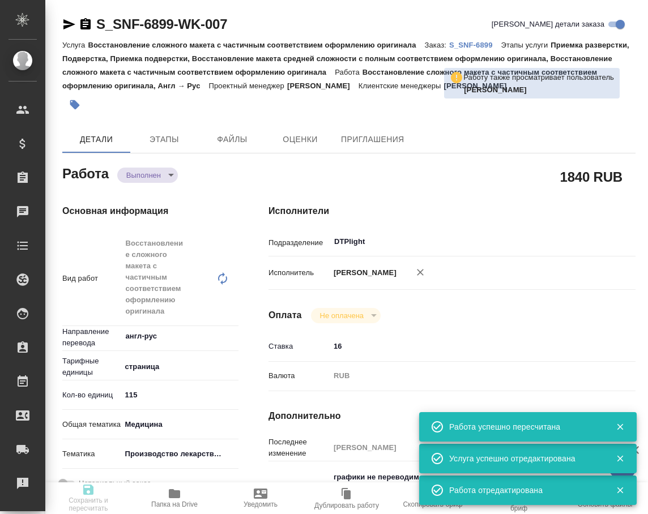
type input "[DATE] 14:00"
type input "[DATE] 18:27"
type input "[DATE] 14:00"
type input "DTPlight"
type input "notPayed"
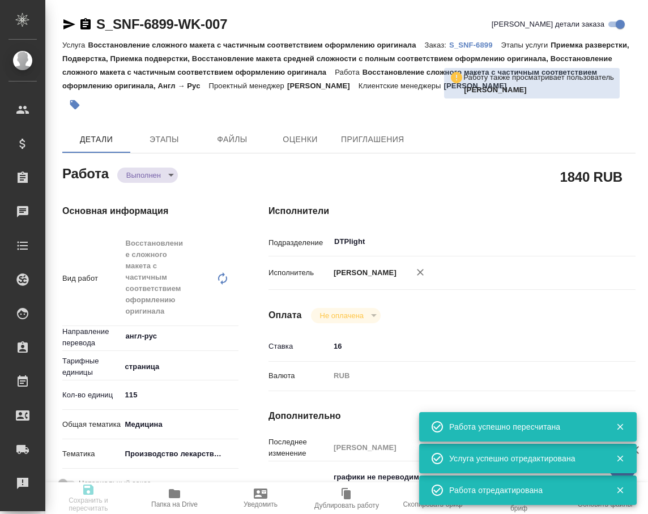
type input "16"
type input "RUB"
type input "[PERSON_NAME]"
type textarea "графики не переводим файл: - 3.2.S.2.6.2 tez.pdf [URL][DOMAIN_NAME]"
type textarea "x"
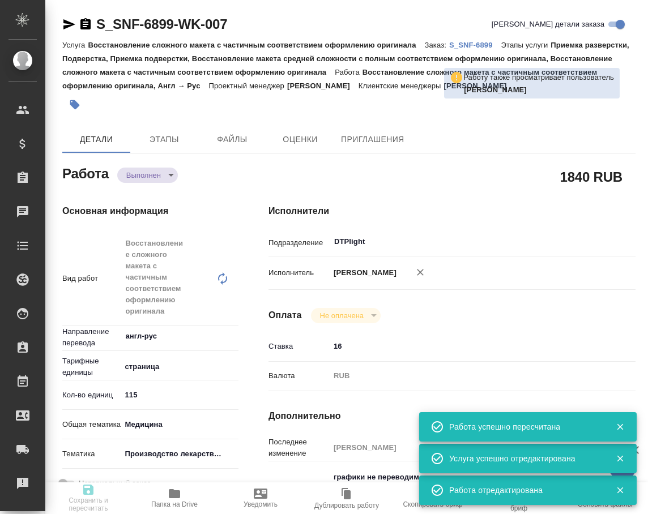
type textarea "/Clients/Sanofi/Orders/S_SNF-6899/DTP/S_SNF-6899-WK-007"
type textarea "x"
type input "S_SNF-6899"
type input "E005860250"
type input "Восстановление сложного макета с частичным соответствием оформлению оригинала"
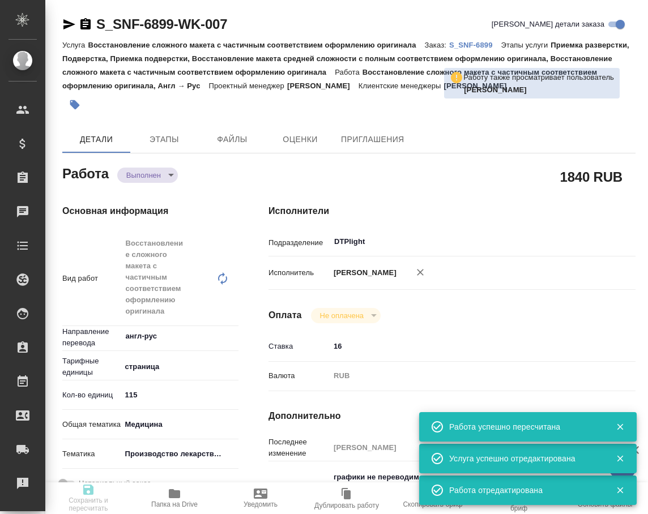
type input "Приемка разверстки, Подверстка, Приемка подверстки, Восстановление макета средн…"
type input "[PERSON_NAME]"
type input "/Clients/Sanofi/Orders/S_SNF-6899"
type textarea "x"
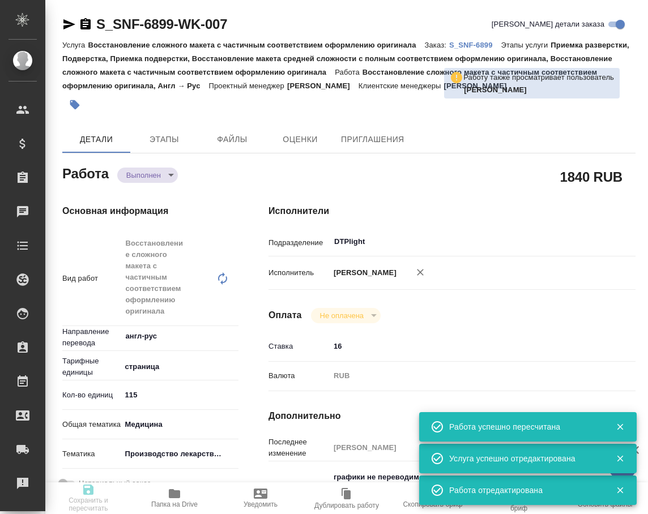
type textarea "[MEDICAL_DATA] SDD - ивакафтор, высушенная распылением дисперсия tezacaftor SDD…"
type textarea "x"
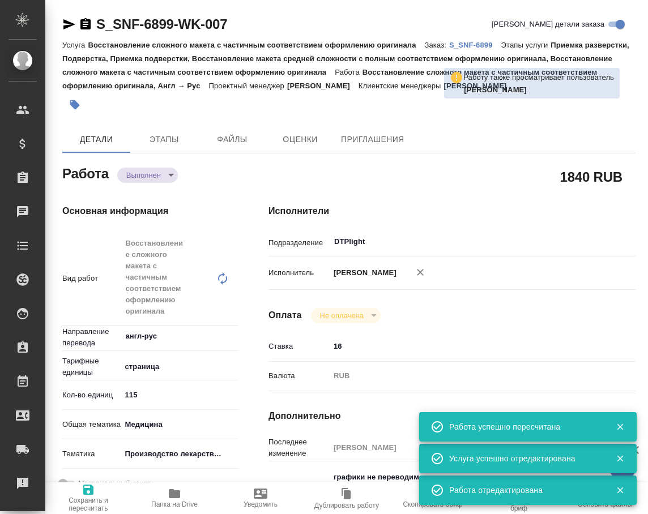
type textarea "x"
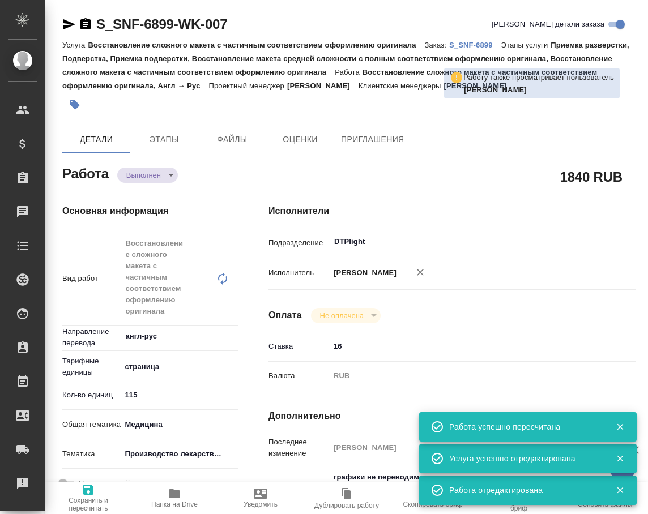
type textarea "x"
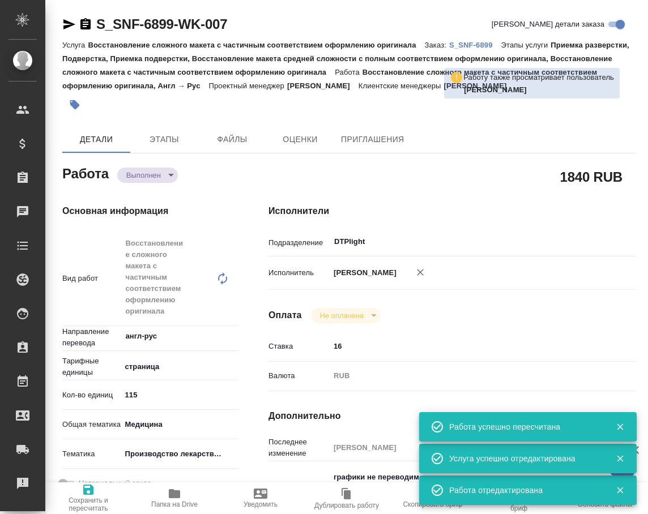
type textarea "x"
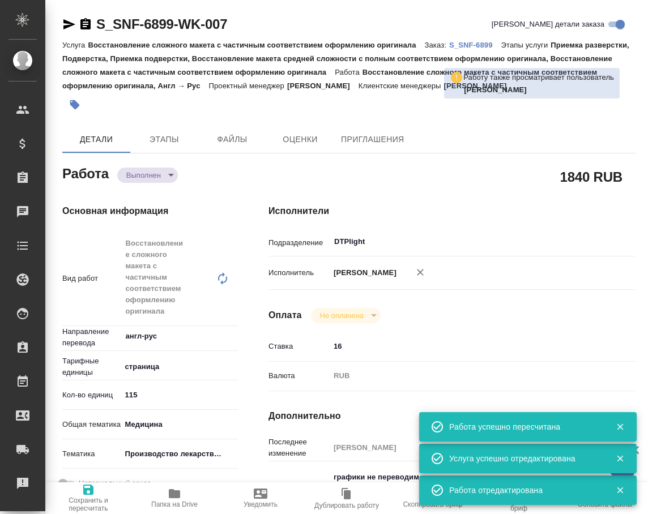
type textarea "x"
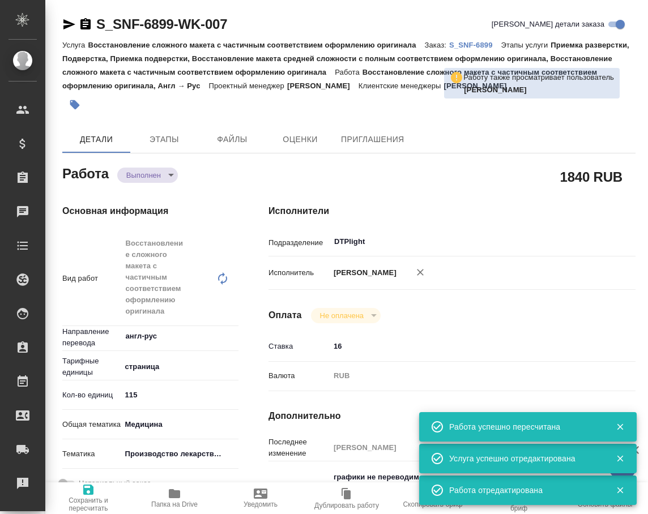
type textarea "x"
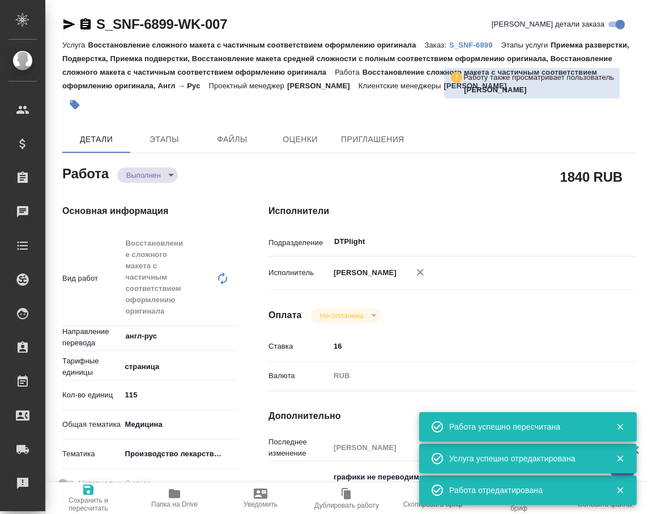
type textarea "x"
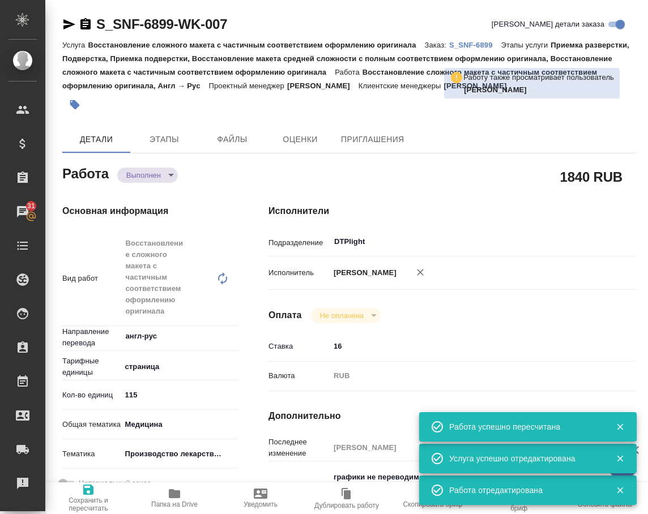
type textarea "x"
click at [418, 274] on icon "button" at bounding box center [420, 272] width 11 height 11
type textarea "x"
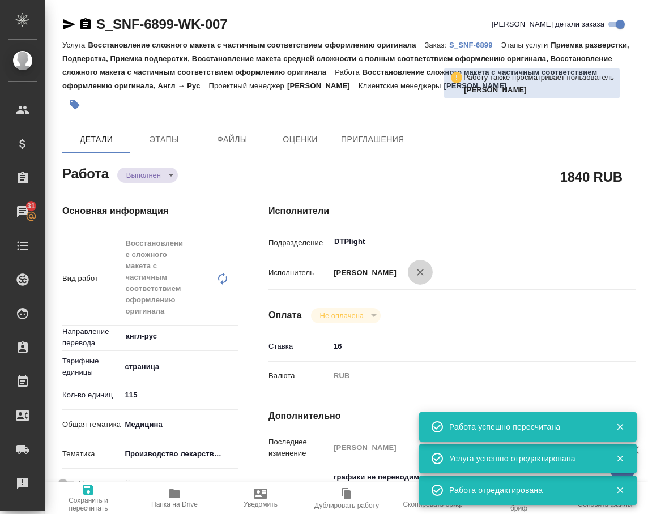
type textarea "x"
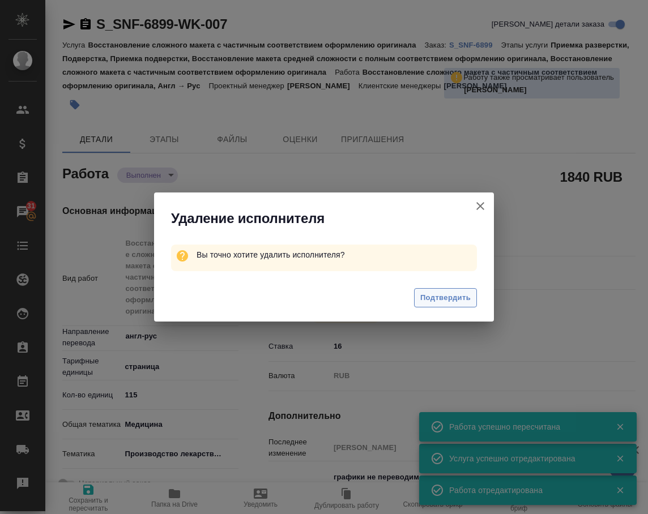
click at [438, 301] on span "Подтвердить" at bounding box center [445, 298] width 50 height 13
type textarea "x"
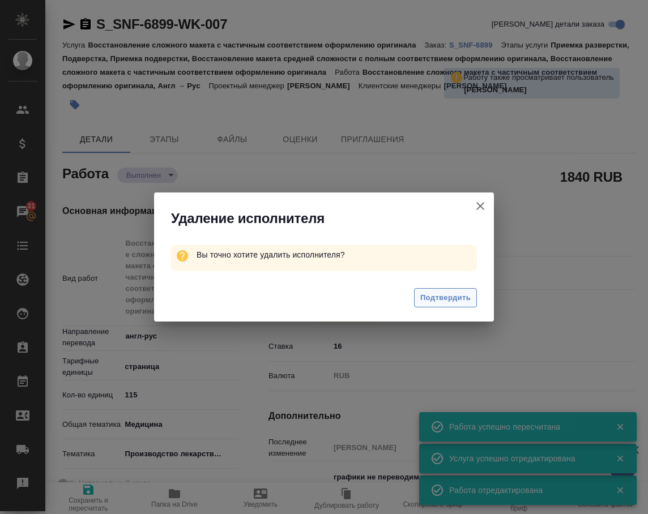
type textarea "x"
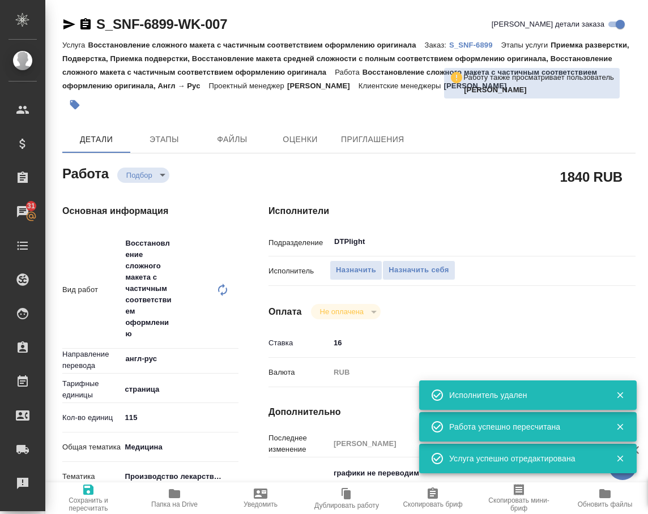
type textarea "x"
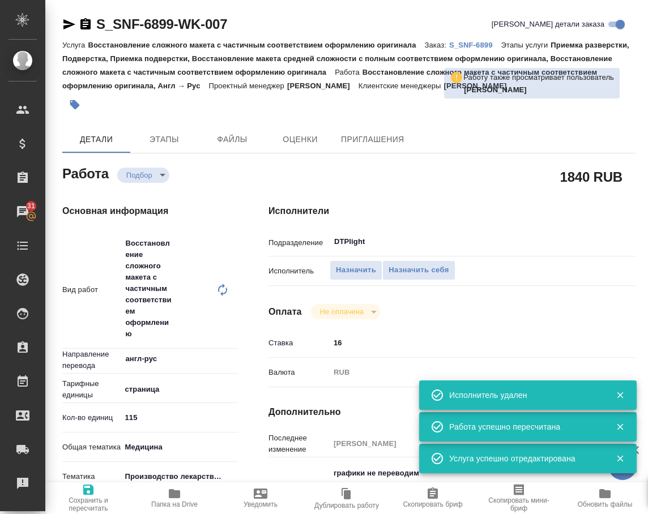
type textarea "x"
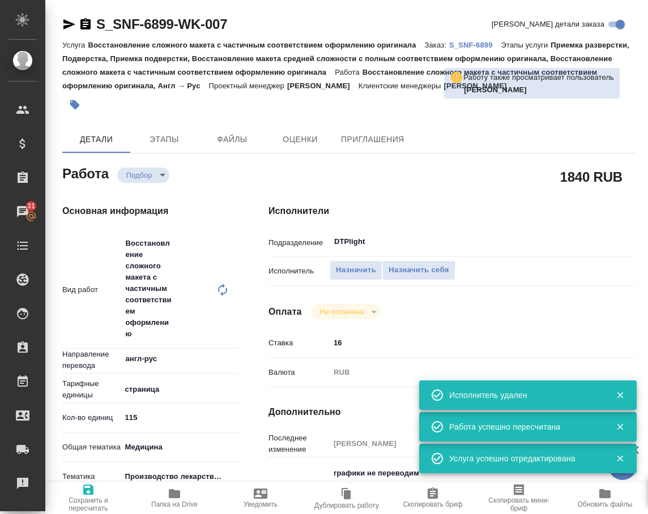
type textarea "x"
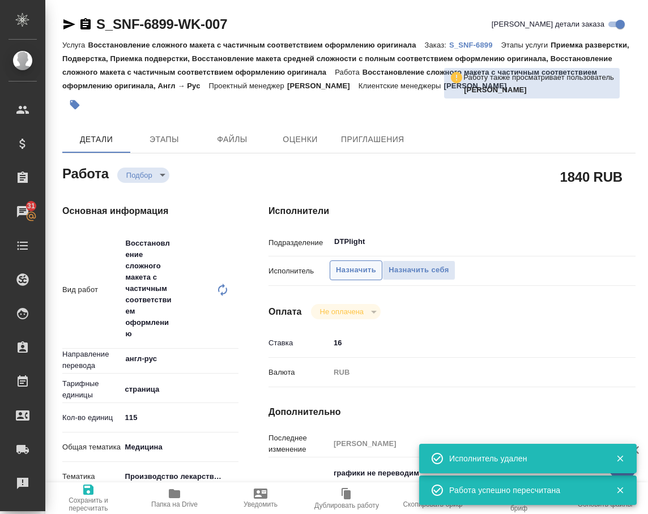
click at [364, 272] on span "Назначить" at bounding box center [356, 270] width 40 height 13
type textarea "x"
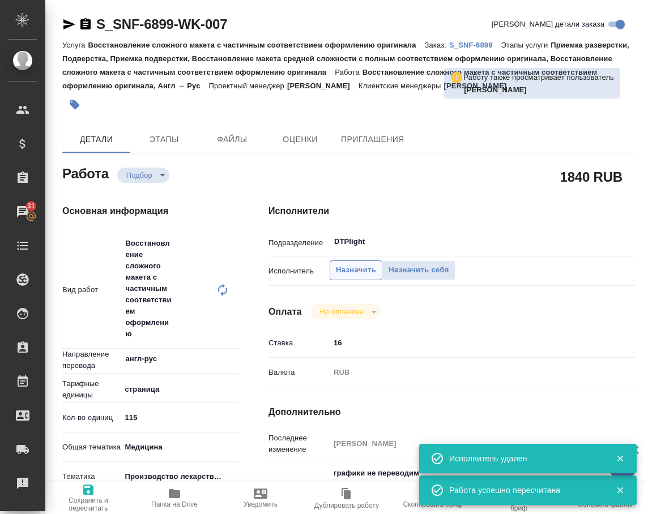
type textarea "x"
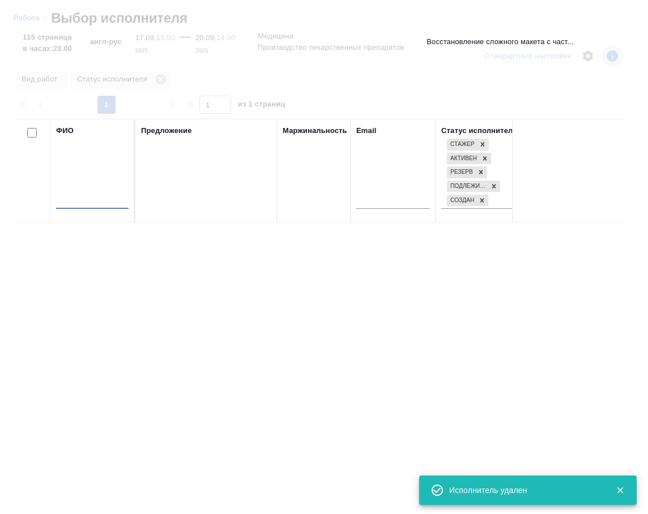
type textarea "x"
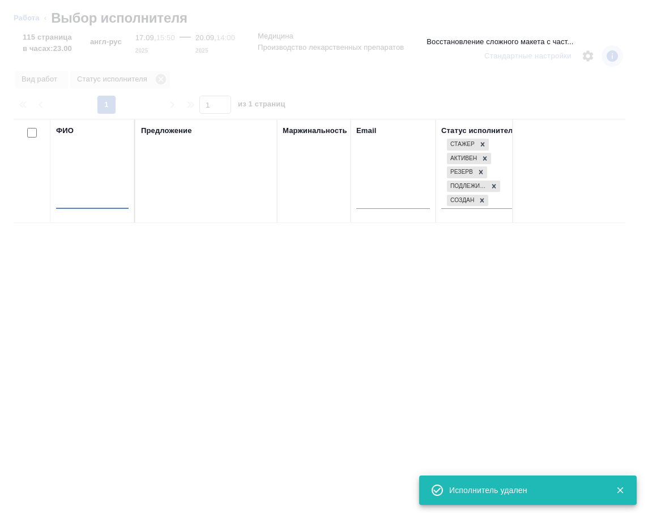
click at [101, 204] on input "text" at bounding box center [92, 202] width 73 height 14
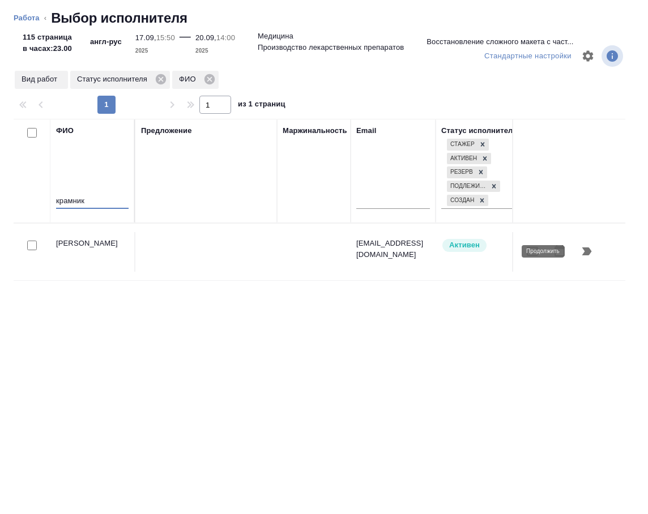
type input "крамник"
click at [591, 255] on icon "button" at bounding box center [587, 252] width 14 height 14
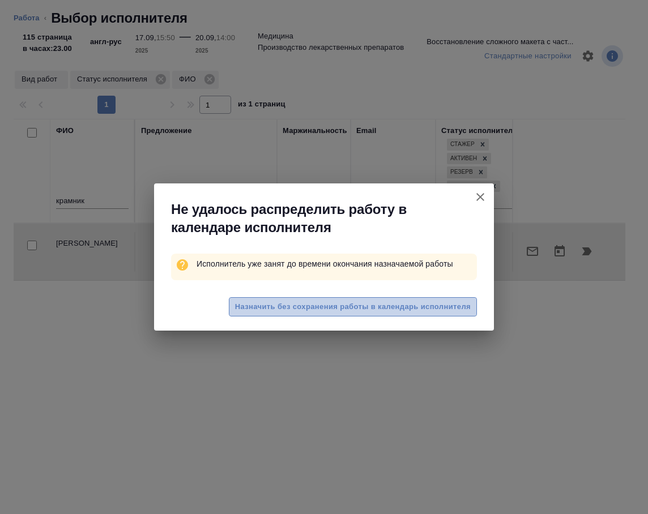
click at [454, 303] on span "Назначить без сохранения работы в календарь исполнителя" at bounding box center [353, 307] width 236 height 13
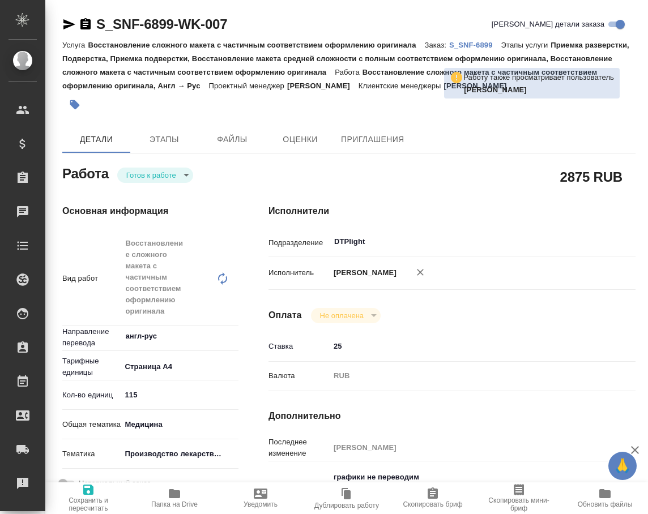
type textarea "x"
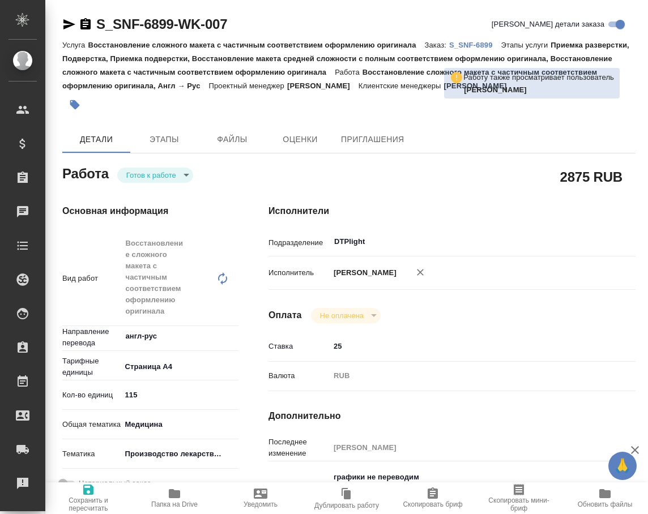
type textarea "x"
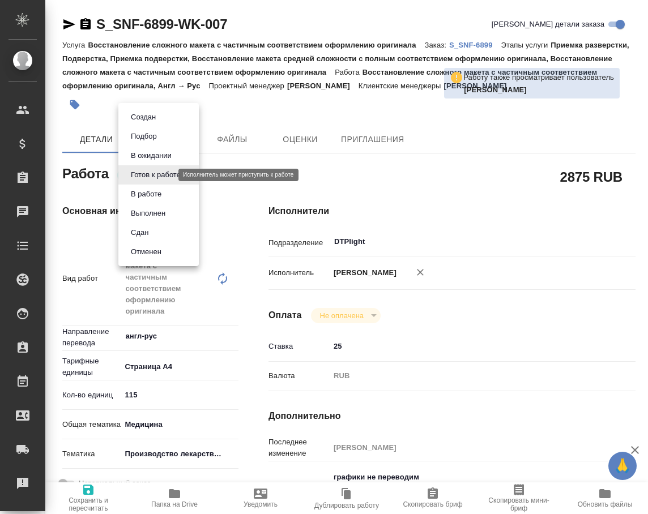
click at [161, 177] on body "🙏 .cls-1 fill:#fff; AWATERA Arsenyeva [PERSON_NAME] Спецификации Заказы Чаты To…" at bounding box center [324, 257] width 648 height 514
type textarea "x"
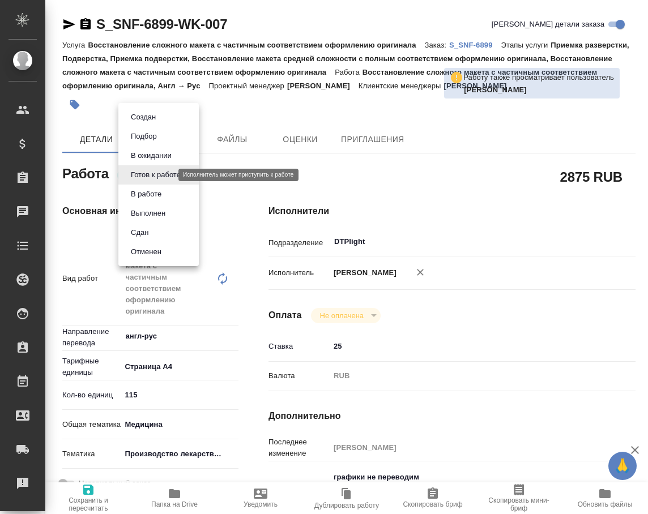
type textarea "x"
click at [156, 195] on button "В работе" at bounding box center [145, 194] width 37 height 12
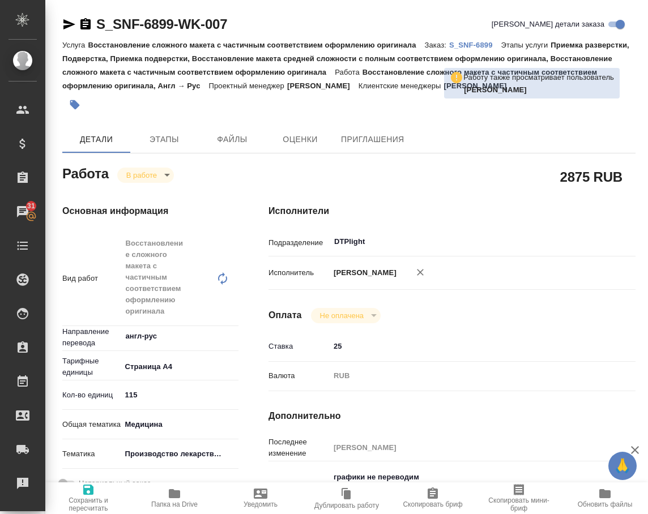
type textarea "x"
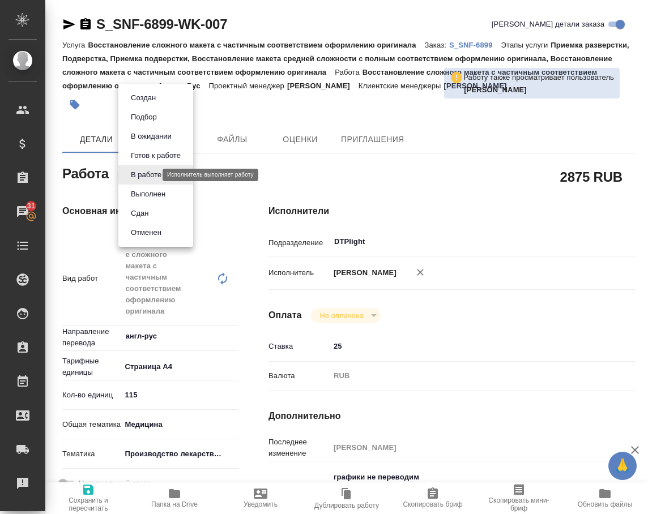
click at [154, 174] on body "🙏 .cls-1 fill:#fff; AWATERA Arsenyeva [PERSON_NAME] Спецификации Заказы 31 Чаты…" at bounding box center [324, 257] width 648 height 514
type textarea "x"
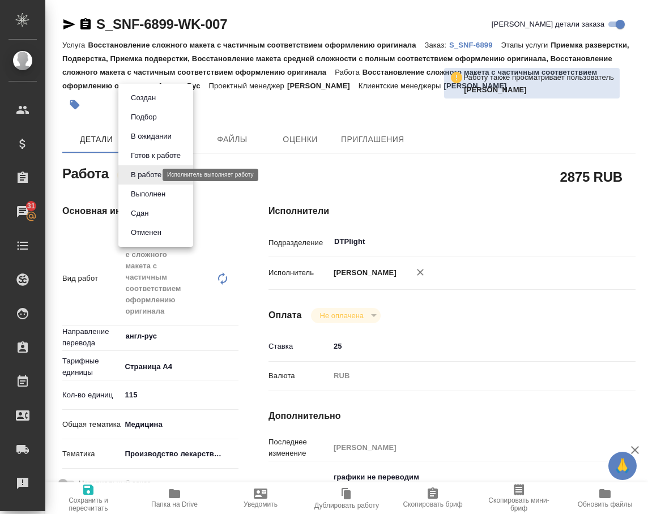
type textarea "x"
click at [155, 193] on button "Выполнен" at bounding box center [147, 194] width 41 height 12
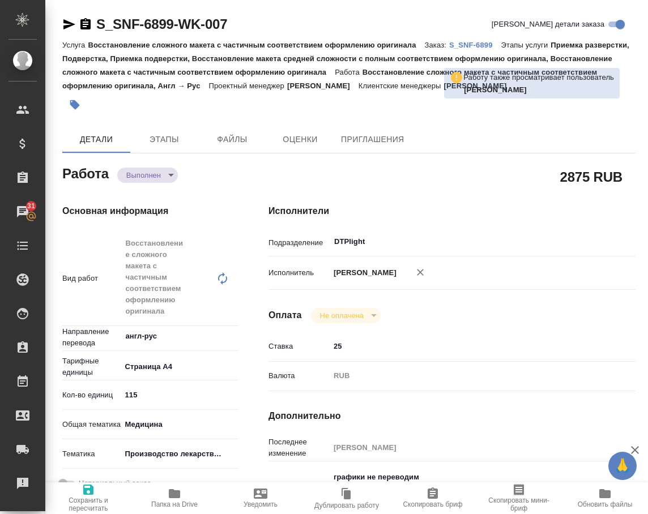
type textarea "x"
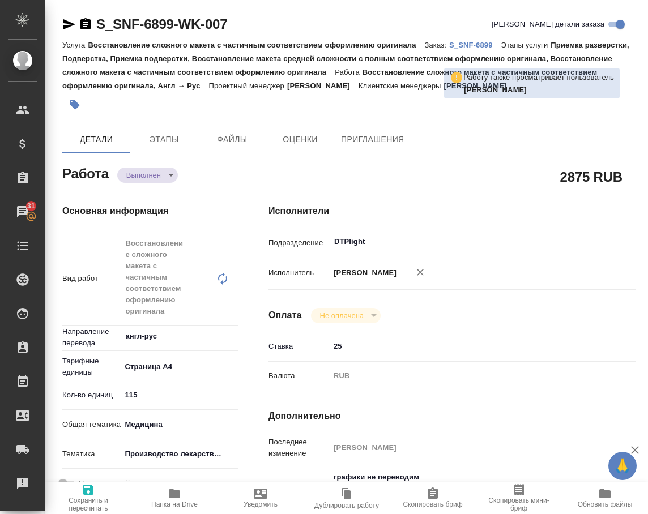
type textarea "x"
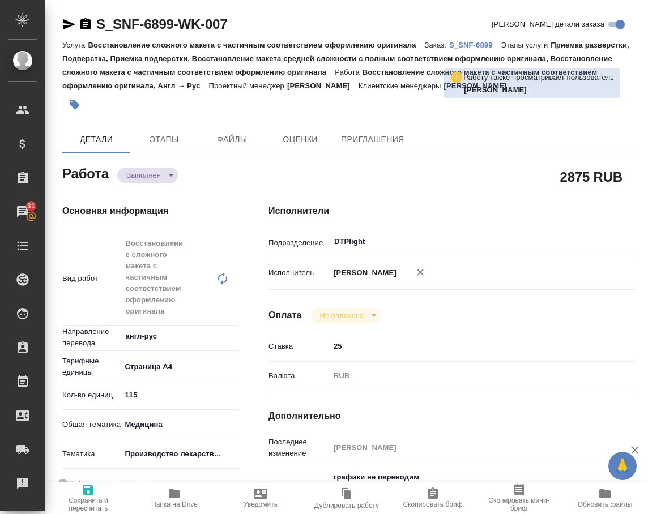
type textarea "x"
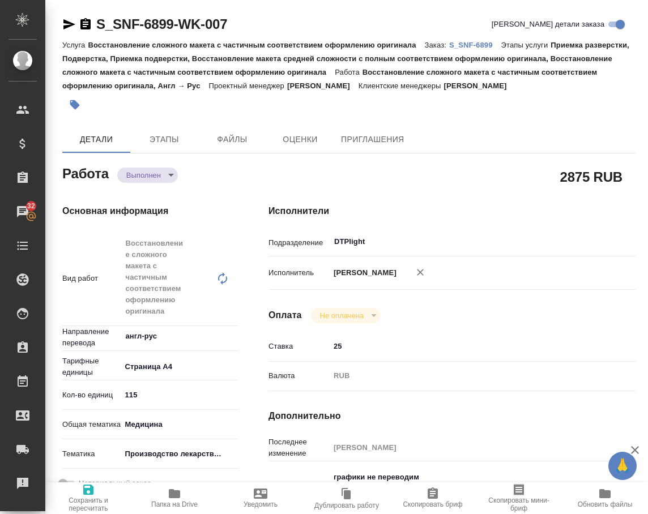
click at [169, 491] on icon "button" at bounding box center [175, 494] width 14 height 14
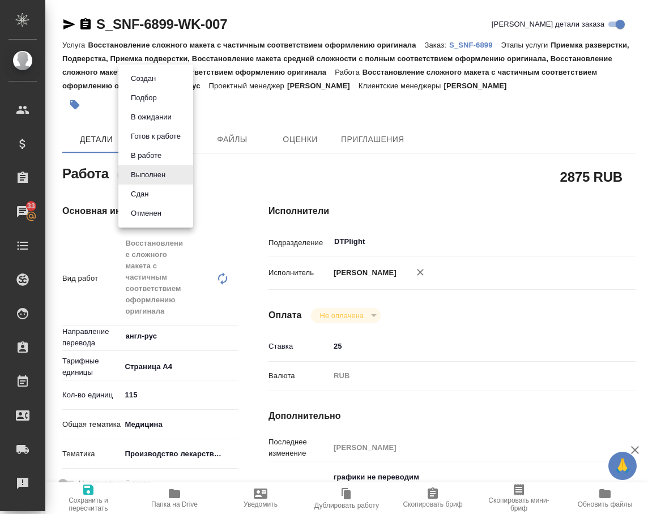
click at [157, 179] on body "🙏 .cls-1 fill:#fff; AWATERA Arsenyeva [PERSON_NAME] Спецификации Заказы 33 Чаты…" at bounding box center [324, 257] width 648 height 514
click at [148, 191] on button "Сдан" at bounding box center [139, 194] width 24 height 12
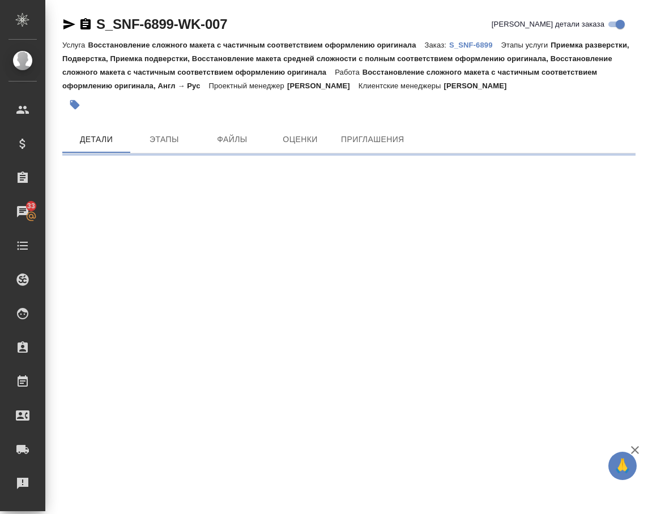
click at [488, 46] on p "S_SNF-6899" at bounding box center [475, 45] width 52 height 8
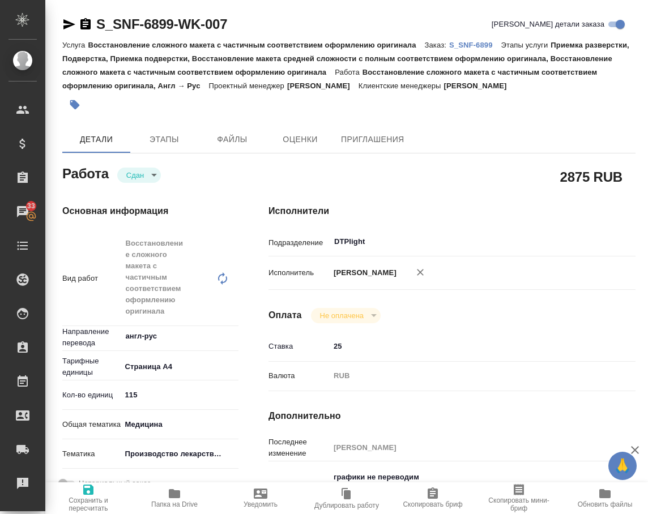
type textarea "x"
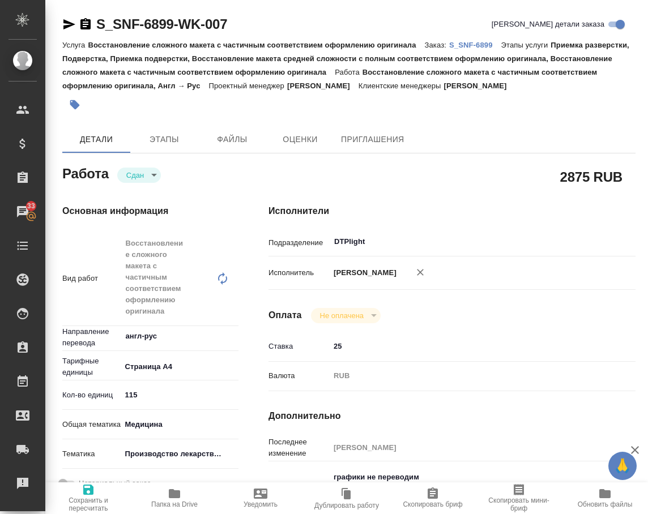
type textarea "x"
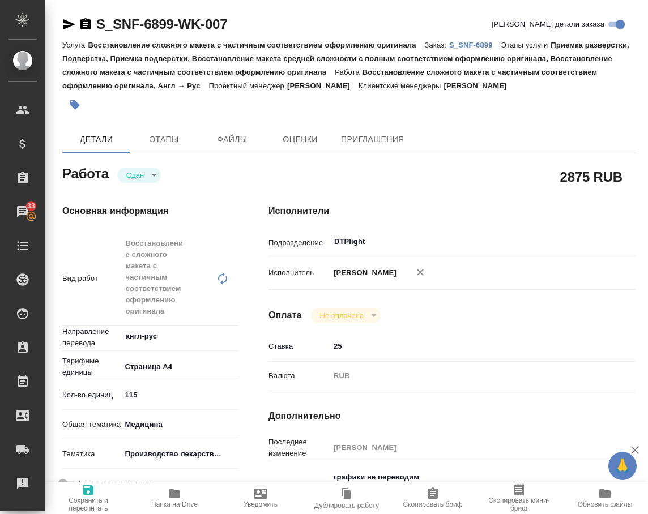
type textarea "x"
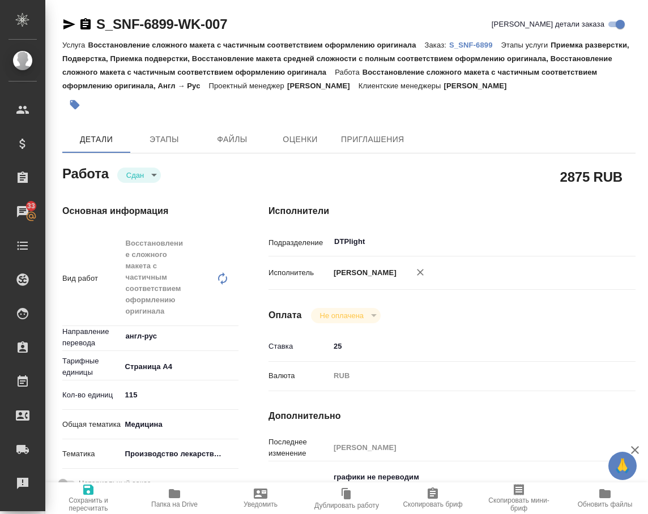
type textarea "x"
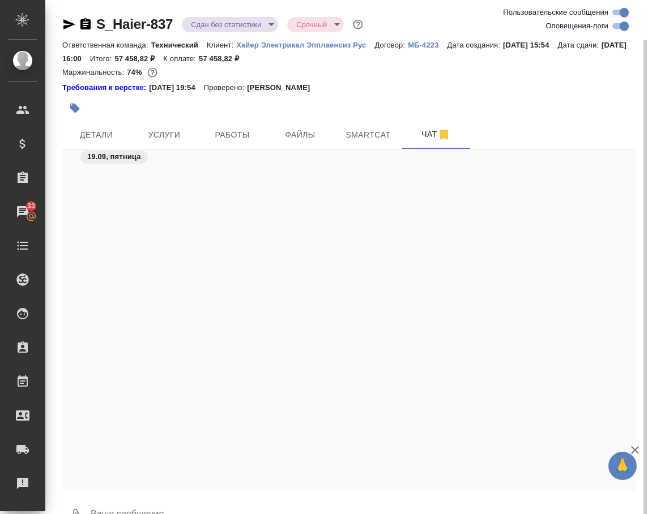
scroll to position [23296, 0]
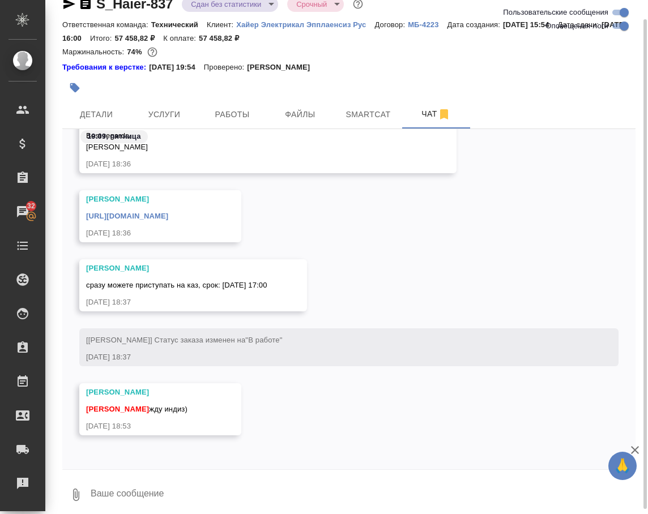
click at [458, 271] on div "[PERSON_NAME] сразу можете приступать на каз, срок: [DATE] 17:[PHONE_NUMBER][DA…" at bounding box center [348, 293] width 573 height 69
click at [420, 279] on div "[PERSON_NAME] сразу можете приступать на каз, срок: [DATE] 17:[PHONE_NUMBER][DA…" at bounding box center [348, 293] width 573 height 69
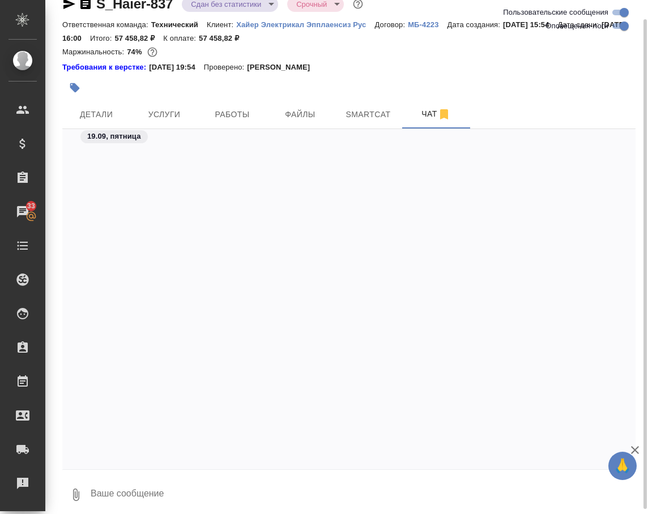
scroll to position [24114, 0]
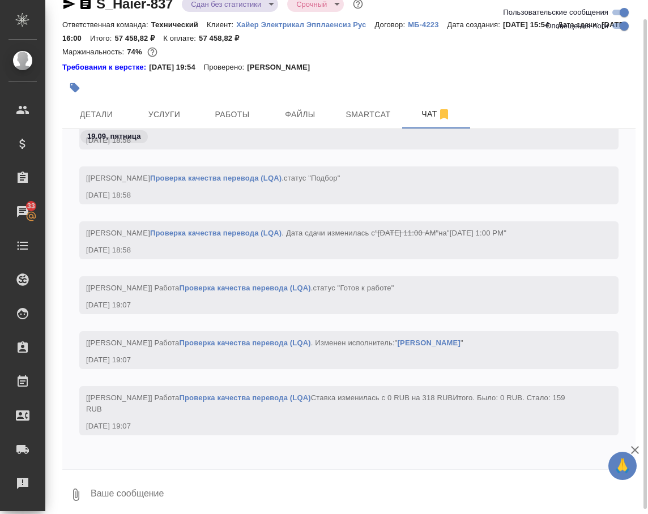
click at [173, 485] on textarea at bounding box center [362, 495] width 546 height 39
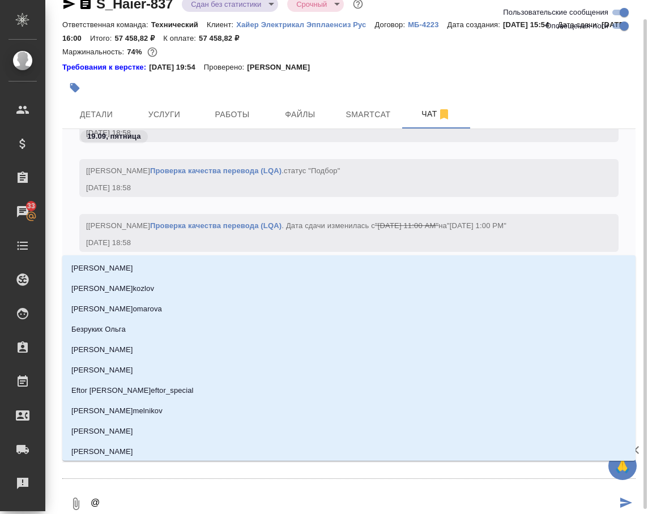
type textarea "@б"
type input "б"
type textarea "@бе"
type input "бе"
type textarea "@бел"
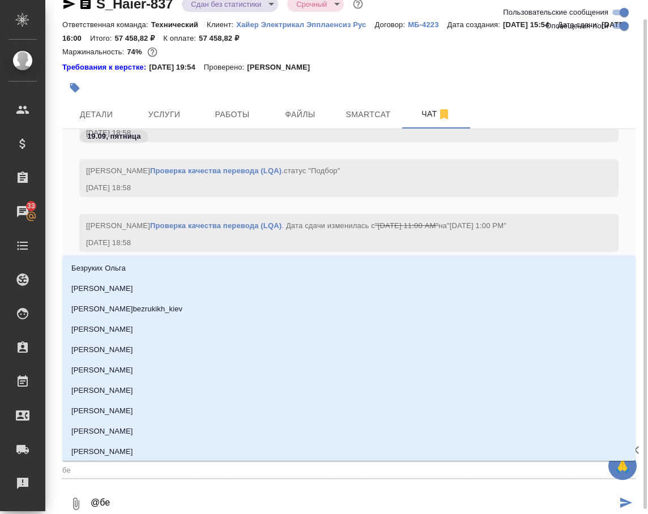
type input "бел"
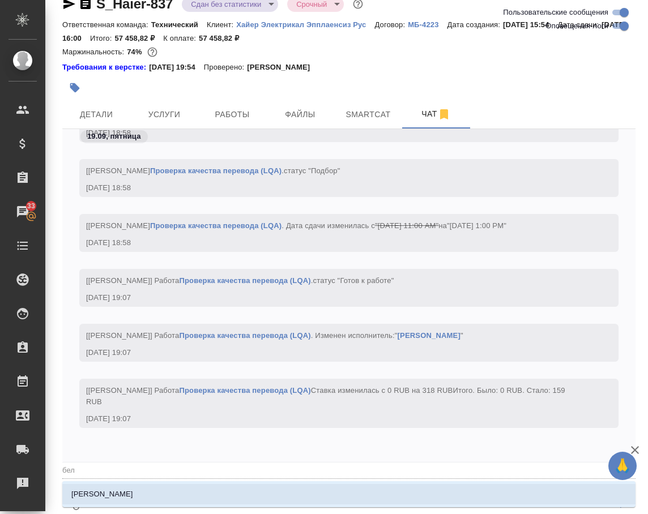
click at [172, 489] on li "[PERSON_NAME]" at bounding box center [348, 494] width 573 height 20
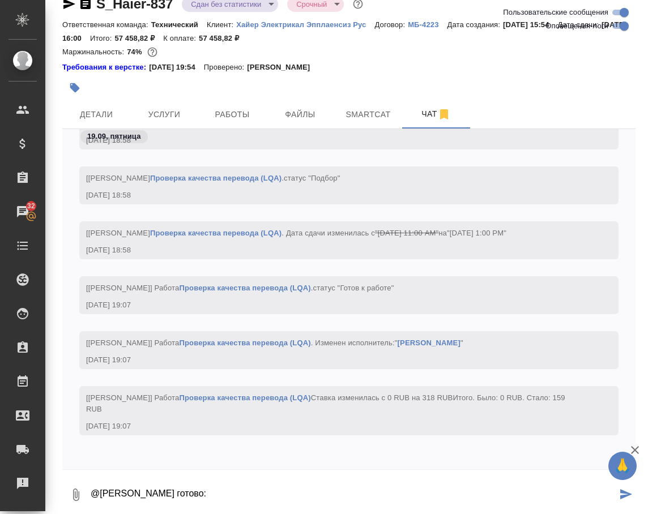
paste textarea "[URL][DOMAIN_NAME]"
type textarea "@[PERSON_NAME] готово: [URL][DOMAIN_NAME]"
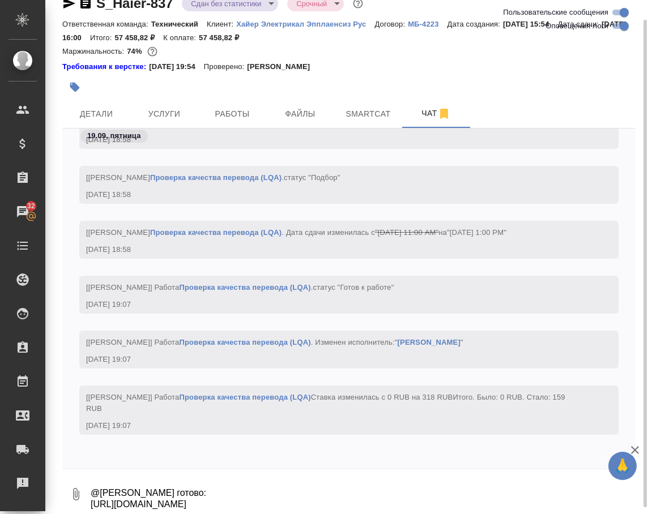
scroll to position [24225, 0]
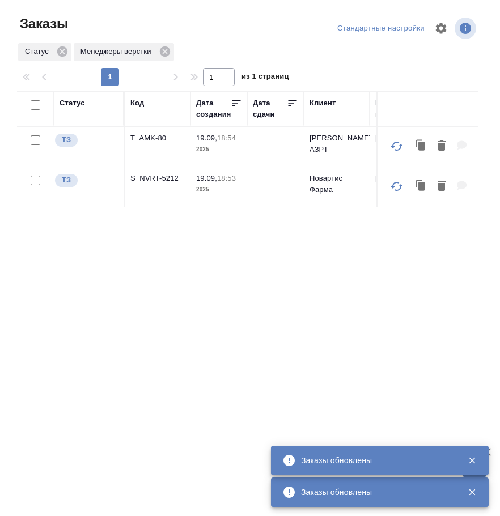
click at [199, 297] on div "Статус Код Дата создания Дата сдачи Клиент Клиентские менеджеры Проектные менед…" at bounding box center [247, 295] width 461 height 408
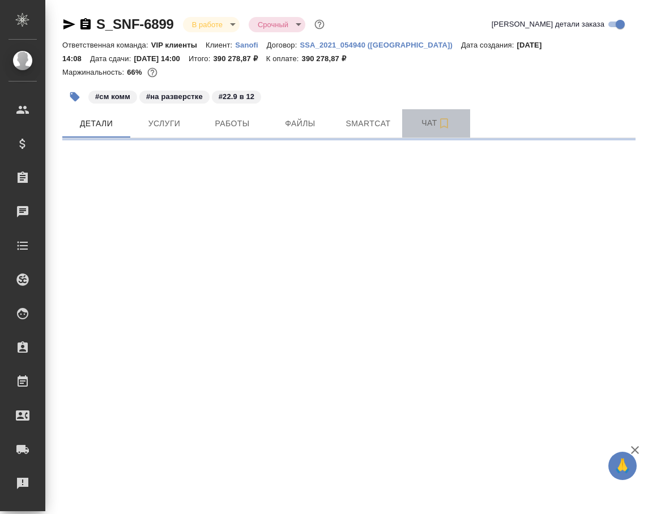
click at [431, 121] on span "Чат" at bounding box center [436, 123] width 54 height 14
select select "RU"
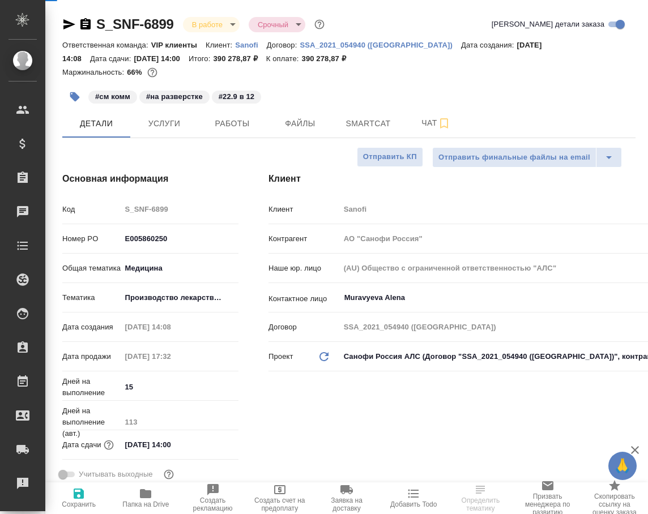
type textarea "x"
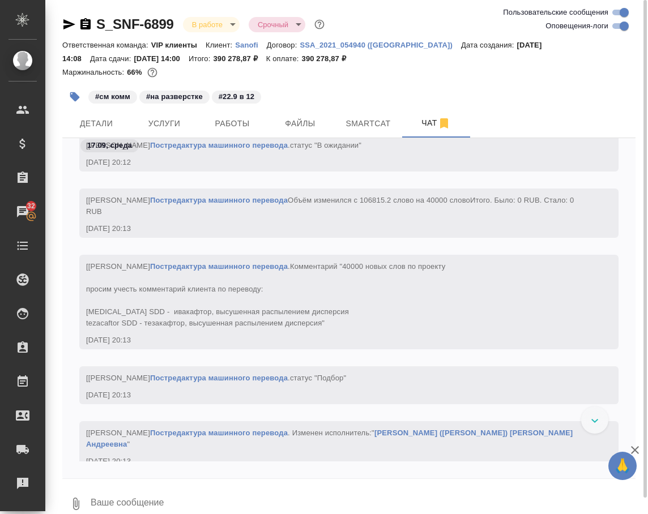
scroll to position [51521, 0]
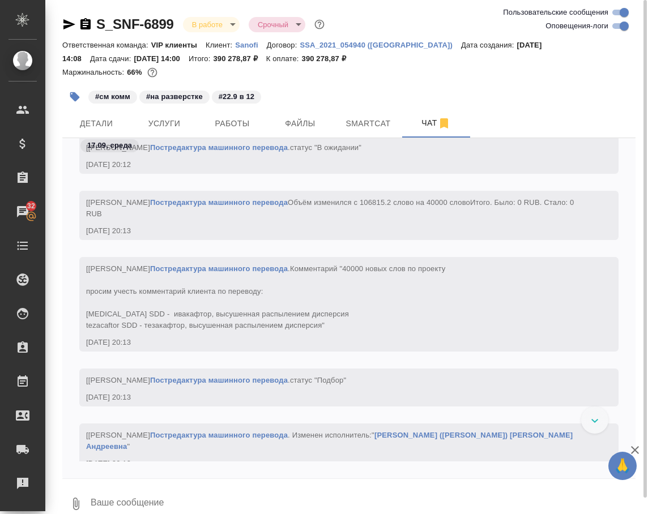
click at [98, 501] on textarea at bounding box center [362, 504] width 546 height 39
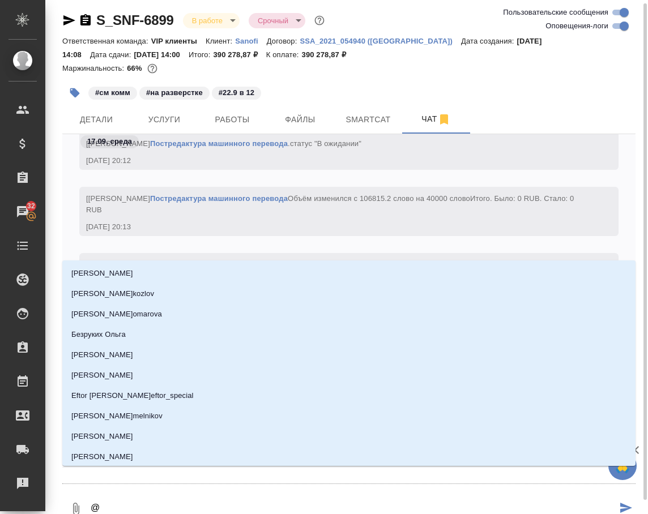
type textarea "@г"
type input "г"
type textarea "@го"
type input "го"
type textarea "@гор"
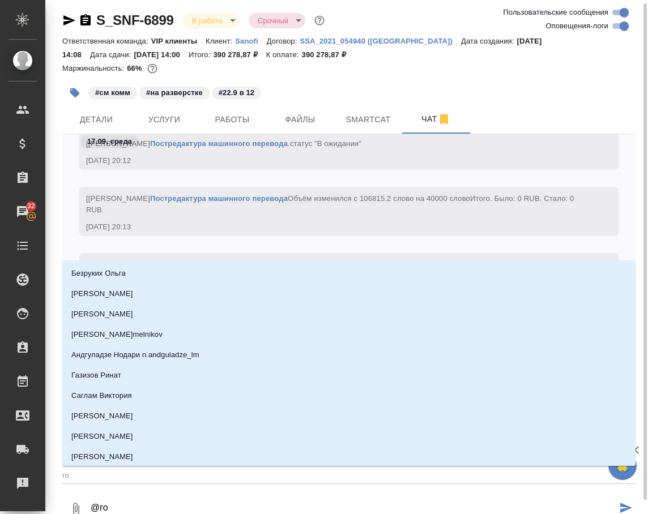
type input "гор"
type textarea "@горш"
type input "горш"
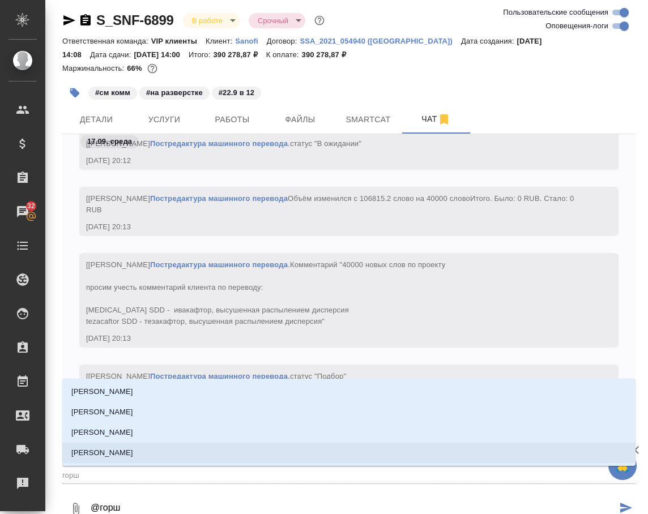
click at [160, 452] on li "[PERSON_NAME]" at bounding box center [348, 453] width 573 height 20
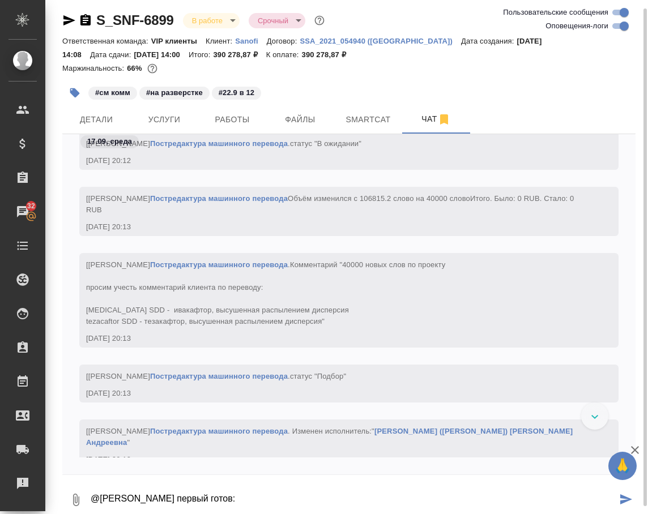
scroll to position [6, 0]
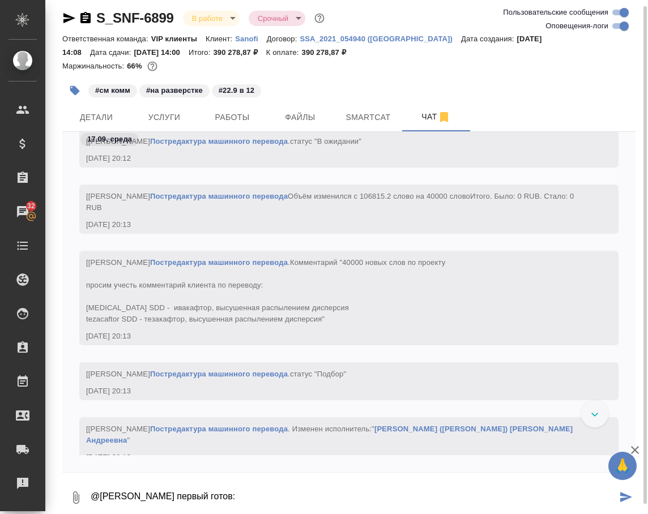
paste textarea "https://drive.awatera.com/apps/files/files/10384588?dir=/Shares/Sanofi/Orders/S…"
type textarea "@Горшкова Валентина первый готов: https://drive.awatera.com/apps/files/files/10…"
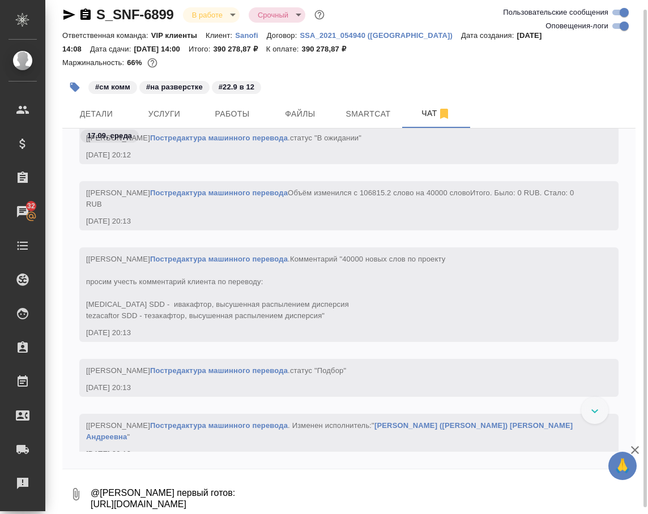
scroll to position [54187, 0]
